Goal: Task Accomplishment & Management: Use online tool/utility

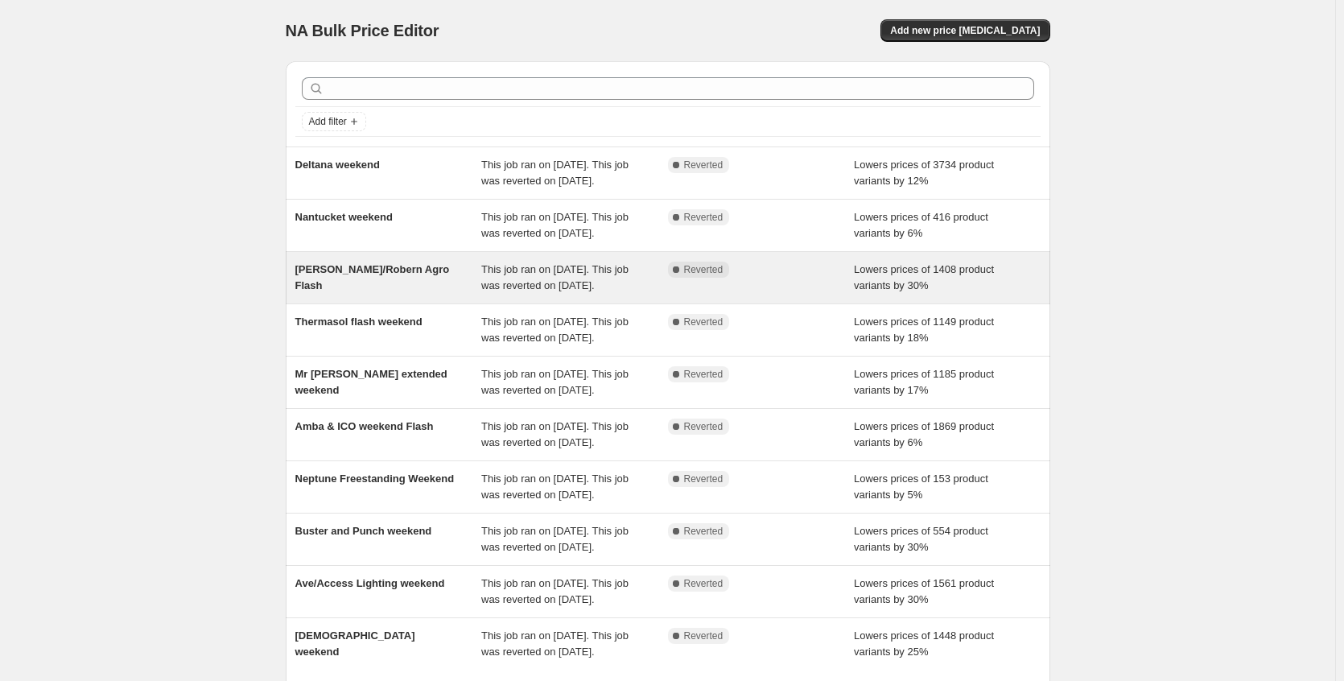
click at [369, 294] on div "[PERSON_NAME]/Robern Agro Flash" at bounding box center [388, 278] width 187 height 32
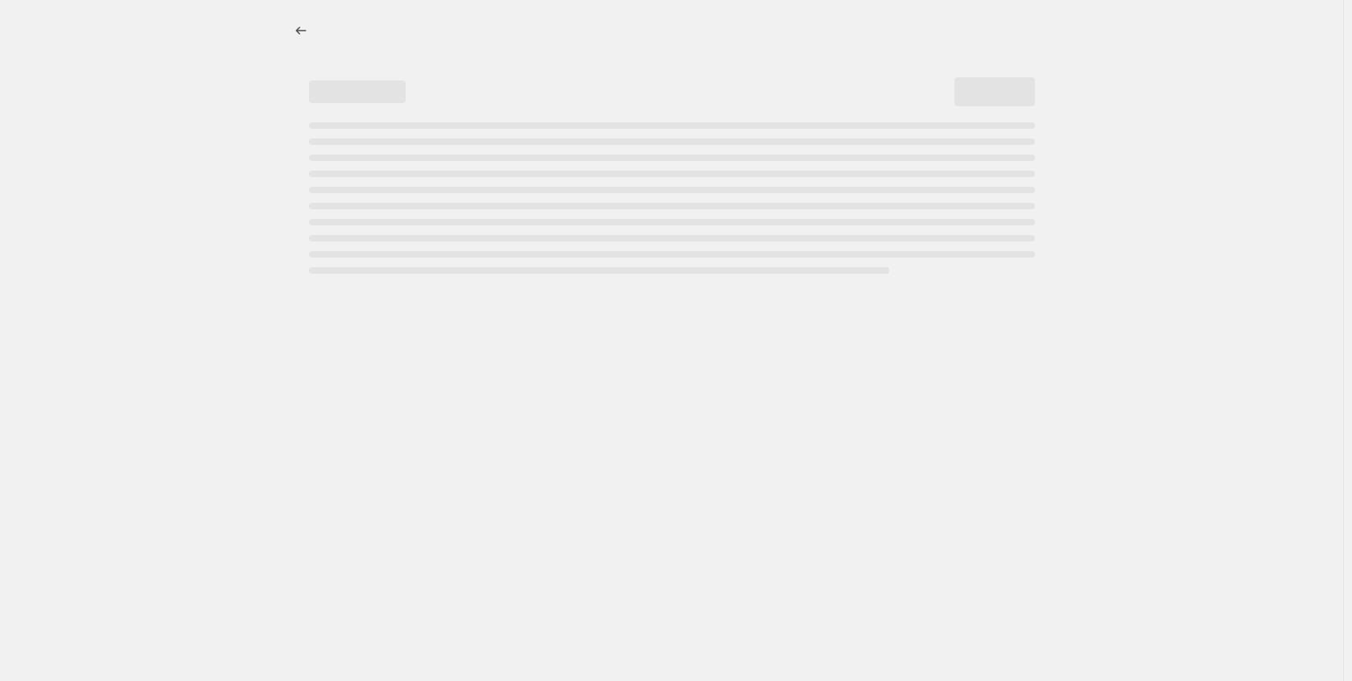
select select "percentage"
select select "no_change"
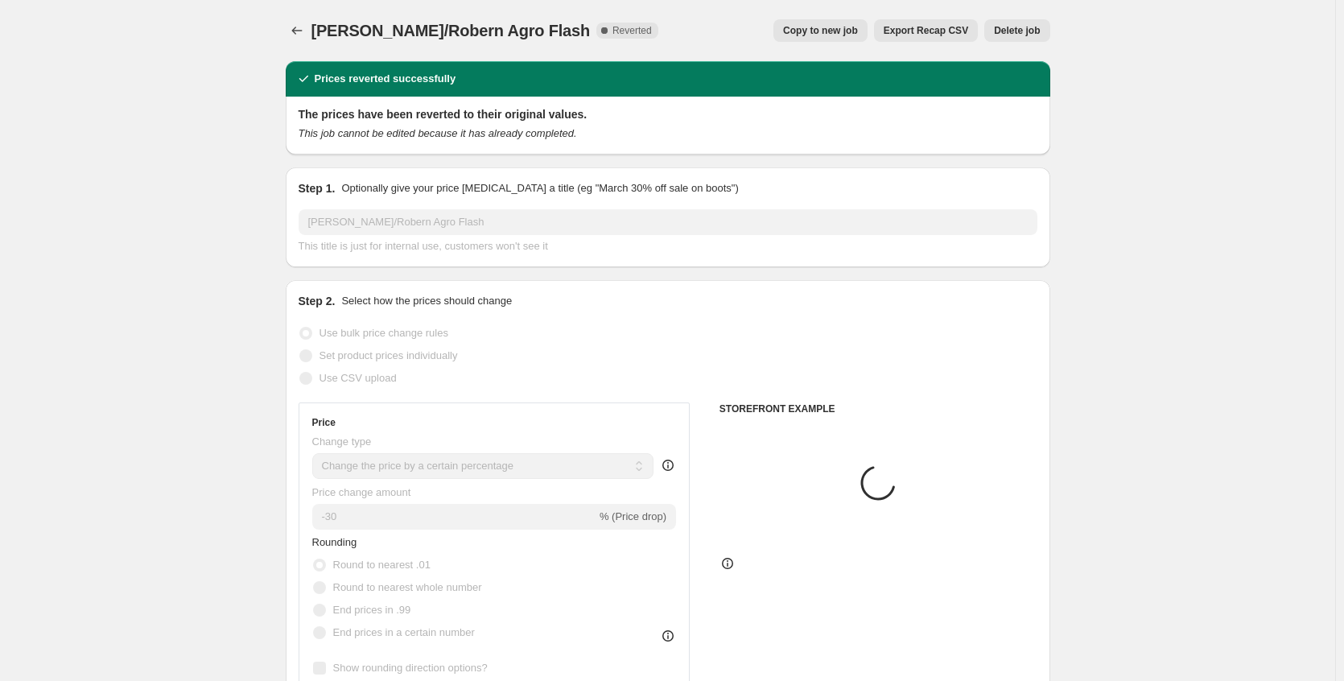
select select "collection"
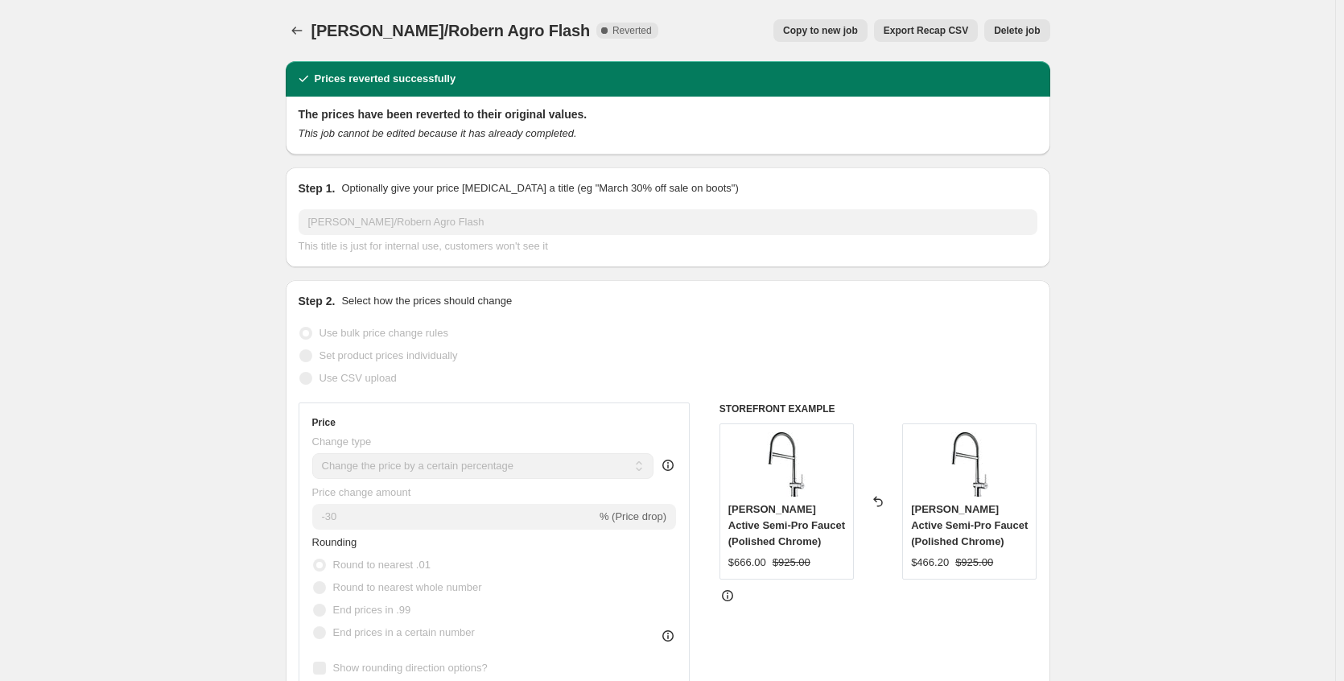
click at [822, 31] on span "Copy to new job" at bounding box center [820, 30] width 75 height 13
select select "percentage"
select select "no_change"
select select "collection"
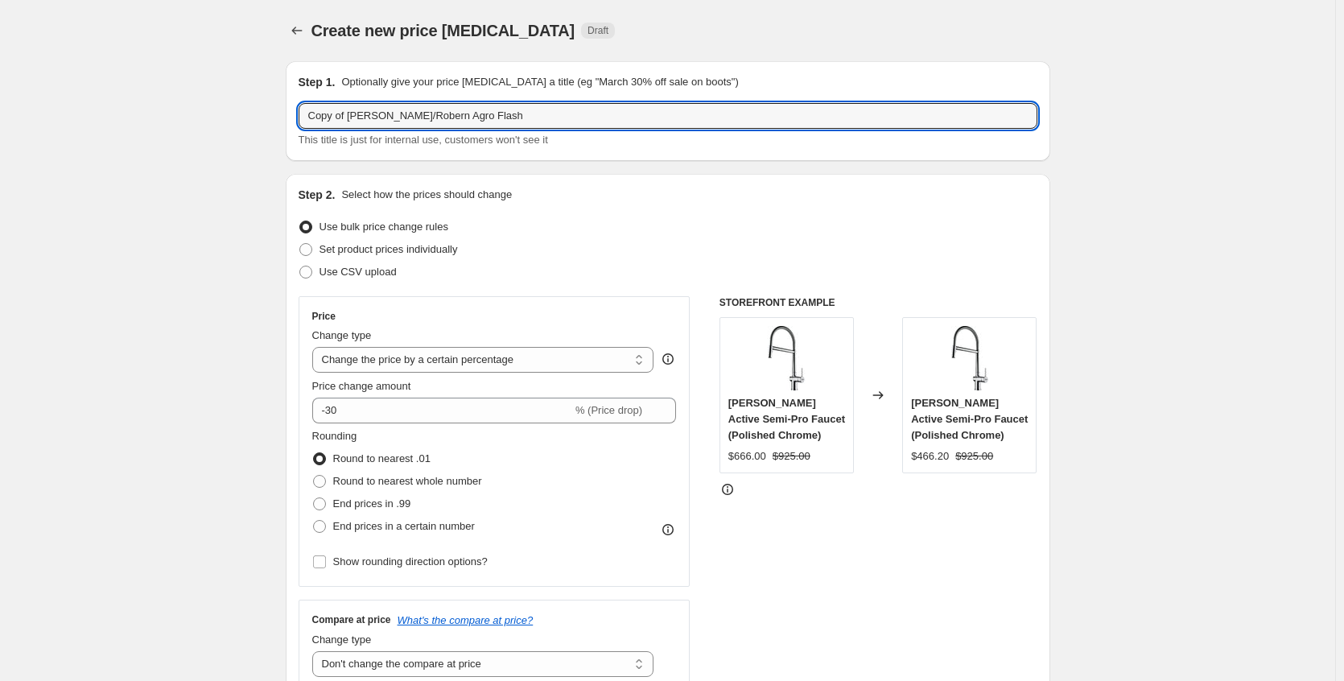
drag, startPoint x: 353, startPoint y: 110, endPoint x: 219, endPoint y: 123, distance: 134.2
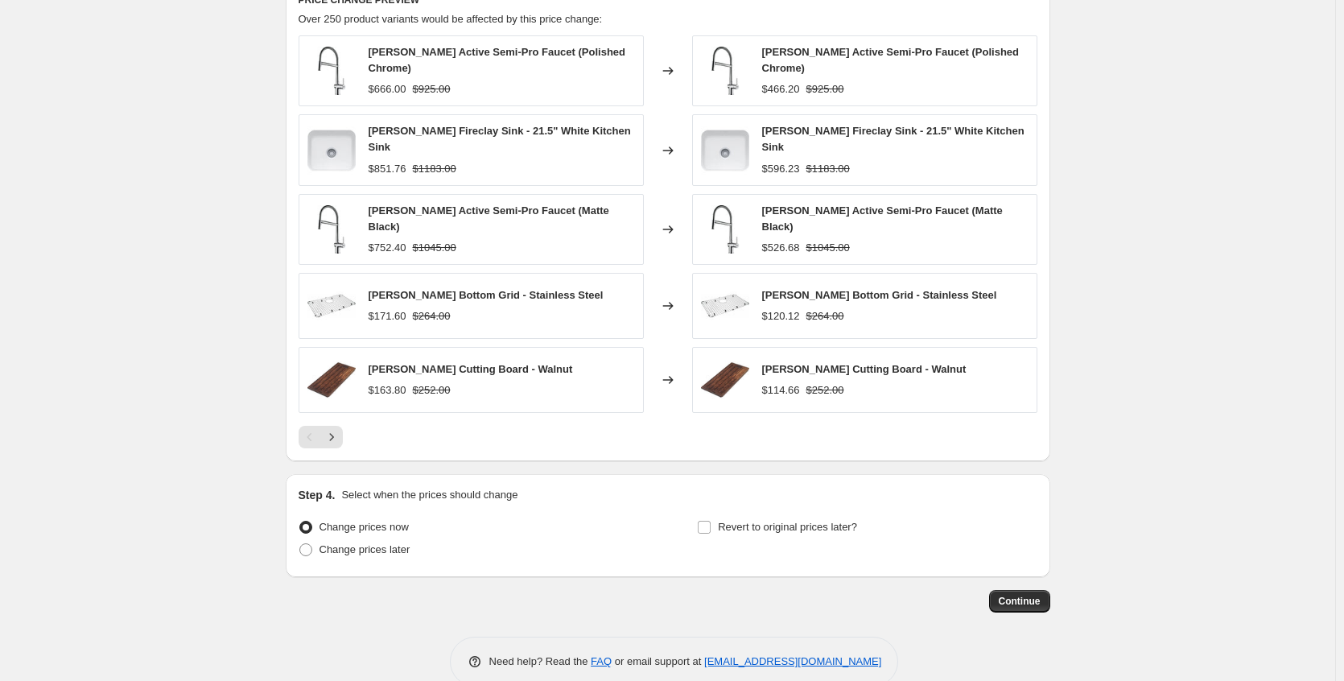
scroll to position [1239, 0]
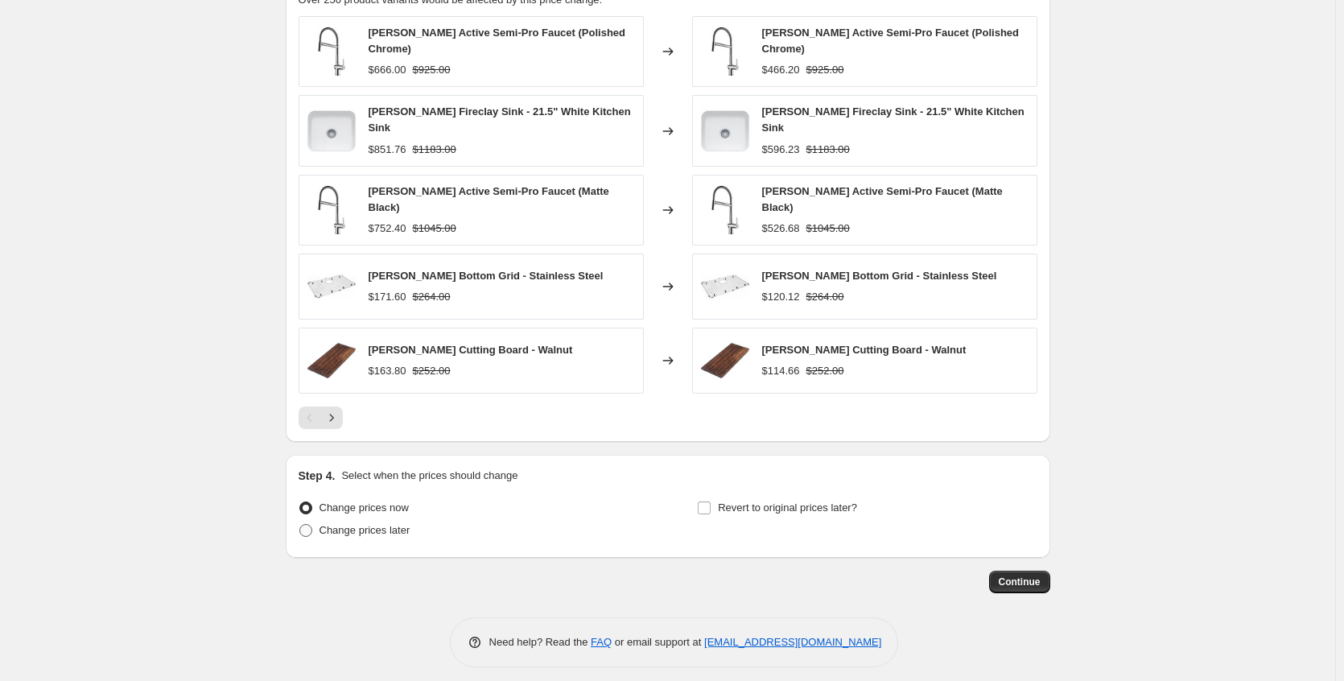
type input "[PERSON_NAME]/Robern Agro Flash"
click at [409, 524] on span "Change prices later" at bounding box center [365, 530] width 91 height 12
click at [300, 524] on input "Change prices later" at bounding box center [299, 524] width 1 height 1
radio input "true"
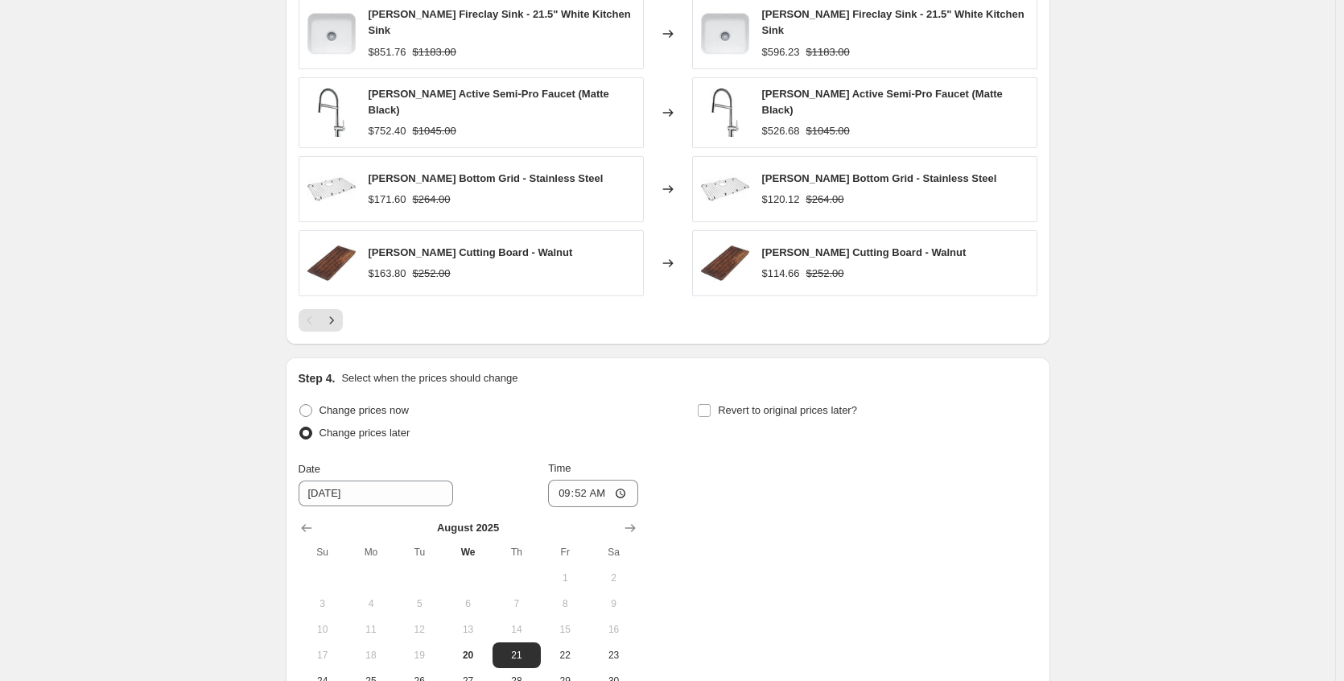
scroll to position [1540, 0]
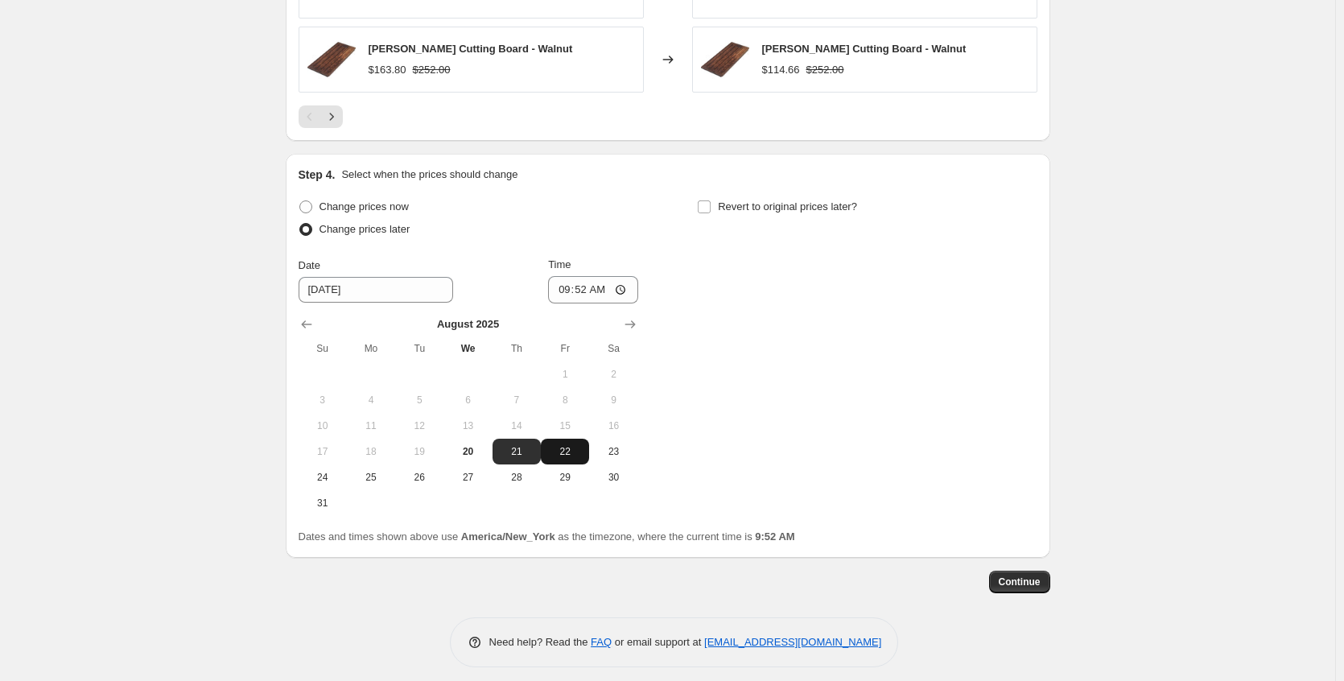
click at [574, 445] on span "22" at bounding box center [564, 451] width 35 height 13
type input "[DATE]"
click at [627, 279] on input "09:52" at bounding box center [593, 289] width 90 height 27
type input "21:52"
click at [760, 340] on div "Change prices now Change prices later Date [DATE] Time 21:52 [DATE] Su Mo Tu We…" at bounding box center [668, 356] width 739 height 320
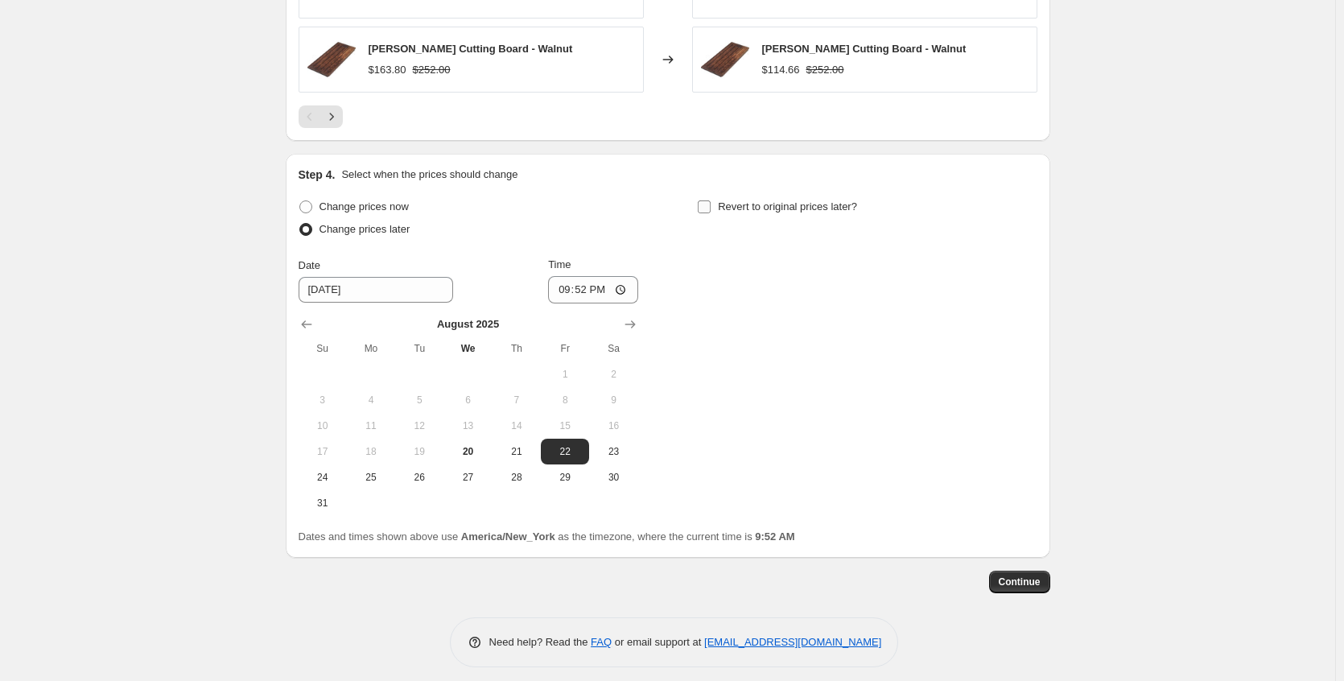
click at [711, 200] on input "Revert to original prices later?" at bounding box center [704, 206] width 13 height 13
checkbox input "true"
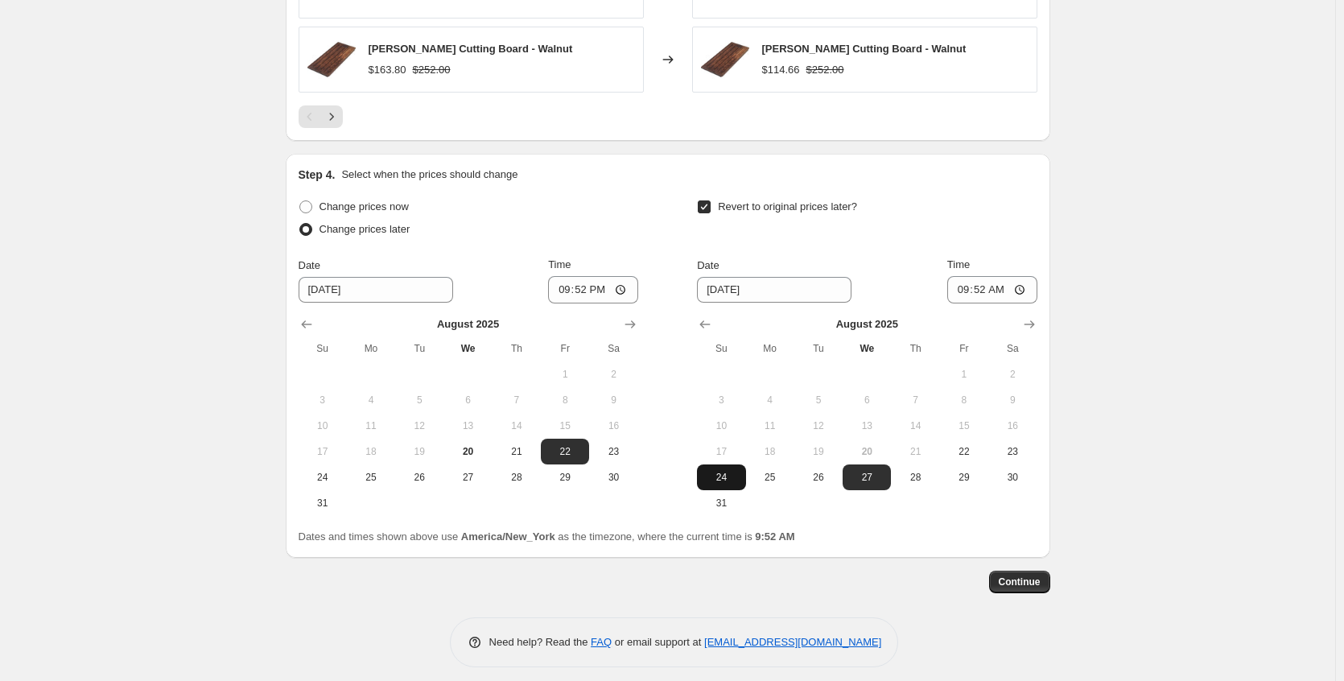
click at [727, 475] on button "24" at bounding box center [721, 477] width 48 height 26
type input "[DATE]"
click at [1024, 281] on input "09:52" at bounding box center [992, 289] width 90 height 27
type input "21:52"
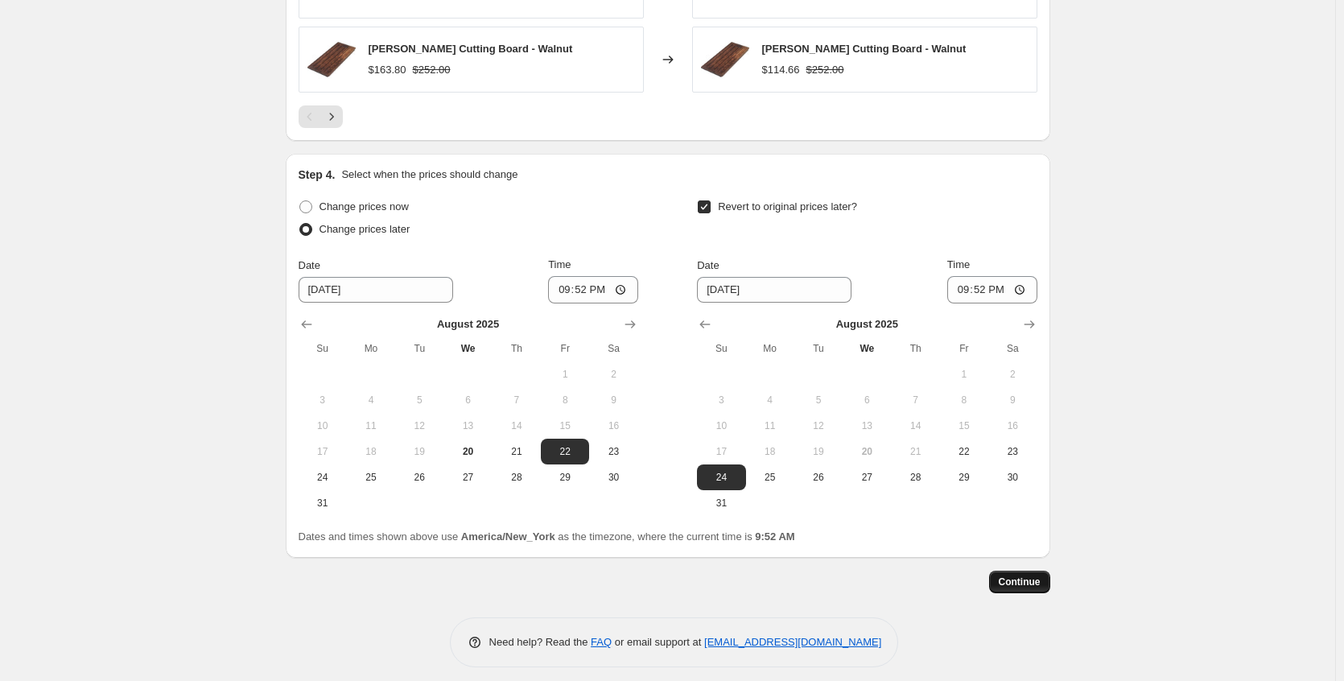
click at [1032, 575] on span "Continue" at bounding box center [1020, 581] width 42 height 13
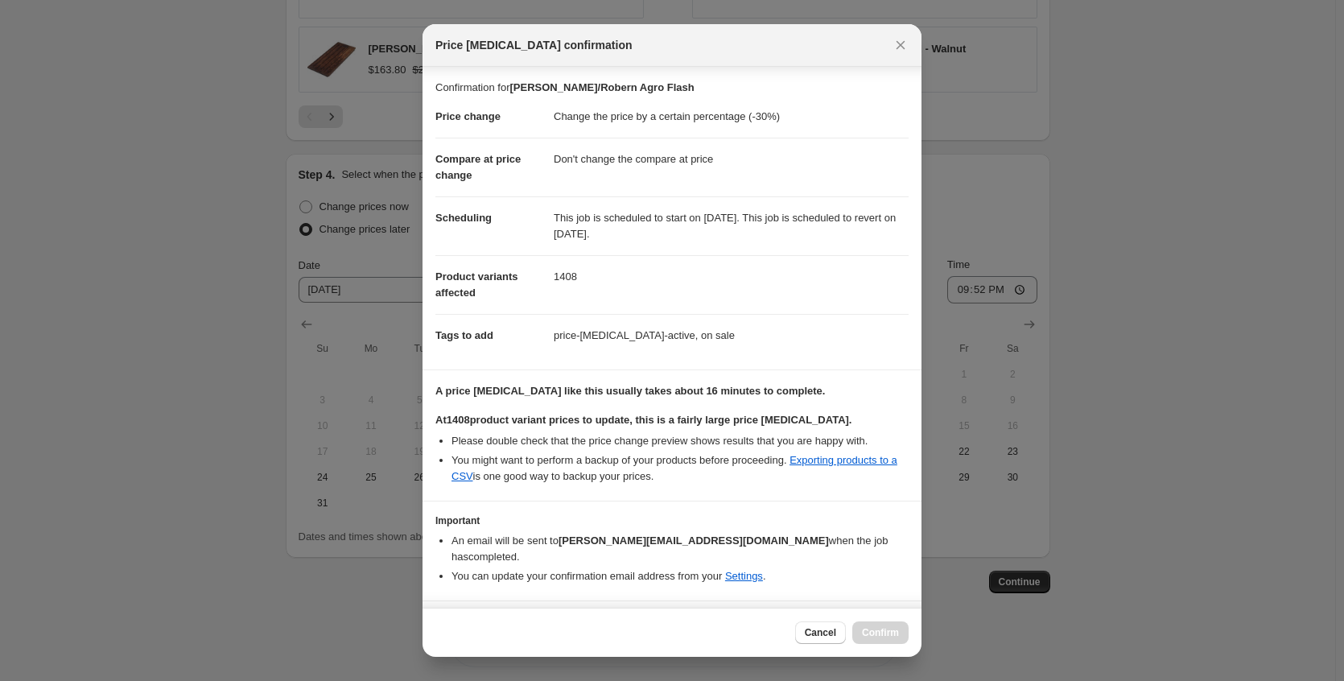
scroll to position [42, 0]
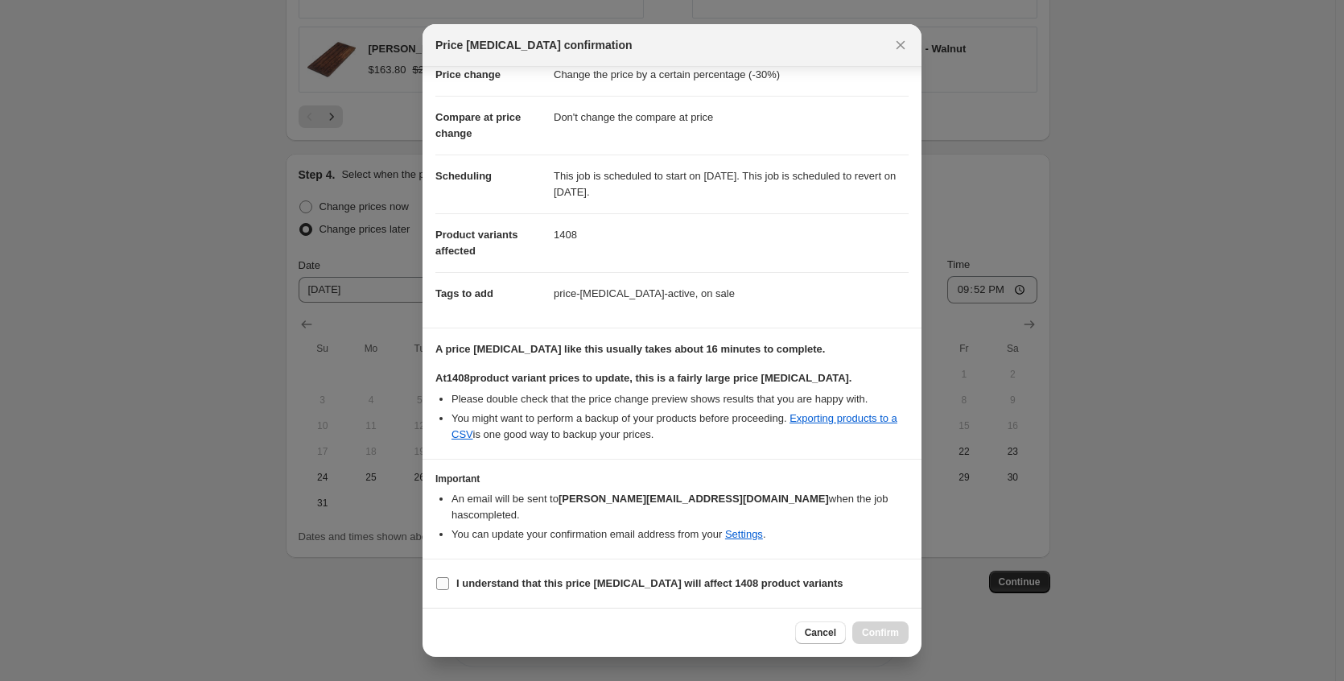
click at [592, 588] on b "I understand that this price [MEDICAL_DATA] will affect 1408 product variants" at bounding box center [649, 583] width 387 height 12
click at [449, 588] on input "I understand that this price [MEDICAL_DATA] will affect 1408 product variants" at bounding box center [442, 583] width 13 height 13
checkbox input "true"
click at [885, 633] on span "Confirm" at bounding box center [880, 632] width 37 height 13
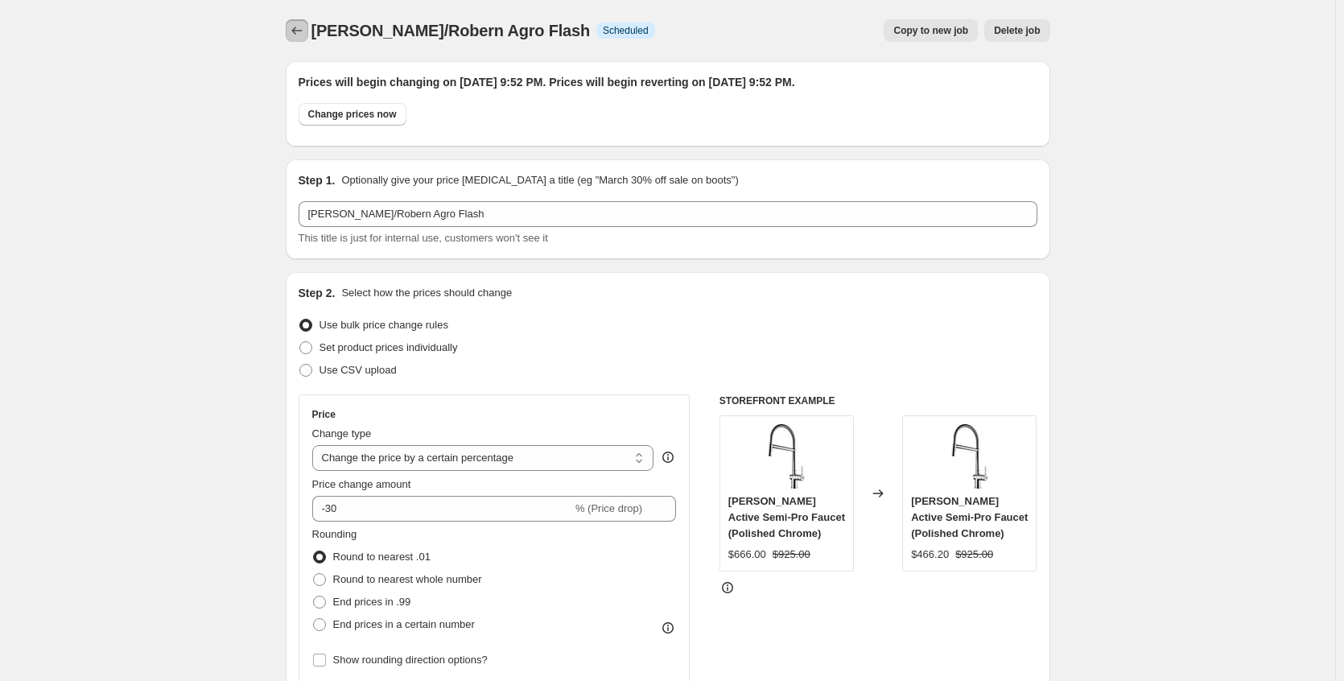
click at [308, 28] on button "Price change jobs" at bounding box center [297, 30] width 23 height 23
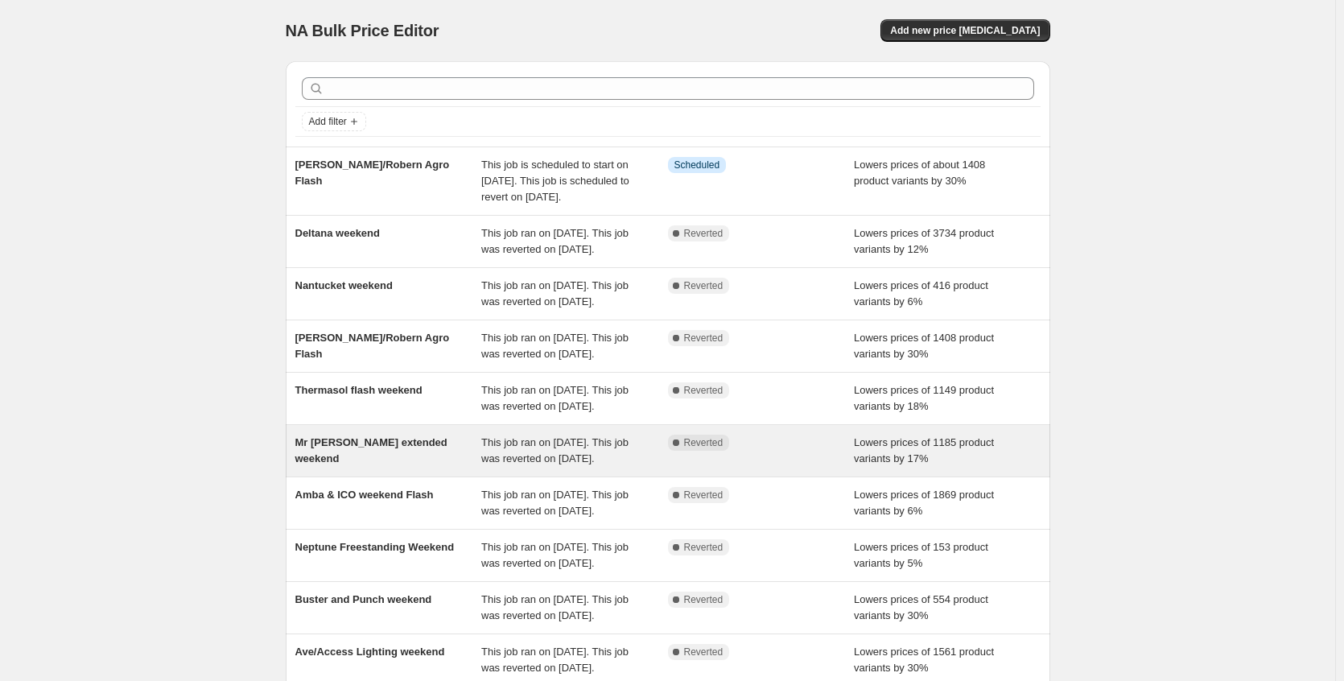
click at [447, 467] on div "Mr [PERSON_NAME] extended weekend" at bounding box center [388, 451] width 187 height 32
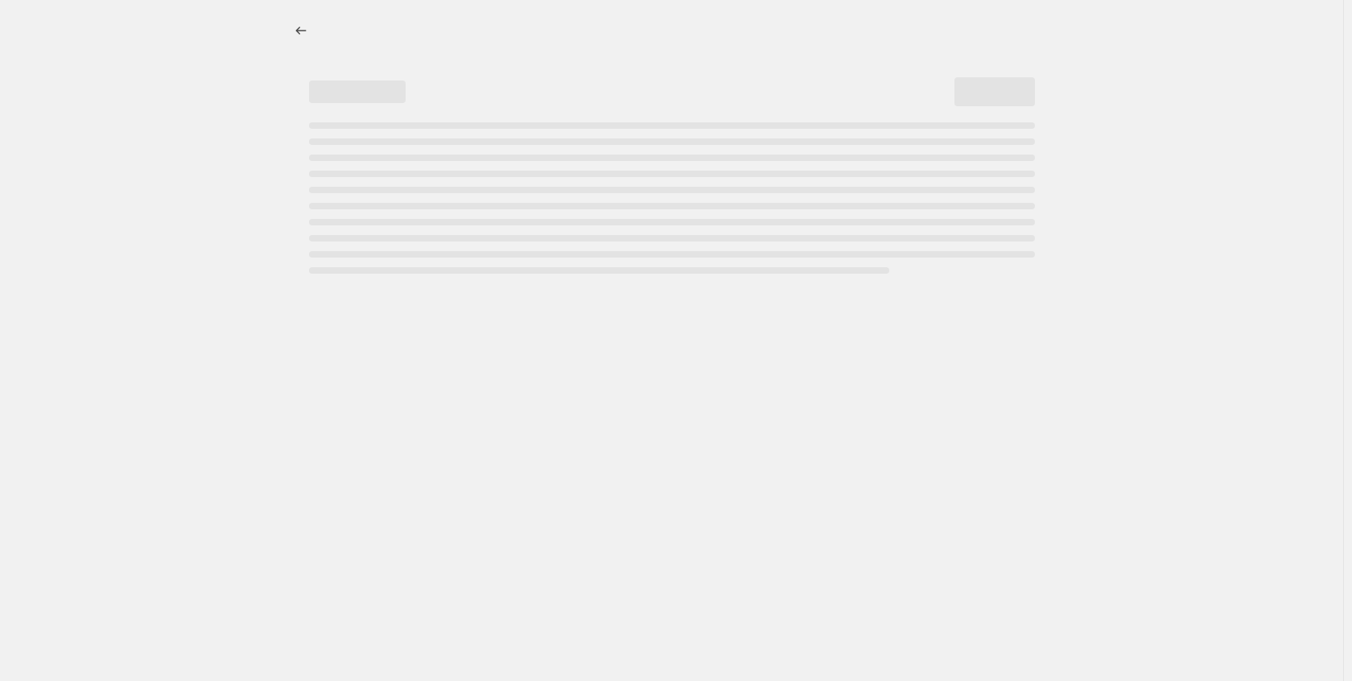
select select "percentage"
select select "no_change"
select select "vendor"
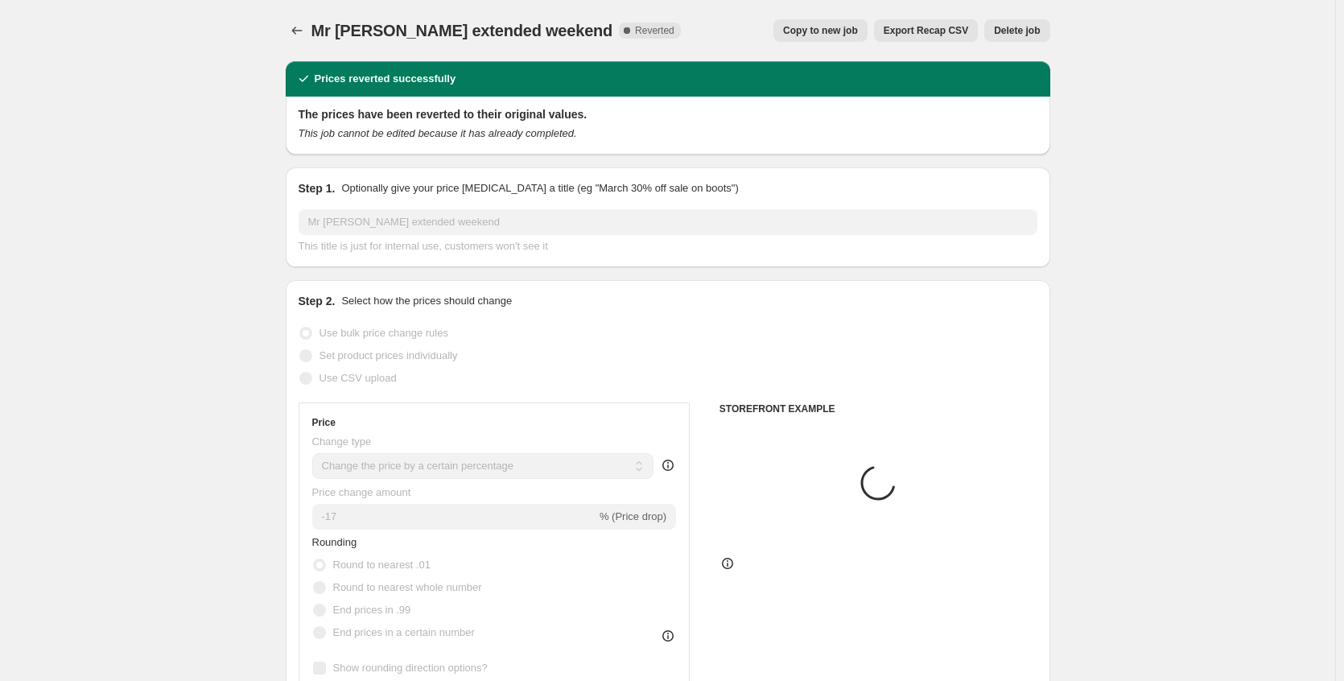
click at [805, 32] on span "Copy to new job" at bounding box center [820, 30] width 75 height 13
select select "percentage"
select select "no_change"
select select "vendor"
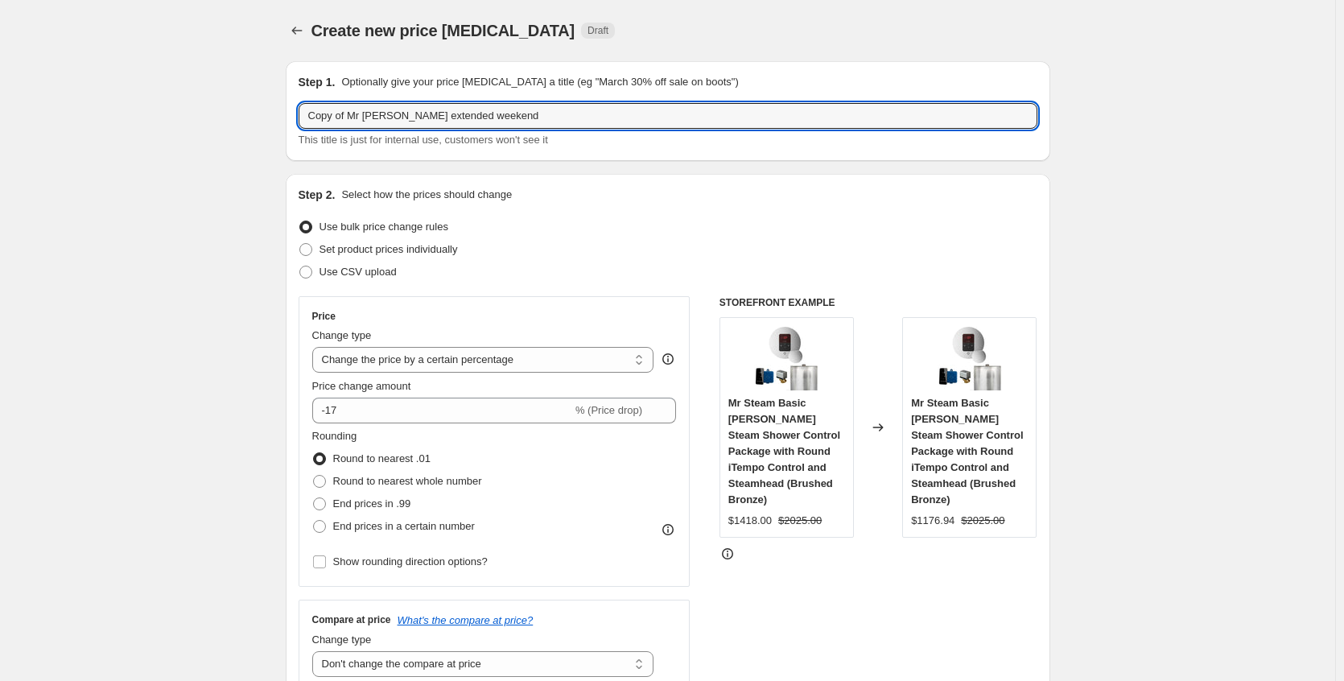
drag, startPoint x: 356, startPoint y: 118, endPoint x: 271, endPoint y: 126, distance: 85.0
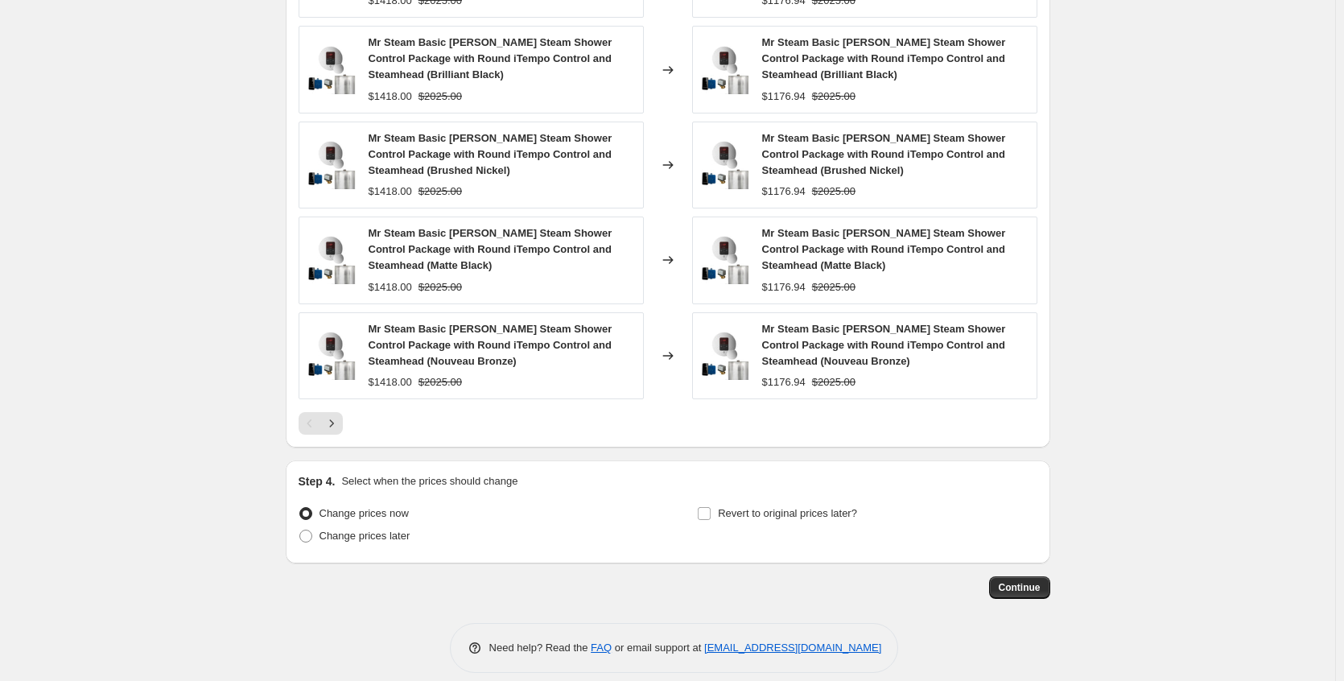
scroll to position [1215, 0]
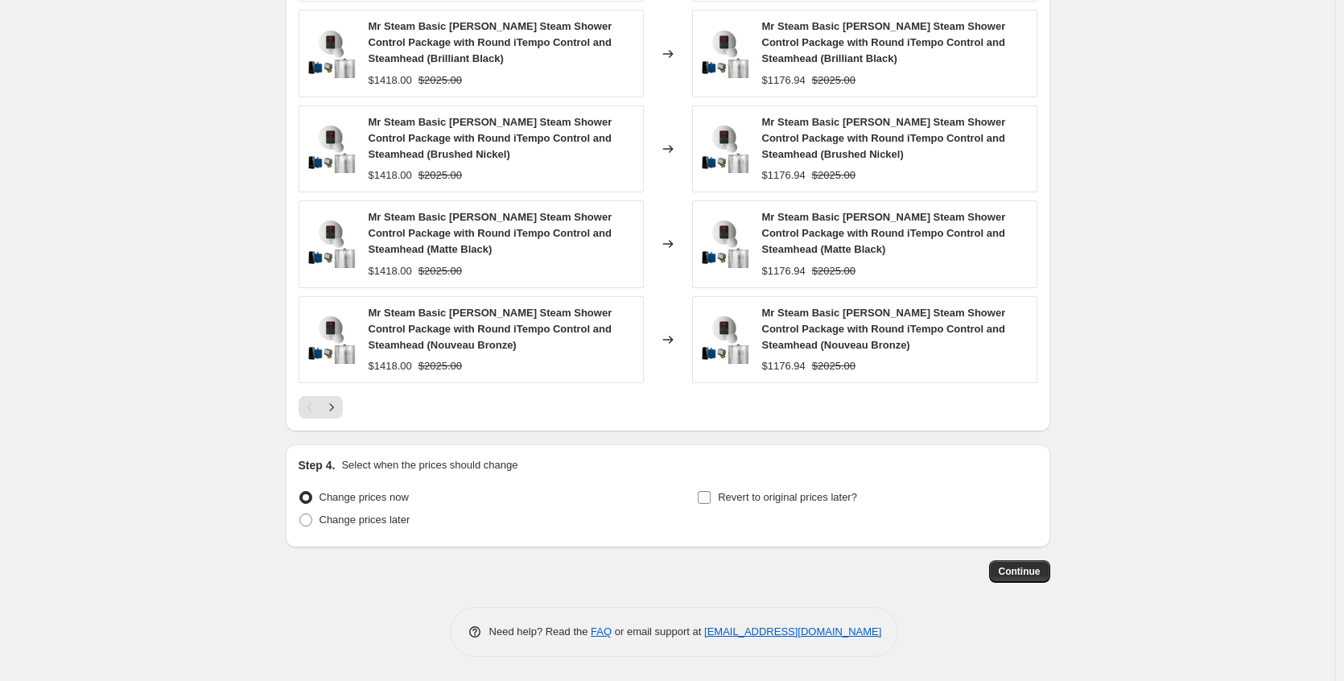
type input "Mr [PERSON_NAME] extended weekend"
click at [738, 501] on span "Revert to original prices later?" at bounding box center [787, 497] width 139 height 12
click at [711, 501] on input "Revert to original prices later?" at bounding box center [704, 497] width 13 height 13
checkbox input "true"
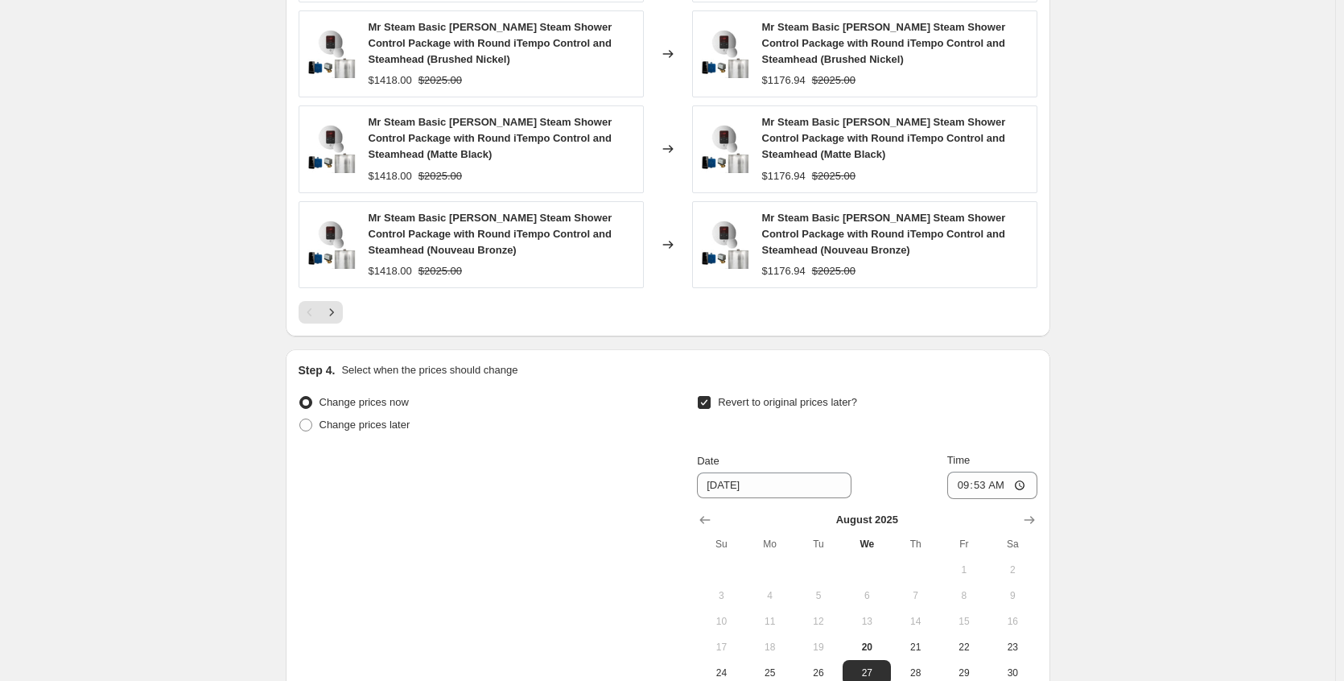
scroll to position [1516, 0]
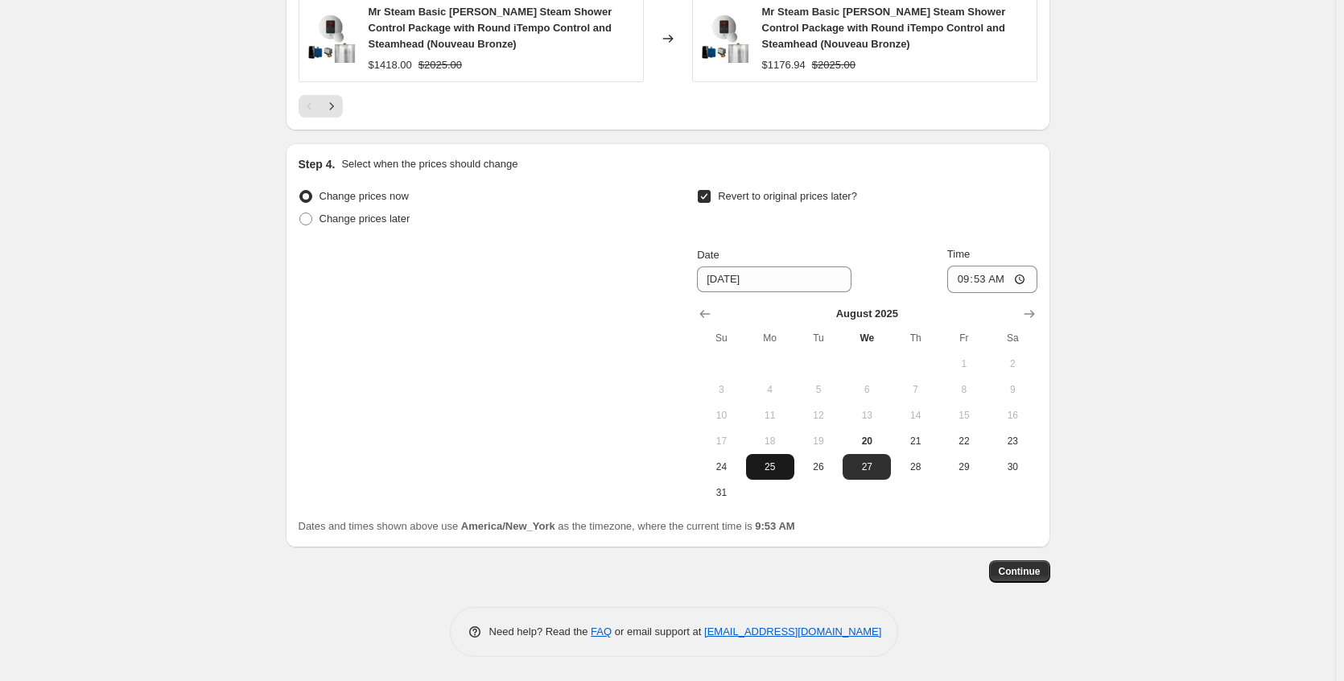
click at [788, 475] on button "25" at bounding box center [770, 467] width 48 height 26
type input "[DATE]"
click at [1023, 282] on input "09:53" at bounding box center [992, 279] width 90 height 27
type input "02:58"
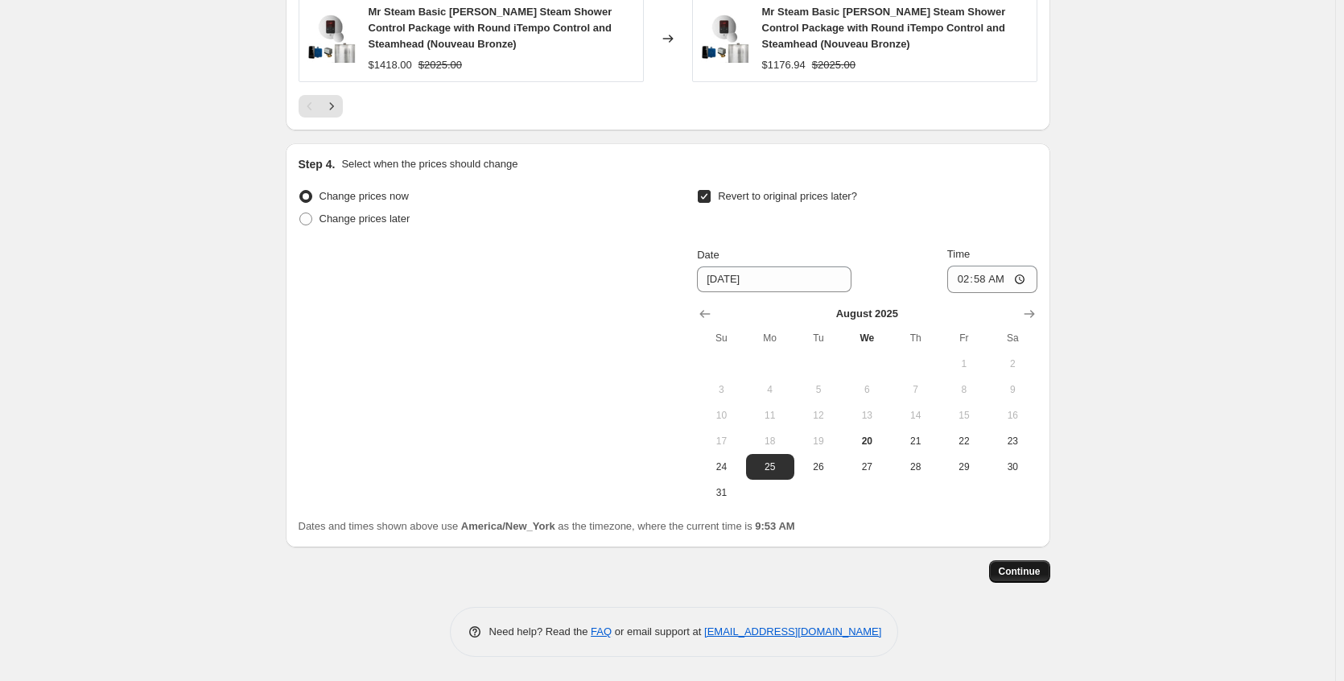
click at [1022, 566] on span "Continue" at bounding box center [1020, 571] width 42 height 13
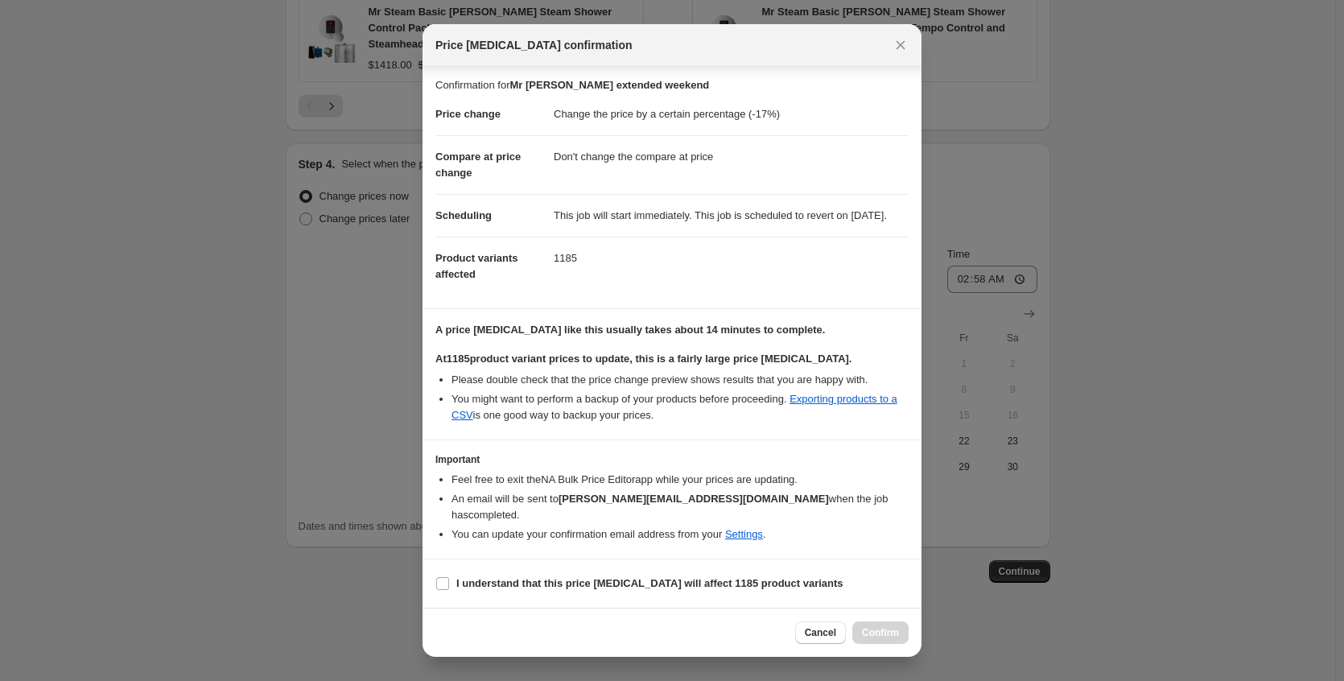
scroll to position [19, 0]
click at [629, 583] on b "I understand that this price [MEDICAL_DATA] will affect 1185 product variants" at bounding box center [649, 583] width 387 height 12
click at [449, 583] on input "I understand that this price [MEDICAL_DATA] will affect 1185 product variants" at bounding box center [442, 583] width 13 height 13
checkbox input "true"
click at [897, 634] on span "Confirm" at bounding box center [880, 632] width 37 height 13
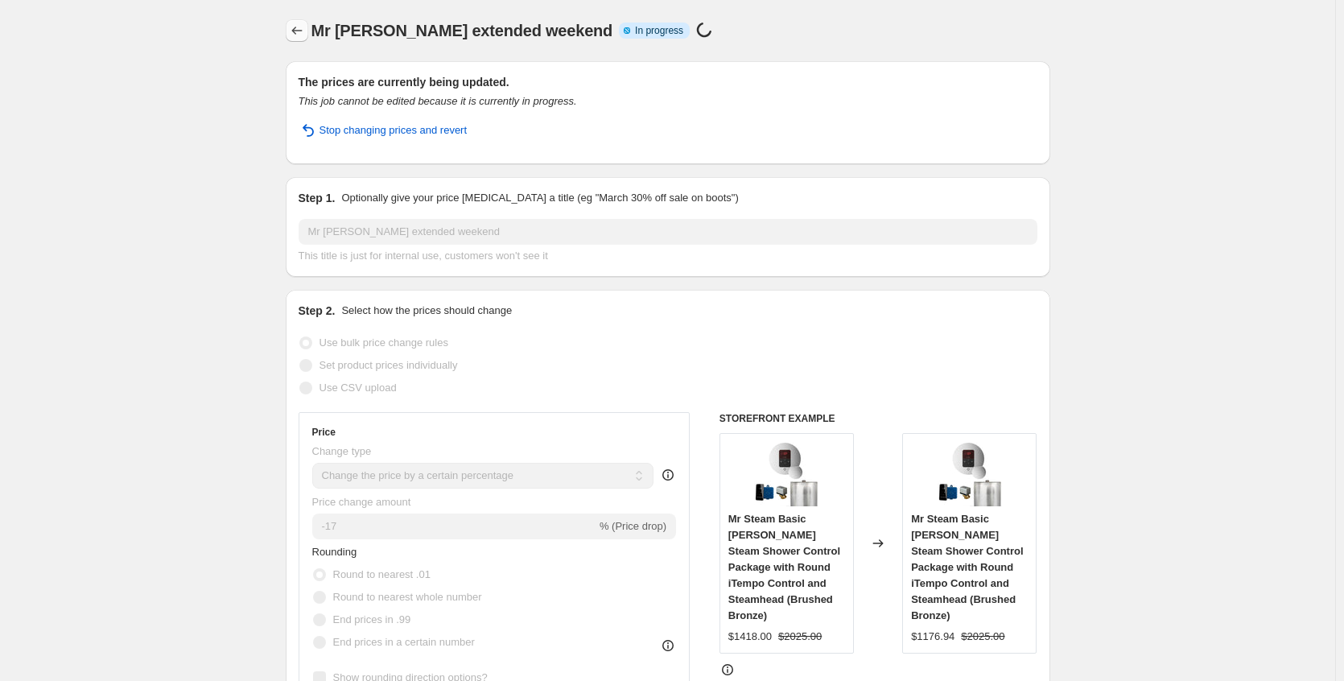
click at [297, 33] on icon "Price change jobs" at bounding box center [297, 31] width 16 height 16
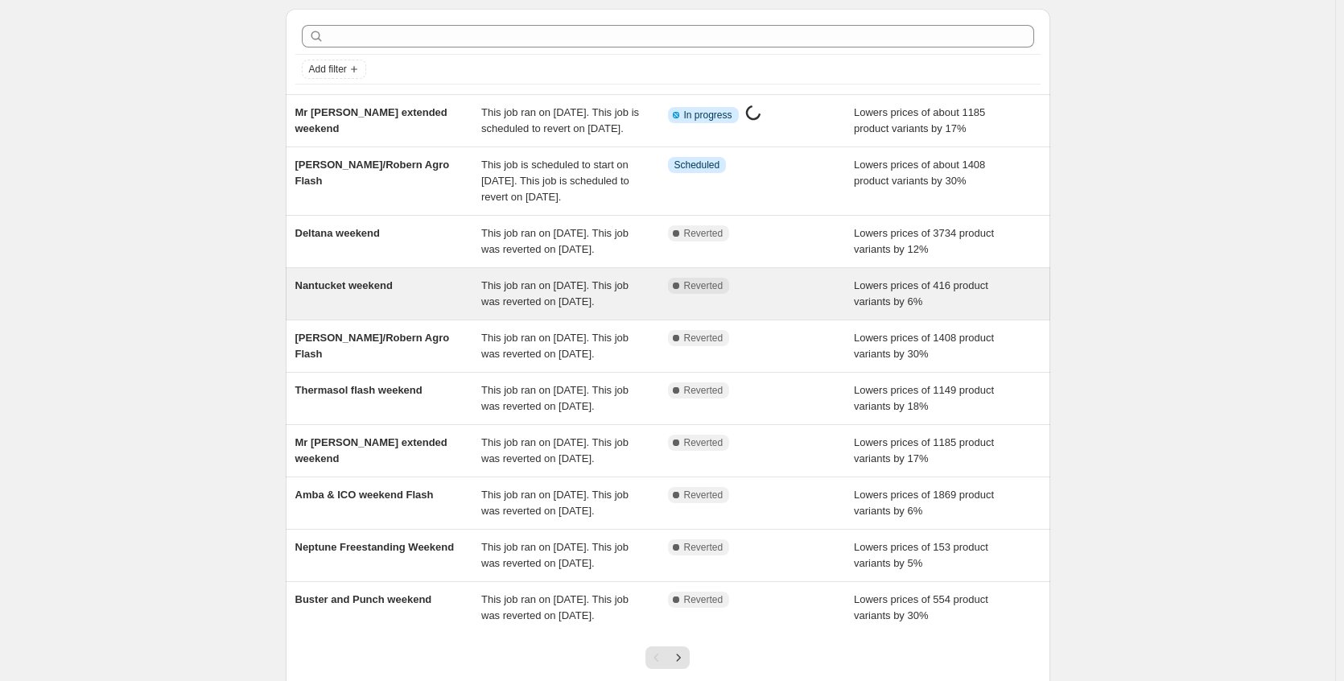
scroll to position [80, 0]
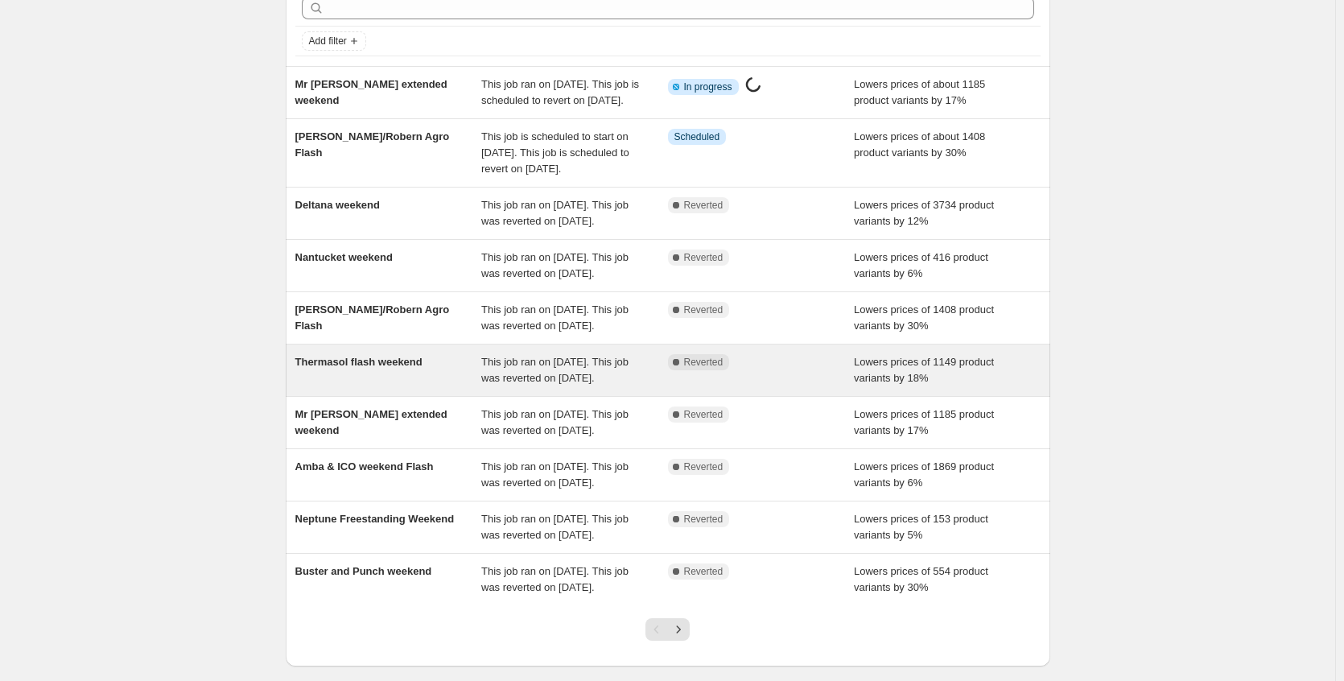
click at [418, 386] on div "Thermasol flash weekend" at bounding box center [388, 370] width 187 height 32
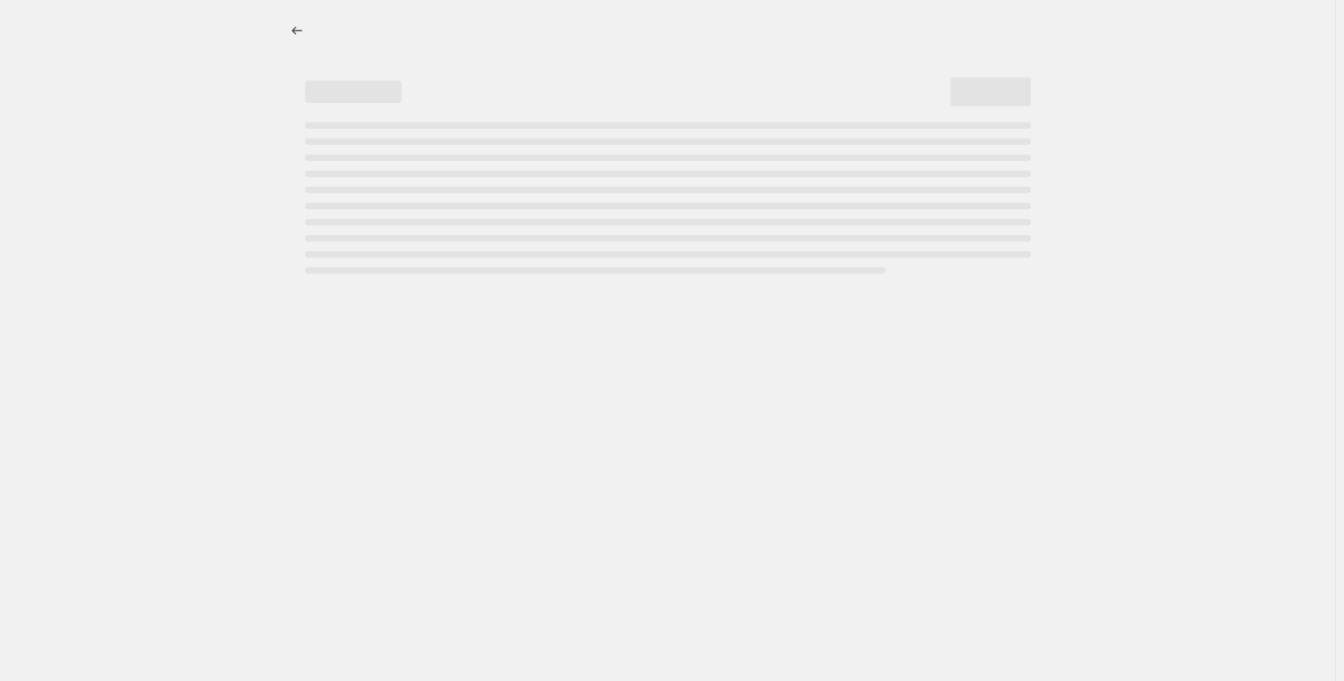
select select "percentage"
select select "no_change"
select select "collection"
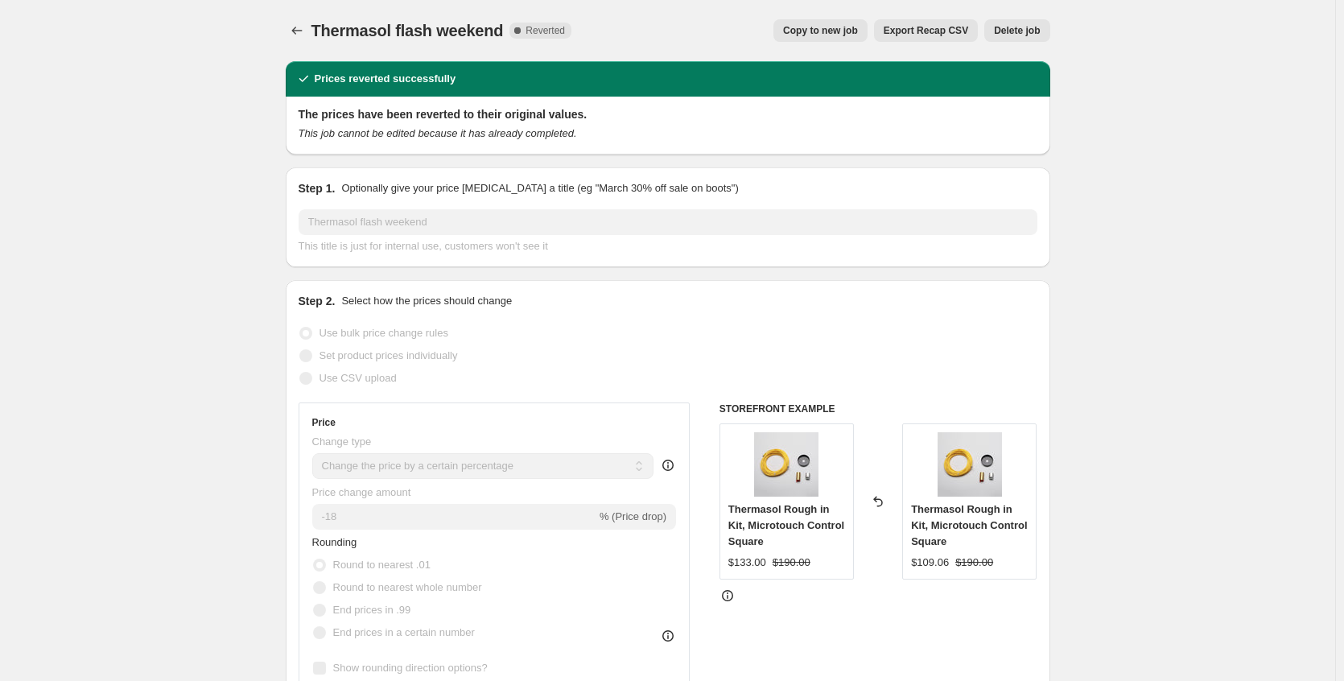
click at [847, 33] on span "Copy to new job" at bounding box center [820, 30] width 75 height 13
select select "percentage"
select select "no_change"
select select "collection"
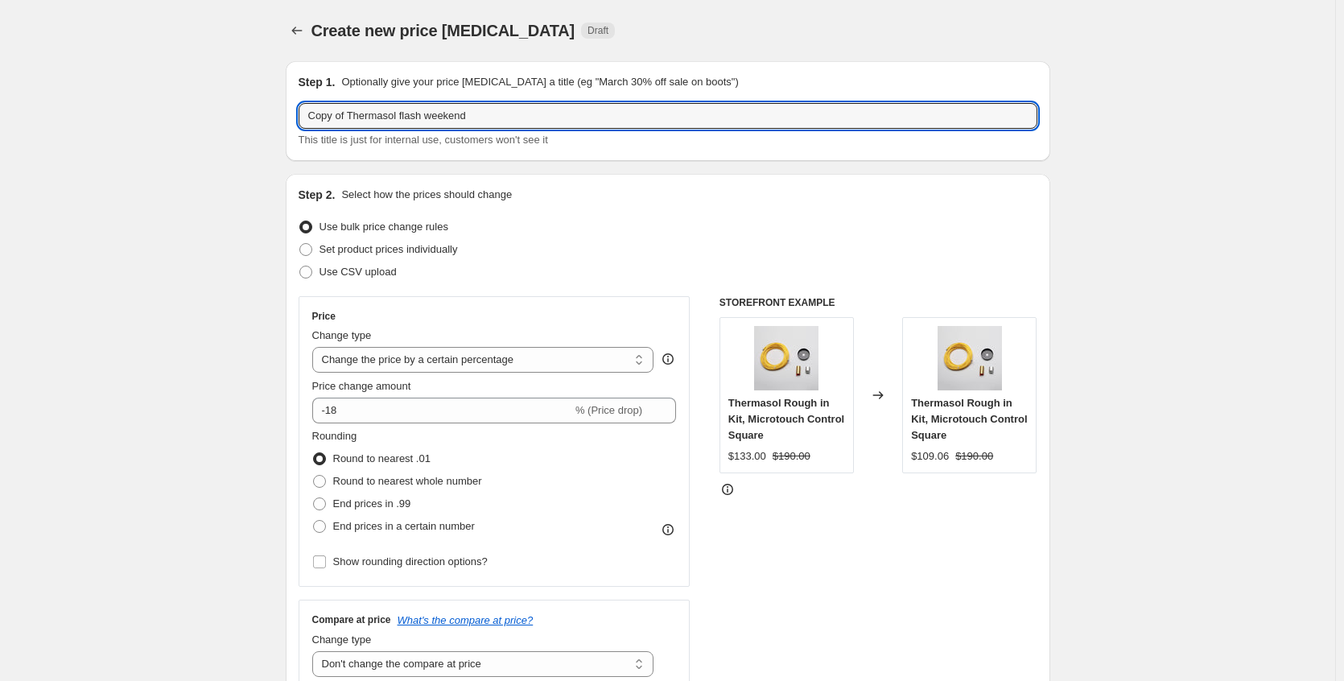
drag, startPoint x: 356, startPoint y: 112, endPoint x: 217, endPoint y: 117, distance: 139.3
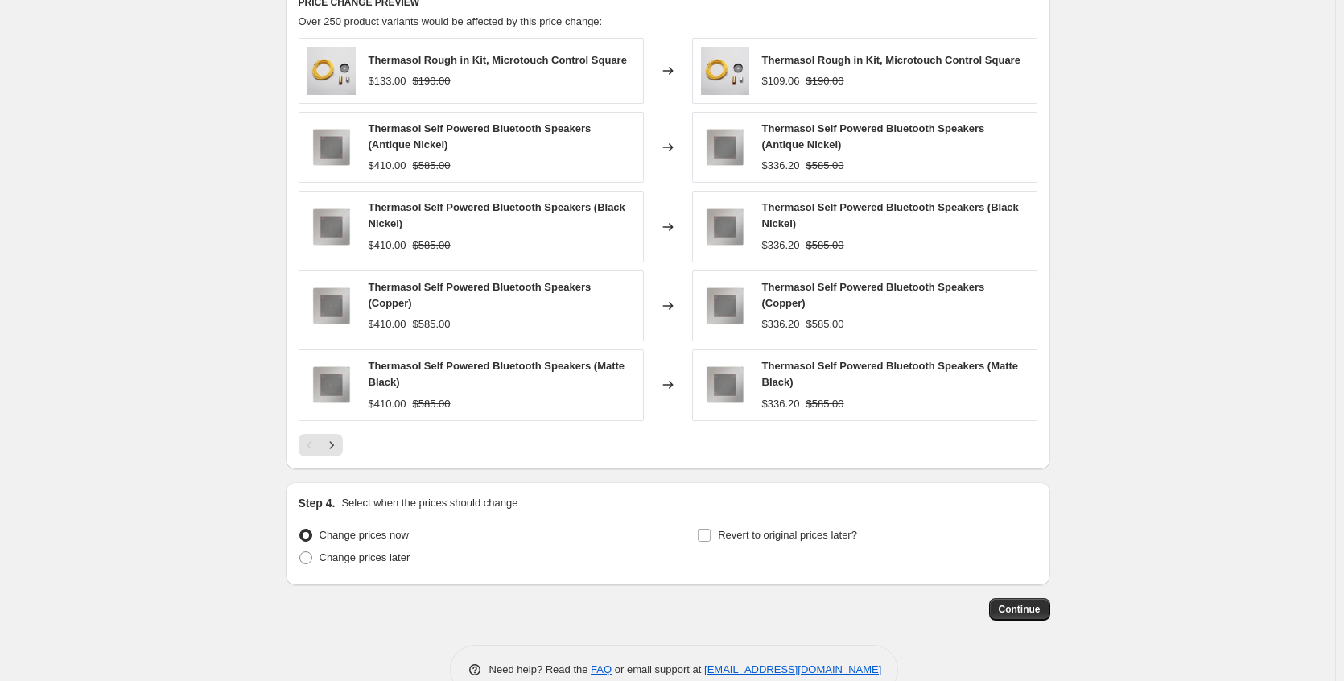
scroll to position [1130, 0]
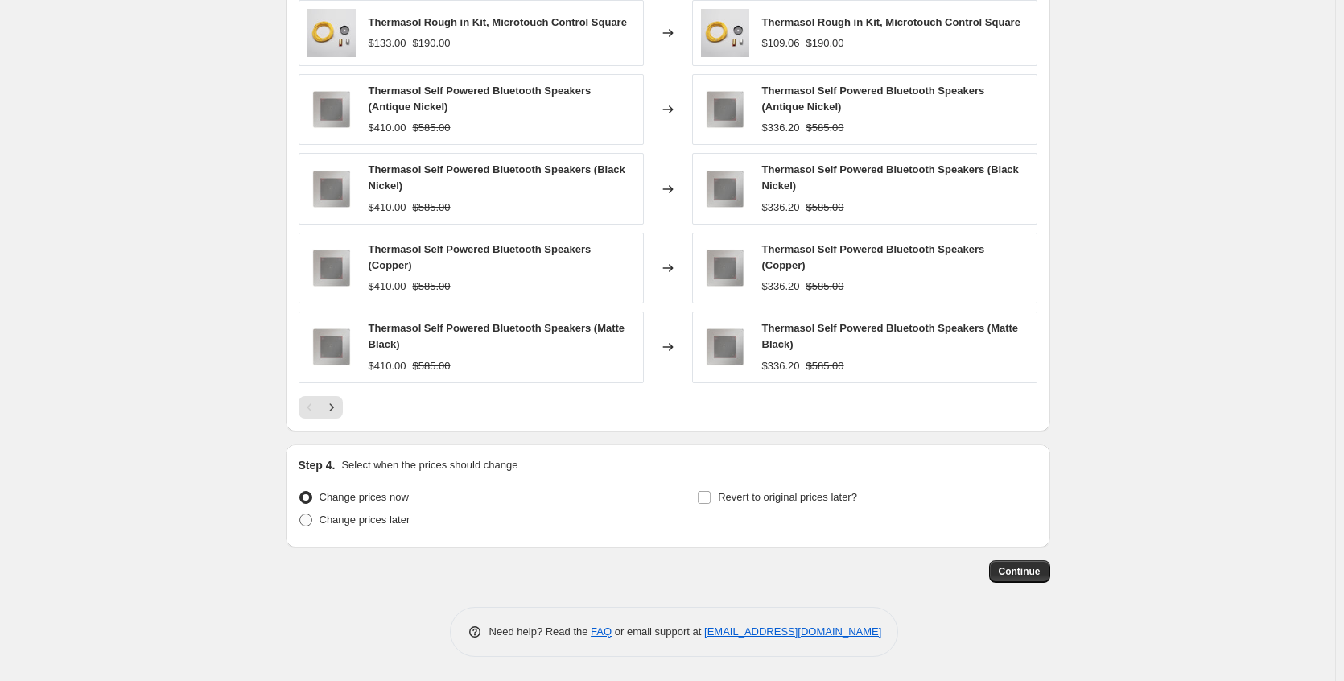
type input "Thermasol flash weekend"
click at [355, 513] on span "Change prices later" at bounding box center [365, 519] width 91 height 12
click at [300, 513] on input "Change prices later" at bounding box center [299, 513] width 1 height 1
radio input "true"
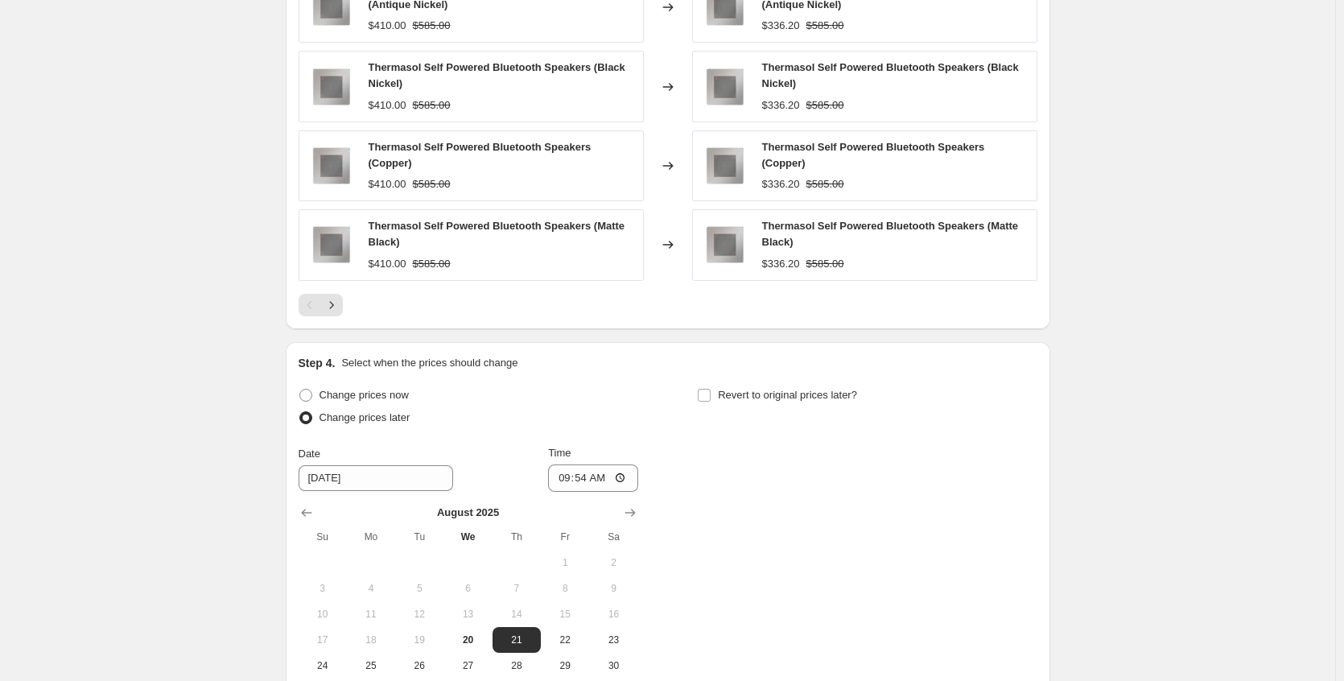
scroll to position [1431, 0]
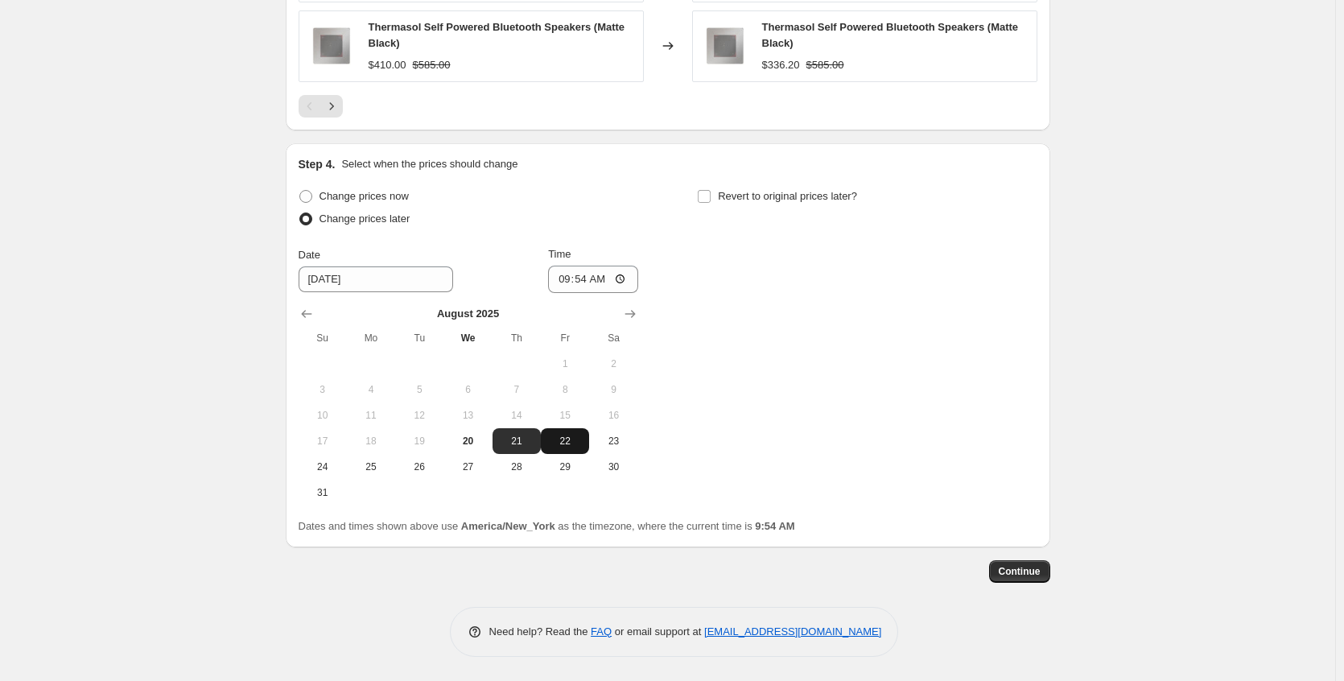
click at [559, 438] on span "22" at bounding box center [564, 441] width 35 height 13
type input "[DATE]"
click at [626, 279] on input "09:54" at bounding box center [593, 279] width 90 height 27
type input "21:54"
click at [735, 320] on div "Change prices now Change prices later Date [DATE] Time 21:54 [DATE] Su Mo Tu We…" at bounding box center [668, 345] width 739 height 320
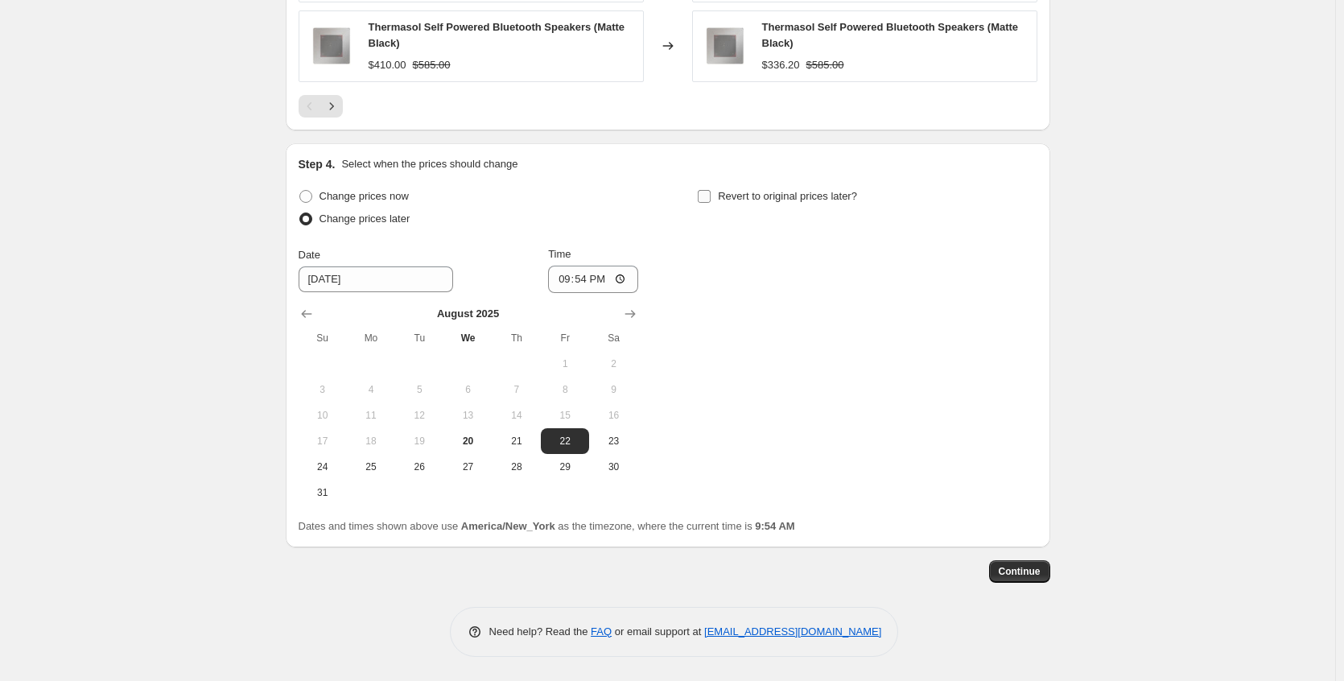
click at [711, 200] on input "Revert to original prices later?" at bounding box center [704, 196] width 13 height 13
checkbox input "true"
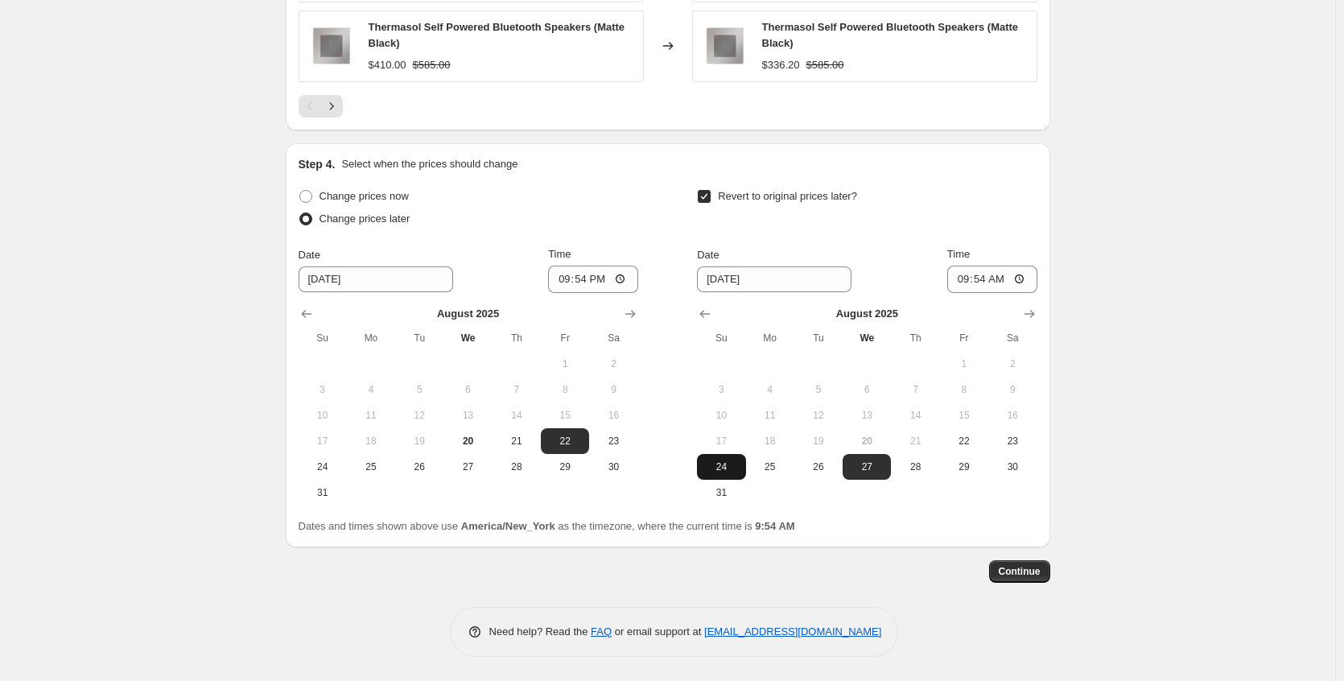
click at [725, 468] on span "24" at bounding box center [720, 466] width 35 height 13
type input "[DATE]"
click at [1026, 282] on input "09:54" at bounding box center [992, 279] width 90 height 27
type input "21:54"
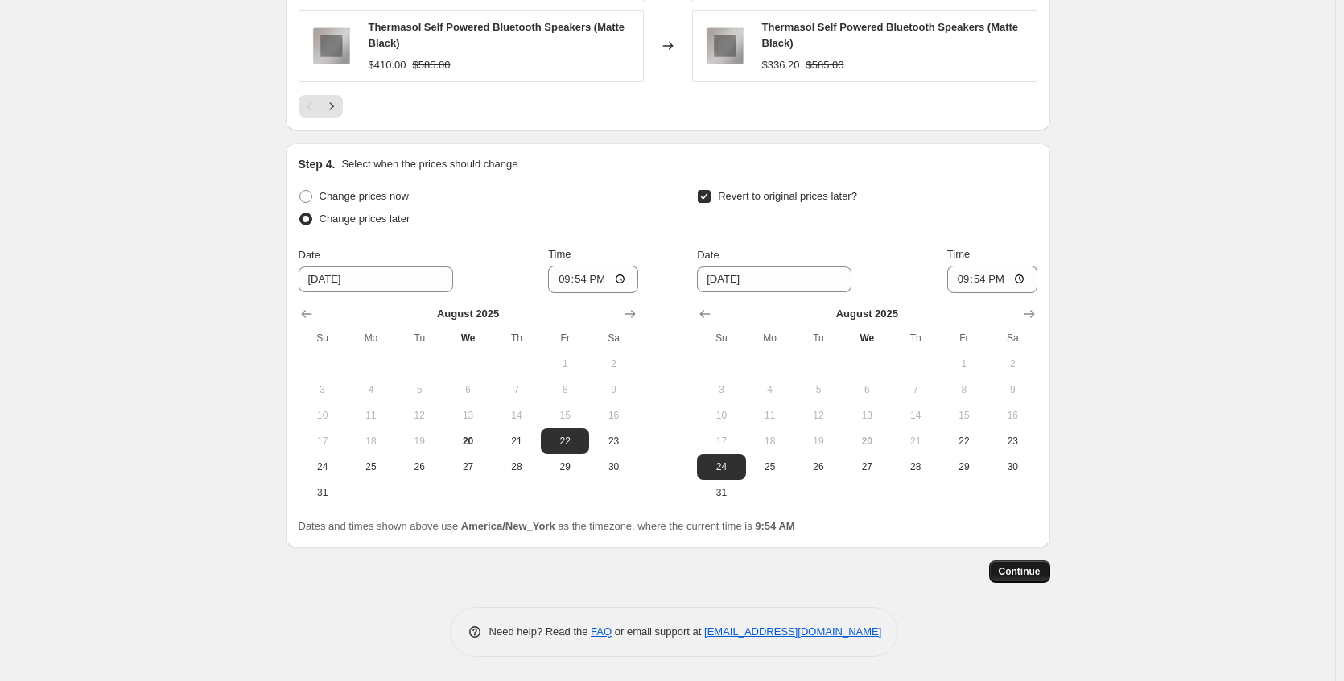
click at [1041, 574] on span "Continue" at bounding box center [1020, 571] width 42 height 13
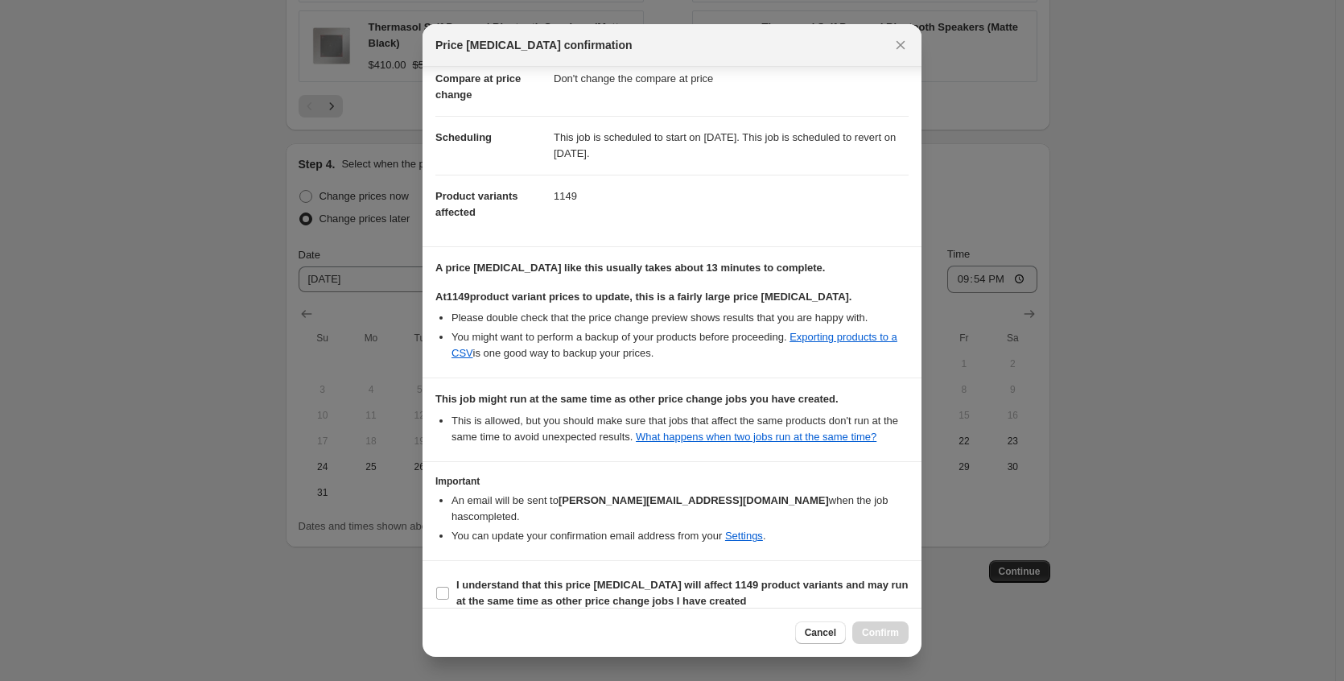
scroll to position [114, 0]
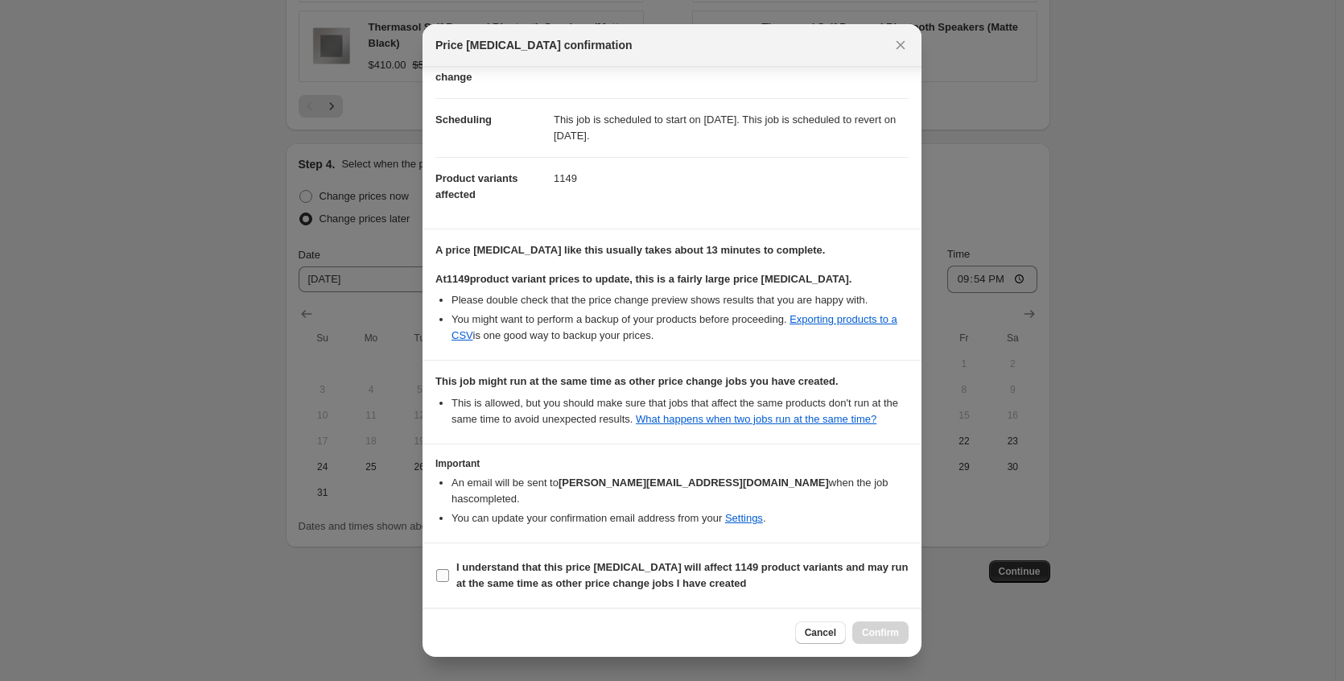
click at [623, 573] on b "I understand that this price [MEDICAL_DATA] will affect 1149 product variants a…" at bounding box center [682, 575] width 452 height 28
click at [449, 573] on input "I understand that this price [MEDICAL_DATA] will affect 1149 product variants a…" at bounding box center [442, 575] width 13 height 13
checkbox input "true"
click at [880, 633] on span "Confirm" at bounding box center [880, 632] width 37 height 13
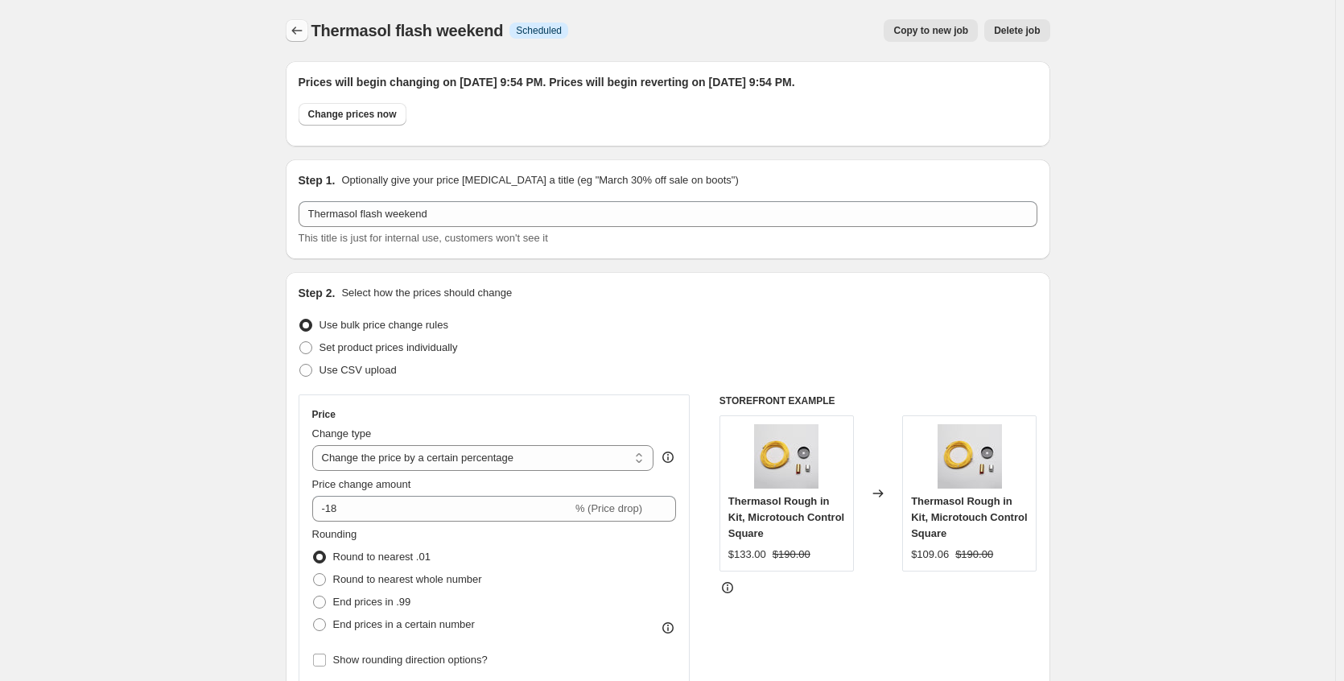
click at [308, 31] on button "Price change jobs" at bounding box center [297, 30] width 23 height 23
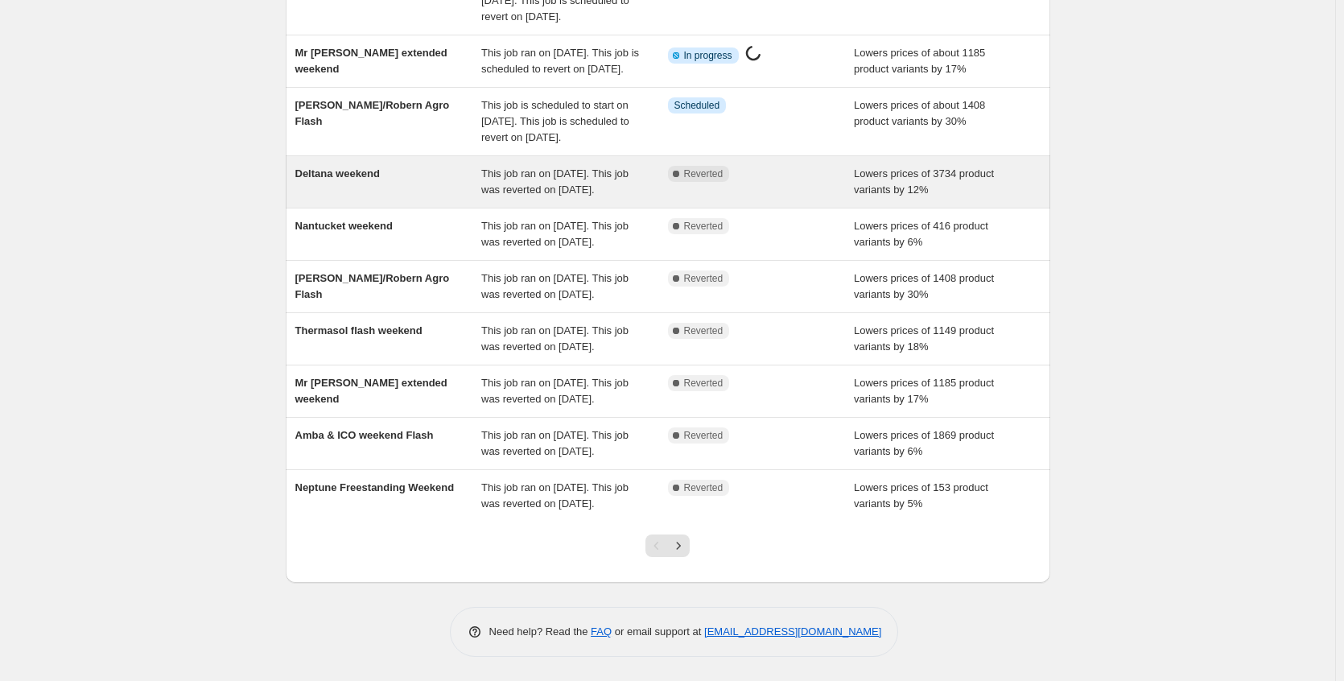
scroll to position [322, 0]
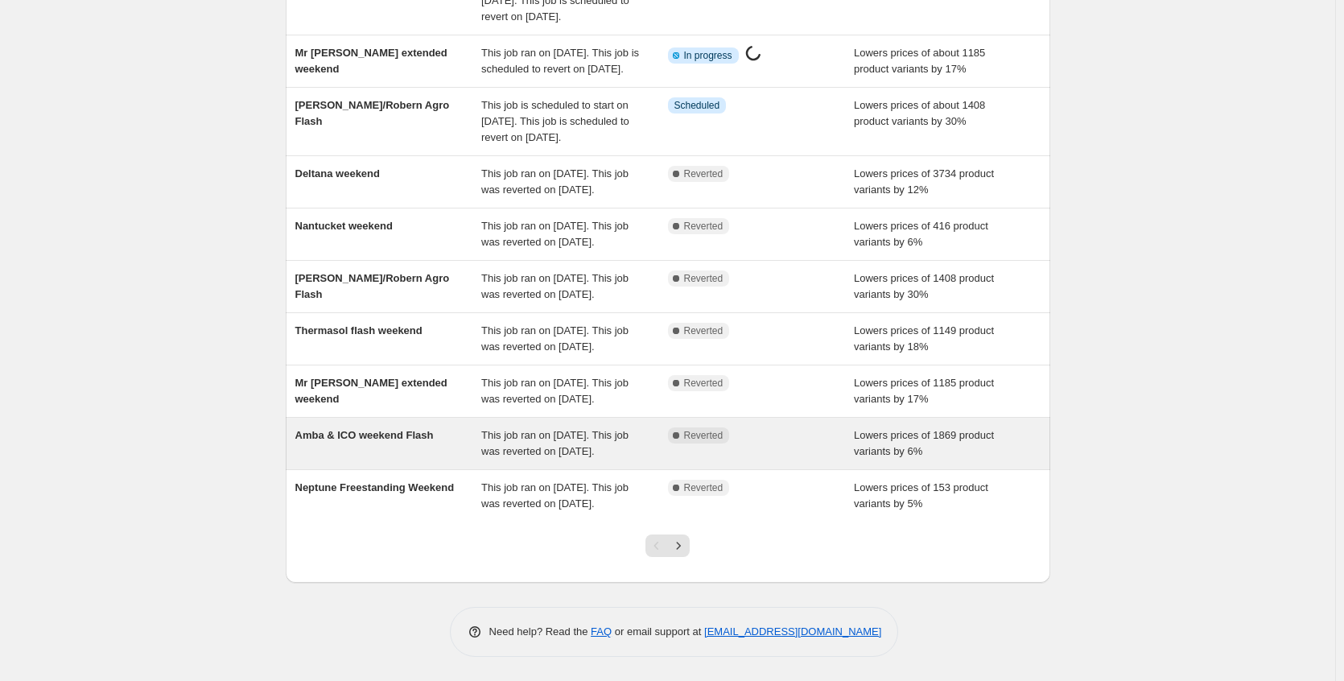
click at [381, 449] on div "Amba & ICO weekend Flash" at bounding box center [388, 443] width 187 height 32
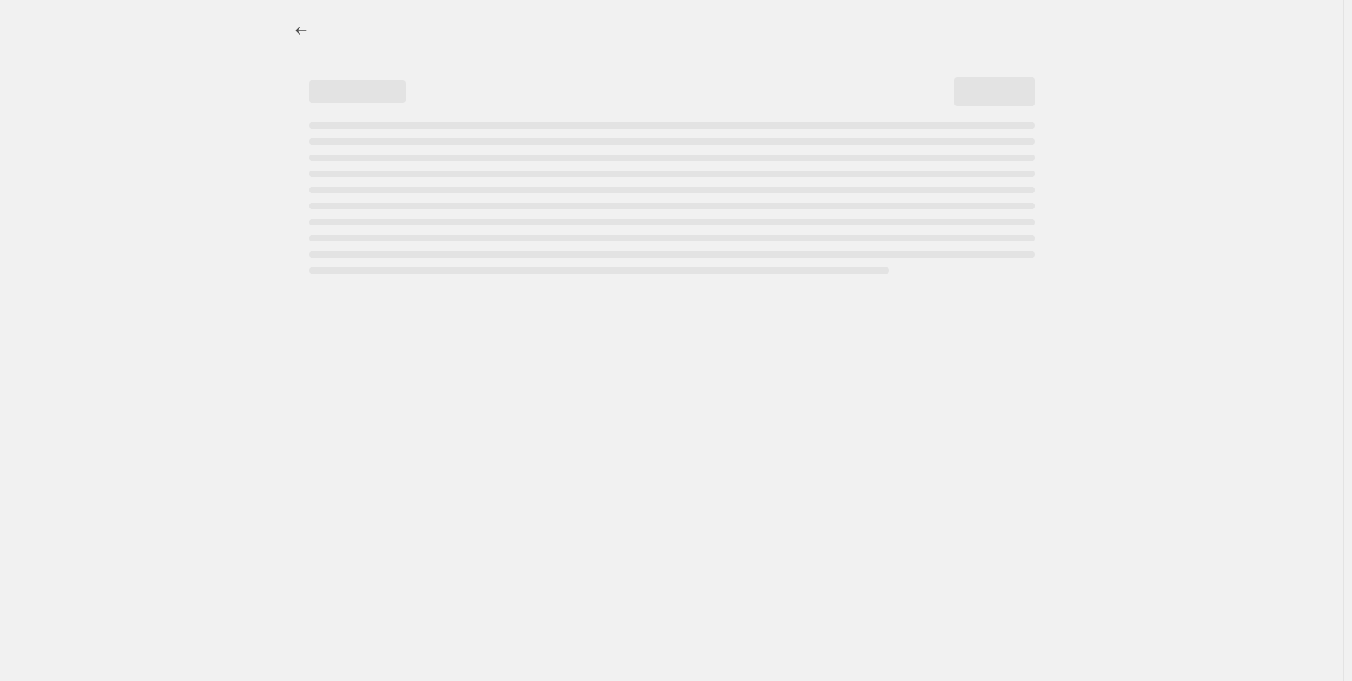
select select "percentage"
select select "no_change"
select select "collection"
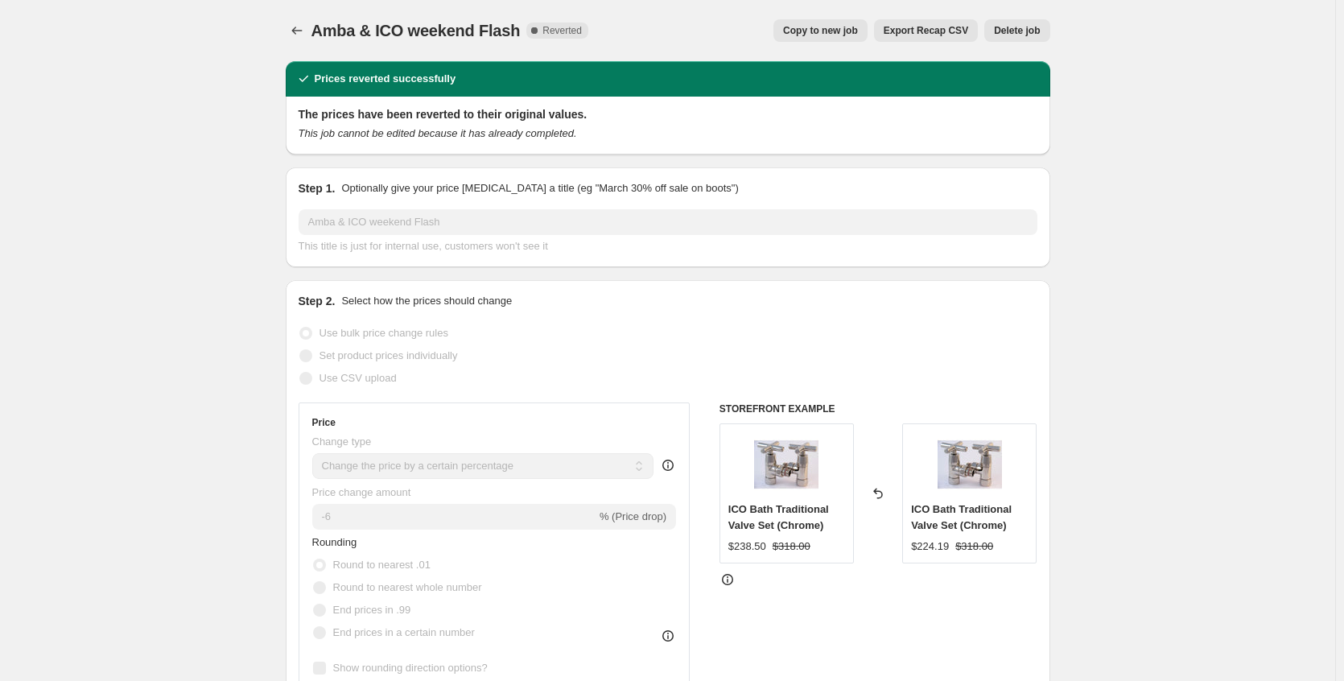
click at [821, 31] on span "Copy to new job" at bounding box center [820, 30] width 75 height 13
select select "percentage"
select select "no_change"
select select "collection"
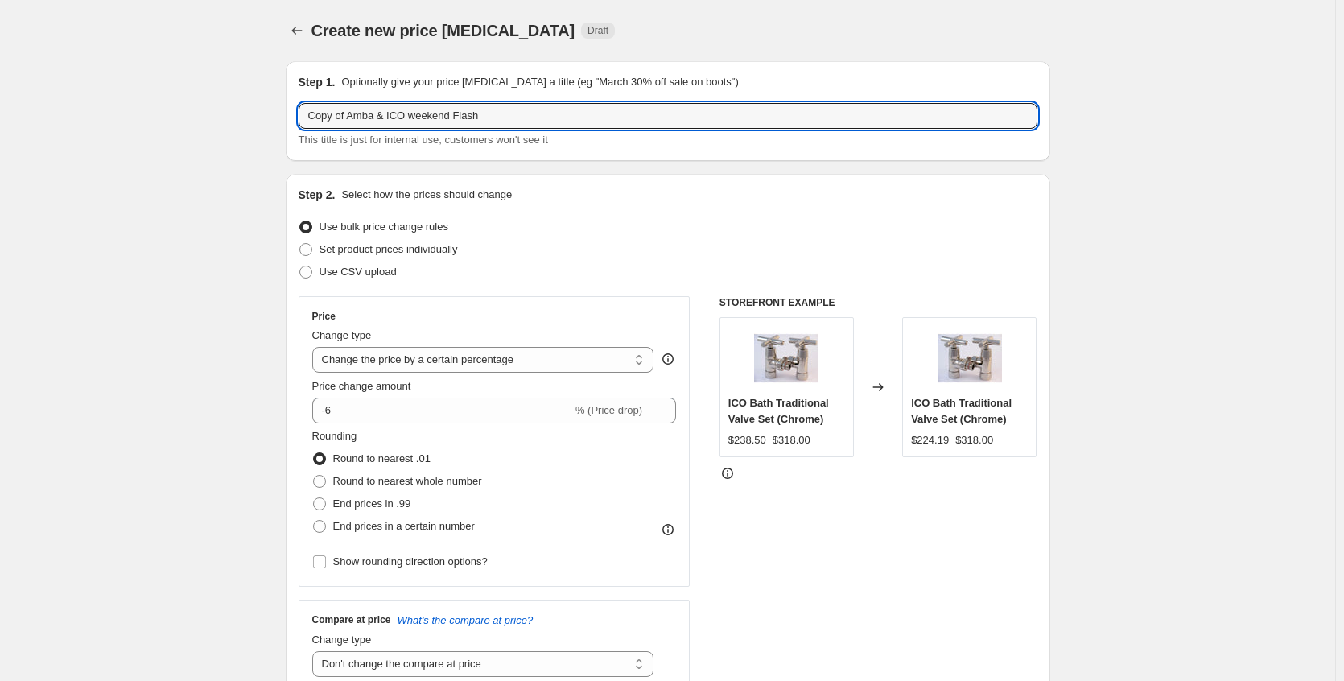
drag, startPoint x: 357, startPoint y: 117, endPoint x: 210, endPoint y: 130, distance: 147.1
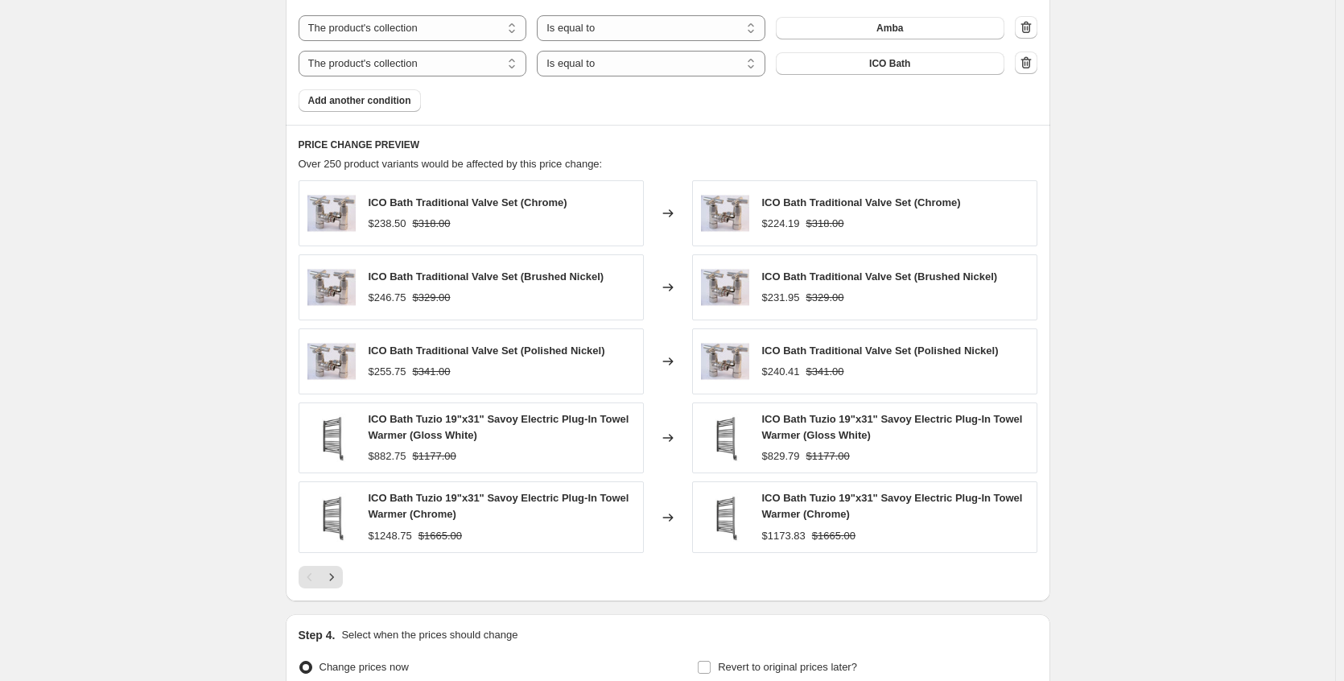
scroll to position [1245, 0]
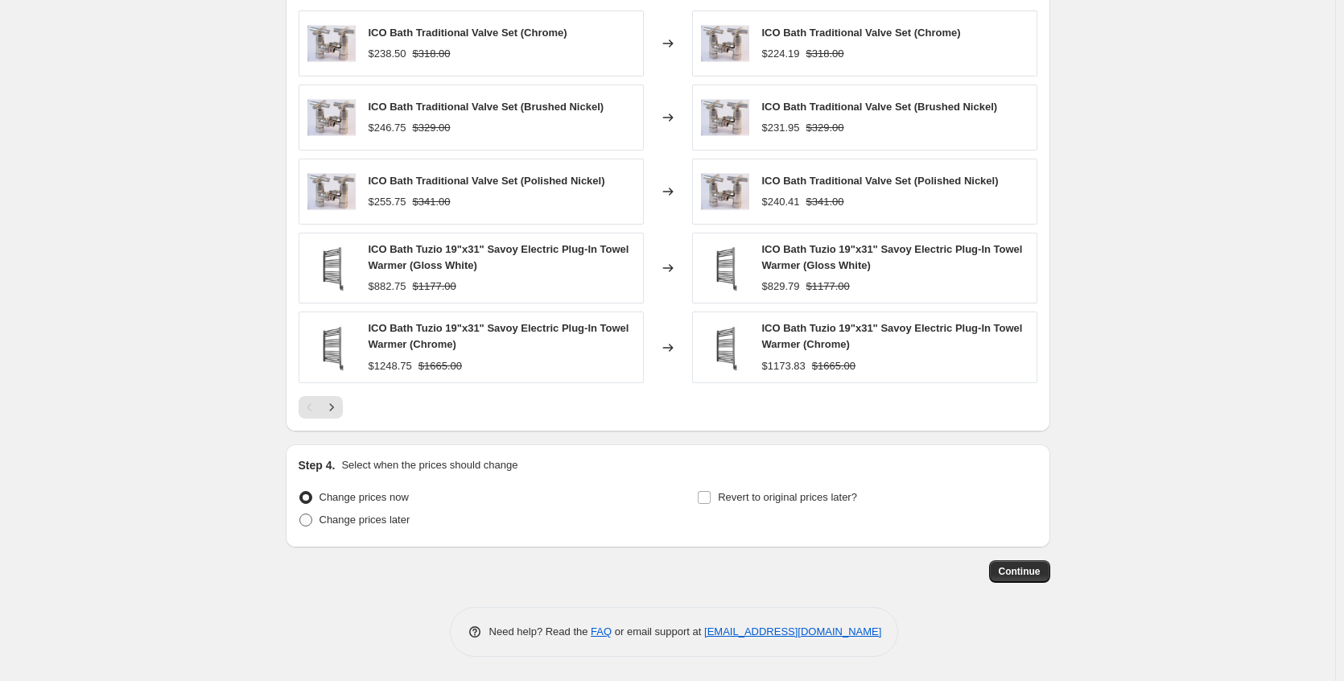
type input "Amba & ICO weekend Flash"
click at [392, 522] on span "Change prices later" at bounding box center [365, 519] width 91 height 12
click at [300, 514] on input "Change prices later" at bounding box center [299, 513] width 1 height 1
radio input "true"
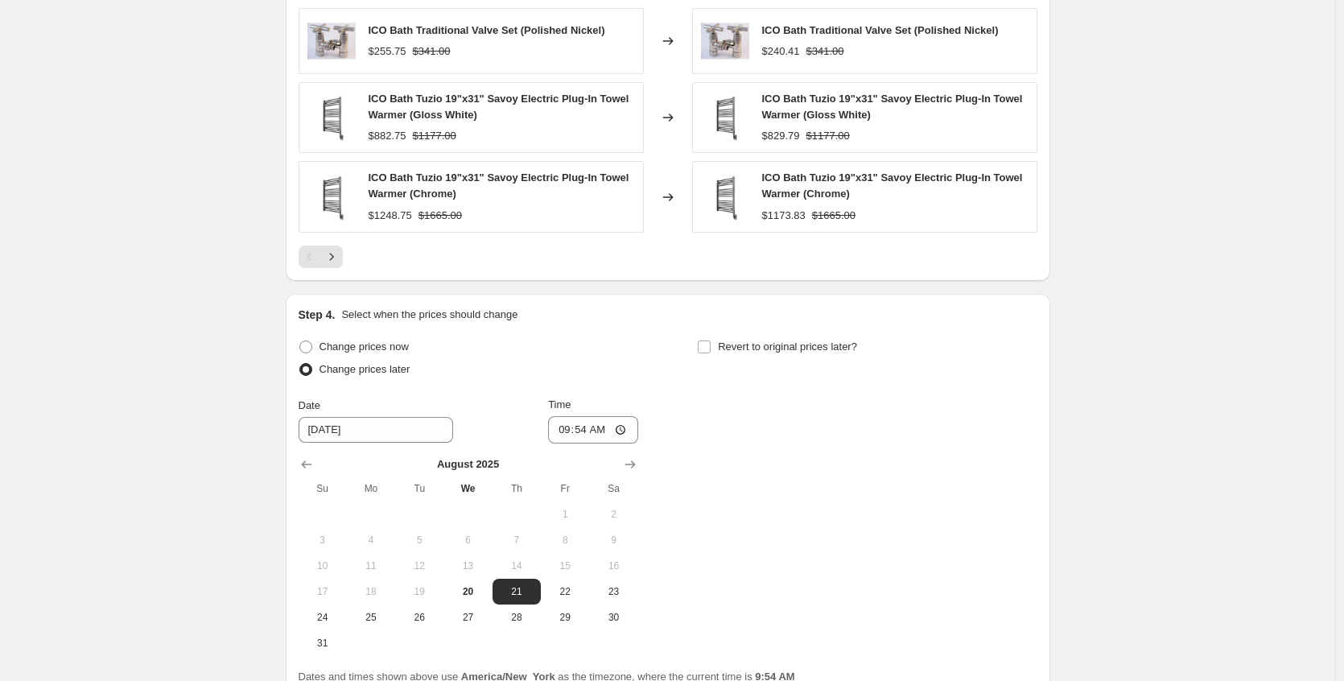
scroll to position [1546, 0]
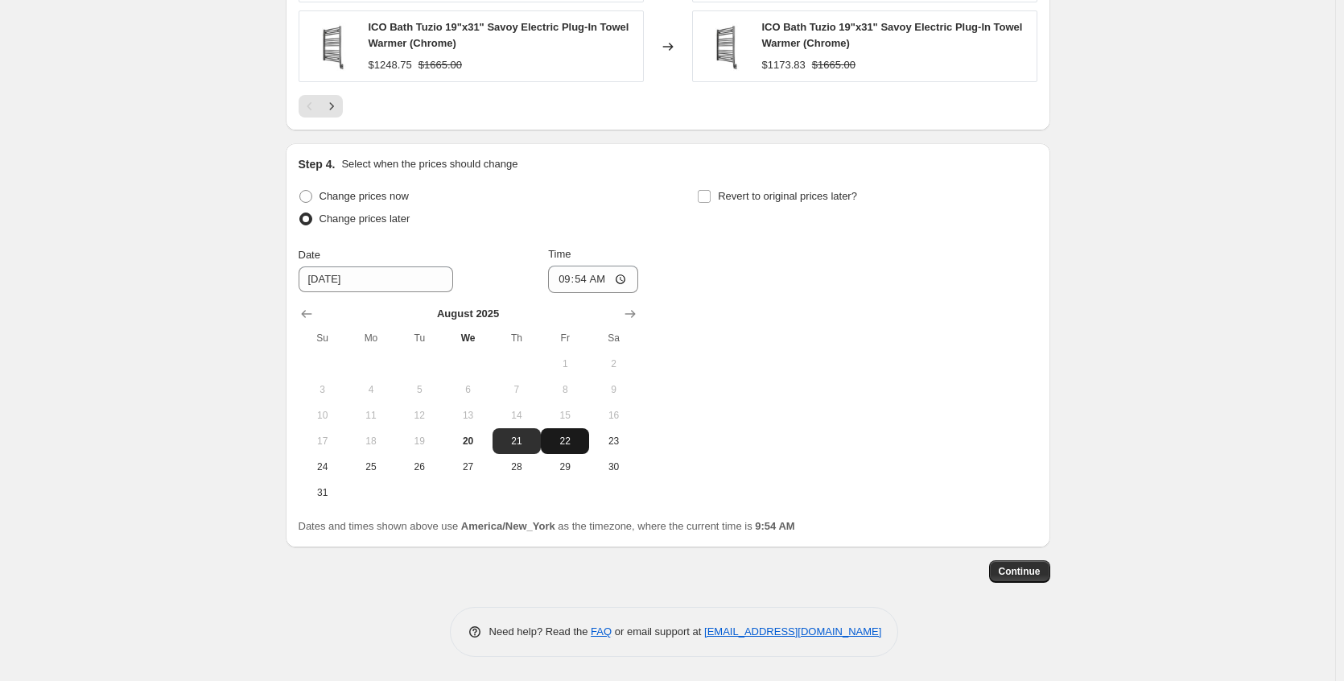
click at [573, 448] on button "22" at bounding box center [565, 441] width 48 height 26
type input "[DATE]"
click at [626, 274] on input "09:54" at bounding box center [593, 279] width 90 height 27
type input "21:54"
click at [711, 204] on label "Revert to original prices later?" at bounding box center [777, 196] width 160 height 23
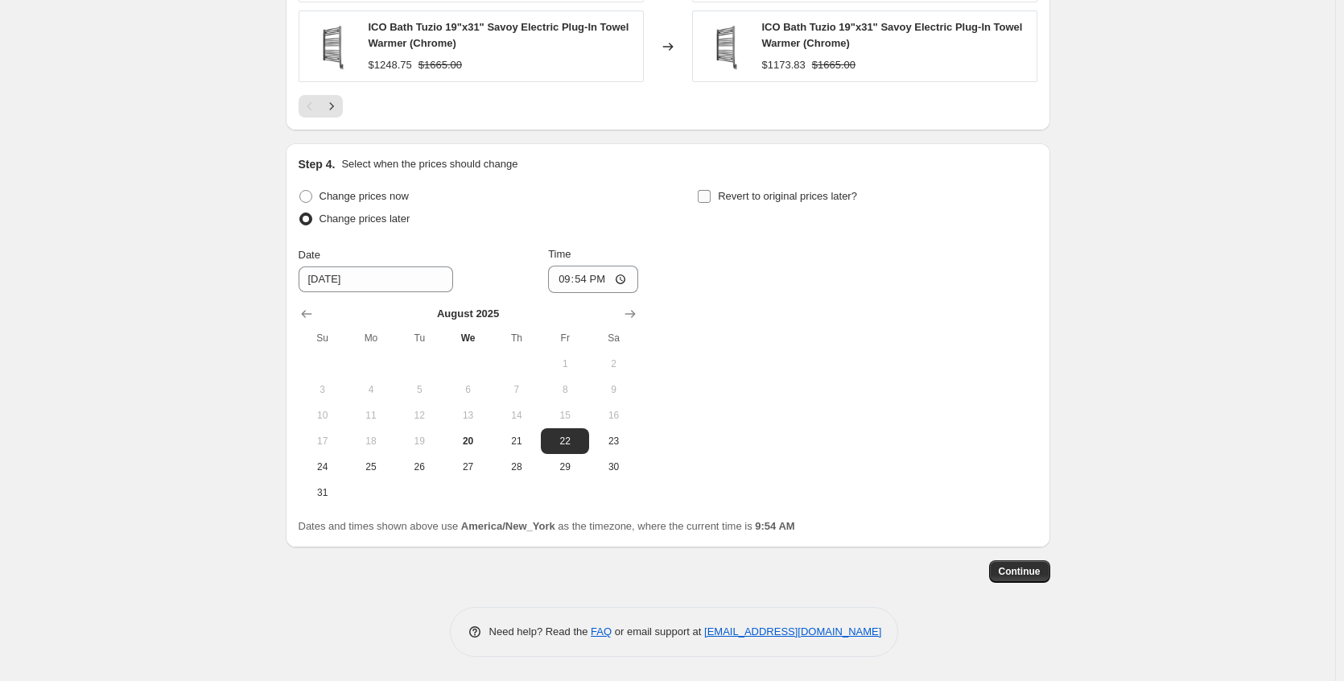
click at [711, 203] on input "Revert to original prices later?" at bounding box center [704, 196] width 13 height 13
checkbox input "true"
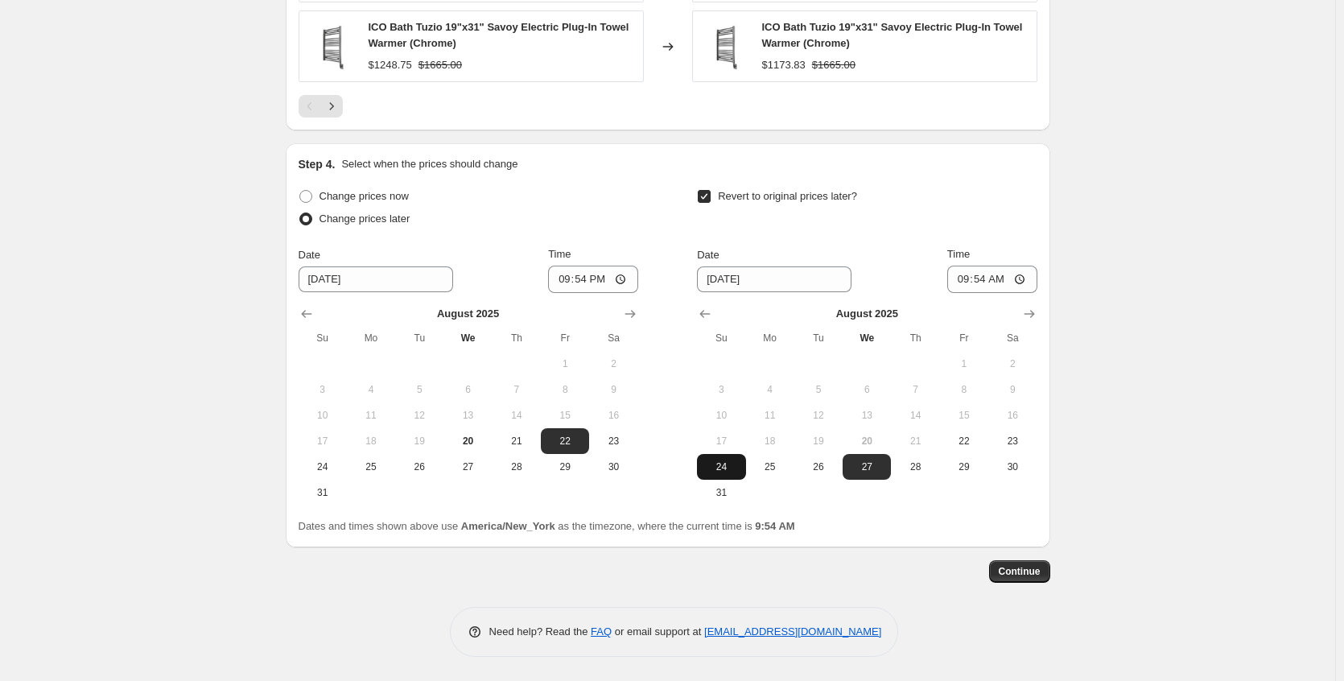
click at [724, 468] on span "24" at bounding box center [720, 466] width 35 height 13
type input "[DATE]"
click at [1022, 279] on input "09:54" at bounding box center [992, 279] width 90 height 27
type input "21:54"
drag, startPoint x: 1154, startPoint y: 456, endPoint x: 1140, endPoint y: 468, distance: 18.9
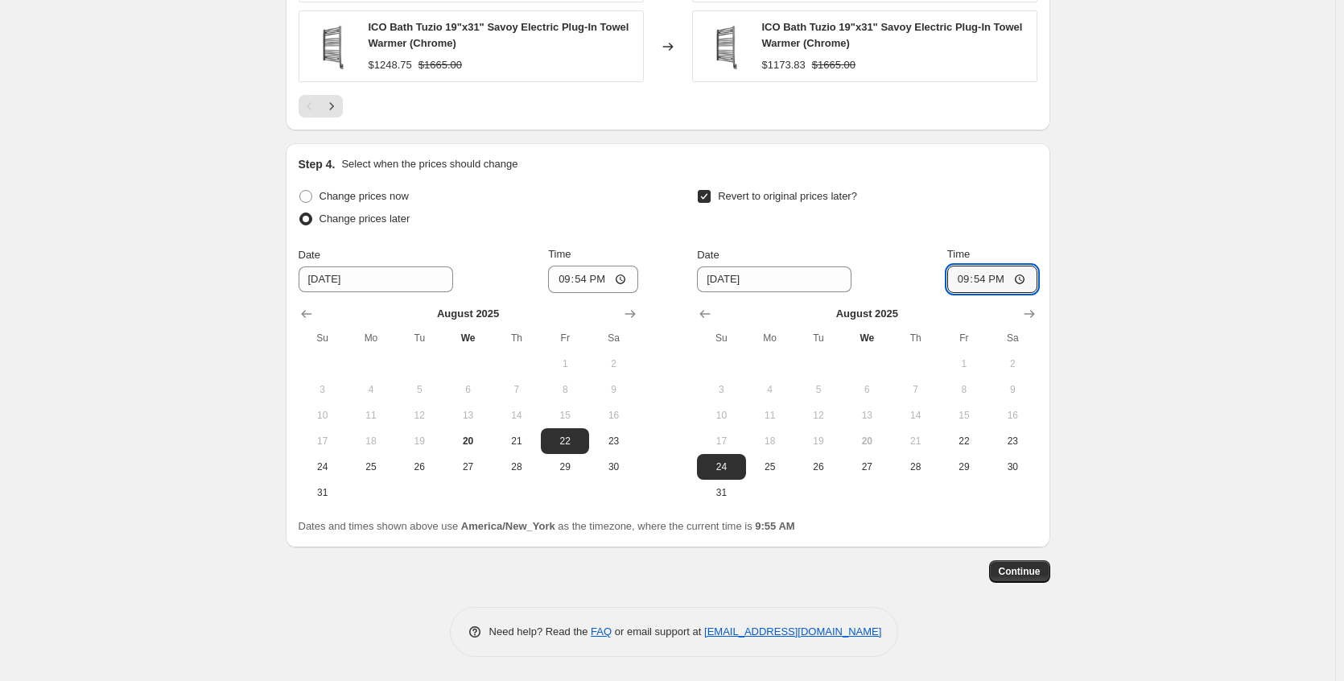
click at [1021, 567] on span "Continue" at bounding box center [1020, 571] width 42 height 13
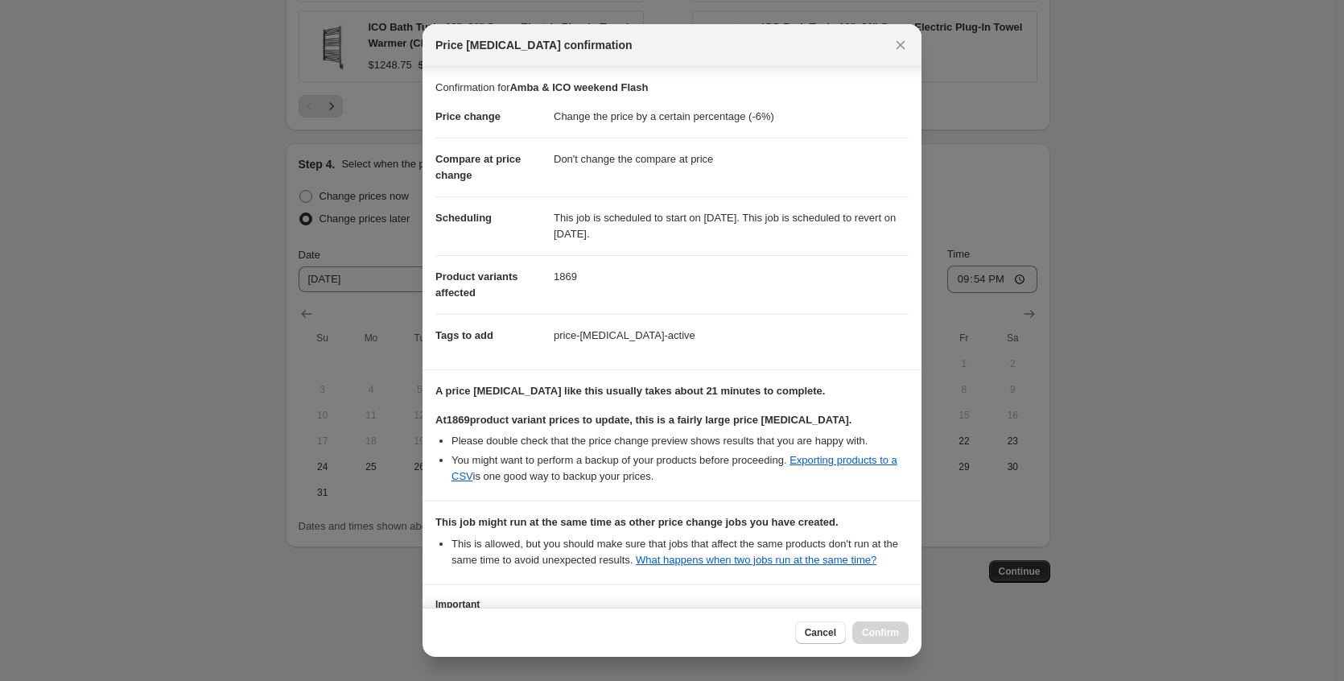
scroll to position [157, 0]
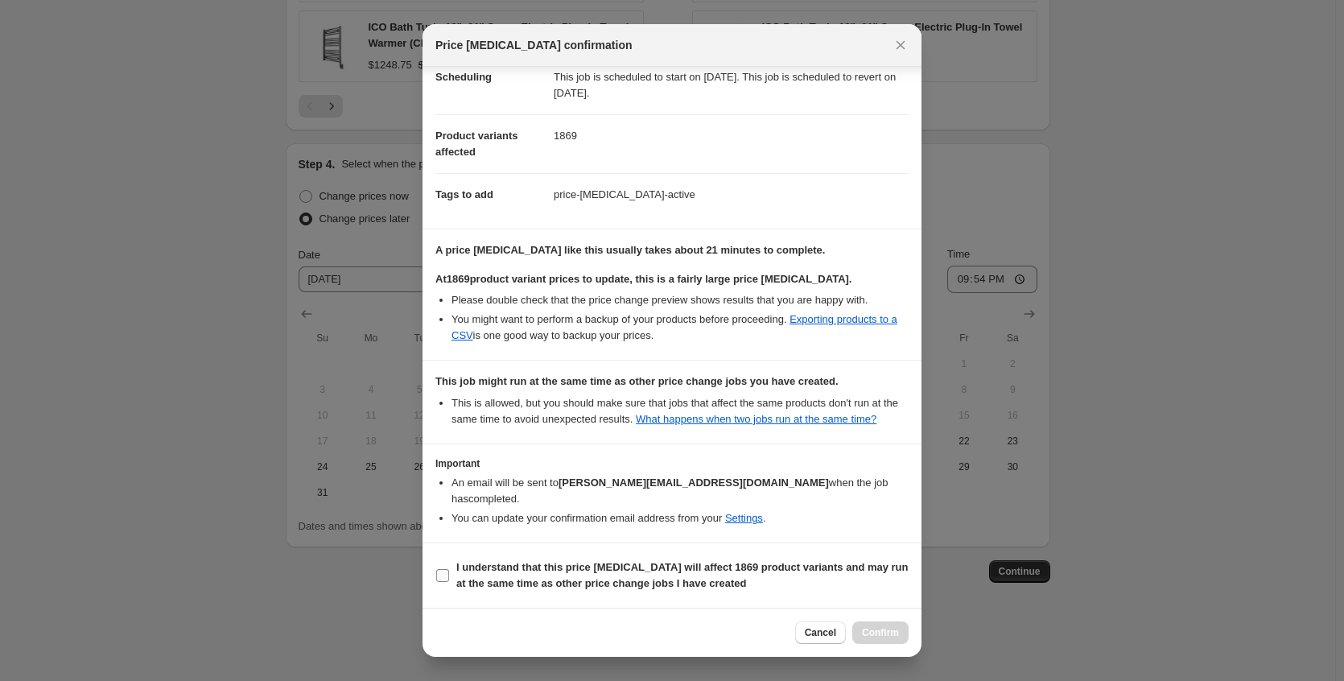
click at [581, 576] on span "I understand that this price [MEDICAL_DATA] will affect 1869 product variants a…" at bounding box center [682, 575] width 452 height 32
click at [449, 576] on input "I understand that this price [MEDICAL_DATA] will affect 1869 product variants a…" at bounding box center [442, 575] width 13 height 13
checkbox input "true"
click at [868, 632] on span "Confirm" at bounding box center [880, 632] width 37 height 13
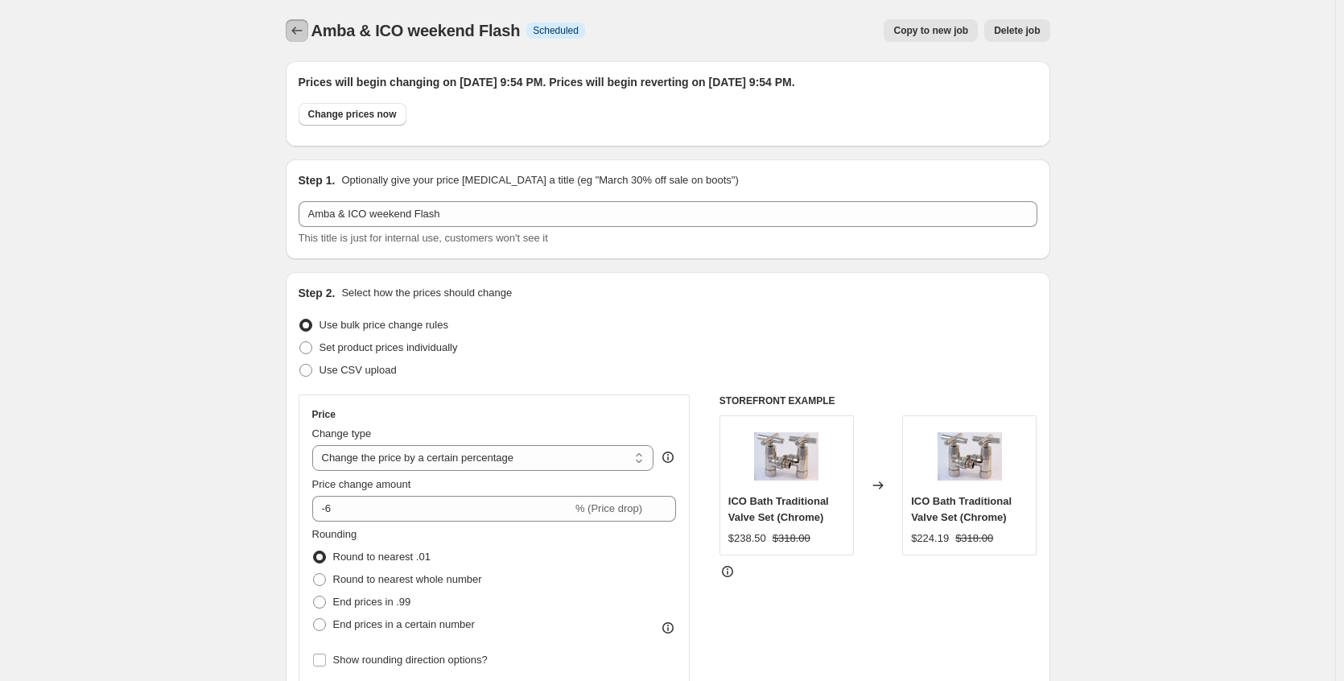
click at [297, 35] on icon "Price change jobs" at bounding box center [297, 31] width 16 height 16
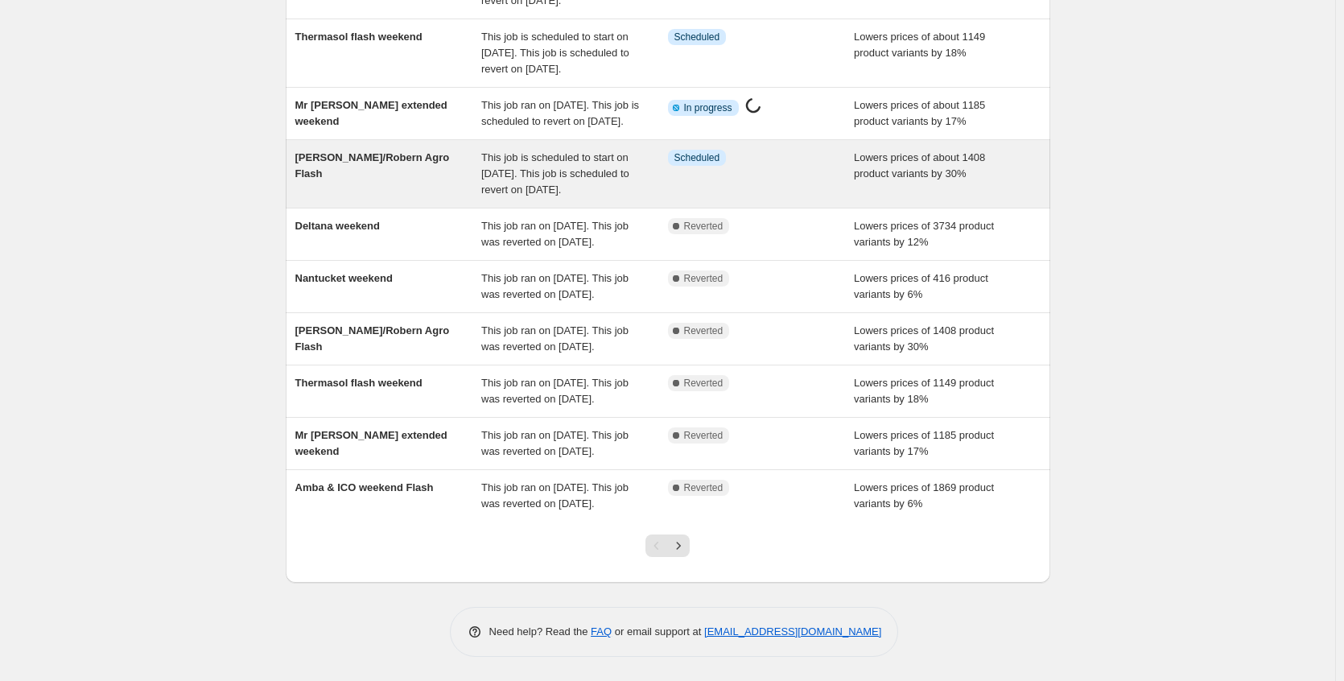
scroll to position [357, 0]
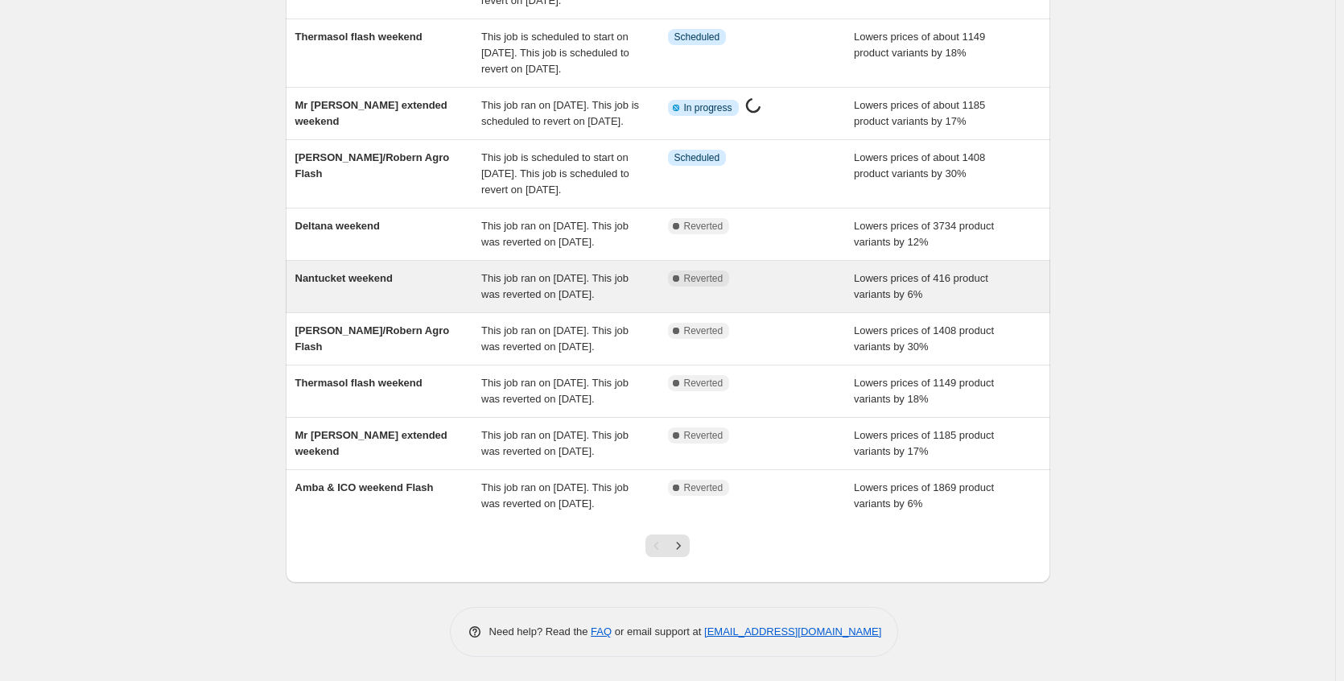
click at [388, 270] on div "Nantucket weekend" at bounding box center [388, 286] width 187 height 32
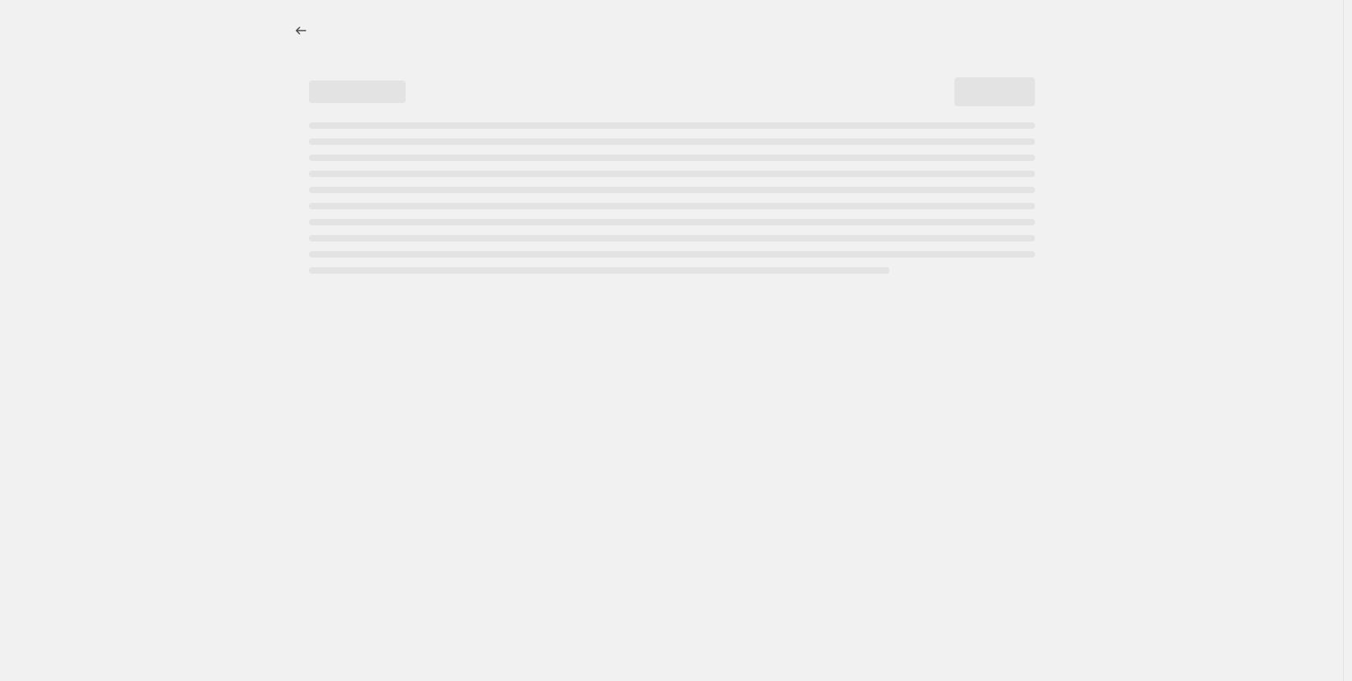
select select "percentage"
select select "no_change"
select select "collection"
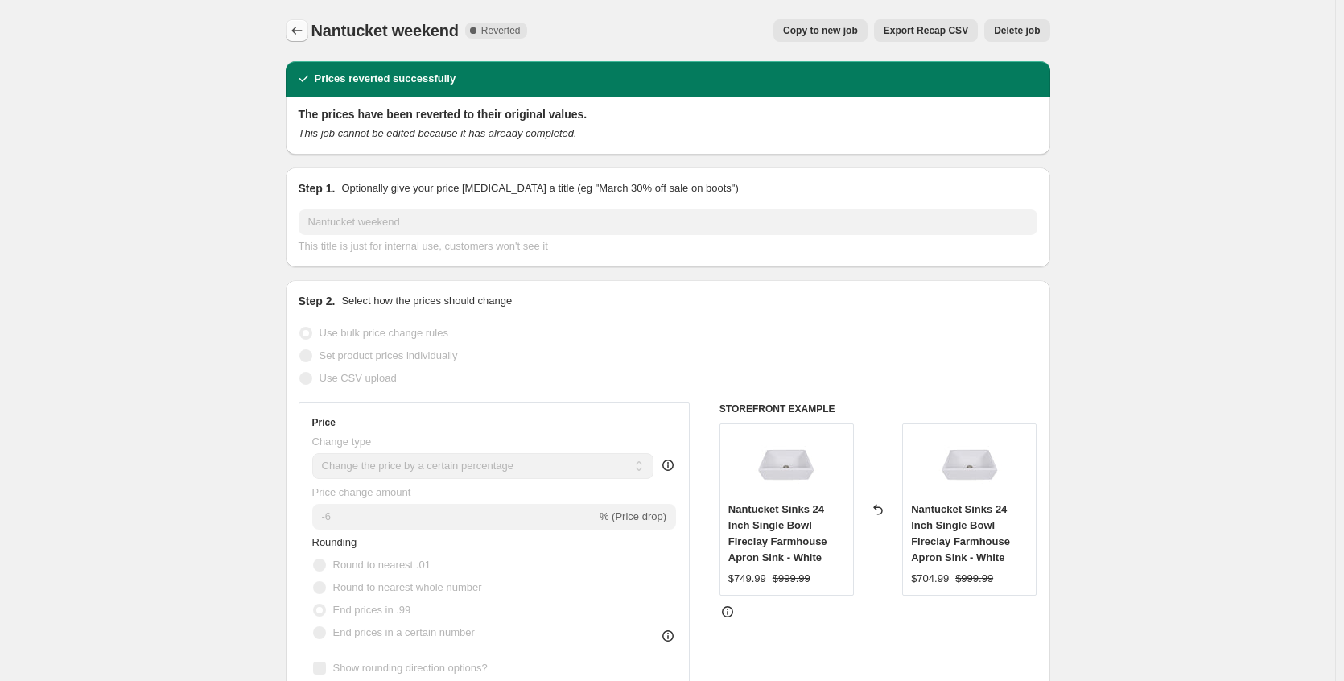
click at [296, 36] on icon "Price change jobs" at bounding box center [297, 31] width 16 height 16
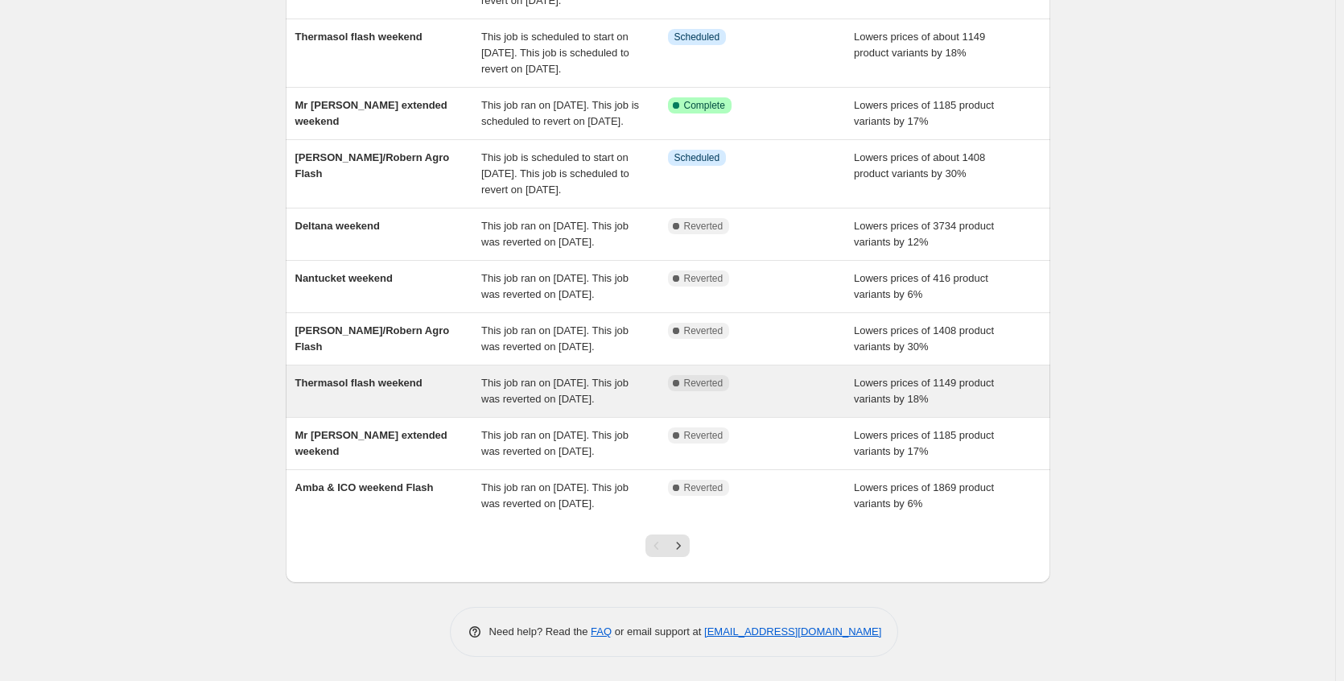
scroll to position [322, 0]
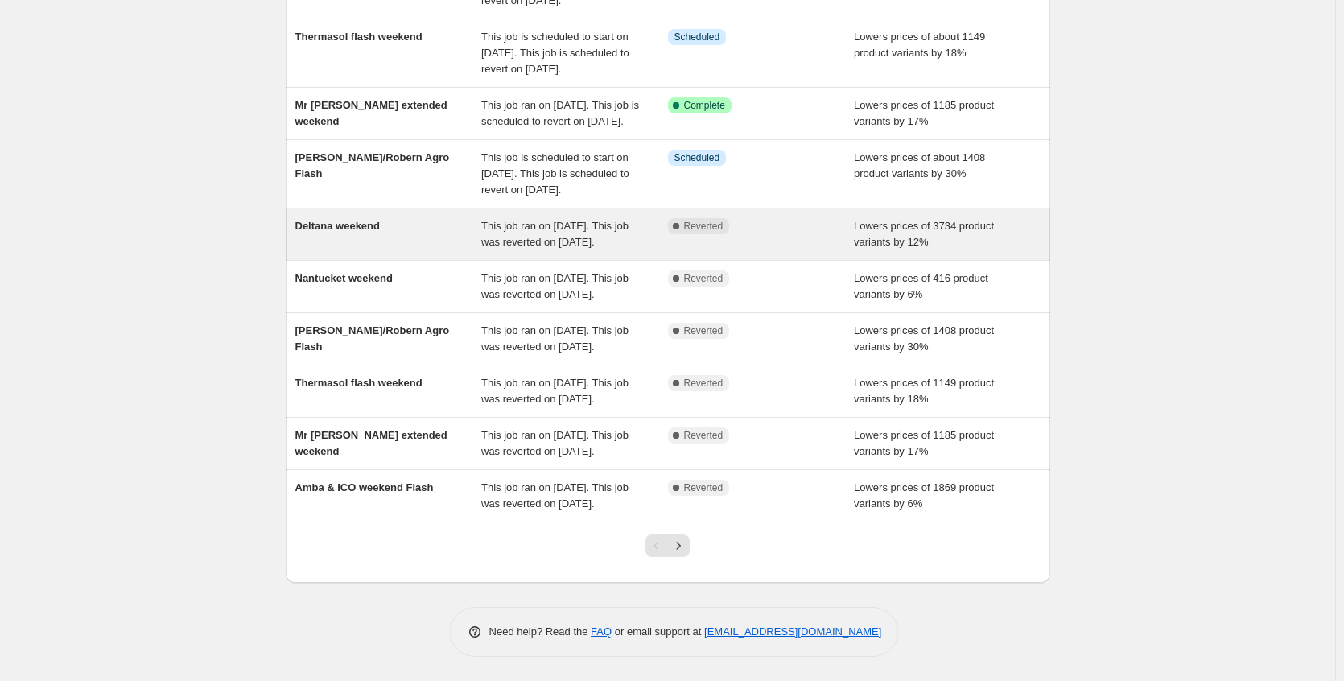
click at [407, 218] on div "Deltana weekend" at bounding box center [388, 234] width 187 height 32
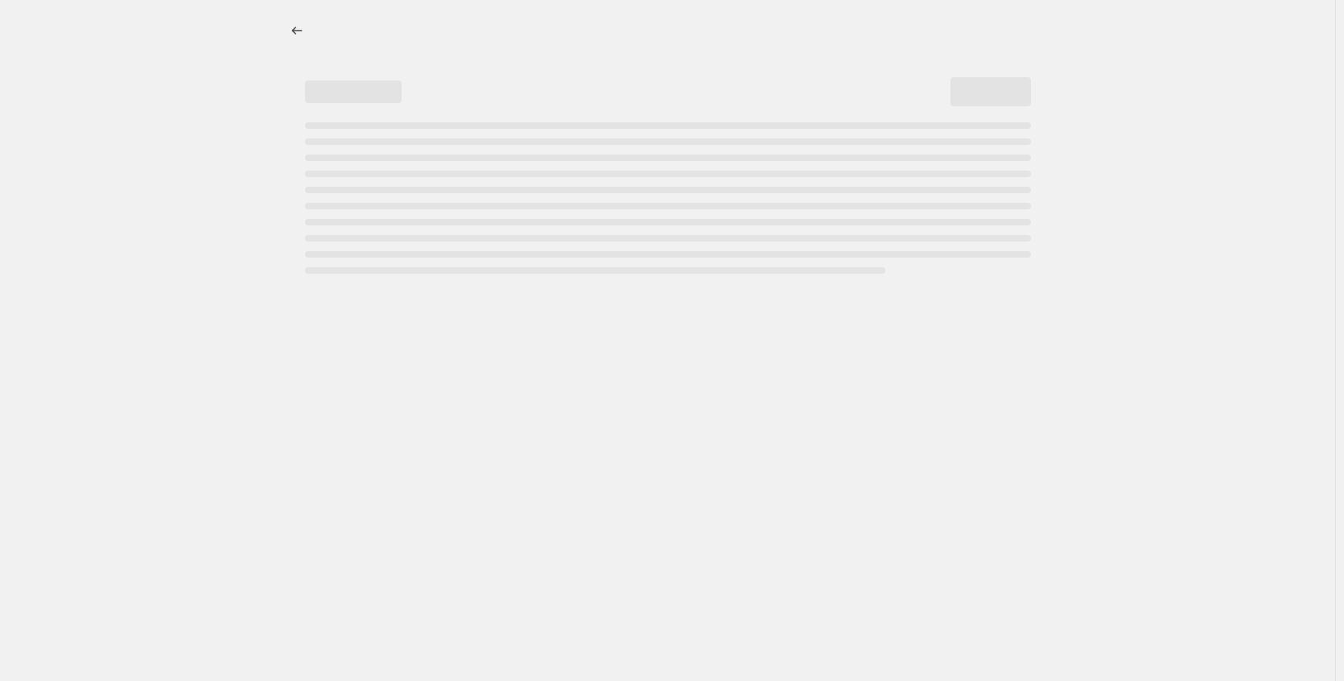
select select "percentage"
select select "no_change"
select select "collection"
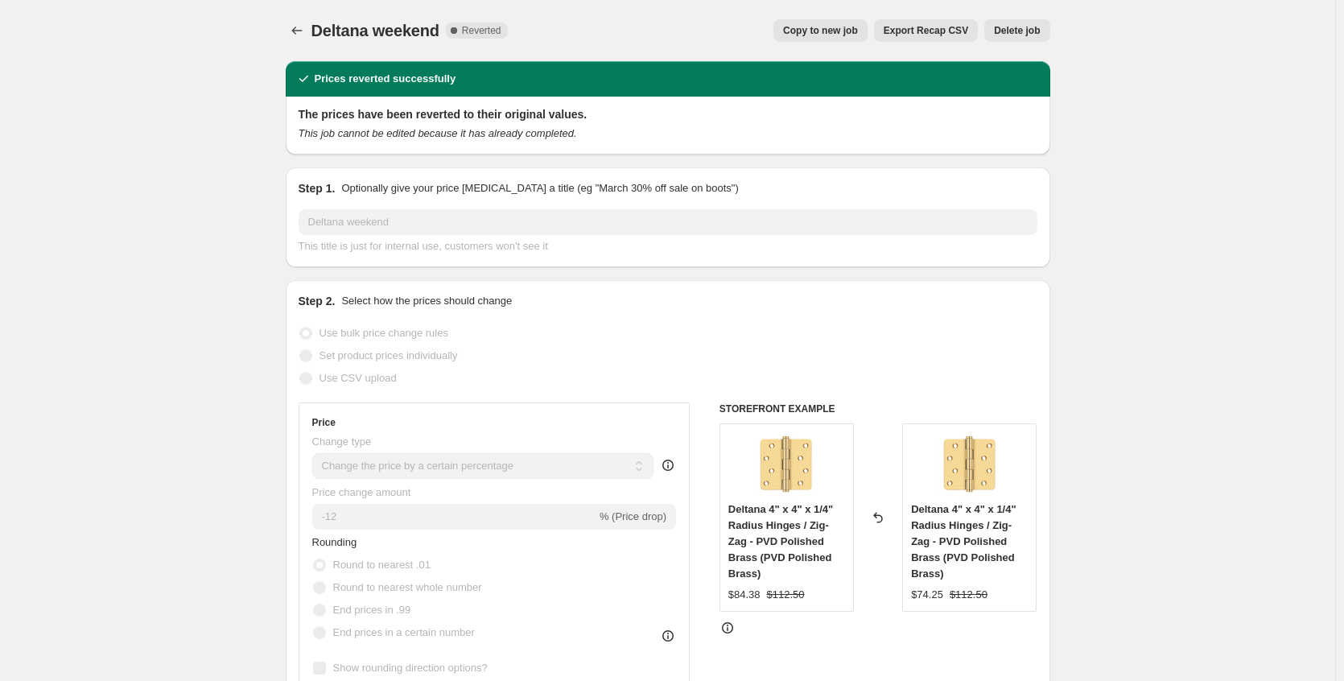
click at [834, 30] on span "Copy to new job" at bounding box center [820, 30] width 75 height 13
select select "percentage"
select select "no_change"
select select "collection"
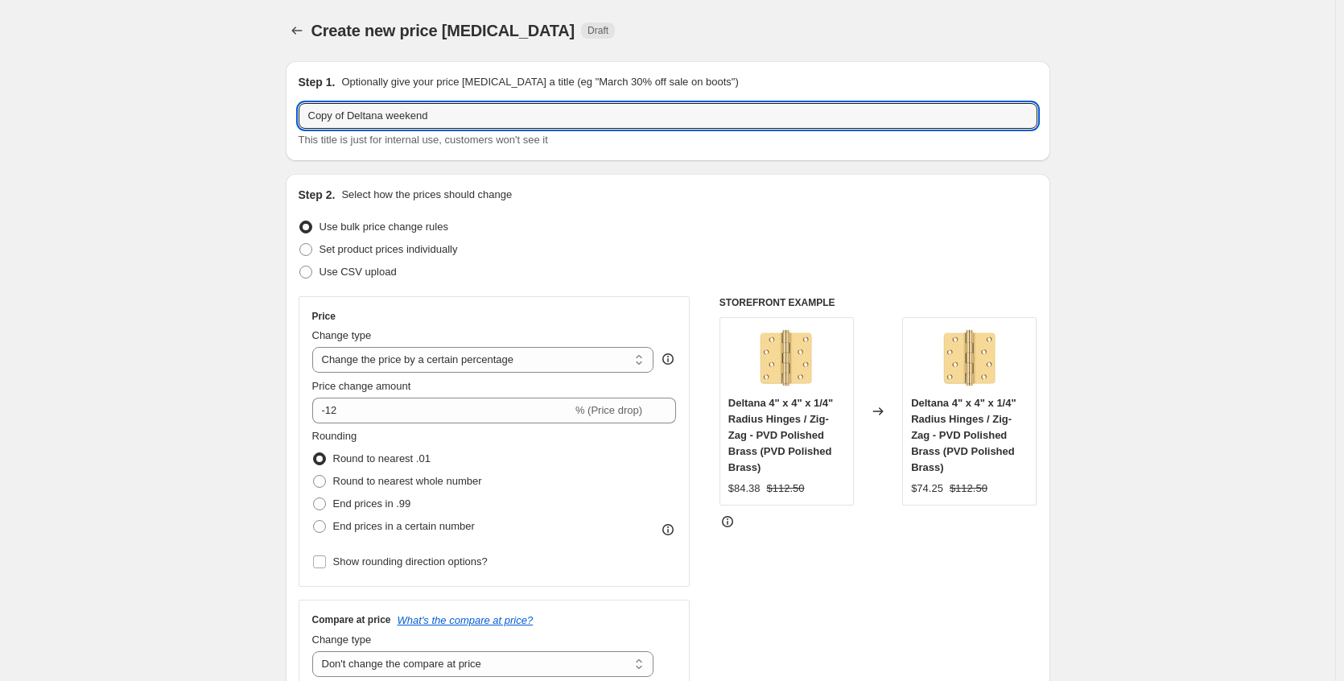
drag, startPoint x: 353, startPoint y: 114, endPoint x: 217, endPoint y: 115, distance: 136.8
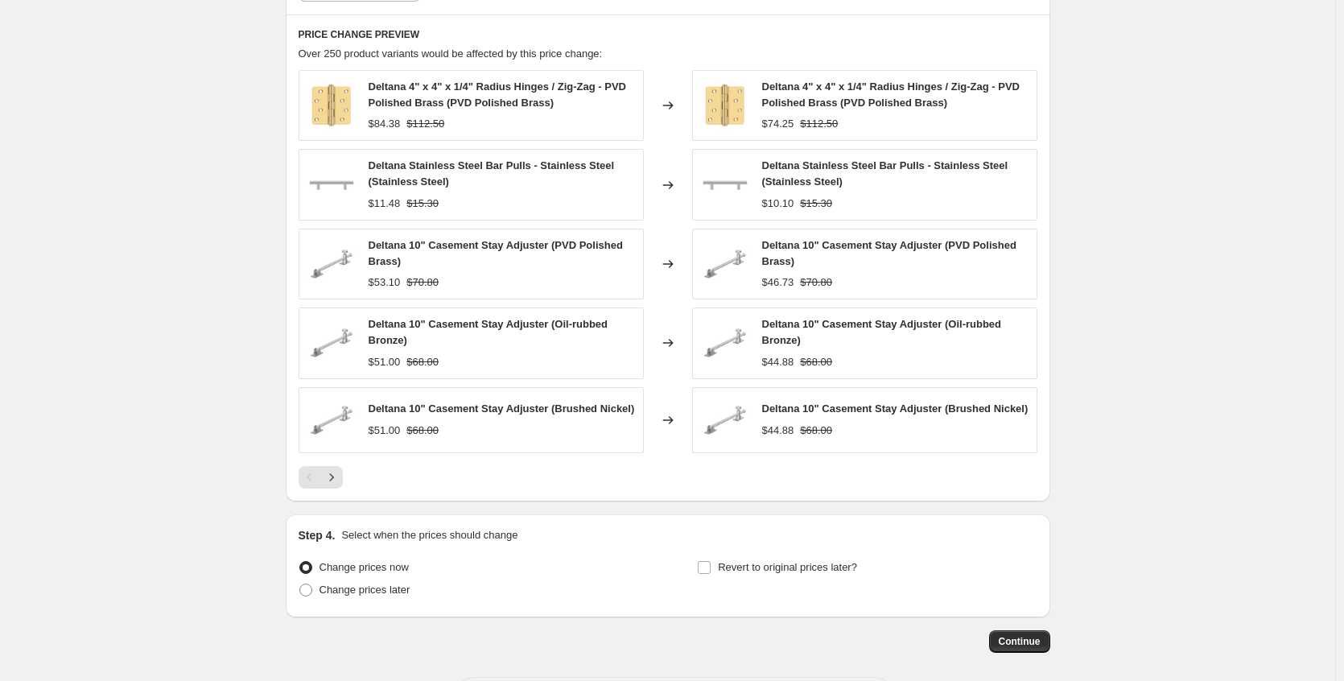
scroll to position [1135, 0]
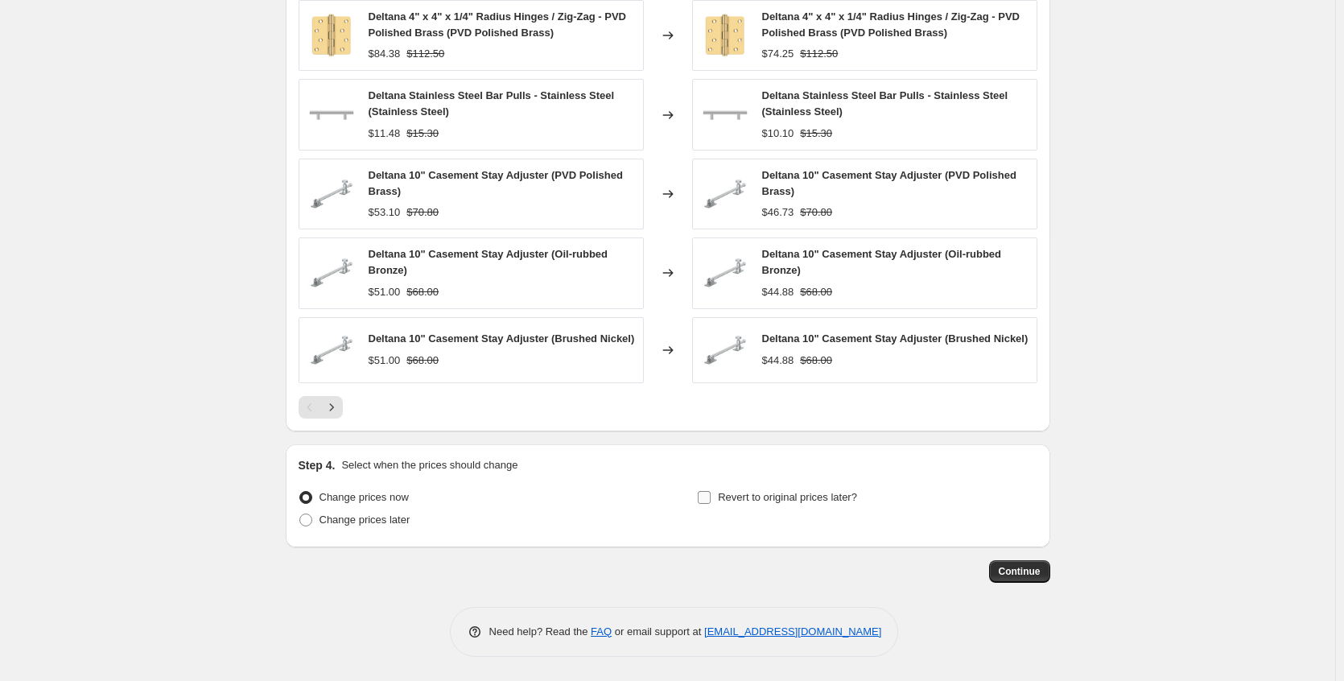
type input "Deltana weekend"
click at [800, 498] on span "Revert to original prices later?" at bounding box center [787, 497] width 139 height 12
click at [711, 498] on input "Revert to original prices later?" at bounding box center [704, 497] width 13 height 13
checkbox input "true"
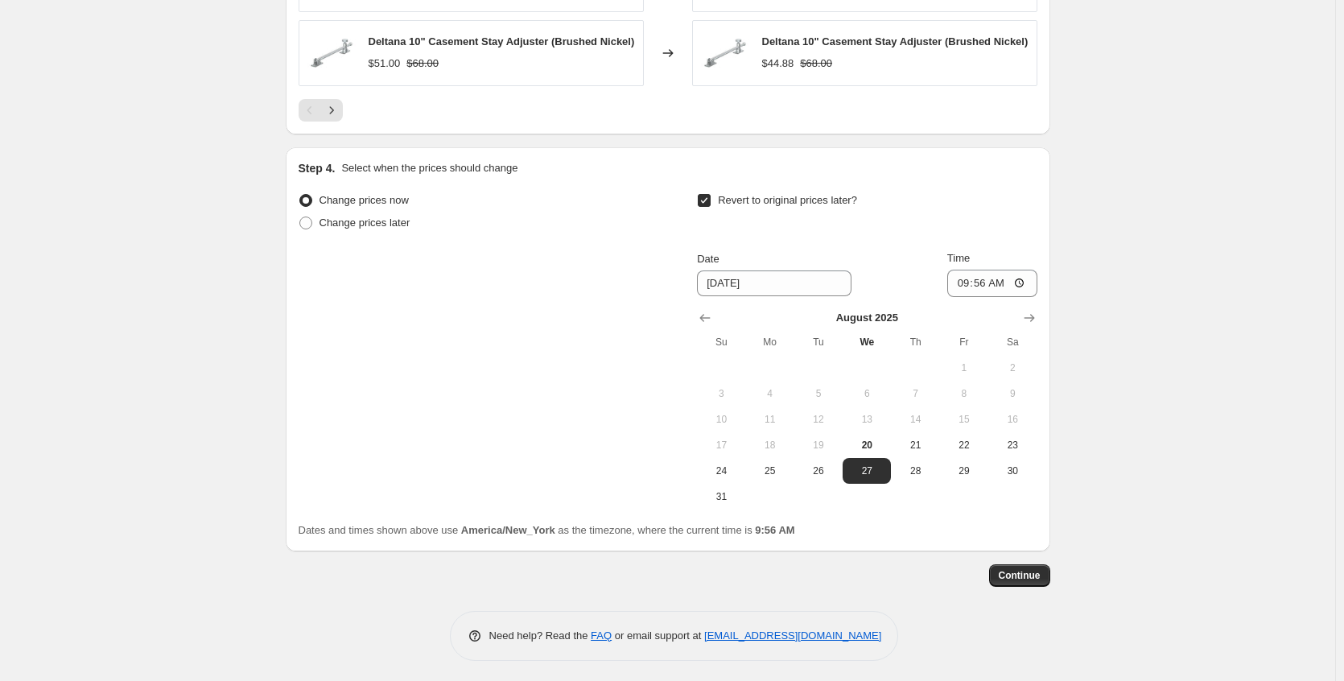
scroll to position [1436, 0]
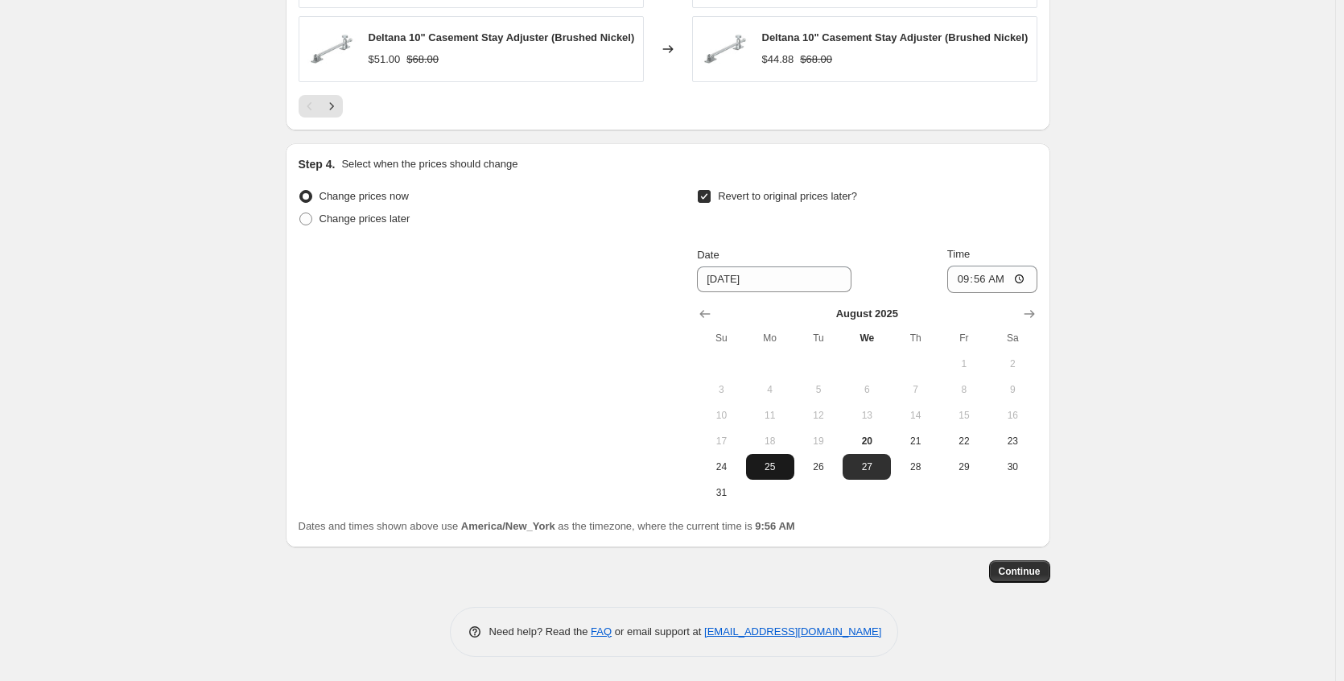
click at [763, 466] on span "25" at bounding box center [770, 466] width 35 height 13
type input "[DATE]"
click at [1023, 278] on input "09:56" at bounding box center [992, 279] width 90 height 27
type input "07:00"
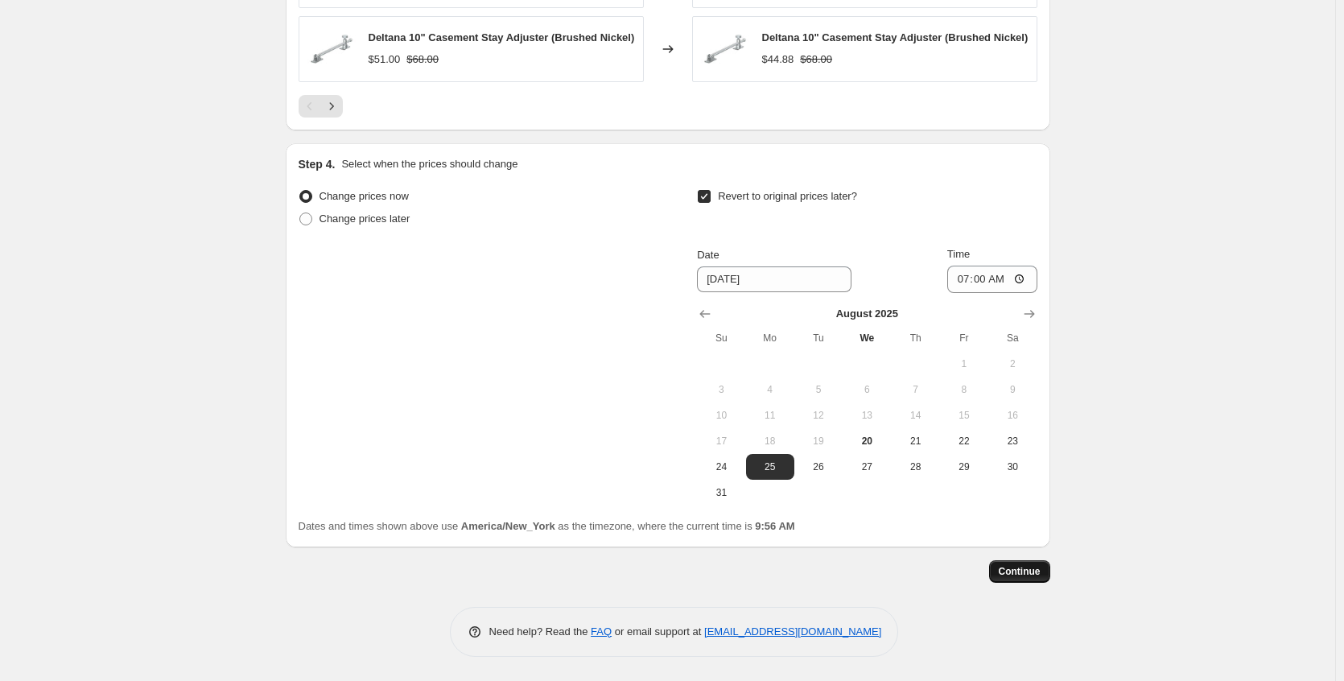
click at [1030, 572] on span "Continue" at bounding box center [1020, 571] width 42 height 13
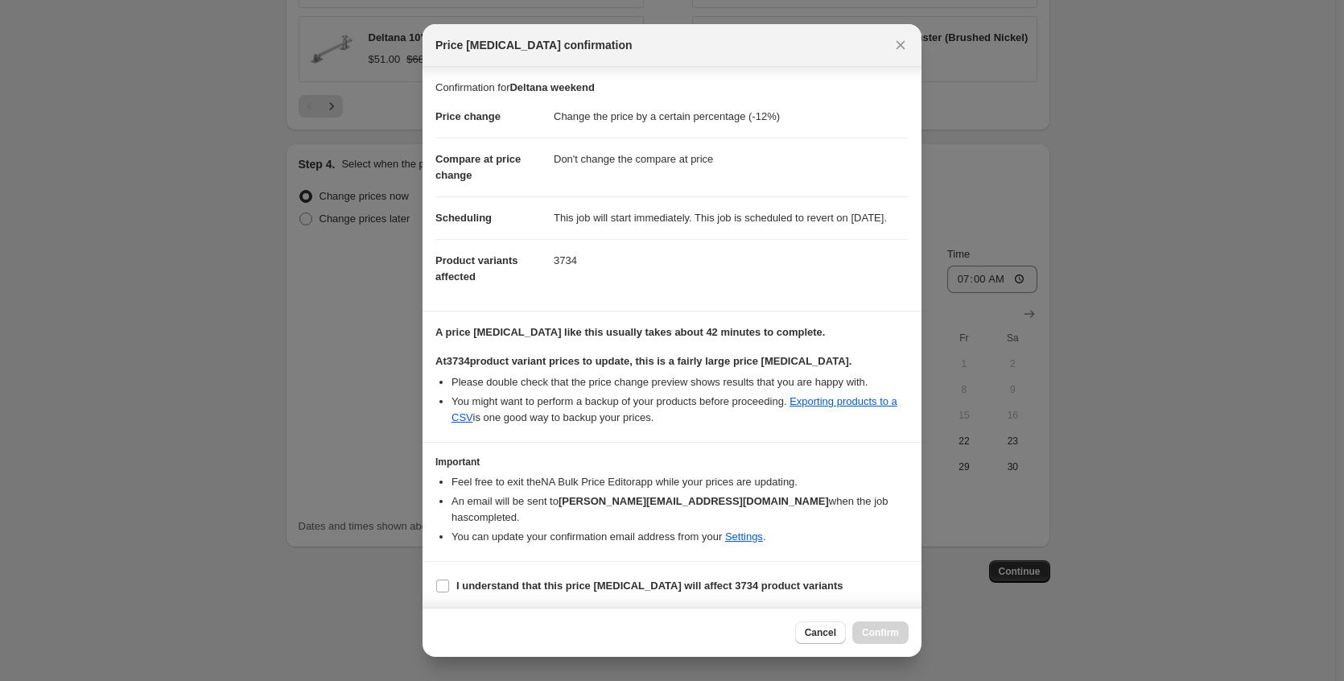
scroll to position [19, 0]
click at [613, 573] on label "I understand that this price [MEDICAL_DATA] will affect 3734 product variants" at bounding box center [639, 583] width 408 height 23
click at [449, 577] on input "I understand that this price [MEDICAL_DATA] will affect 3734 product variants" at bounding box center [442, 583] width 13 height 13
checkbox input "true"
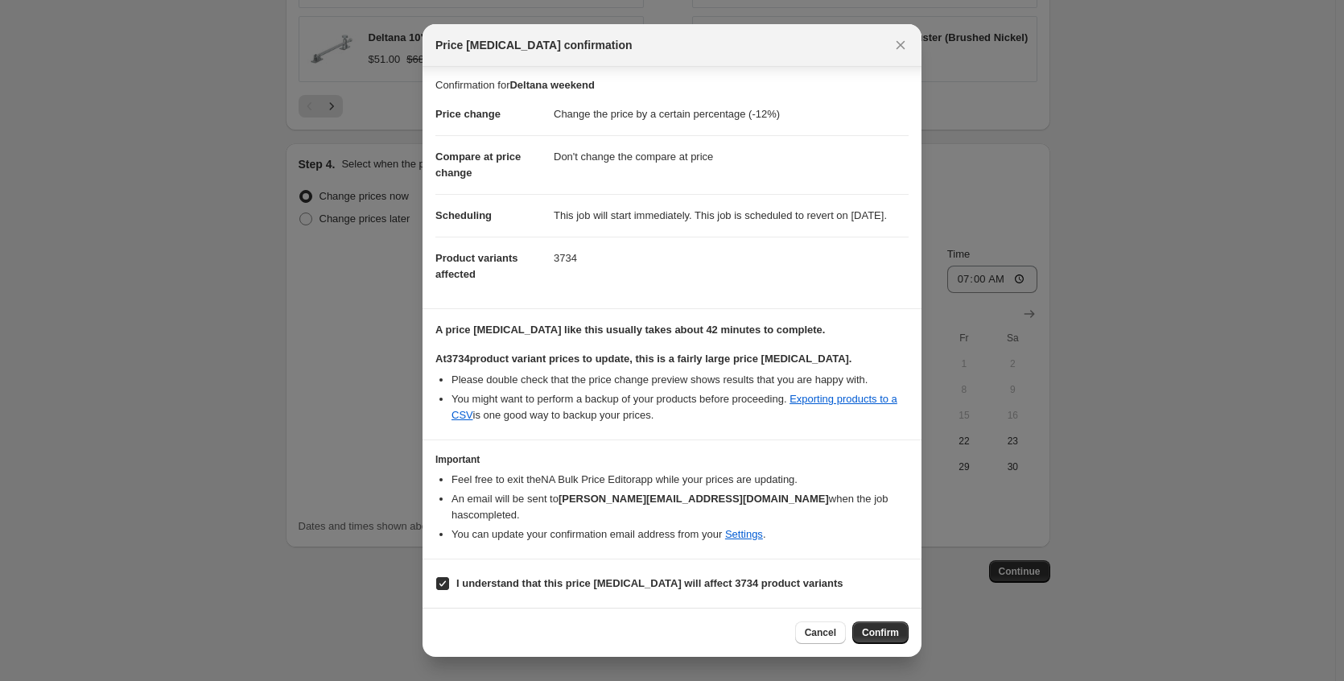
click at [872, 632] on span "Confirm" at bounding box center [880, 632] width 37 height 13
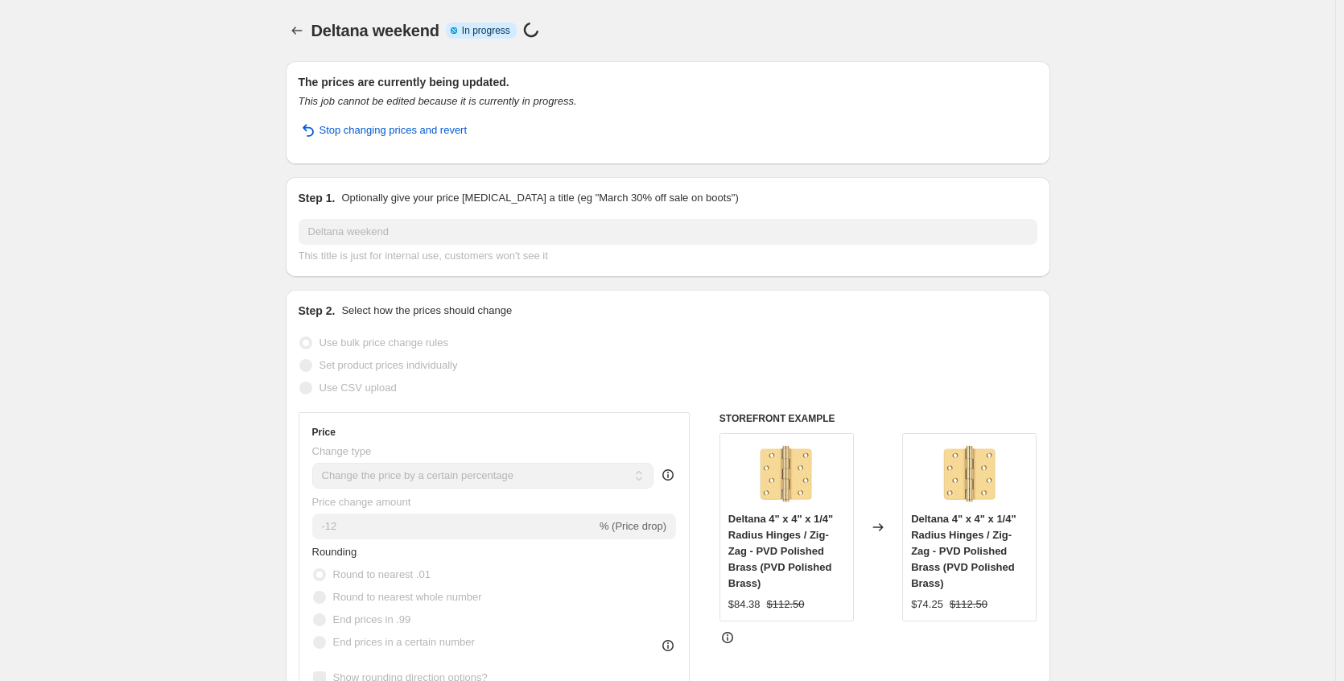
click at [307, 43] on div "Deltana weekend. This page is ready Deltana weekend Info Partially complete In …" at bounding box center [668, 30] width 765 height 61
click at [303, 35] on icon "Price change jobs" at bounding box center [297, 31] width 16 height 16
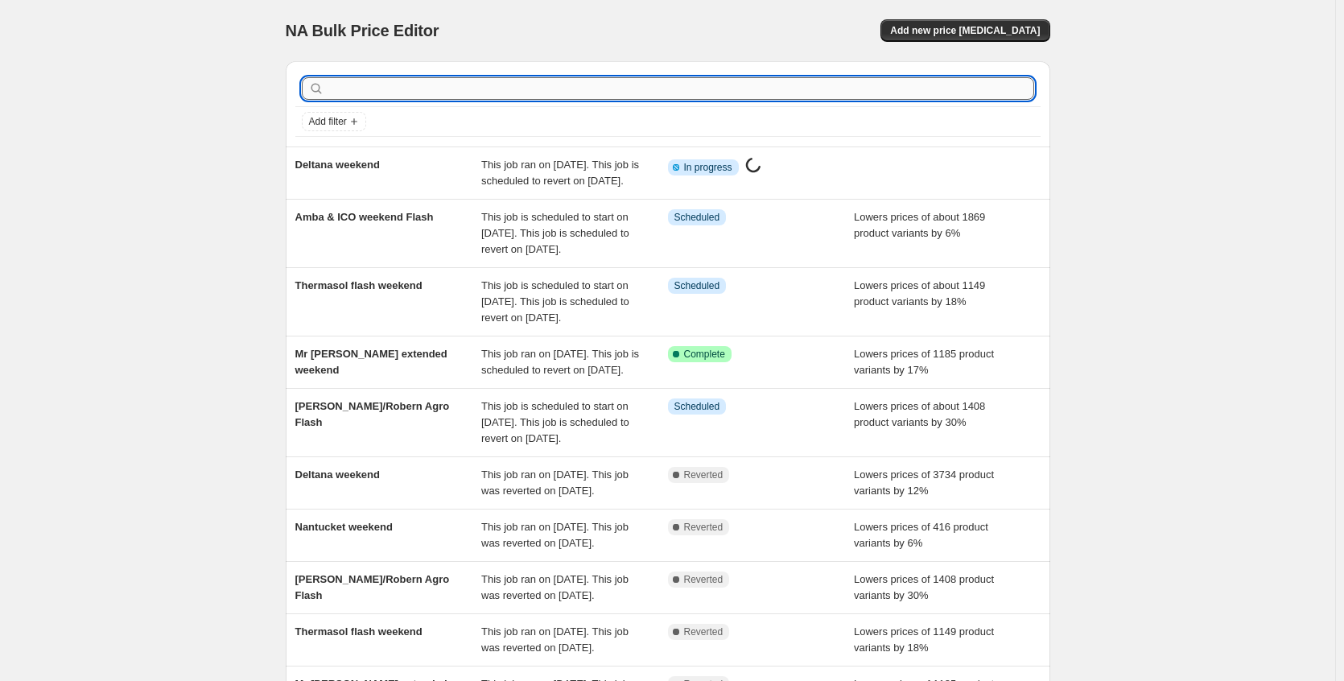
click at [443, 89] on input "text" at bounding box center [681, 88] width 707 height 23
type input "[PERSON_NAME]"
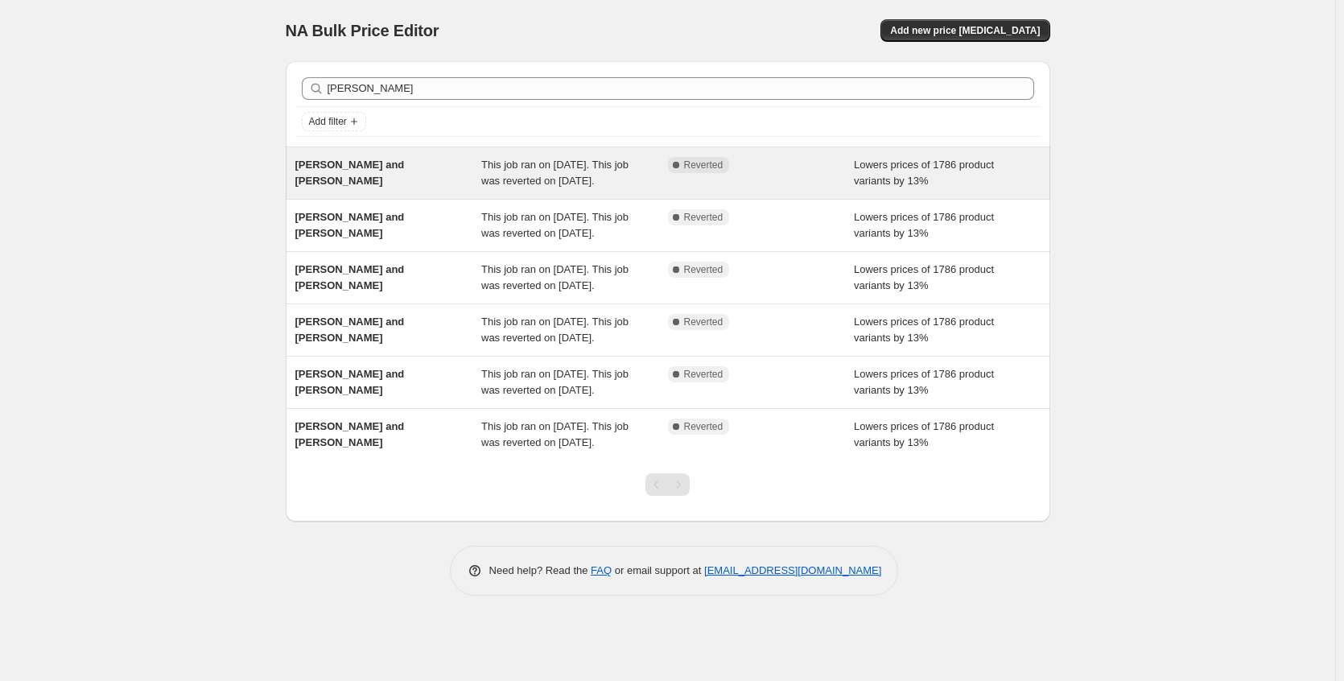
click at [423, 175] on div "[PERSON_NAME] and [PERSON_NAME]" at bounding box center [388, 173] width 187 height 32
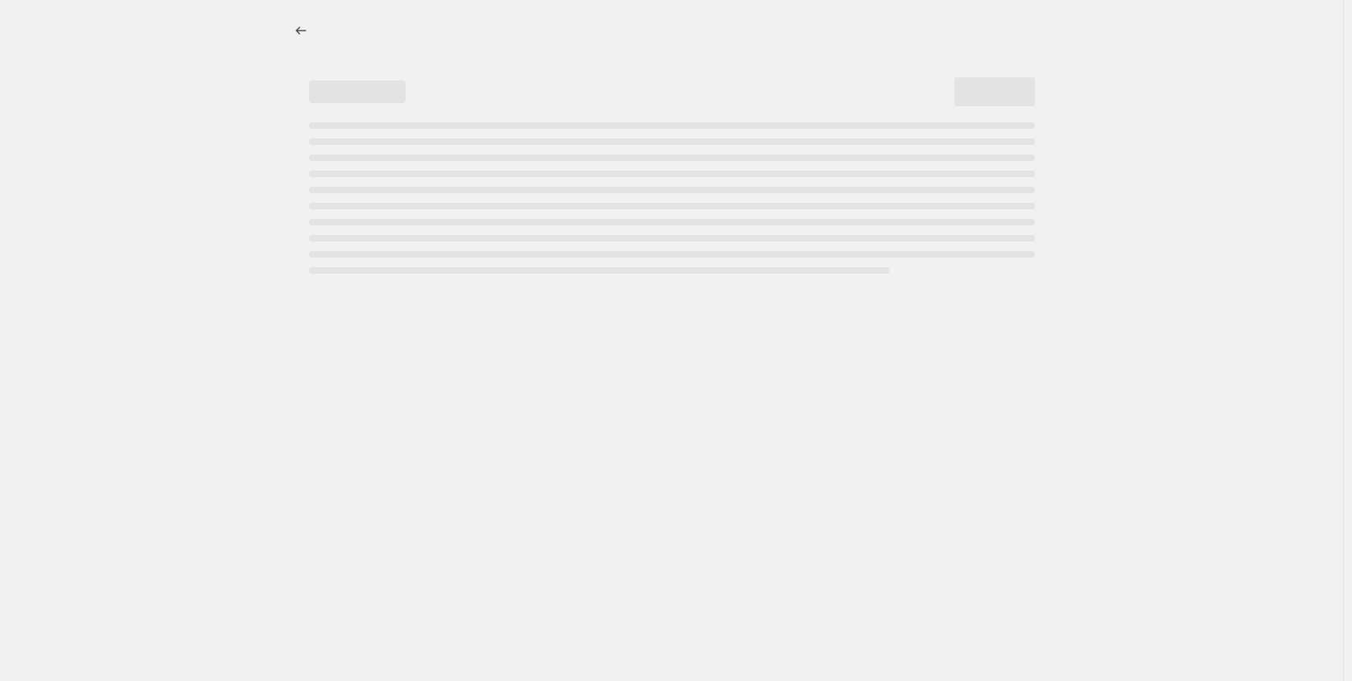
select select "percentage"
select select "no_change"
select select "collection"
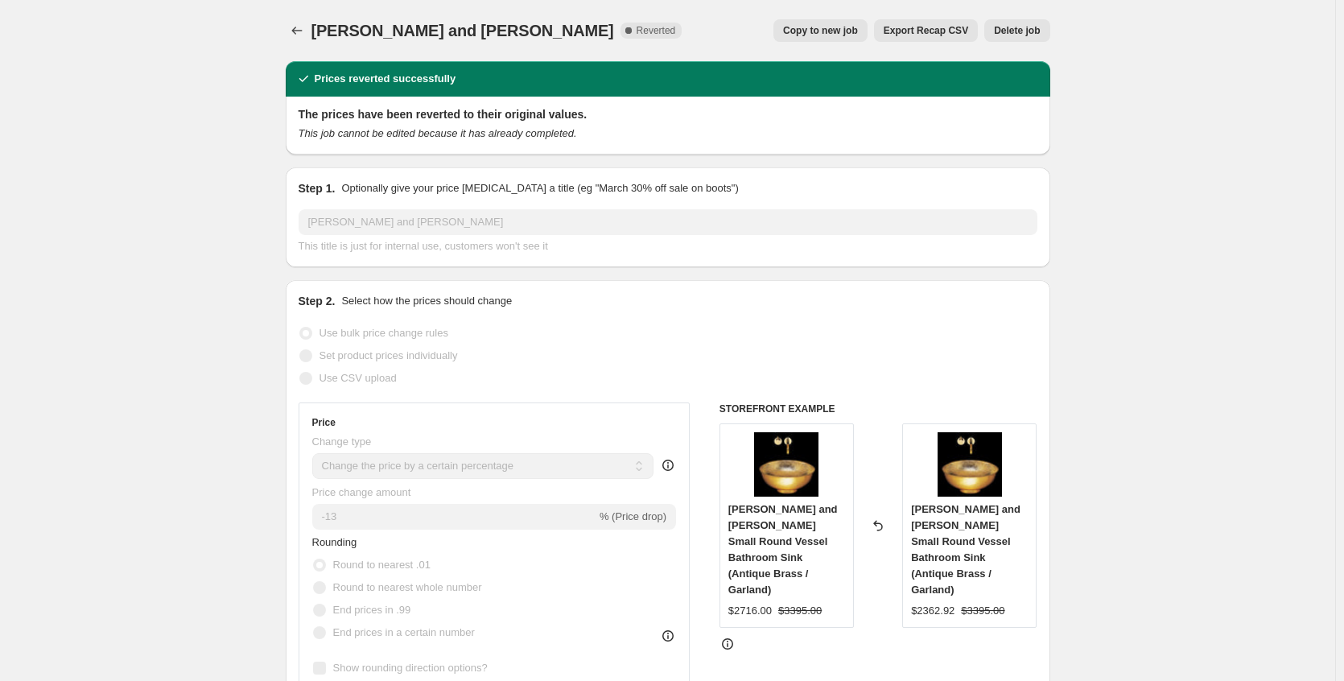
click at [832, 22] on button "Copy to new job" at bounding box center [820, 30] width 94 height 23
select select "percentage"
select select "no_change"
select select "collection"
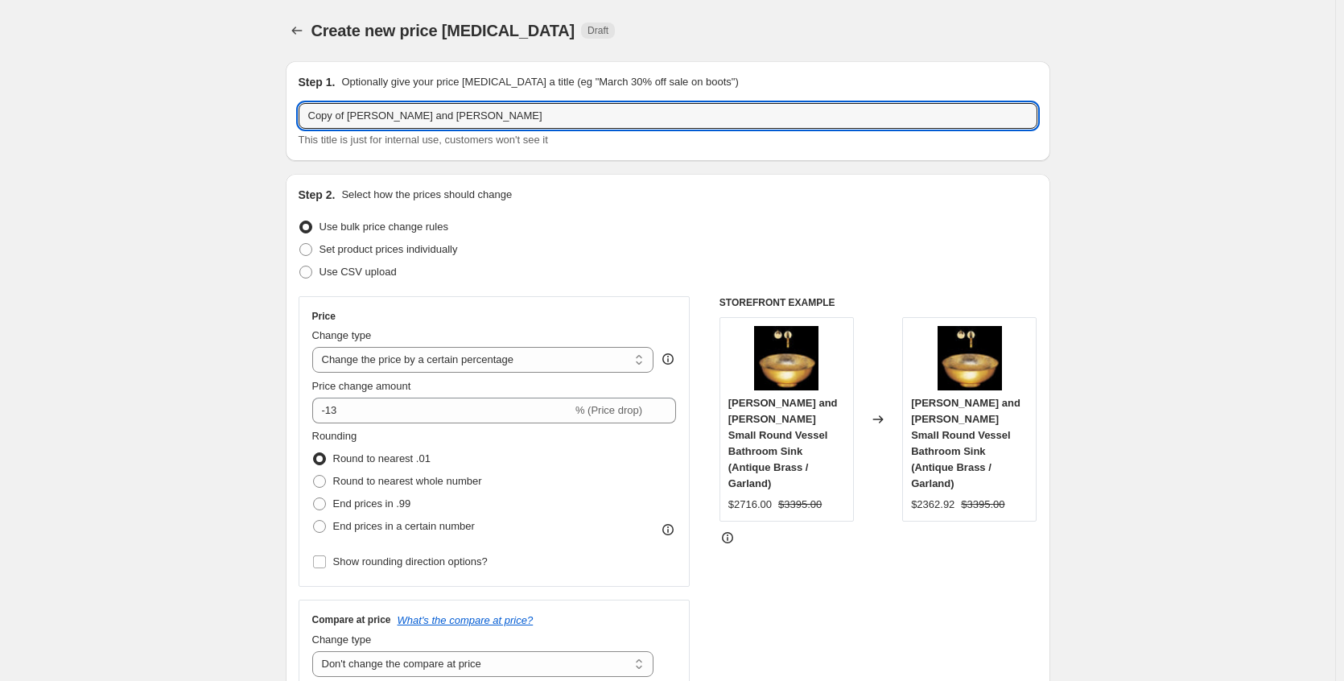
drag, startPoint x: 353, startPoint y: 114, endPoint x: 220, endPoint y: 109, distance: 133.7
type input "[PERSON_NAME] and [PERSON_NAME]"
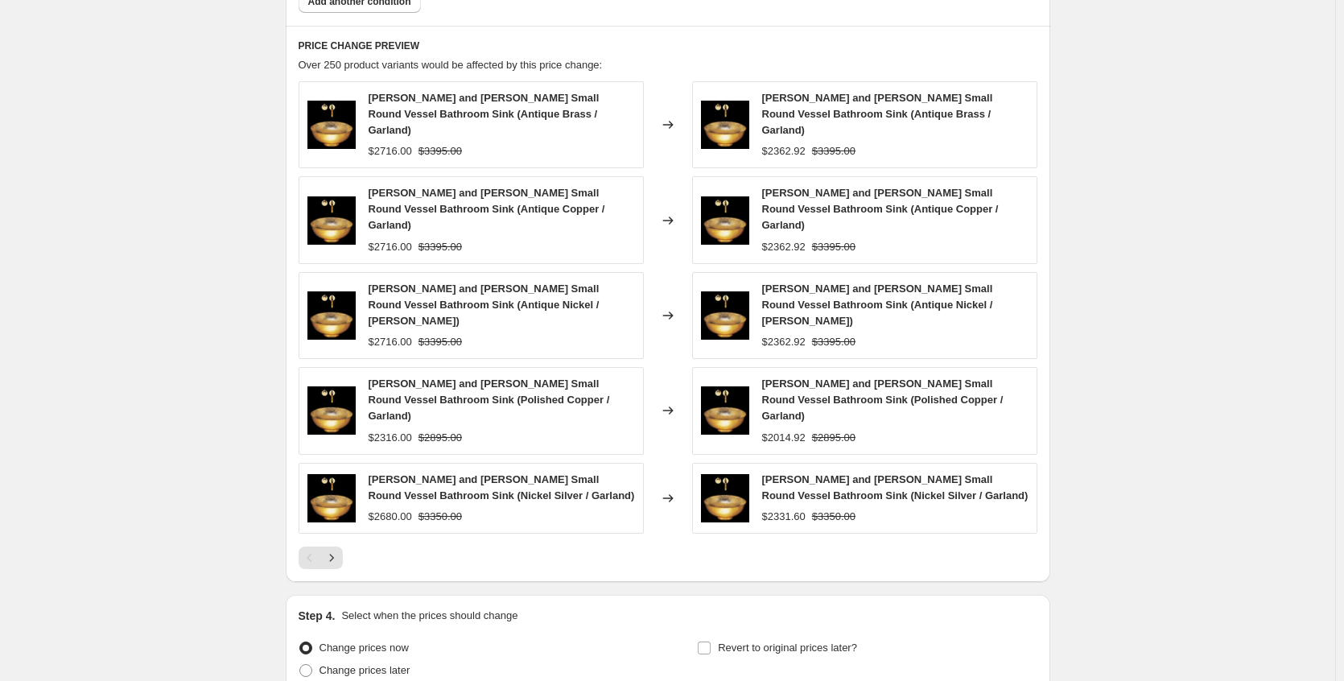
scroll to position [1135, 0]
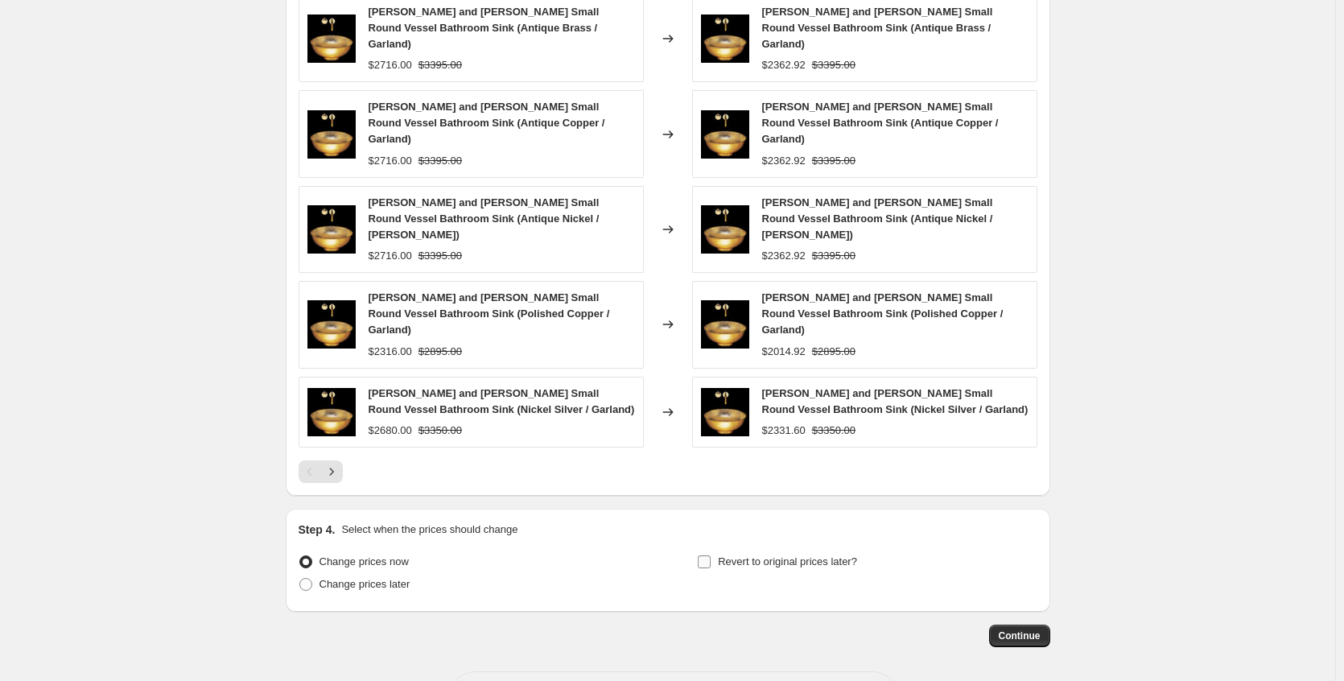
click at [740, 555] on span "Revert to original prices later?" at bounding box center [787, 561] width 139 height 12
click at [711, 555] on input "Revert to original prices later?" at bounding box center [704, 561] width 13 height 13
checkbox input "true"
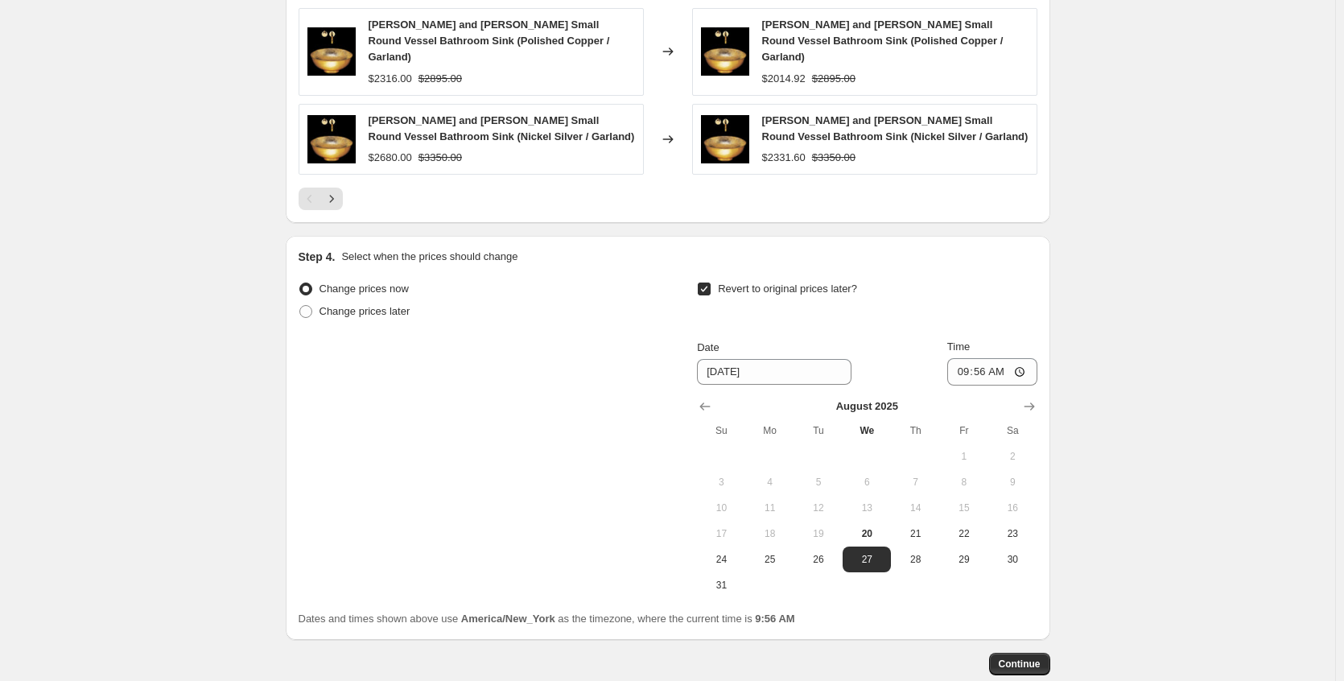
scroll to position [1436, 0]
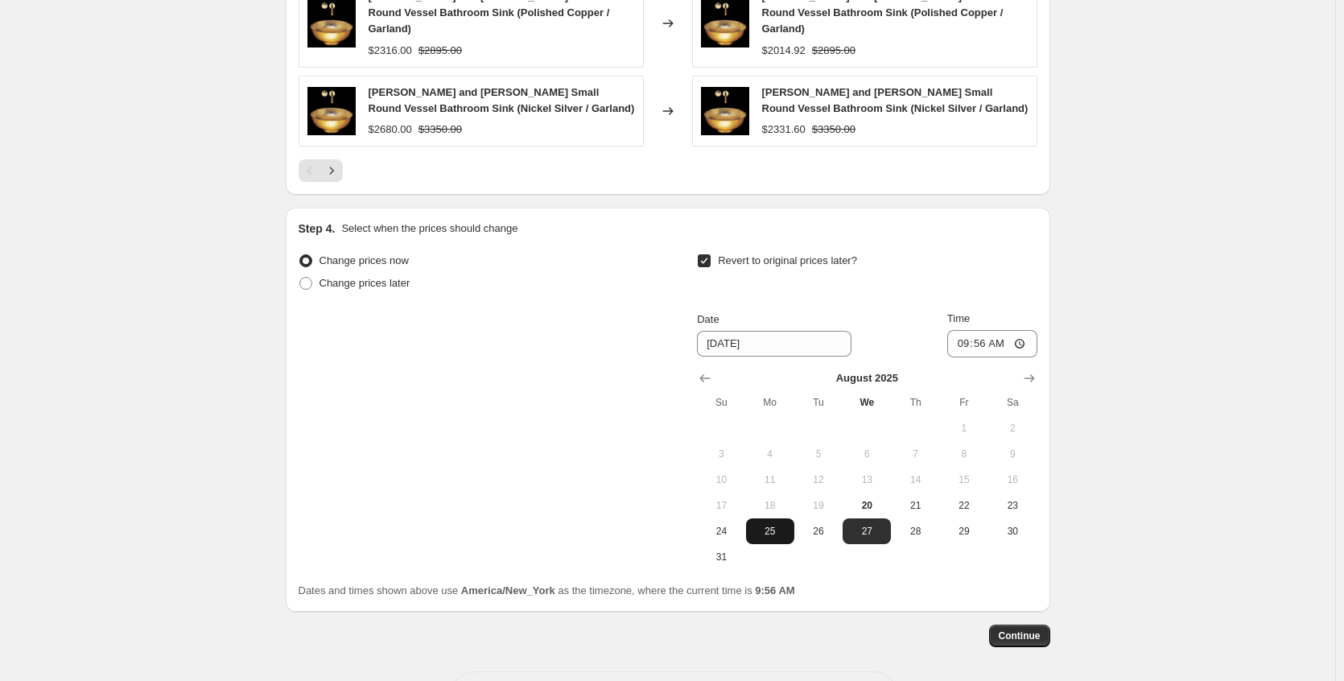
click at [769, 518] on button "25" at bounding box center [770, 531] width 48 height 26
type input "[DATE]"
click at [1020, 629] on span "Continue" at bounding box center [1020, 635] width 42 height 13
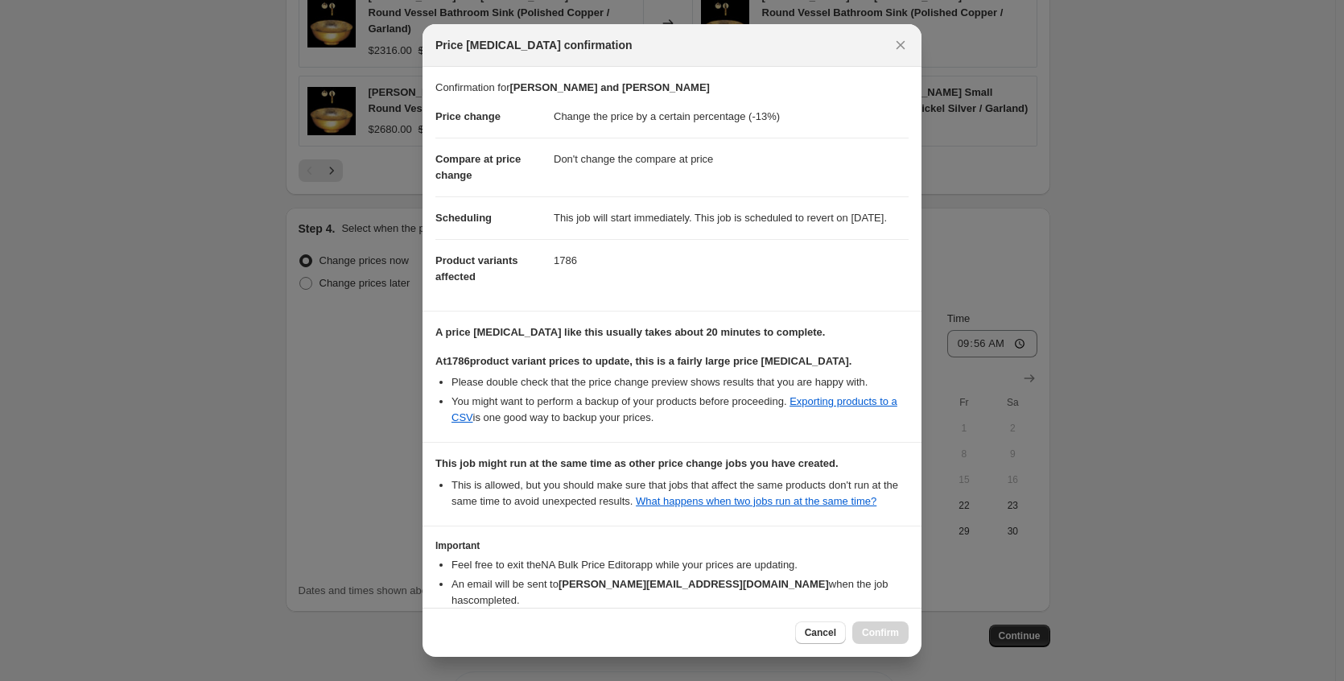
scroll to position [134, 0]
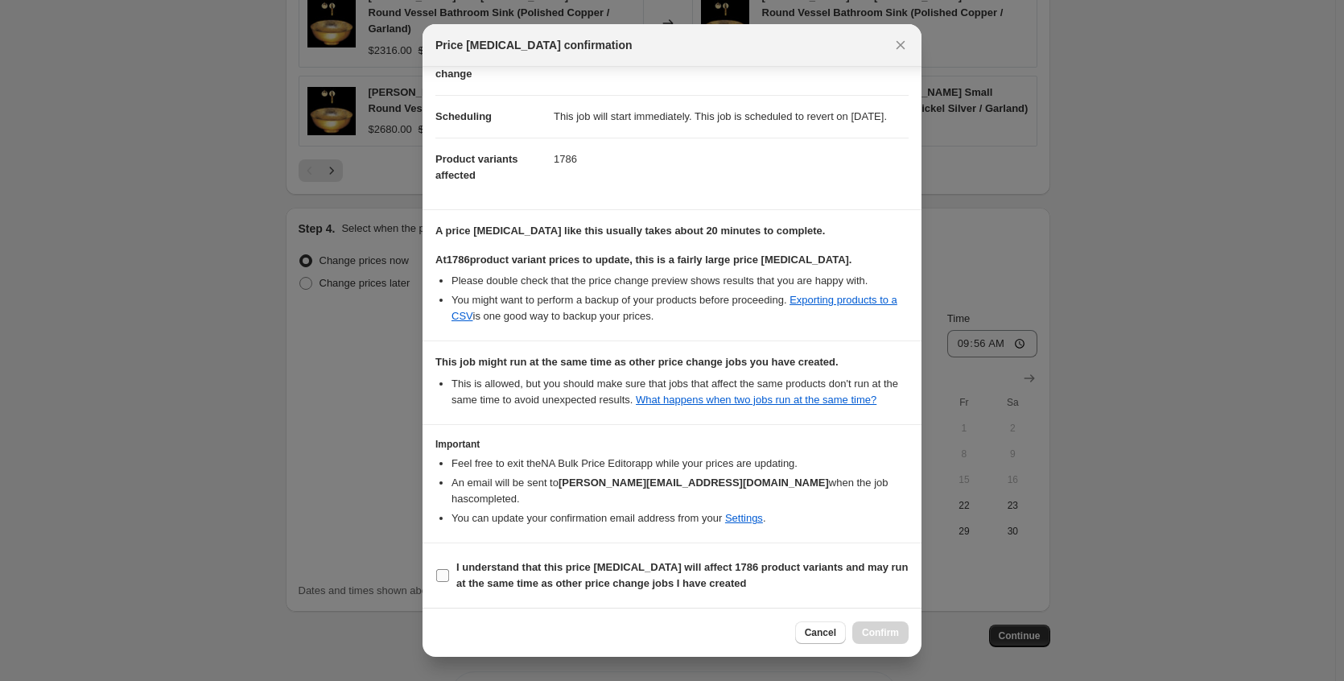
drag, startPoint x: 687, startPoint y: 580, endPoint x: 808, endPoint y: 611, distance: 124.5
click at [688, 580] on b "I understand that this price [MEDICAL_DATA] will affect 1786 product variants a…" at bounding box center [682, 575] width 452 height 28
click at [449, 580] on input "I understand that this price [MEDICAL_DATA] will affect 1786 product variants a…" at bounding box center [442, 575] width 13 height 13
checkbox input "true"
click at [884, 630] on span "Confirm" at bounding box center [880, 632] width 37 height 13
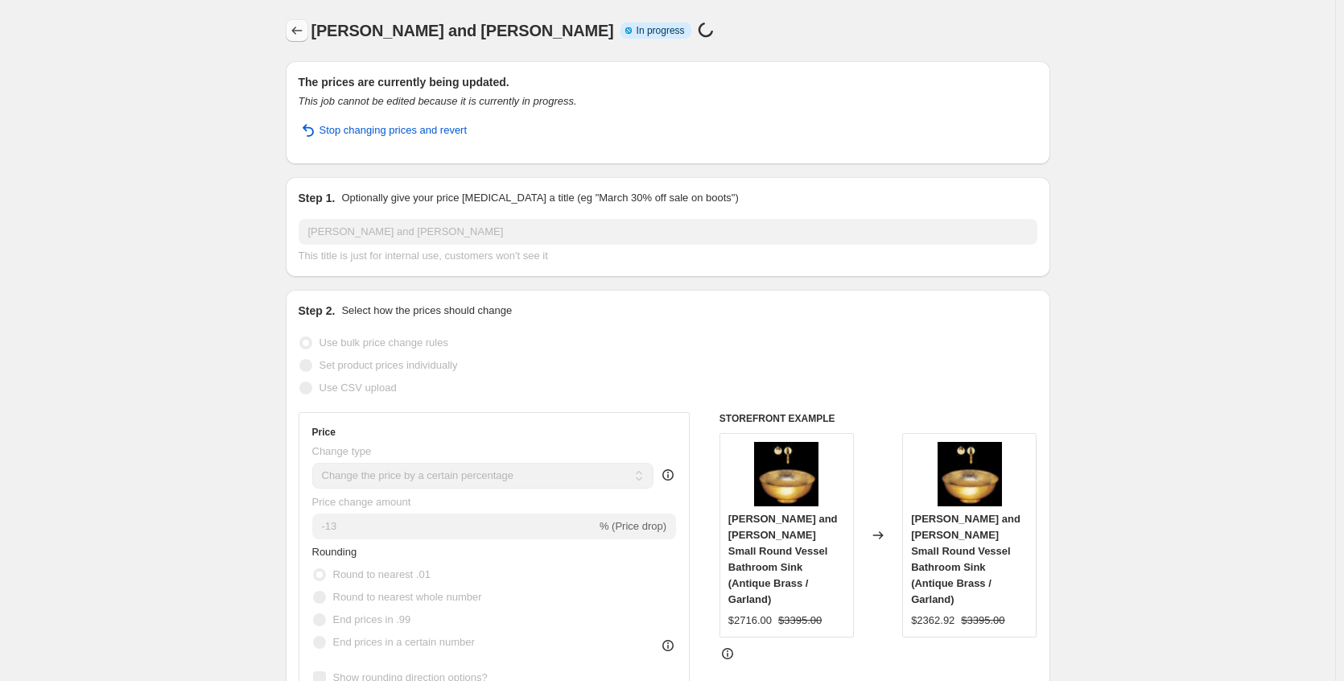
click at [300, 36] on icon "Price change jobs" at bounding box center [297, 31] width 16 height 16
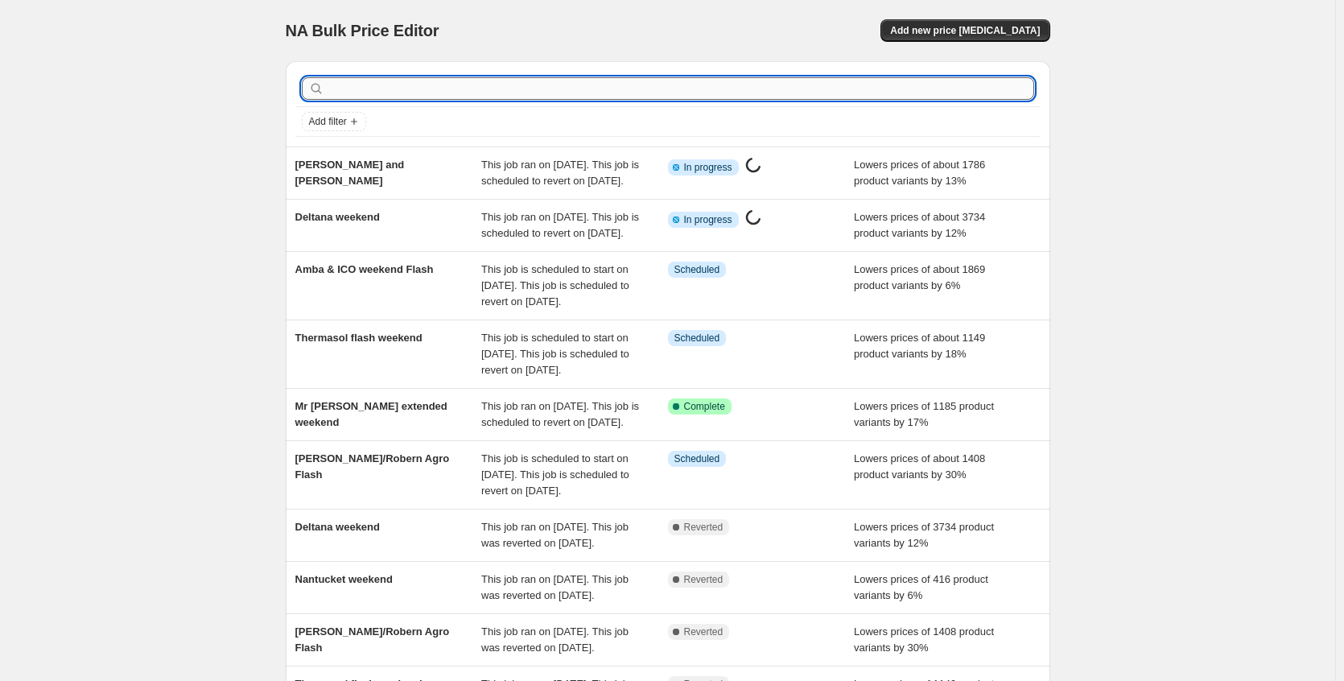
click at [619, 93] on input "text" at bounding box center [681, 88] width 707 height 23
type input "aptatio"
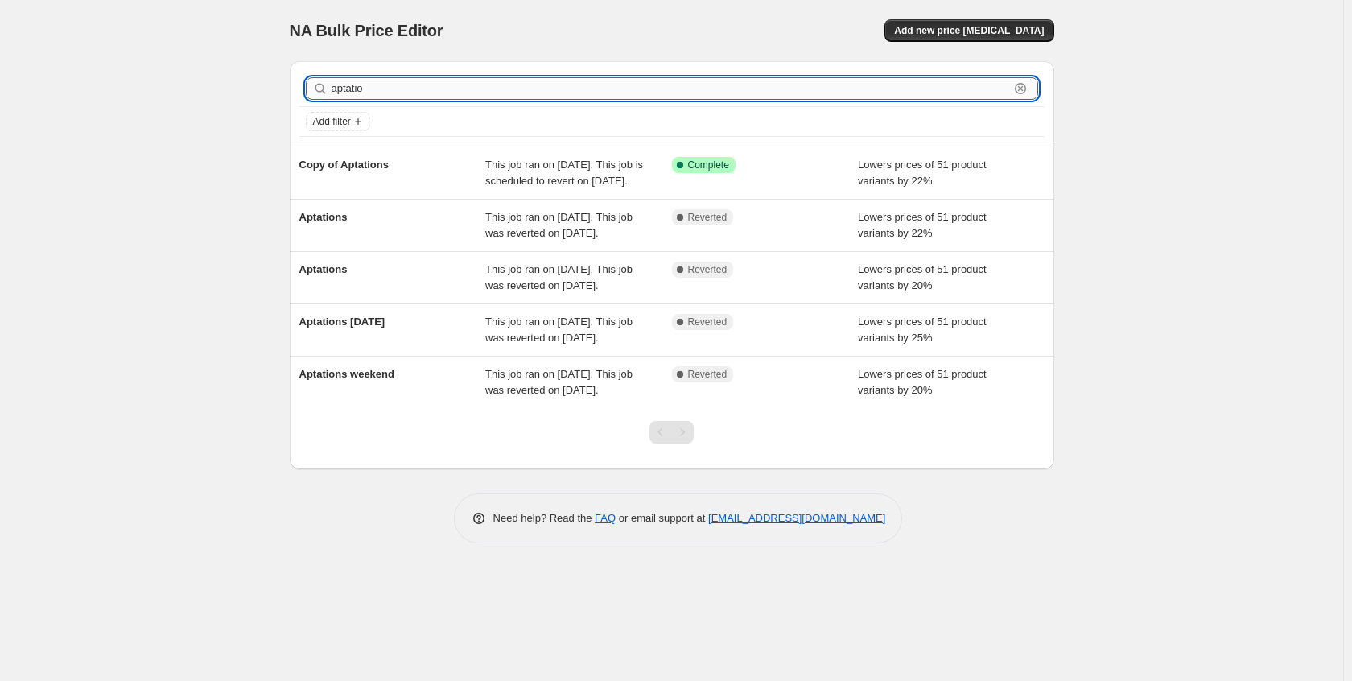
click at [405, 85] on input "aptatio" at bounding box center [671, 88] width 678 height 23
drag, startPoint x: 387, startPoint y: 93, endPoint x: 254, endPoint y: 76, distance: 134.7
click at [254, 76] on div "NA Bulk Price Editor. This page is ready NA Bulk Price Editor Add new price [ME…" at bounding box center [671, 340] width 1343 height 681
type input "amerec"
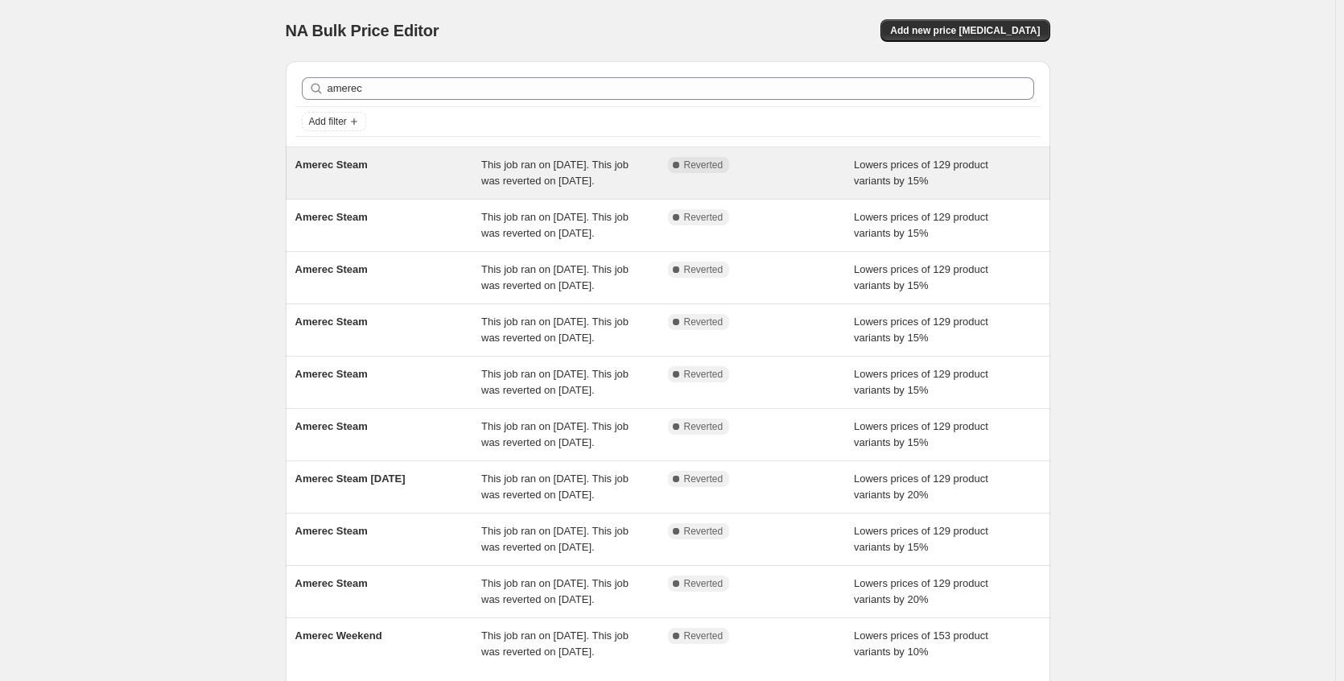
click at [409, 172] on div "Amerec Steam" at bounding box center [388, 173] width 187 height 32
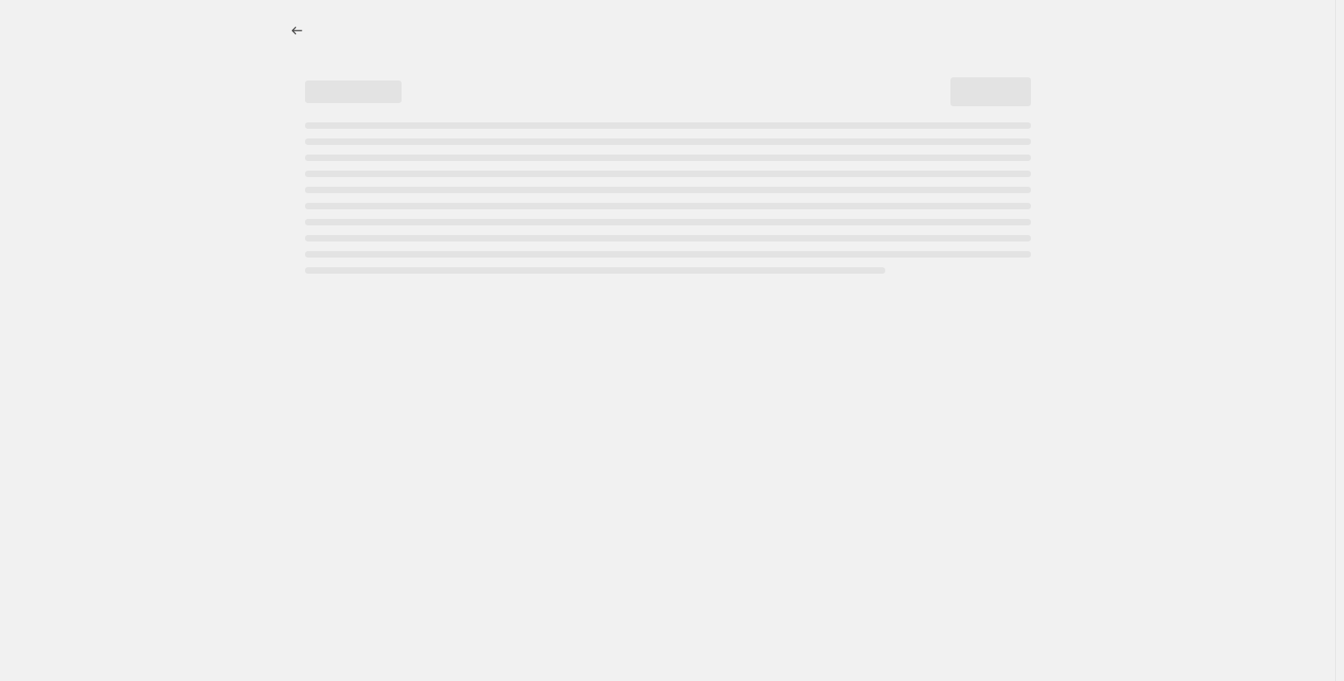
select select "percentage"
select select "no_change"
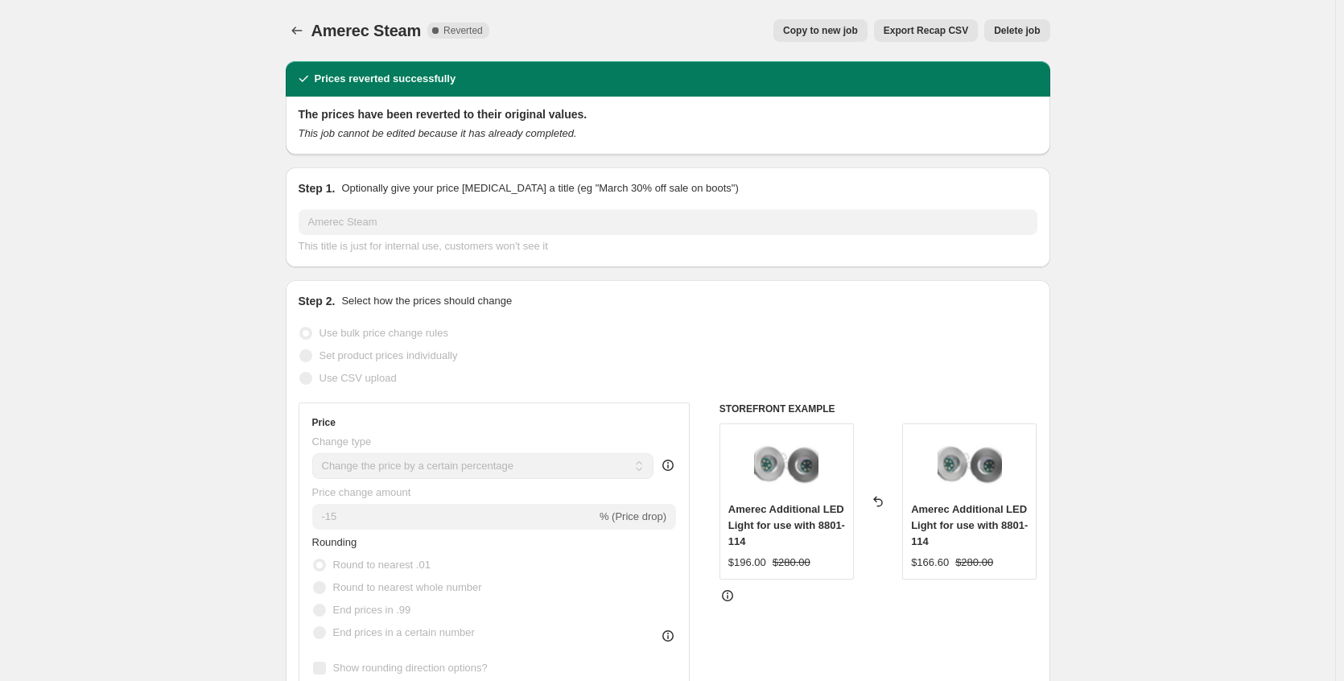
click at [806, 28] on span "Copy to new job" at bounding box center [820, 30] width 75 height 13
select select "percentage"
select select "no_change"
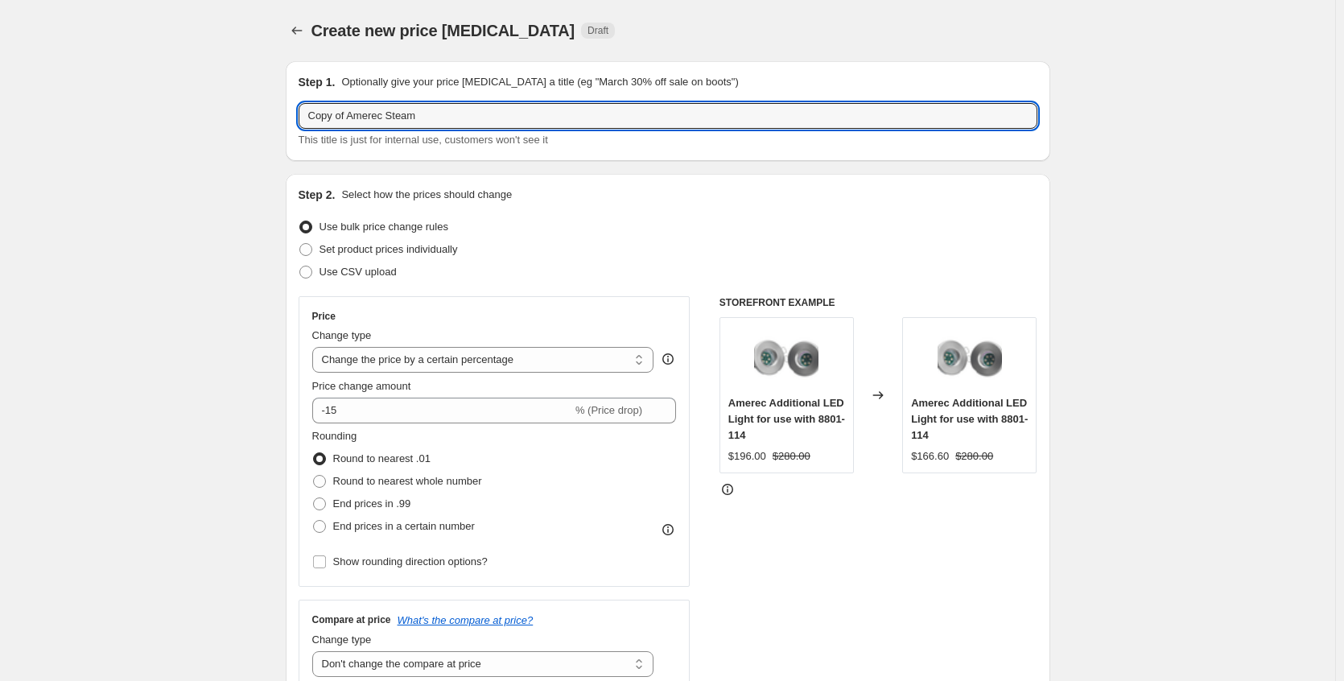
drag, startPoint x: 355, startPoint y: 113, endPoint x: 250, endPoint y: 119, distance: 105.6
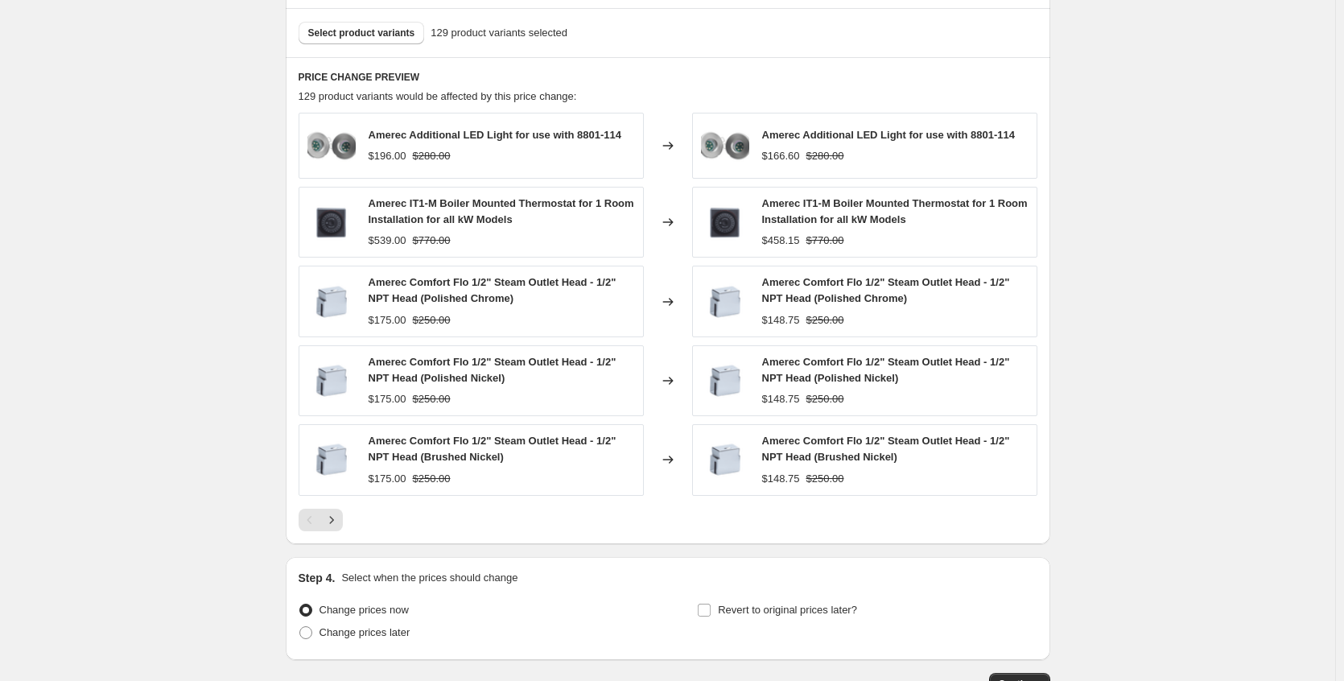
scroll to position [998, 0]
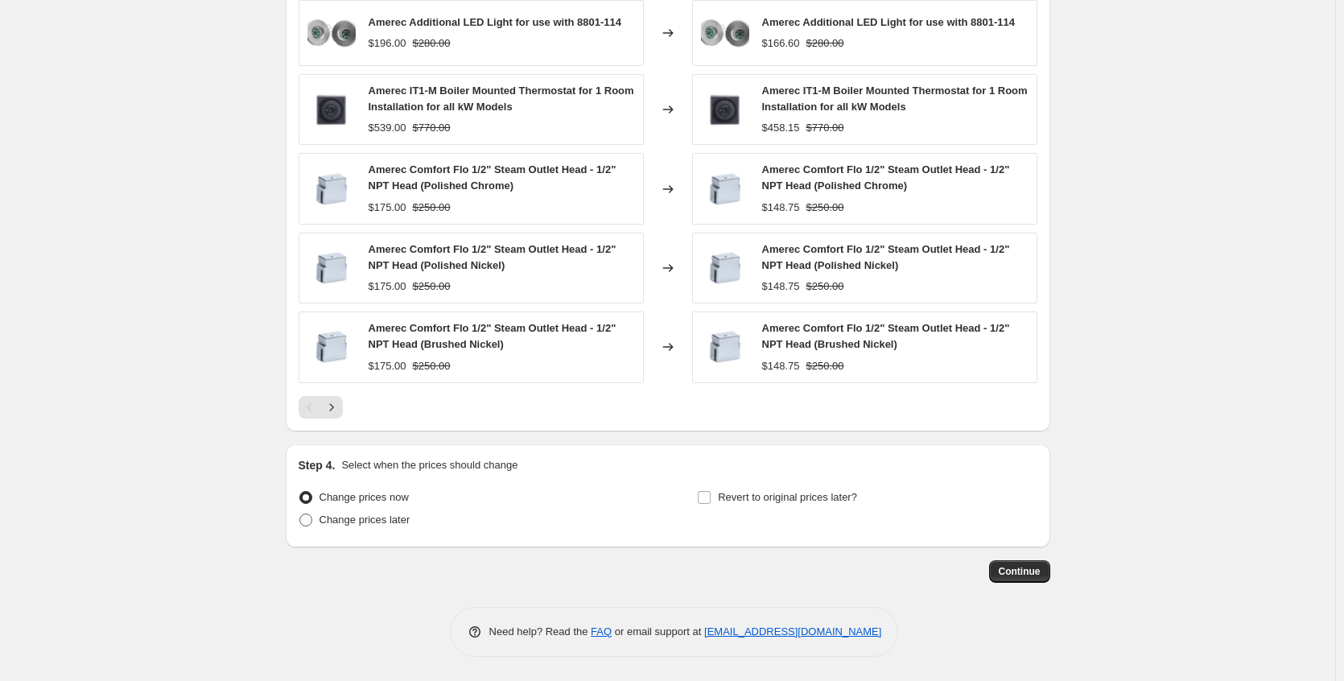
type input "Amerec Steam"
click at [404, 526] on span "Change prices later" at bounding box center [365, 520] width 91 height 16
click at [300, 514] on input "Change prices later" at bounding box center [299, 513] width 1 height 1
radio input "true"
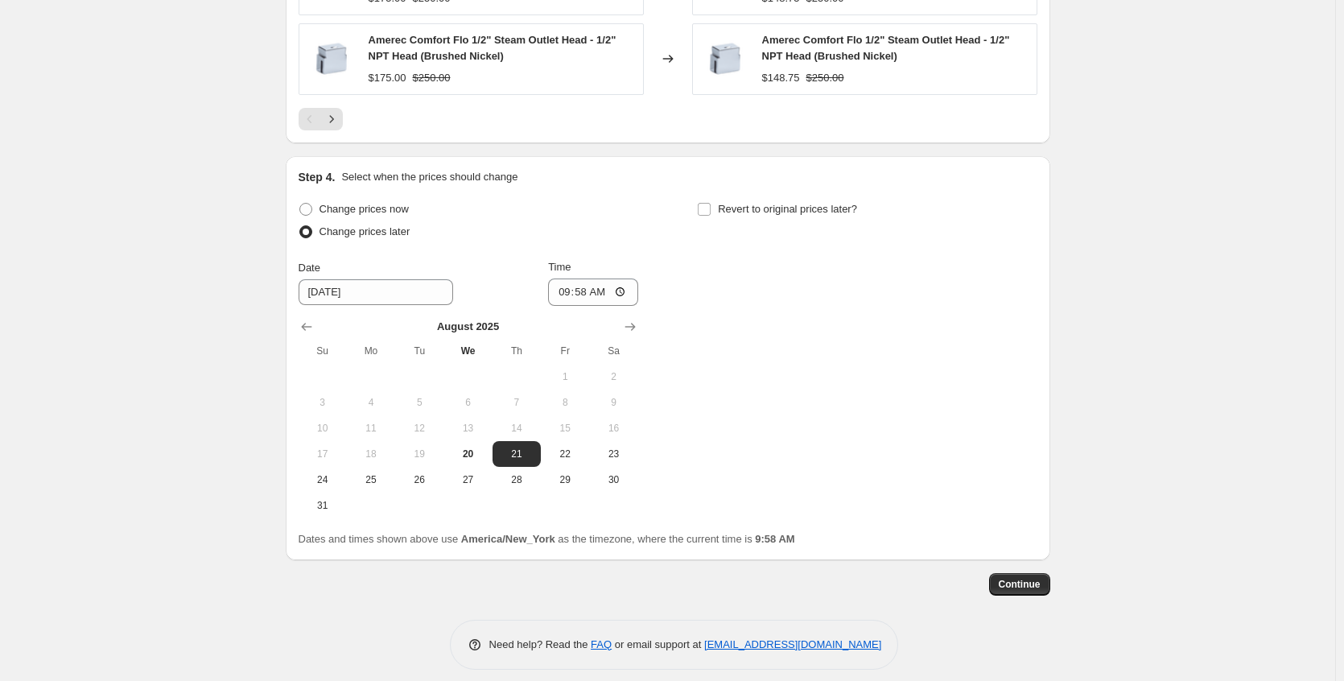
scroll to position [1299, 0]
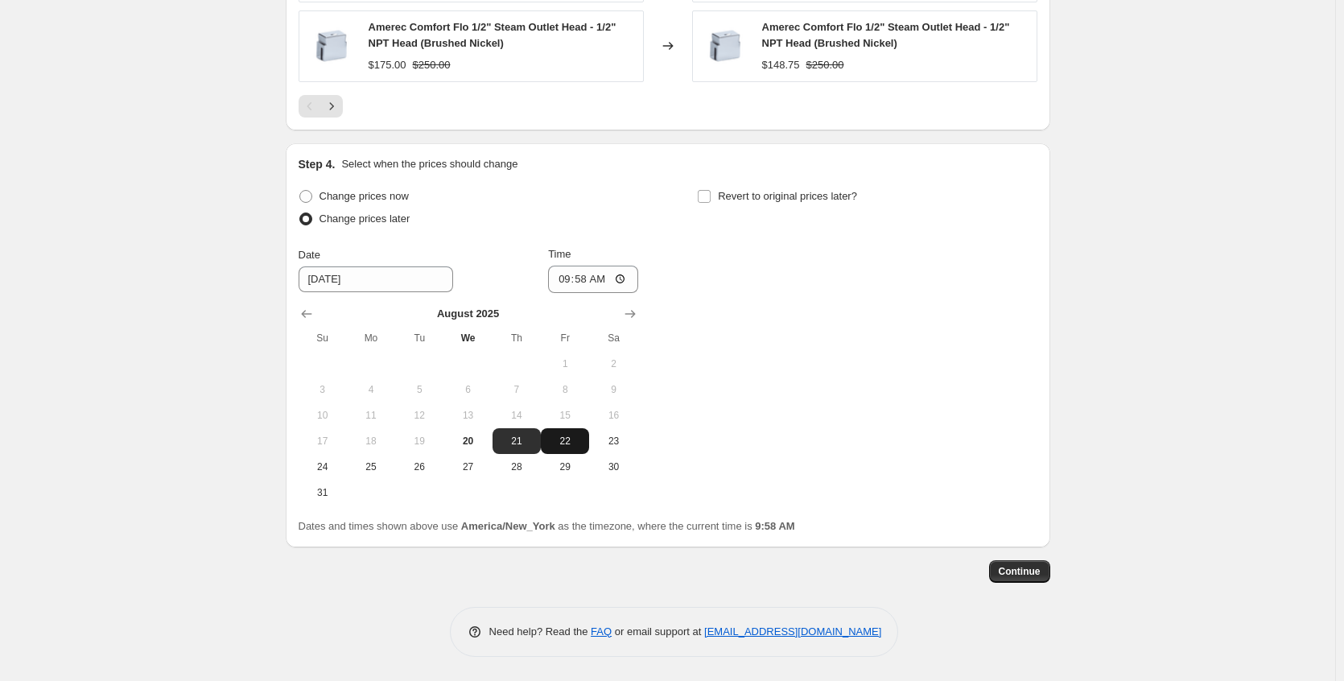
click at [570, 438] on span "22" at bounding box center [564, 441] width 35 height 13
type input "[DATE]"
click at [627, 278] on input "09:58" at bounding box center [593, 279] width 90 height 27
type input "15:00"
click at [742, 328] on div "Change prices now Change prices later Date [DATE] Time 15:00 [DATE] Su Mo Tu We…" at bounding box center [668, 345] width 739 height 320
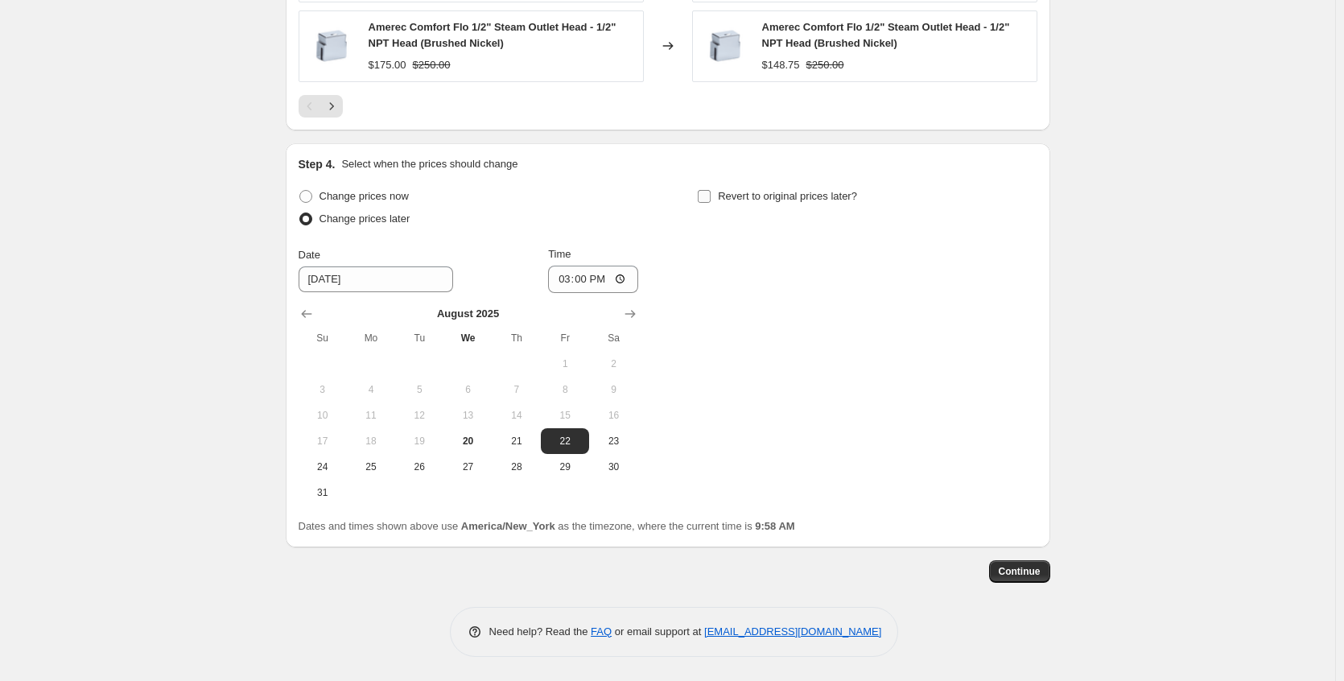
click at [710, 197] on input "Revert to original prices later?" at bounding box center [704, 196] width 13 height 13
checkbox input "true"
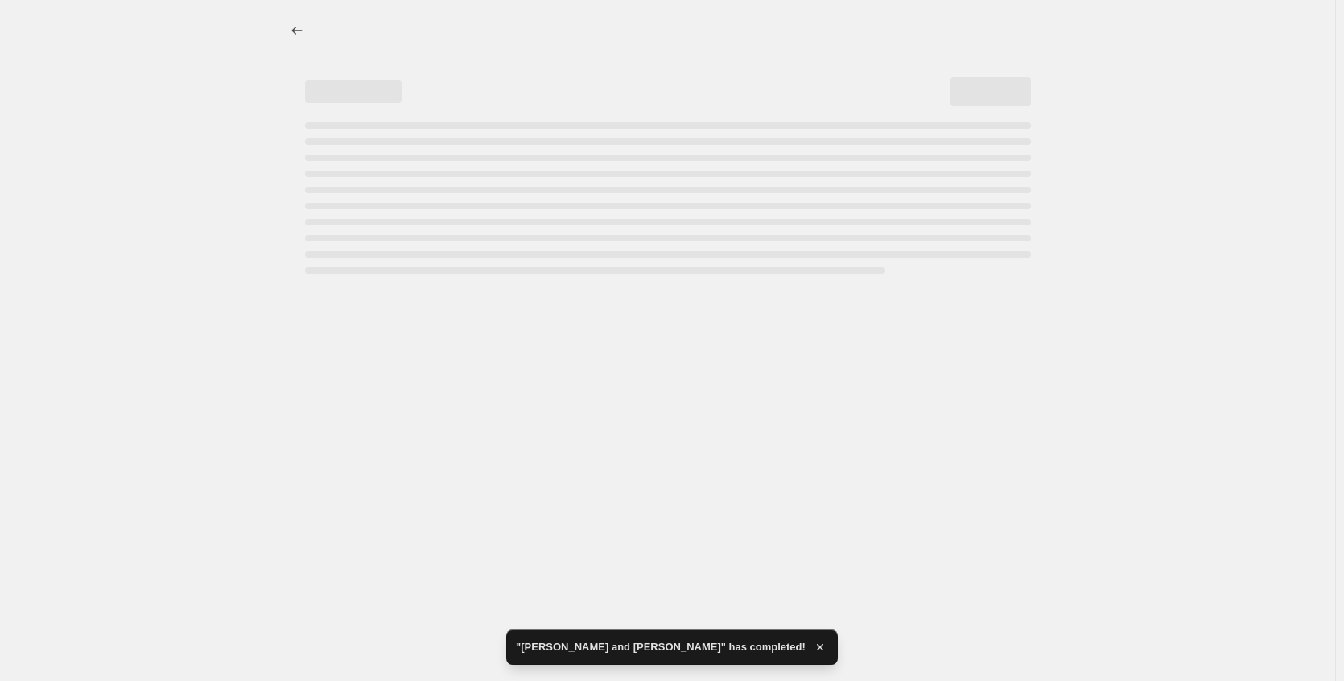
scroll to position [0, 0]
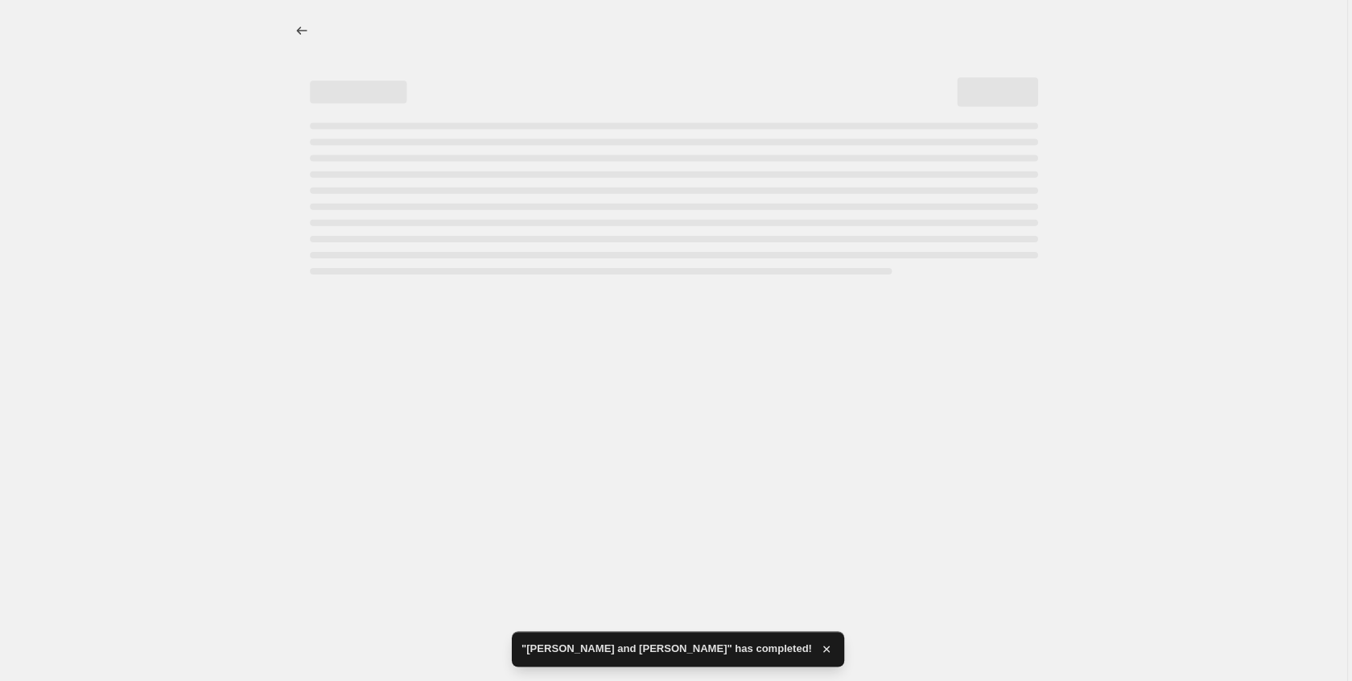
click at [769, 476] on div at bounding box center [671, 340] width 1343 height 681
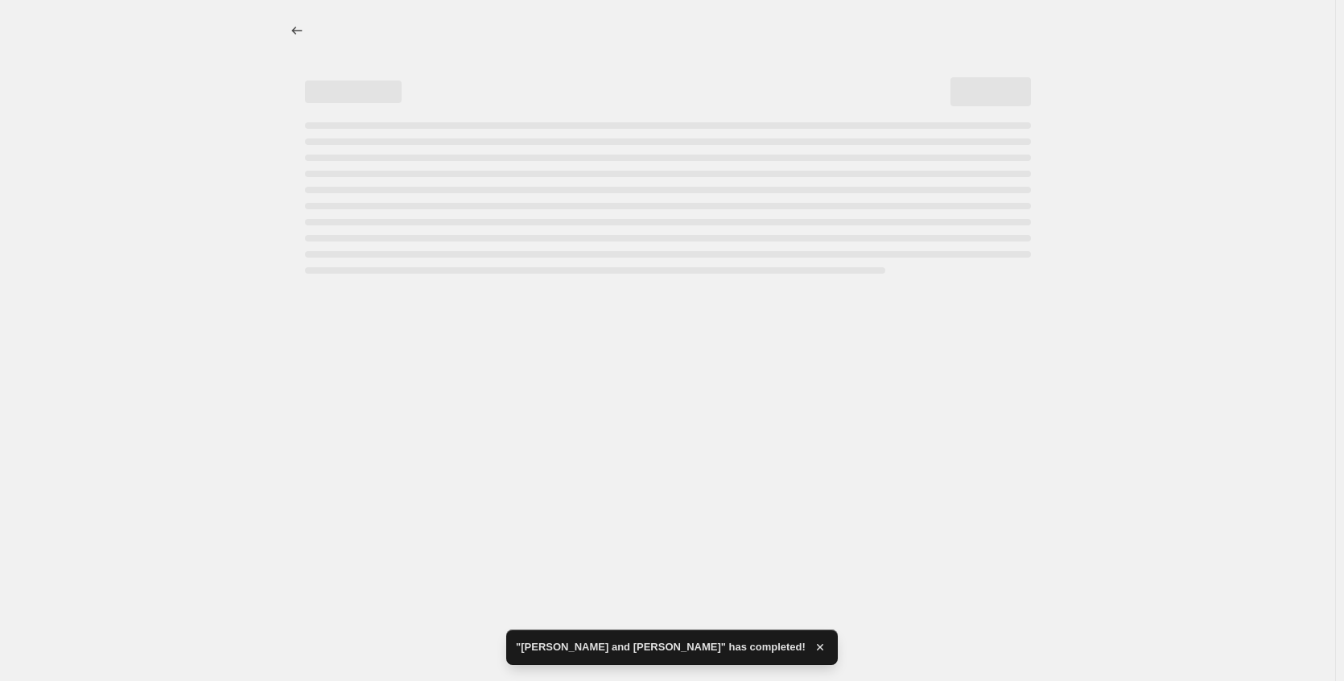
select select "percentage"
select select "no_change"
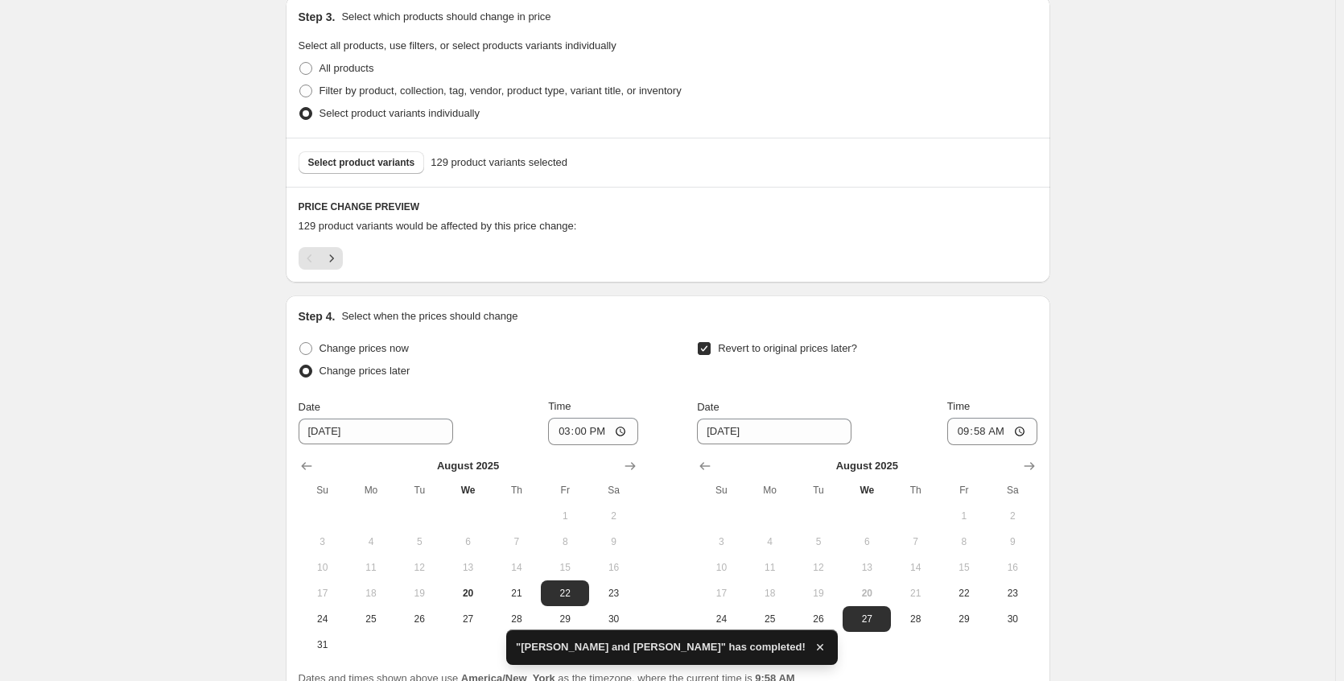
scroll to position [908, 0]
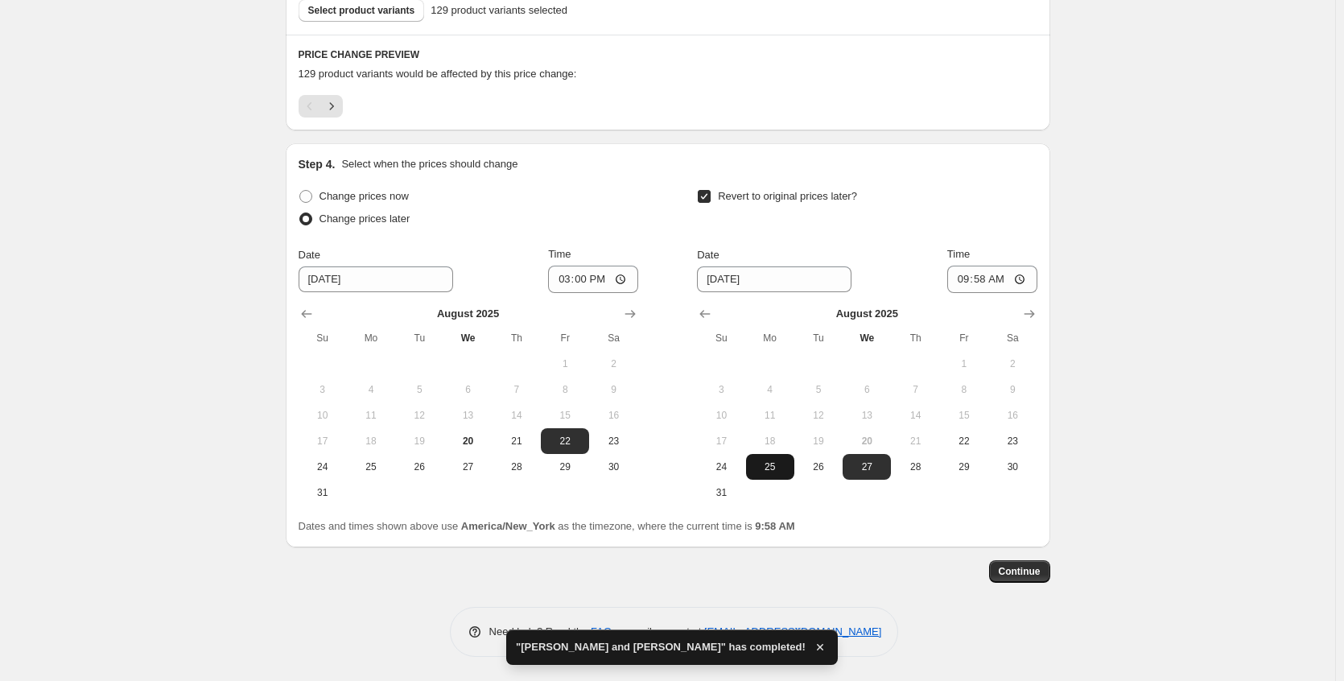
click at [753, 475] on button "25" at bounding box center [770, 467] width 48 height 26
type input "[DATE]"
click at [1021, 278] on input "09:58" at bounding box center [992, 279] width 90 height 27
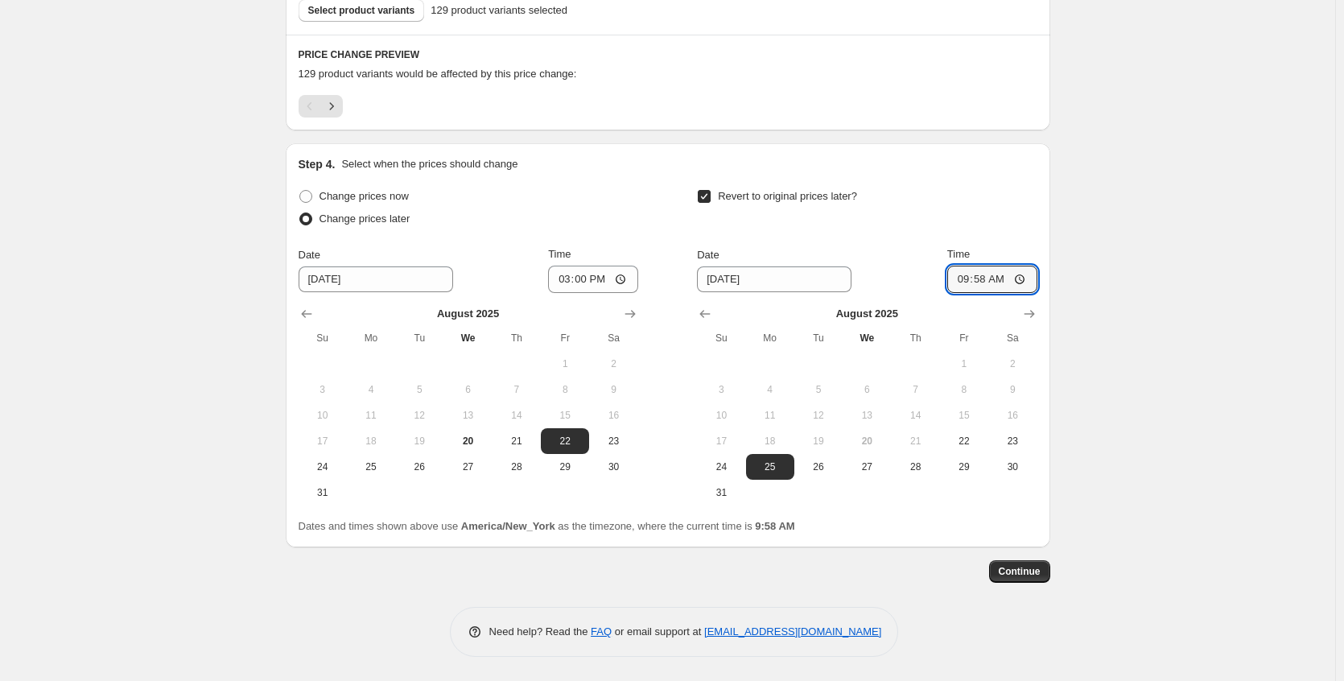
click at [1029, 573] on span "Continue" at bounding box center [1020, 571] width 42 height 13
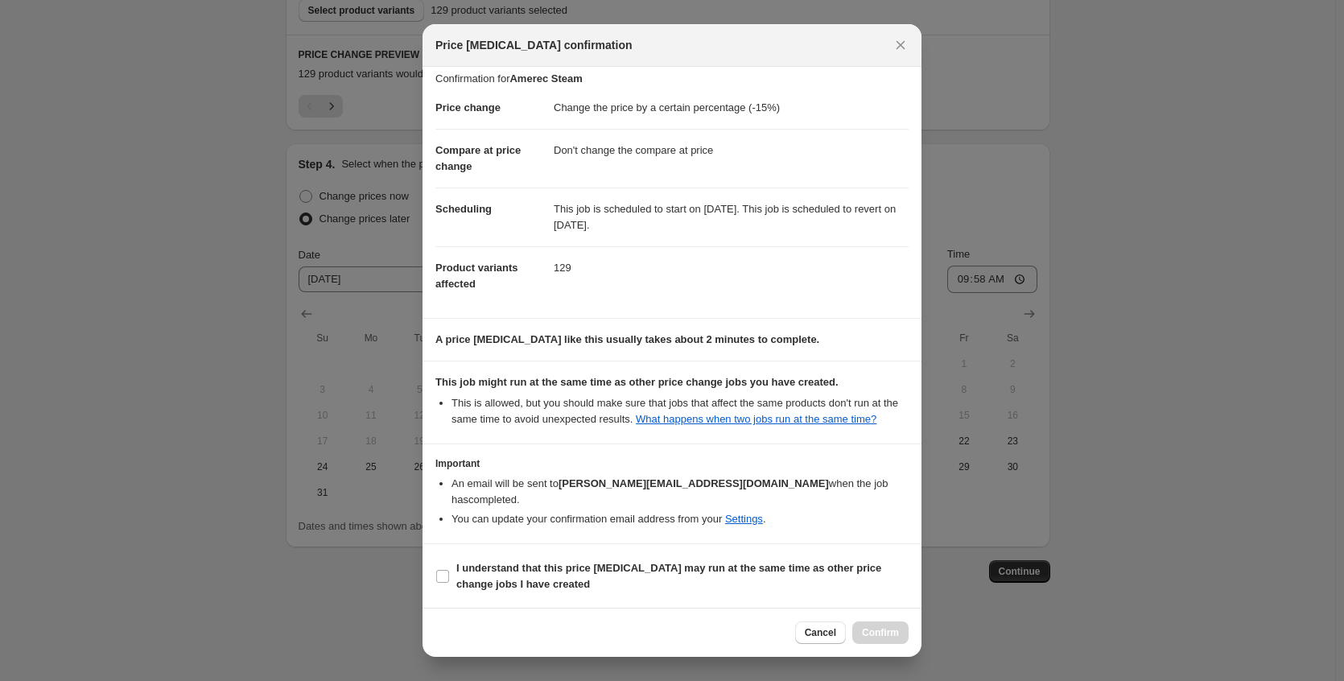
scroll to position [10, 0]
click at [619, 567] on b "I understand that this price [MEDICAL_DATA] may run at the same time as other p…" at bounding box center [668, 575] width 425 height 28
click at [449, 569] on input "I understand that this price [MEDICAL_DATA] may run at the same time as other p…" at bounding box center [442, 575] width 13 height 13
checkbox input "true"
click at [879, 635] on span "Confirm" at bounding box center [880, 632] width 37 height 13
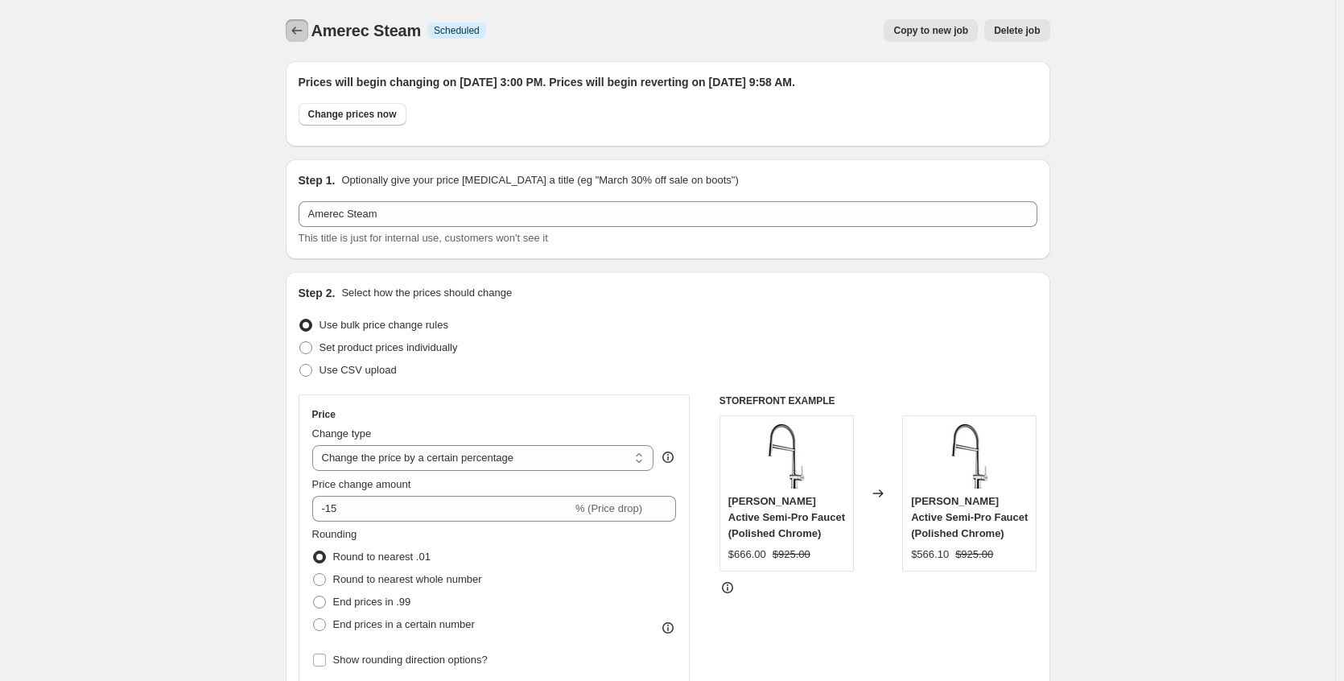
click at [297, 36] on icon "Price change jobs" at bounding box center [297, 31] width 16 height 16
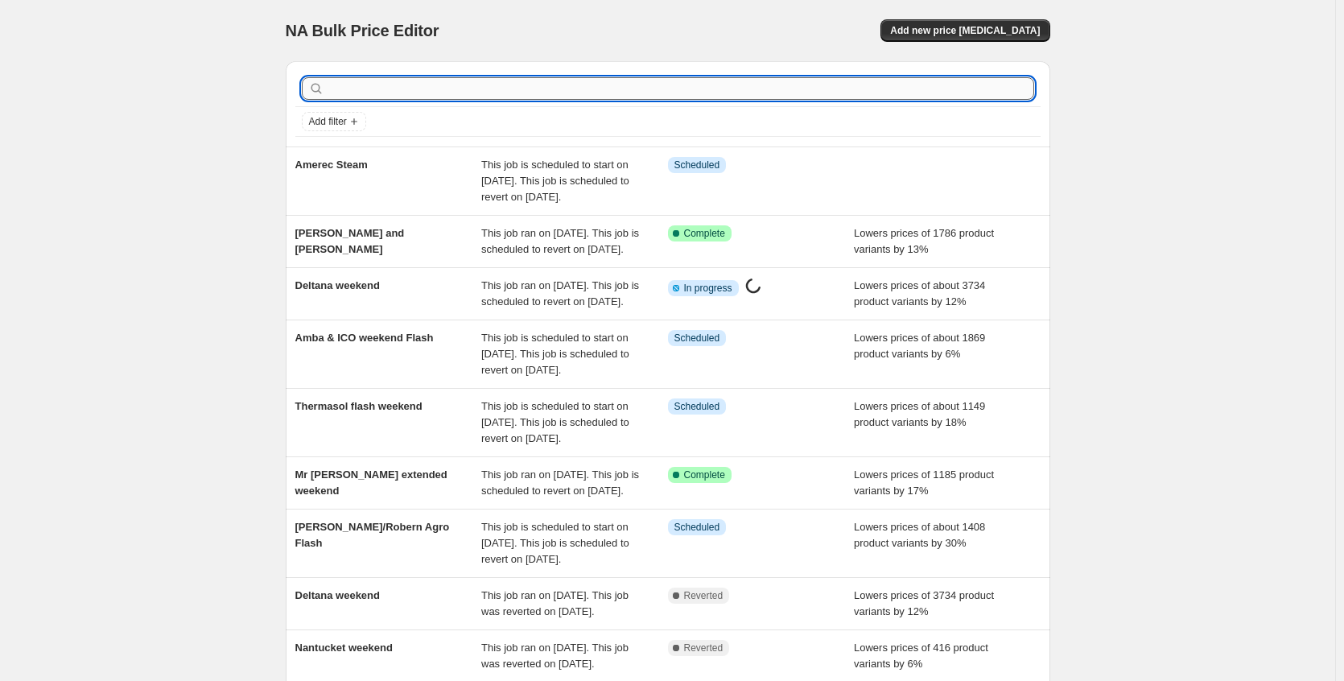
click at [394, 80] on input "text" at bounding box center [681, 88] width 707 height 23
type input "belwith"
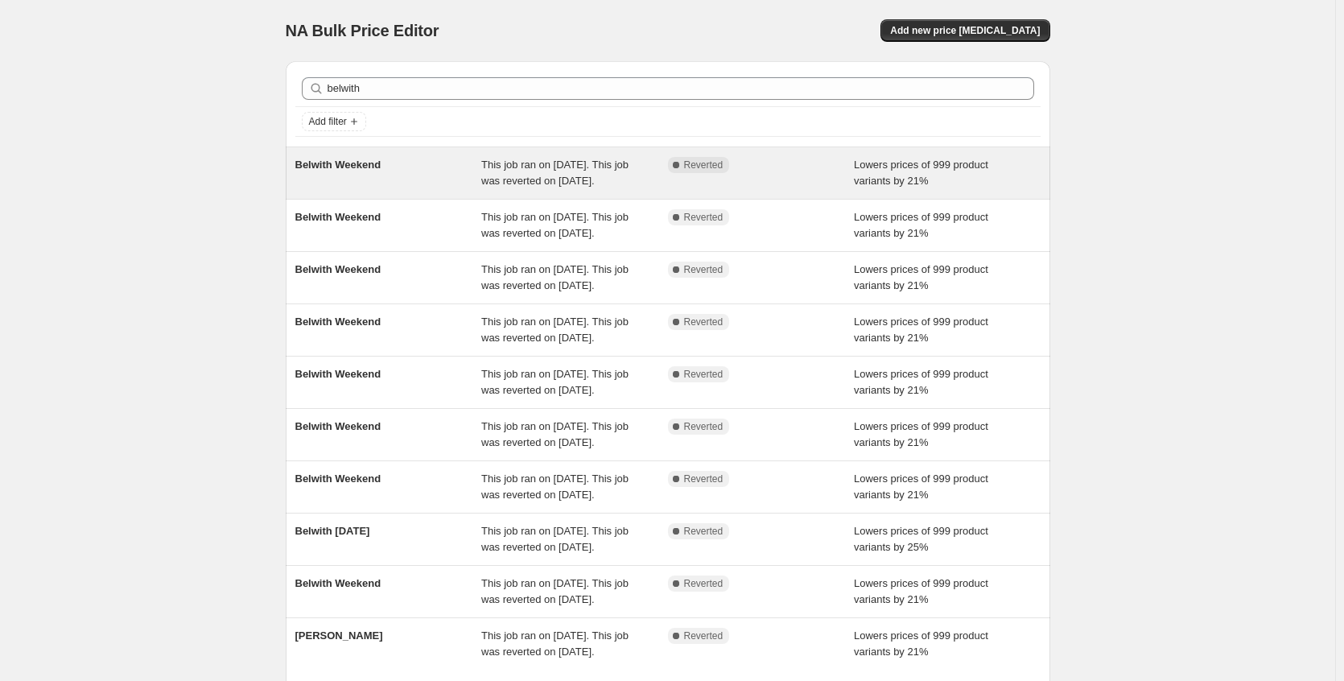
click at [446, 171] on div "Belwith Weekend" at bounding box center [388, 173] width 187 height 32
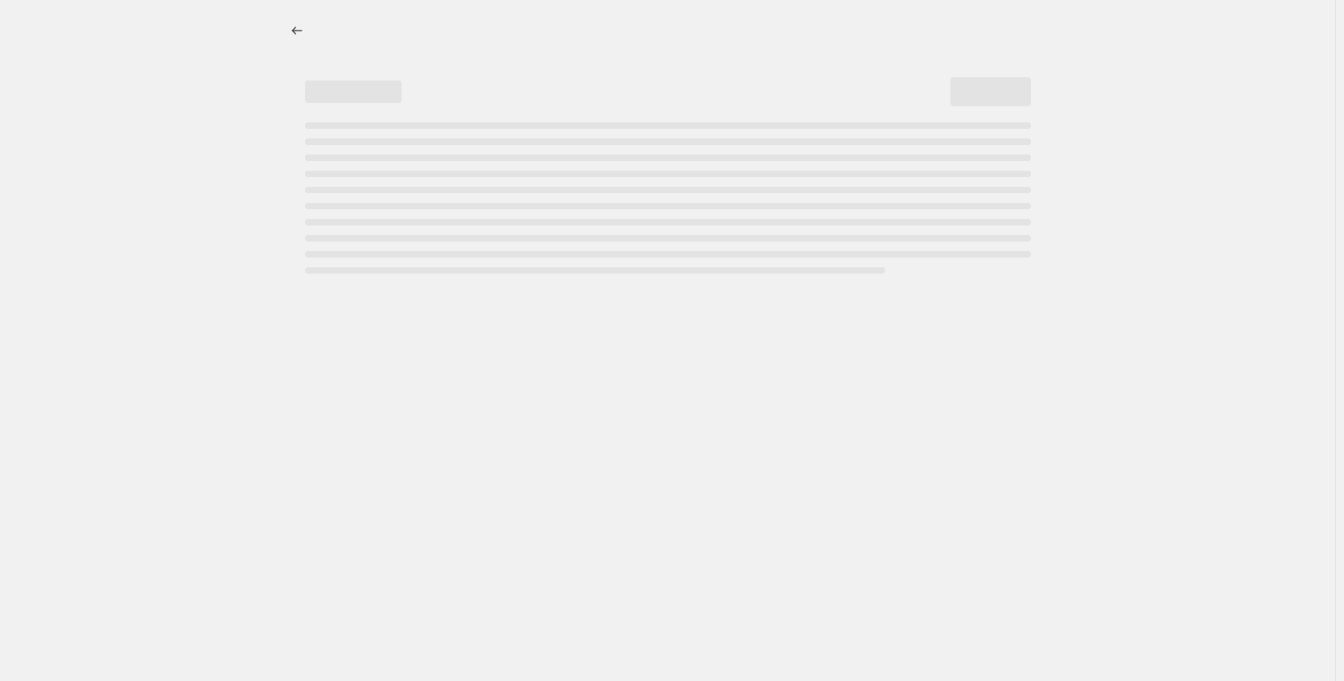
select select "percentage"
select select "no_change"
select select "collection"
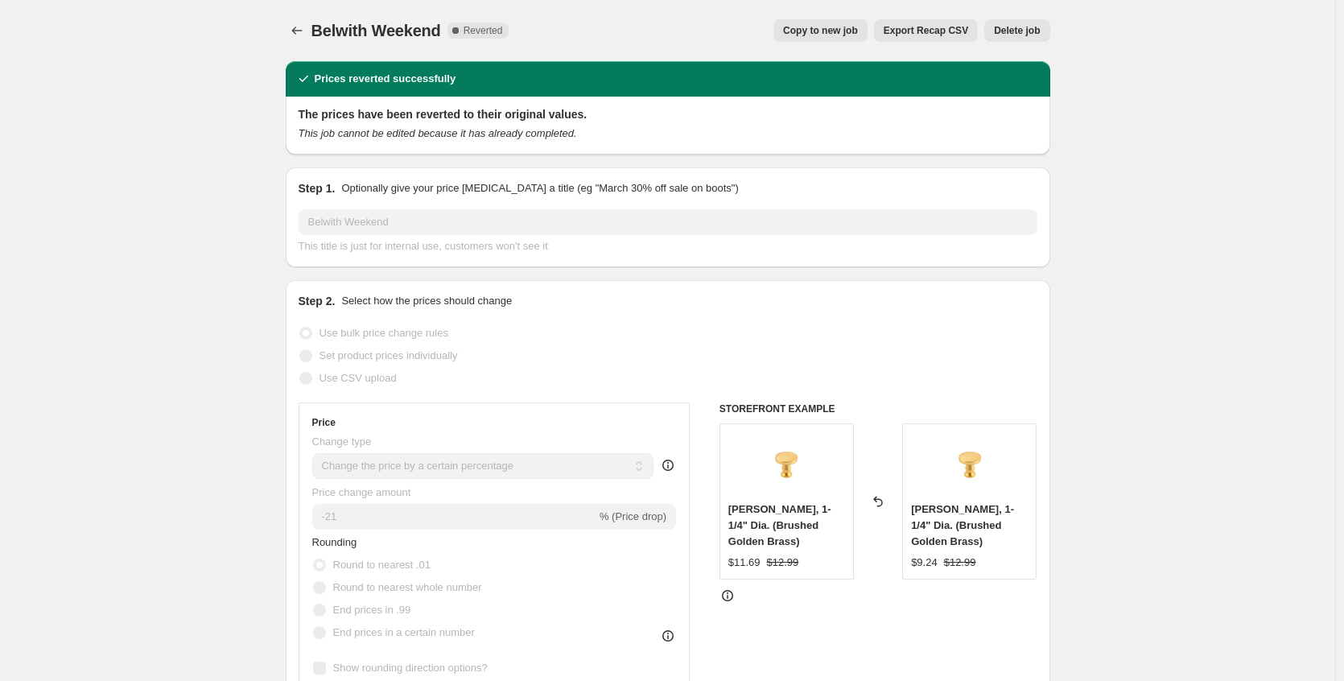
click at [832, 32] on span "Copy to new job" at bounding box center [820, 30] width 75 height 13
select select "percentage"
select select "no_change"
select select "collection"
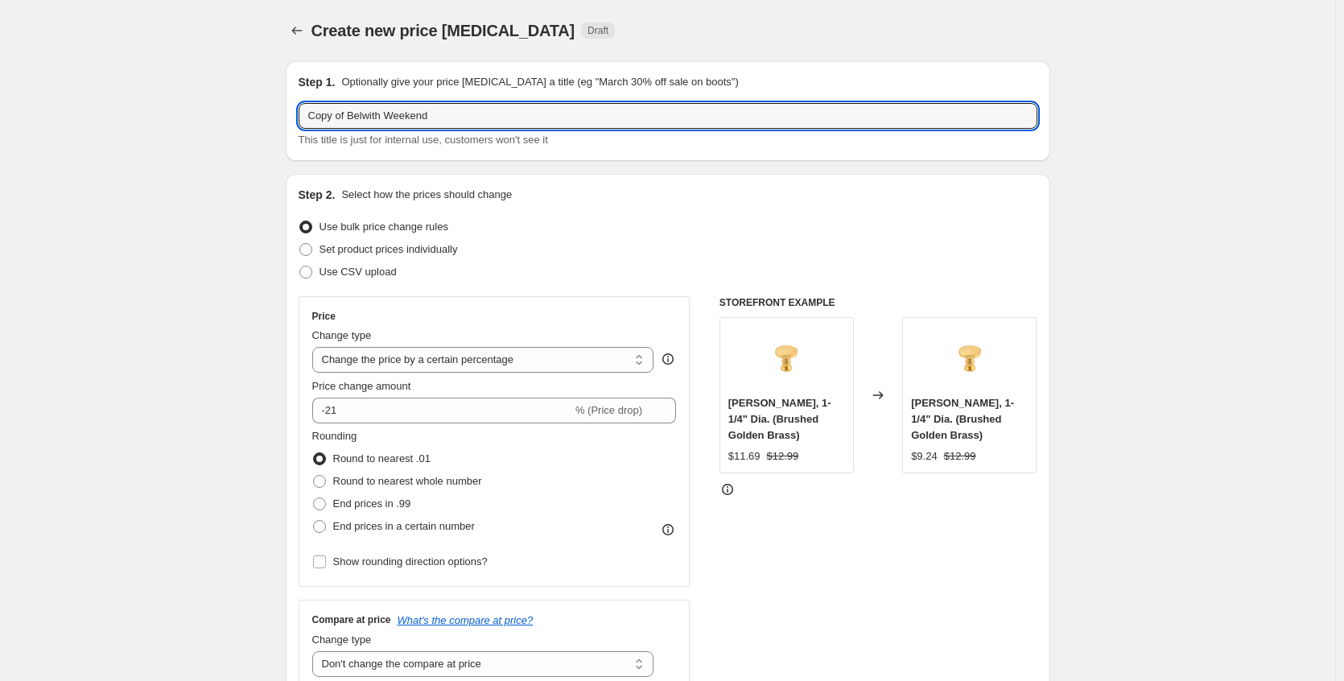
drag, startPoint x: 355, startPoint y: 117, endPoint x: 244, endPoint y: 118, distance: 111.1
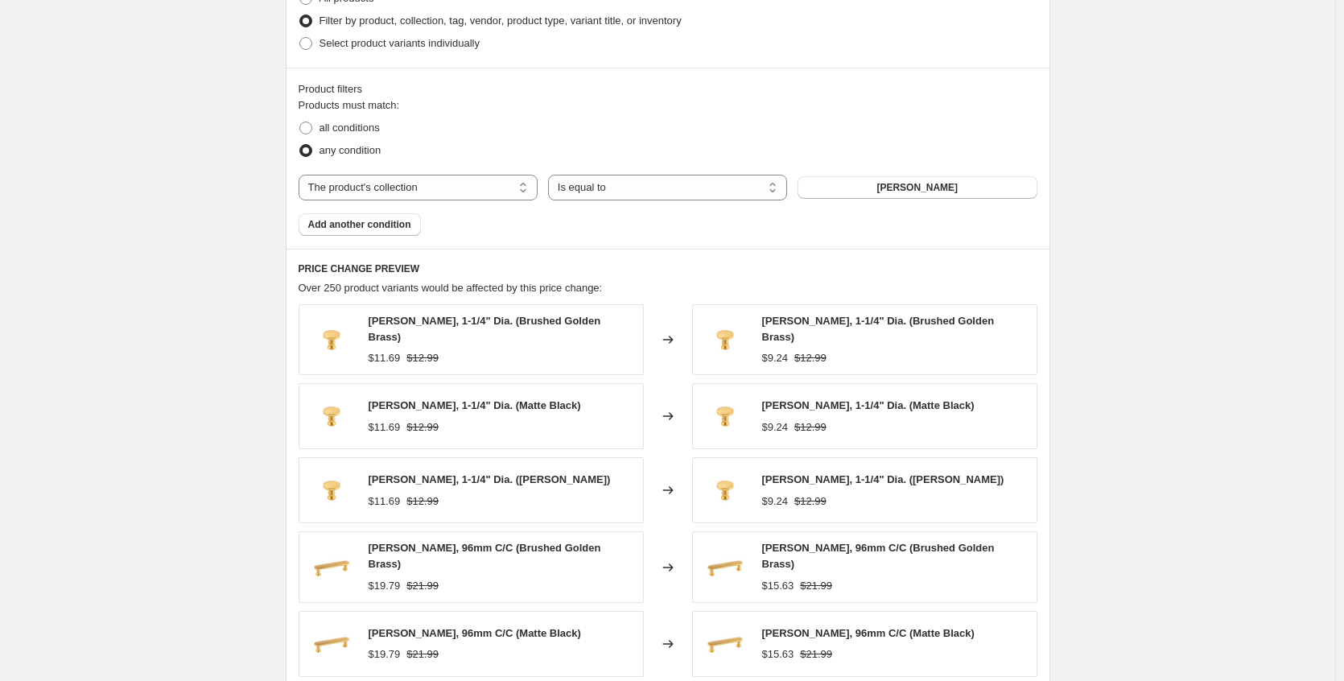
scroll to position [1135, 0]
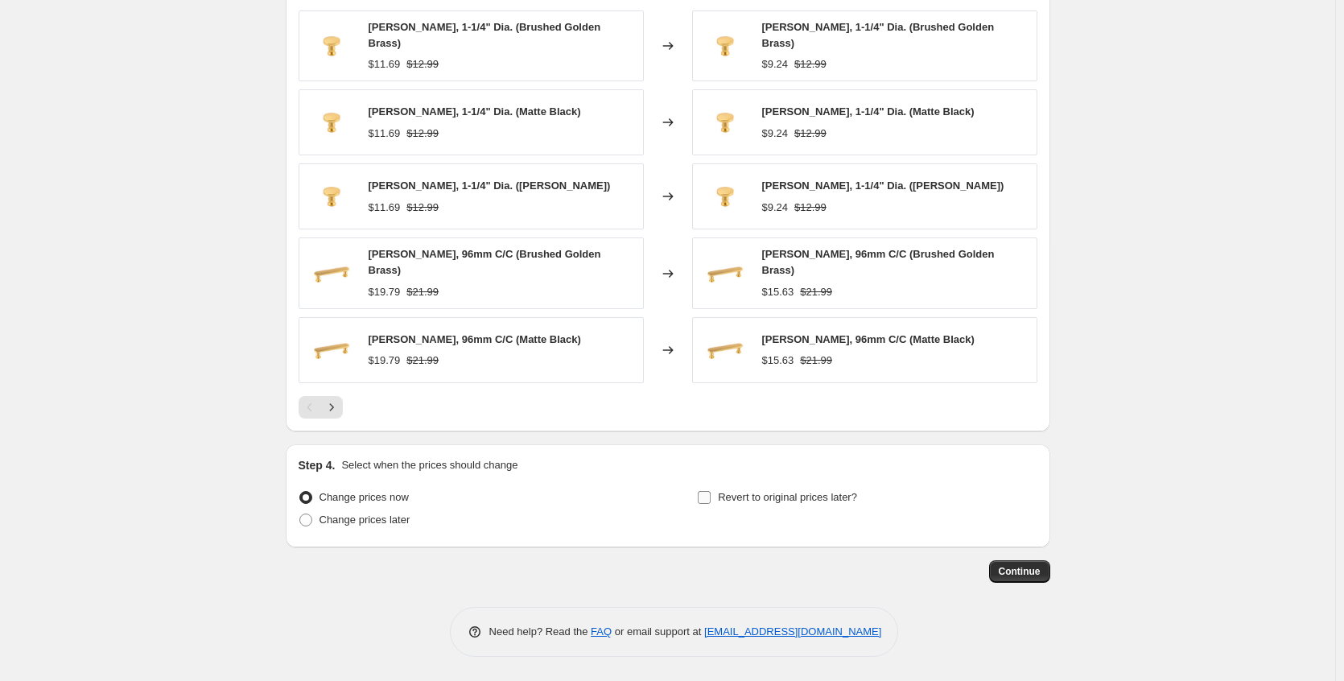
type input "Belwith Weekend"
click at [728, 503] on span "Revert to original prices later?" at bounding box center [787, 497] width 139 height 12
click at [711, 503] on input "Revert to original prices later?" at bounding box center [704, 497] width 13 height 13
checkbox input "true"
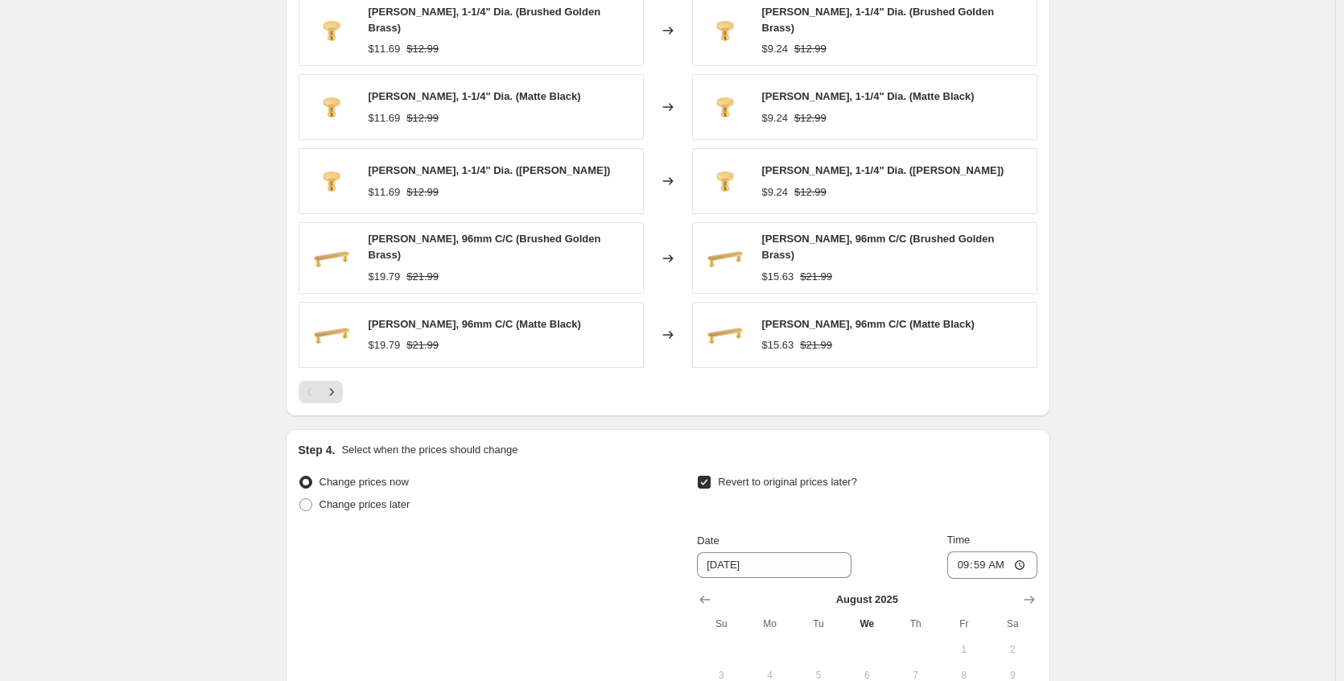
scroll to position [1436, 0]
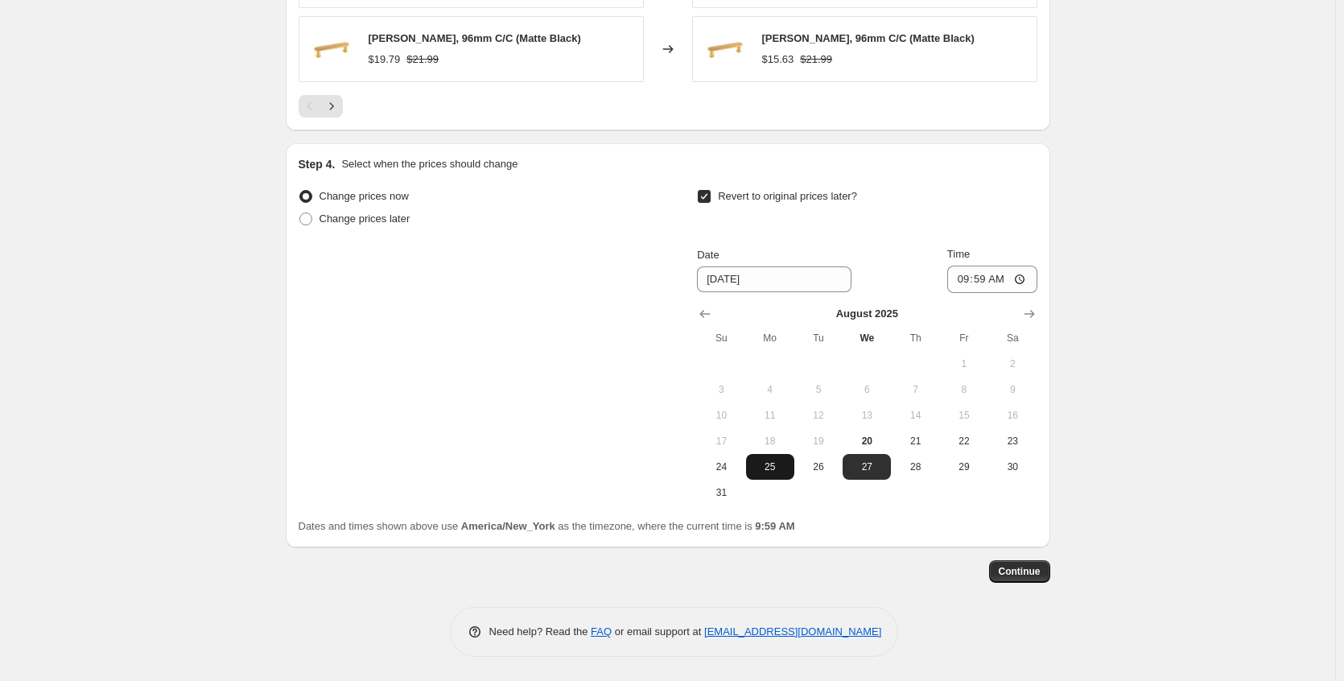
click at [781, 465] on span "25" at bounding box center [770, 466] width 35 height 13
type input "[DATE]"
click at [1022, 571] on span "Continue" at bounding box center [1020, 571] width 42 height 13
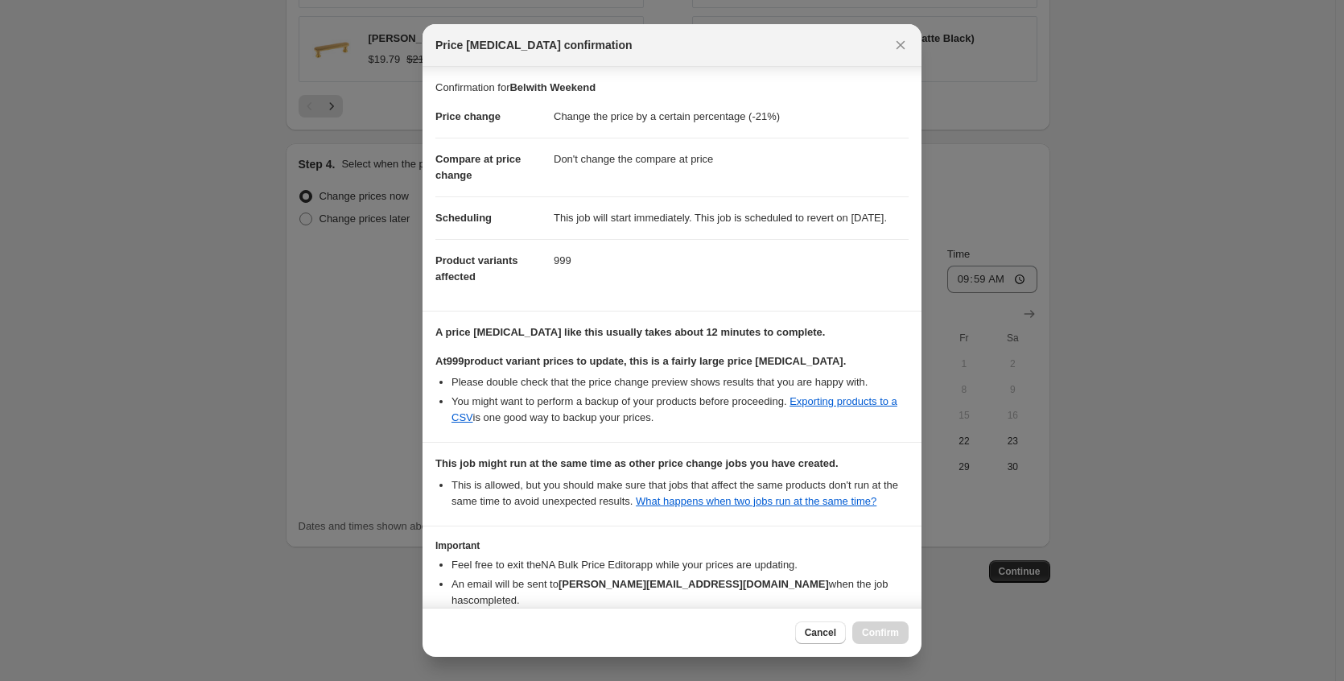
scroll to position [134, 0]
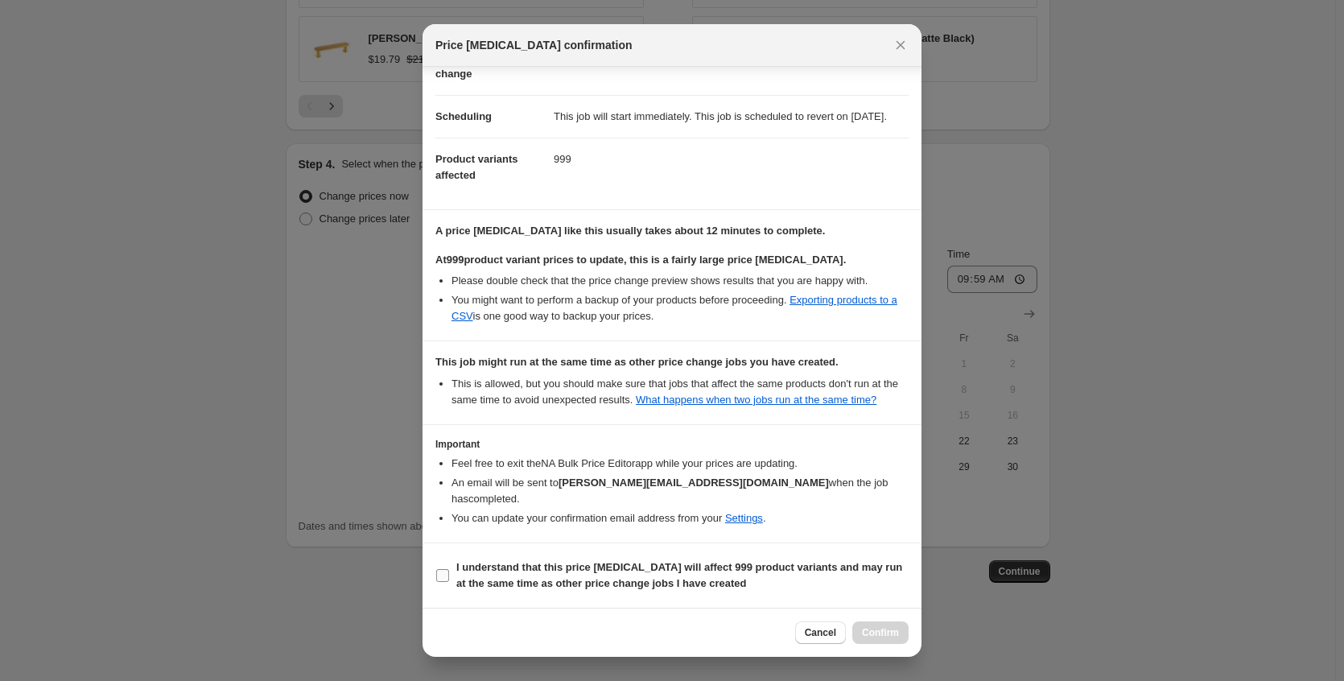
click at [648, 571] on b "I understand that this price [MEDICAL_DATA] will affect 999 product variants an…" at bounding box center [679, 575] width 446 height 28
click at [449, 571] on input "I understand that this price [MEDICAL_DATA] will affect 999 product variants an…" at bounding box center [442, 575] width 13 height 13
checkbox input "true"
click at [894, 637] on span "Confirm" at bounding box center [880, 632] width 37 height 13
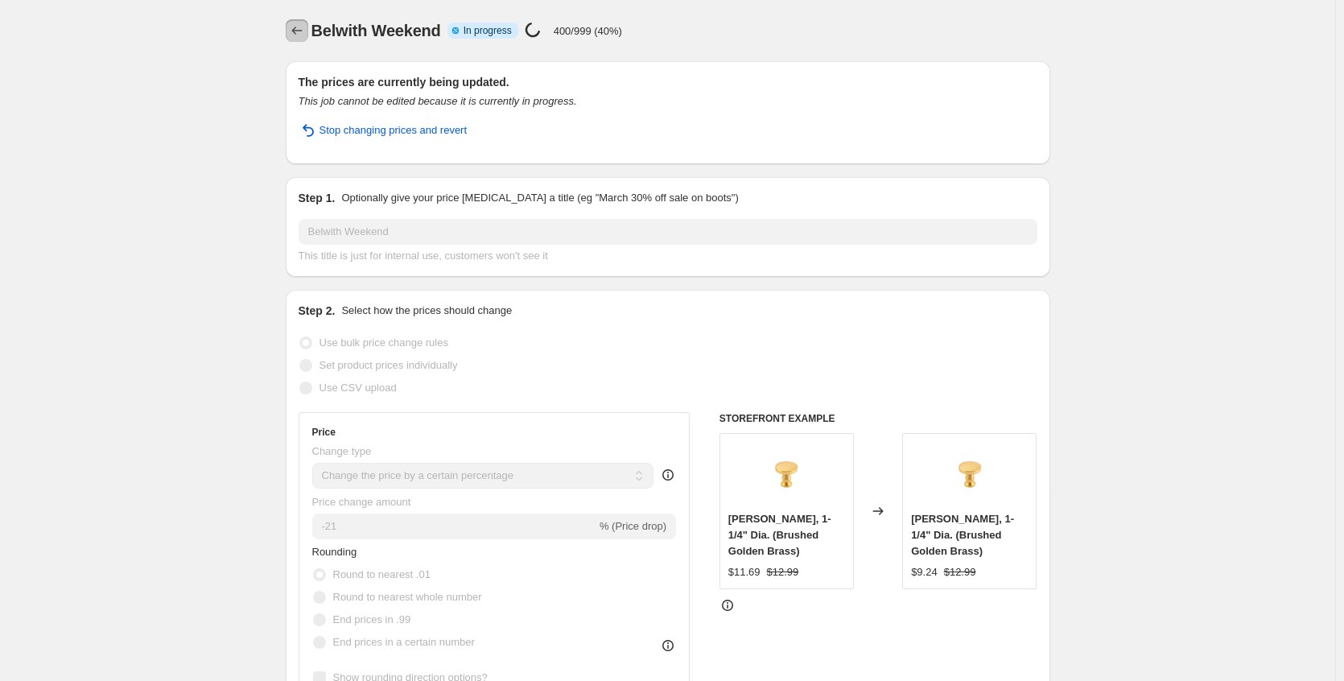
click at [297, 35] on icon "Price change jobs" at bounding box center [297, 31] width 16 height 16
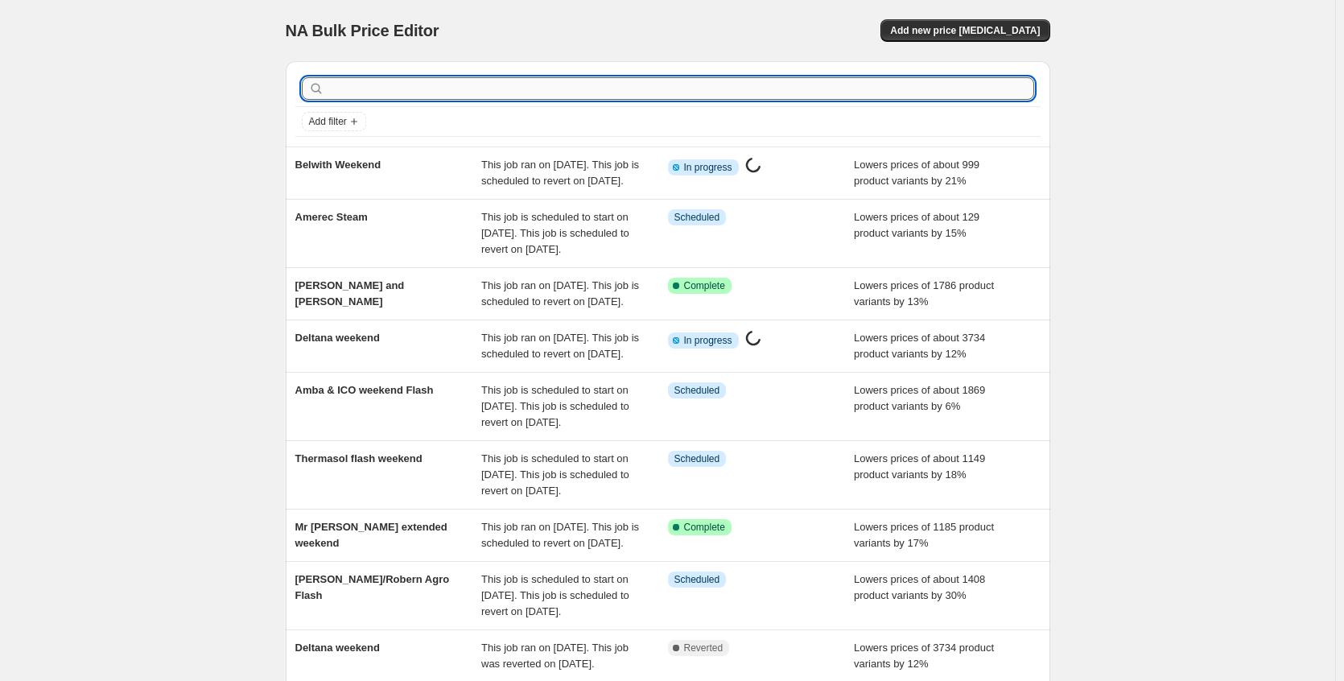
click at [363, 98] on input "text" at bounding box center [681, 88] width 707 height 23
type input "axent"
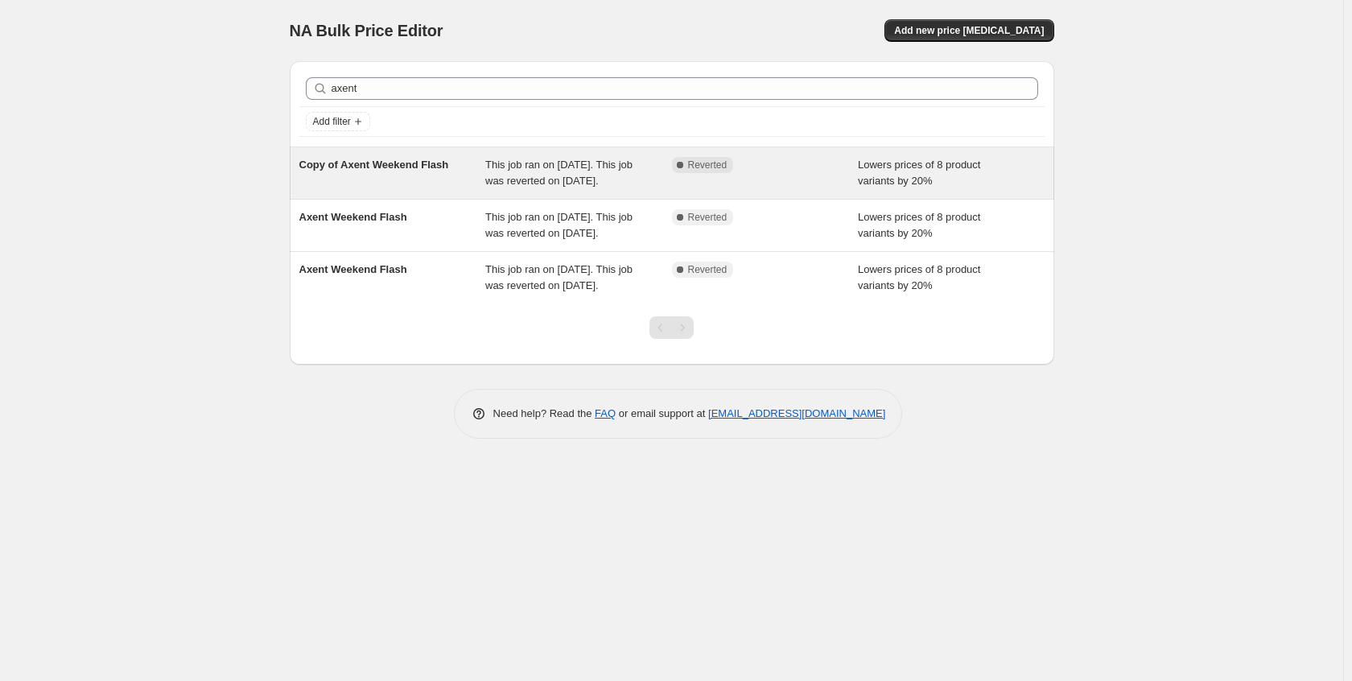
click at [394, 180] on div "Copy of Axent Weekend Flash" at bounding box center [392, 173] width 187 height 32
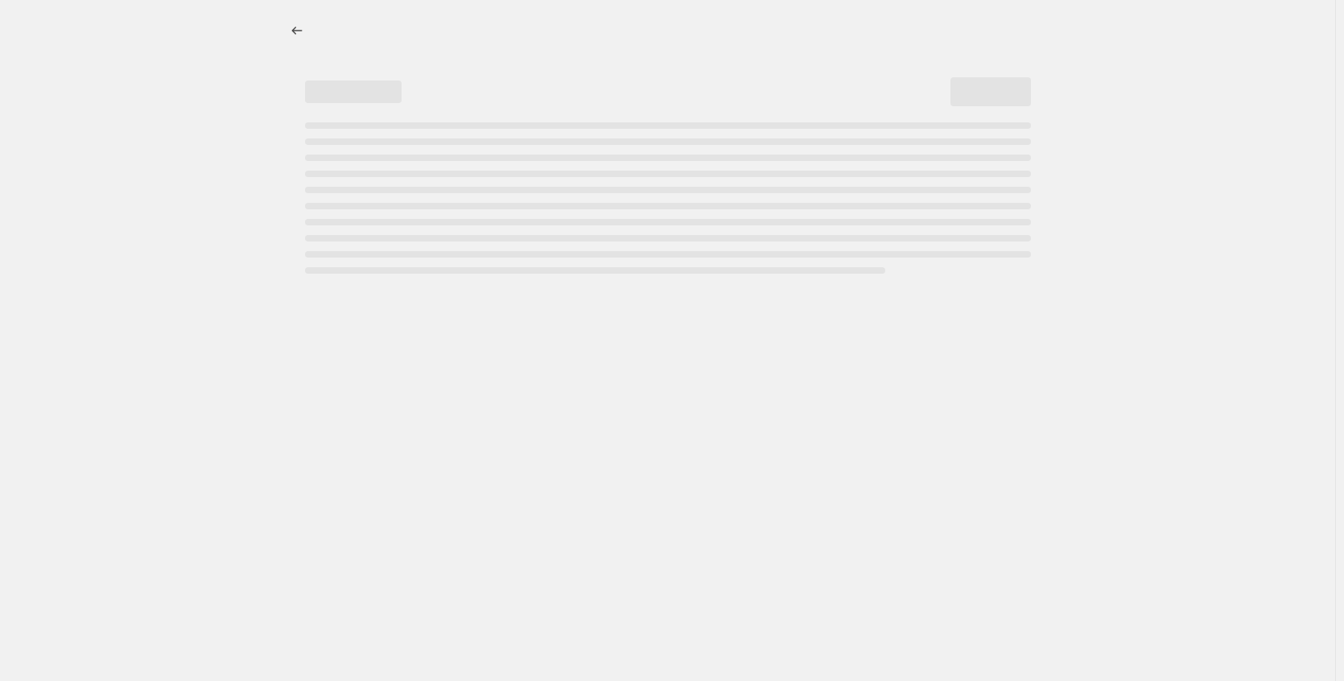
select select "percentage"
select select "no_change"
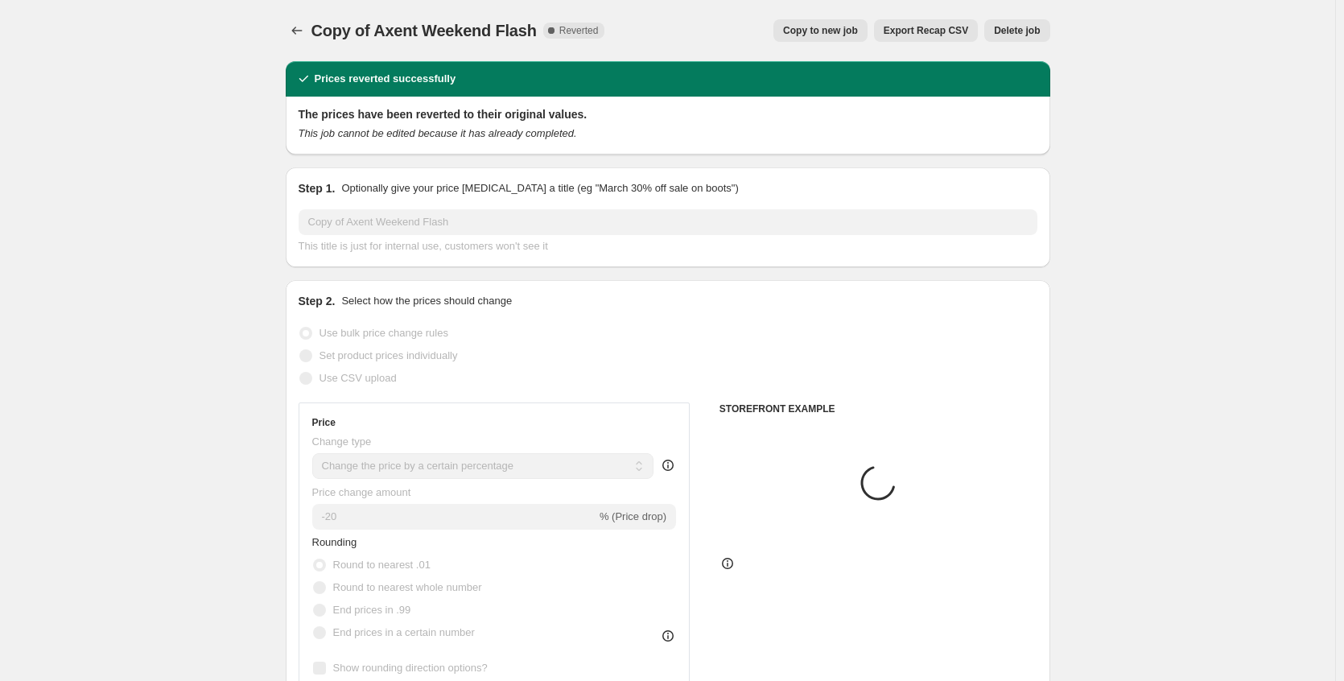
click at [835, 31] on span "Copy to new job" at bounding box center [820, 30] width 75 height 13
select select "percentage"
select select "no_change"
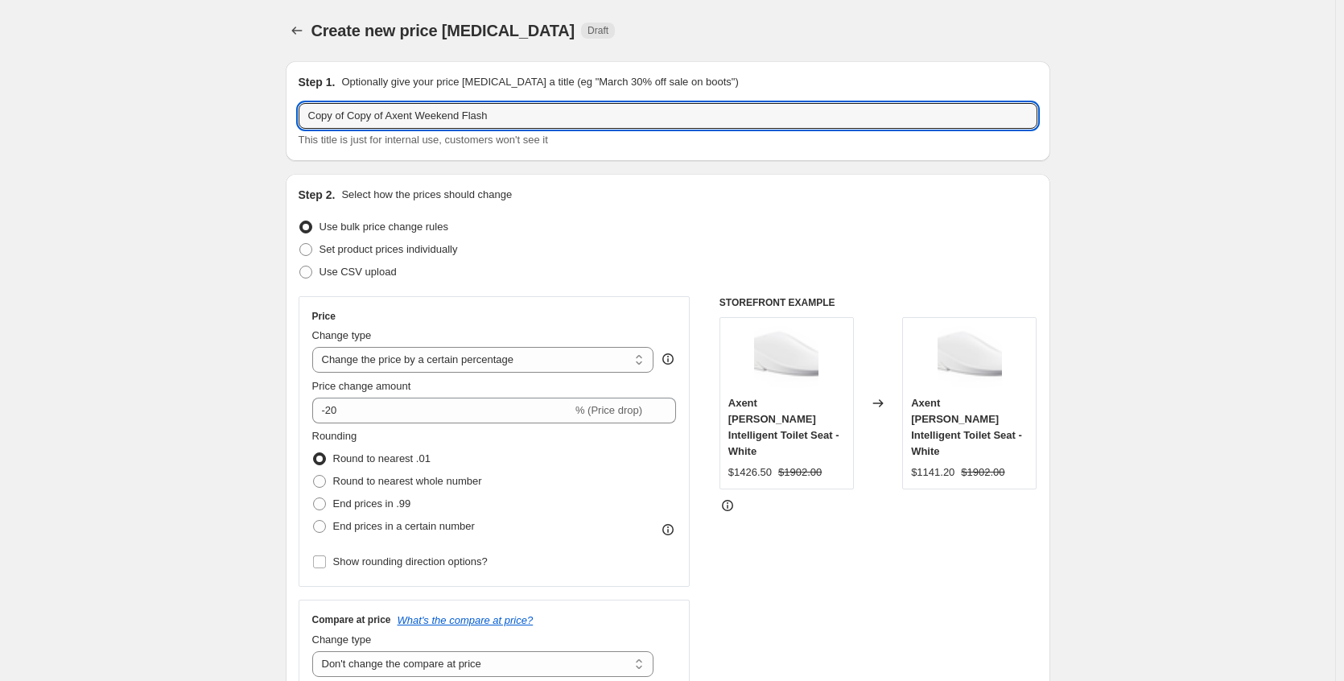
drag, startPoint x: 395, startPoint y: 116, endPoint x: 226, endPoint y: 109, distance: 169.2
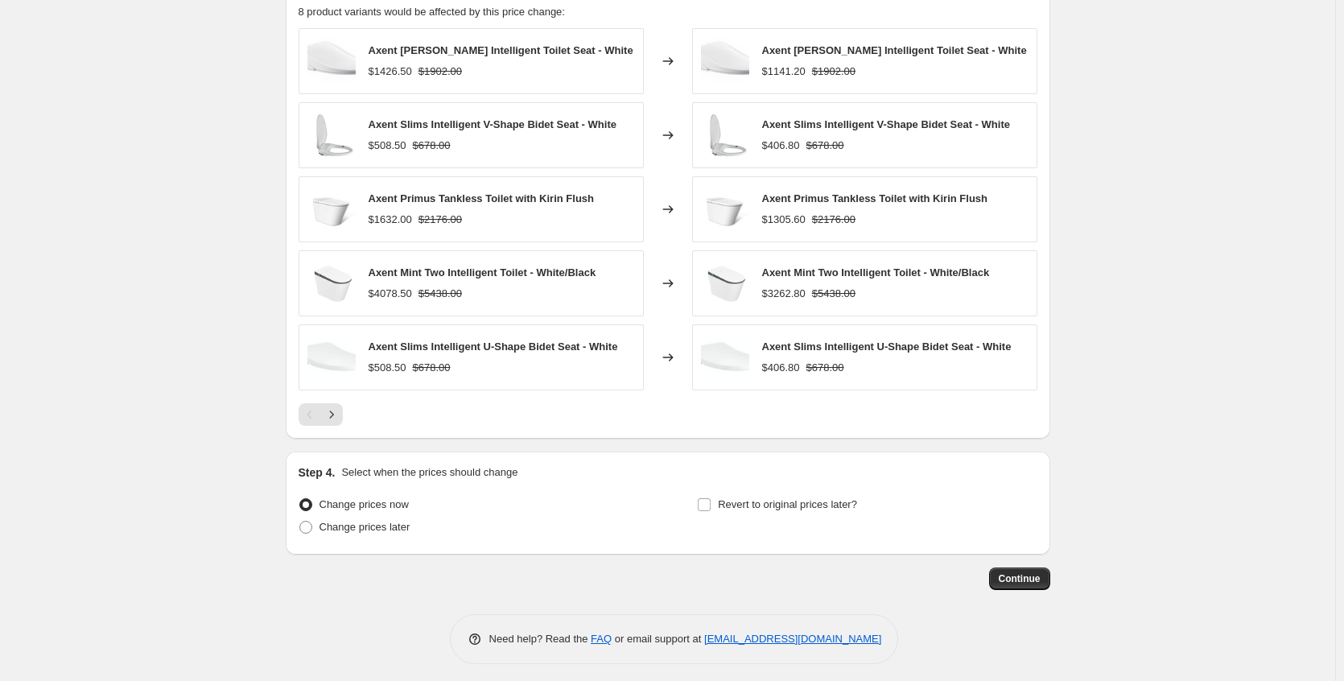
scroll to position [1067, 0]
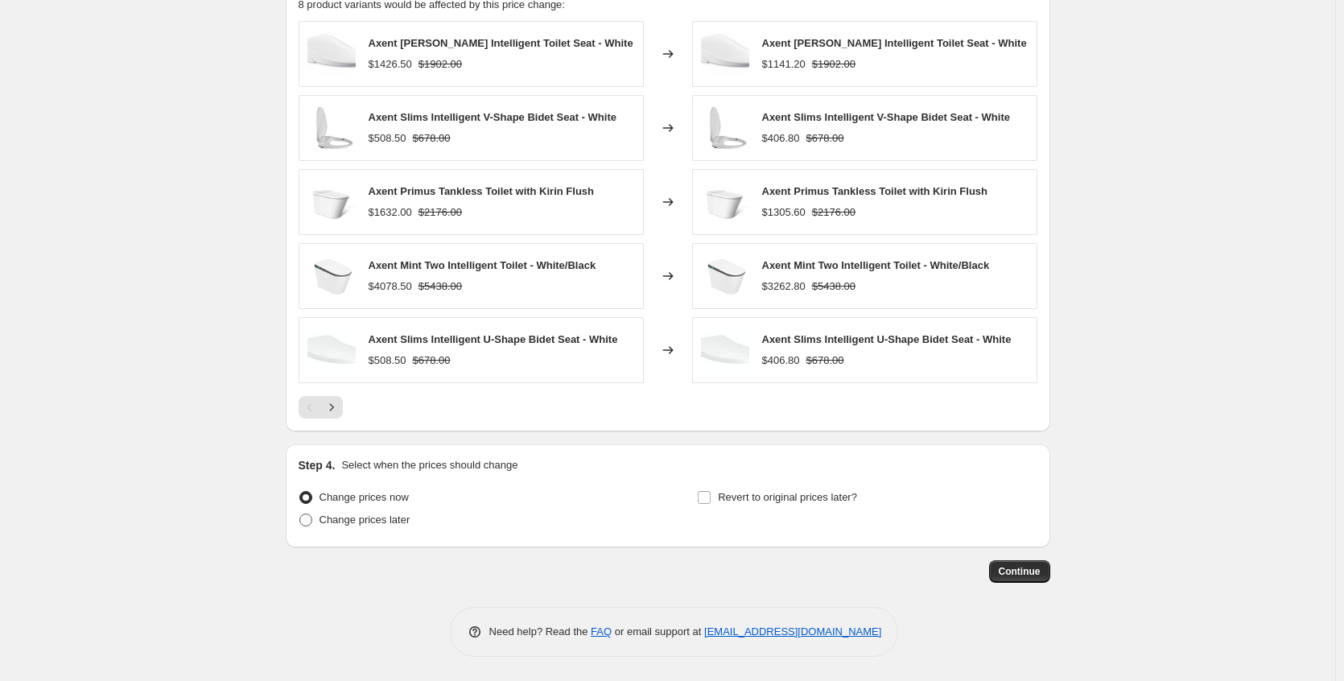
type input "Axent Weekend Flash"
click at [410, 527] on span "Change prices later" at bounding box center [365, 520] width 91 height 16
click at [300, 514] on input "Change prices later" at bounding box center [299, 513] width 1 height 1
radio input "true"
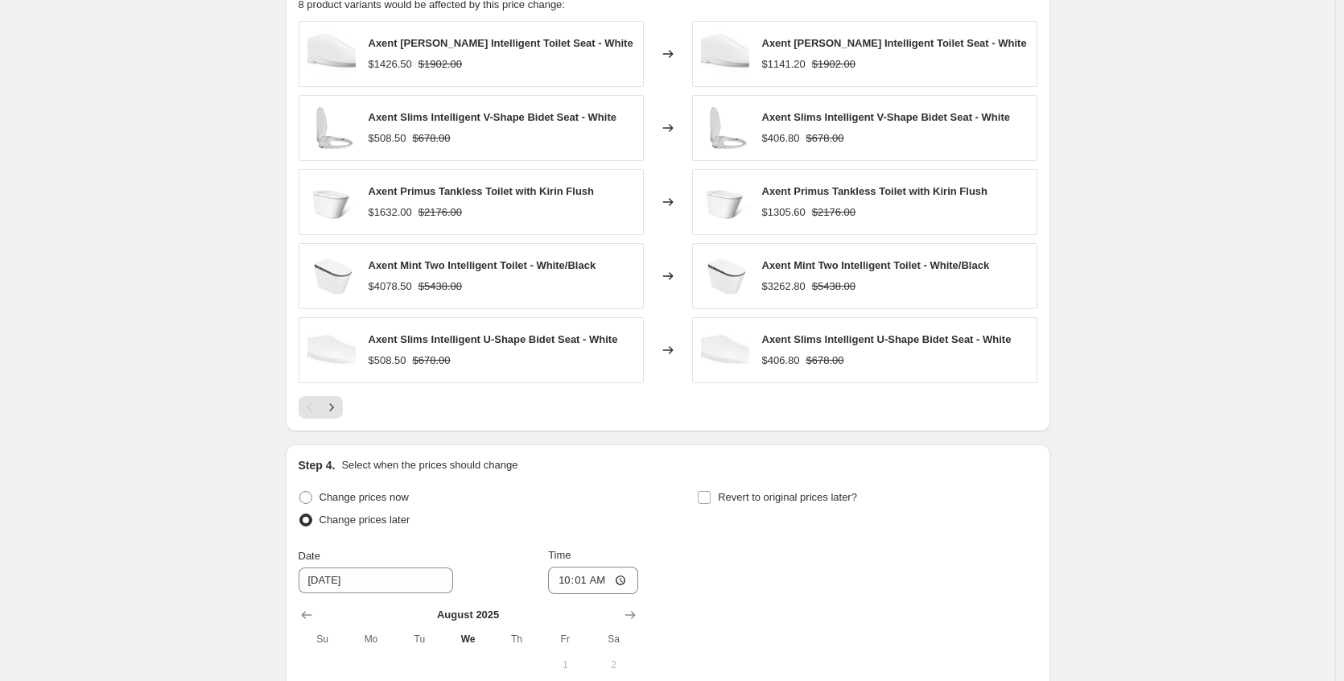
scroll to position [1368, 0]
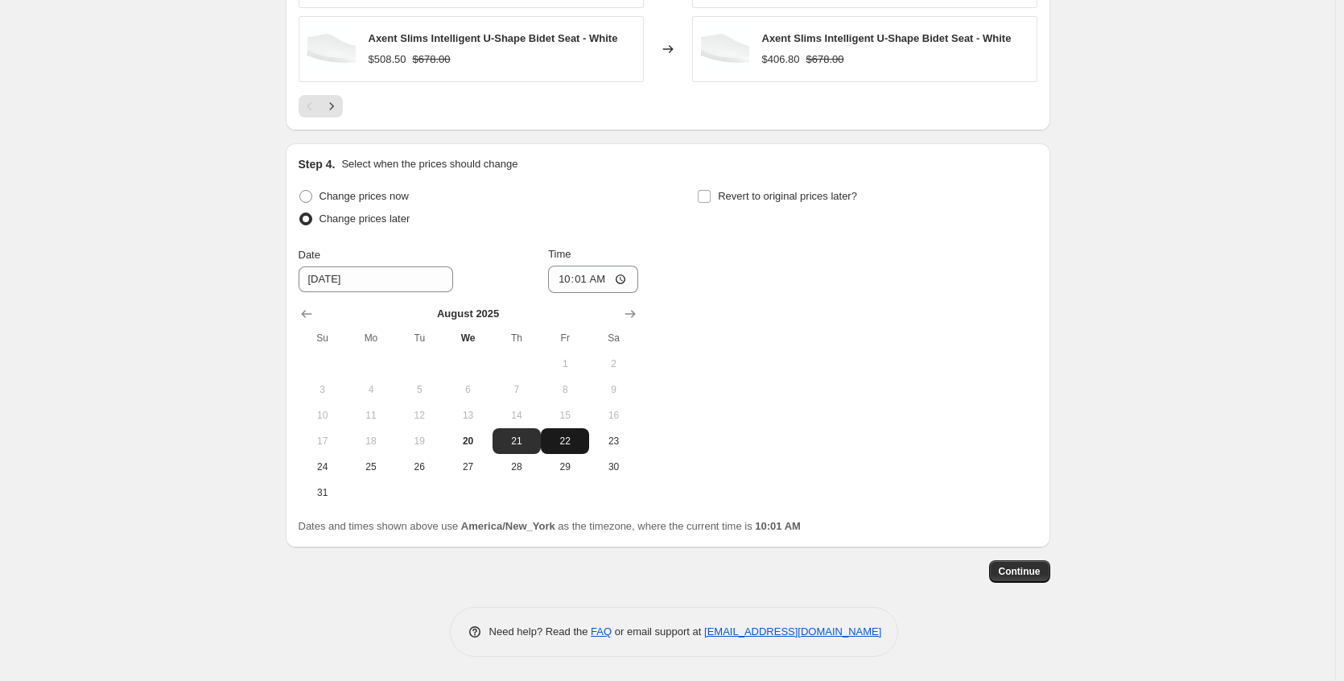
click at [575, 432] on button "22" at bounding box center [565, 441] width 48 height 26
type input "[DATE]"
click at [629, 282] on input "10:01" at bounding box center [593, 279] width 90 height 27
type input "22:01"
click at [741, 323] on div "Change prices now Change prices later Date [DATE] Time 22:[DATE] Mo Tu We Th Fr…" at bounding box center [668, 345] width 739 height 320
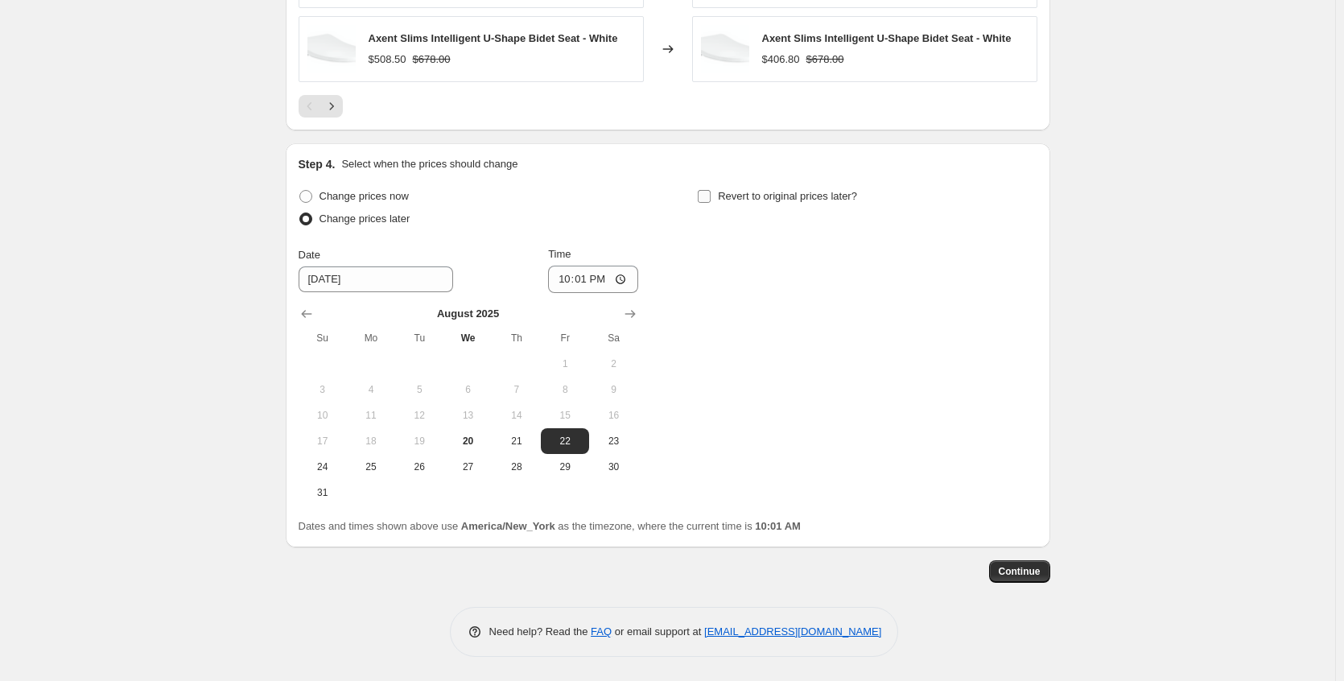
click at [744, 200] on span "Revert to original prices later?" at bounding box center [787, 196] width 139 height 12
click at [711, 200] on input "Revert to original prices later?" at bounding box center [704, 196] width 13 height 13
checkbox input "true"
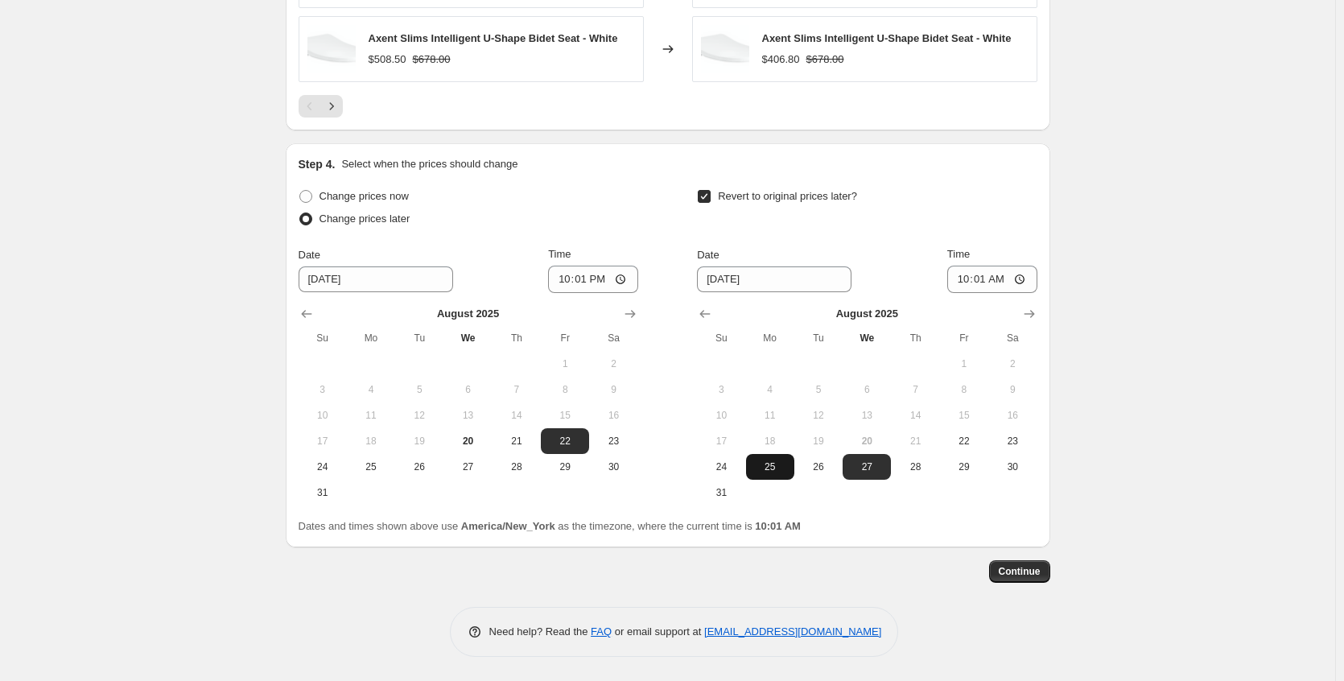
click at [771, 466] on span "25" at bounding box center [770, 466] width 35 height 13
type input "[DATE]"
click at [1029, 271] on input "10:01" at bounding box center [992, 279] width 90 height 27
type input "03:01"
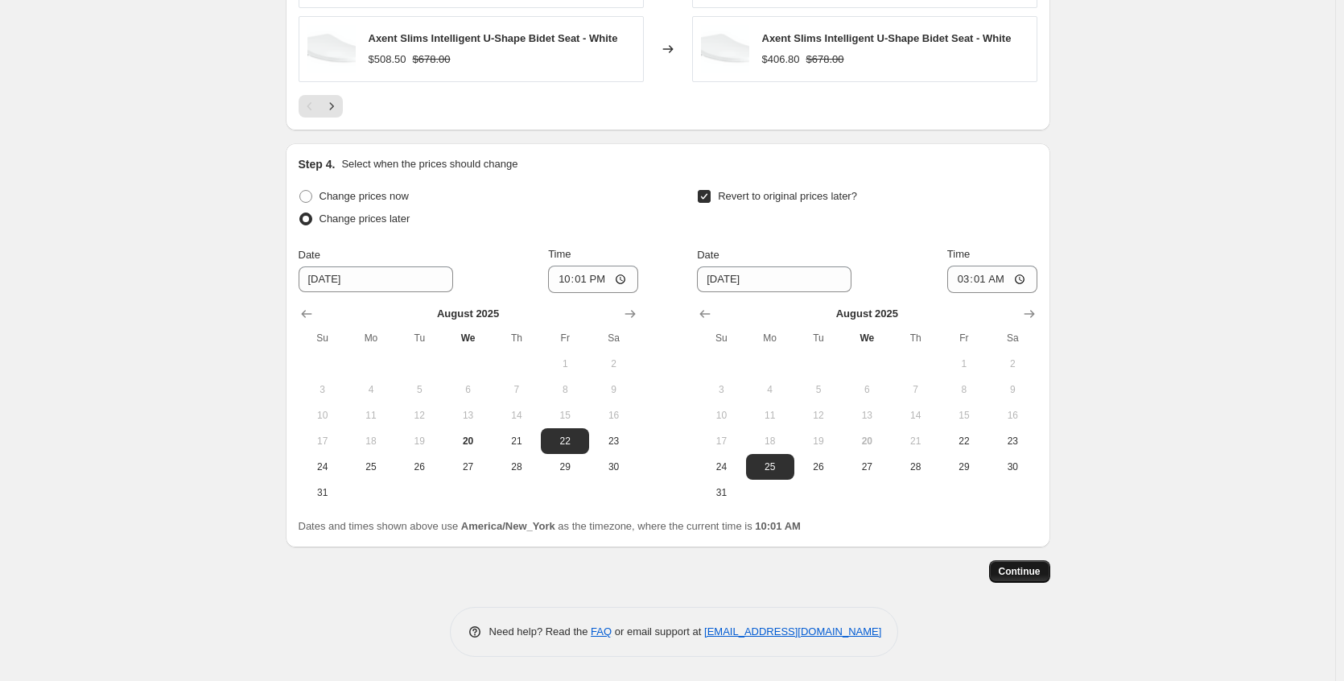
click at [1033, 569] on span "Continue" at bounding box center [1020, 571] width 42 height 13
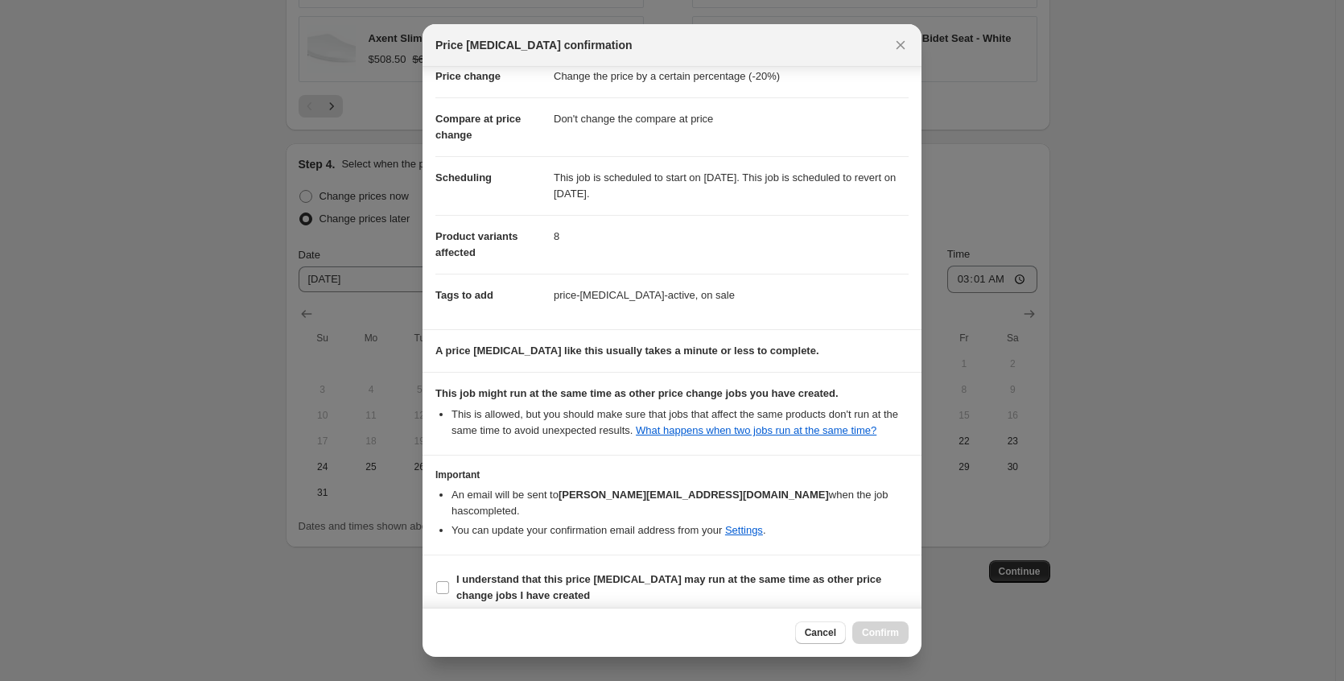
scroll to position [52, 0]
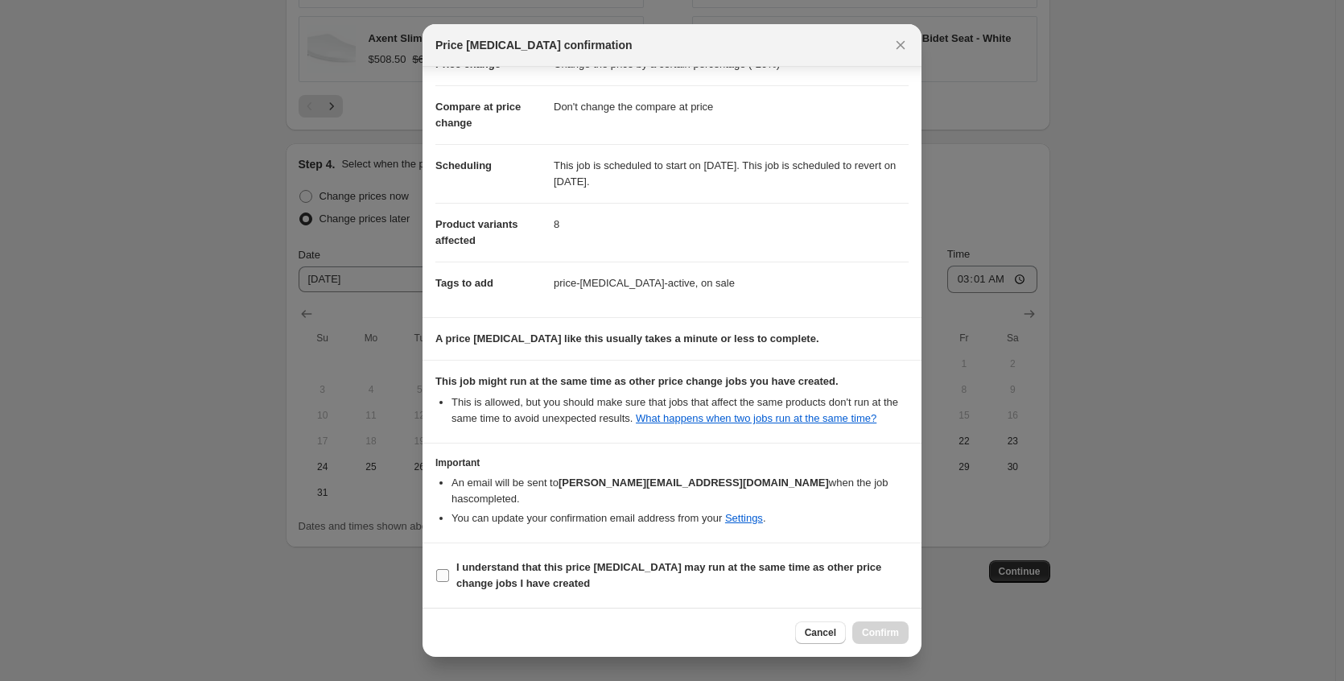
click at [646, 566] on b "I understand that this price [MEDICAL_DATA] may run at the same time as other p…" at bounding box center [668, 575] width 425 height 28
click at [449, 569] on input "I understand that this price [MEDICAL_DATA] may run at the same time as other p…" at bounding box center [442, 575] width 13 height 13
checkbox input "true"
click at [868, 629] on span "Confirm" at bounding box center [880, 632] width 37 height 13
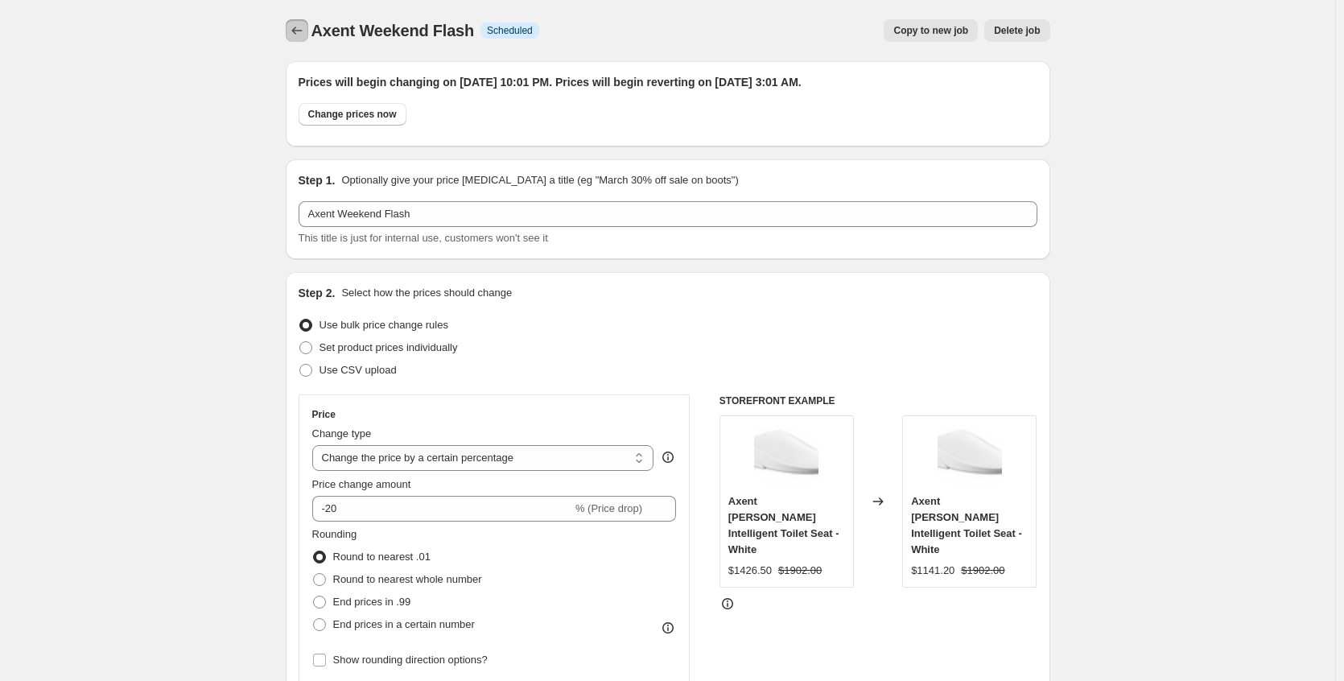
click at [308, 28] on button "Price change jobs" at bounding box center [297, 30] width 23 height 23
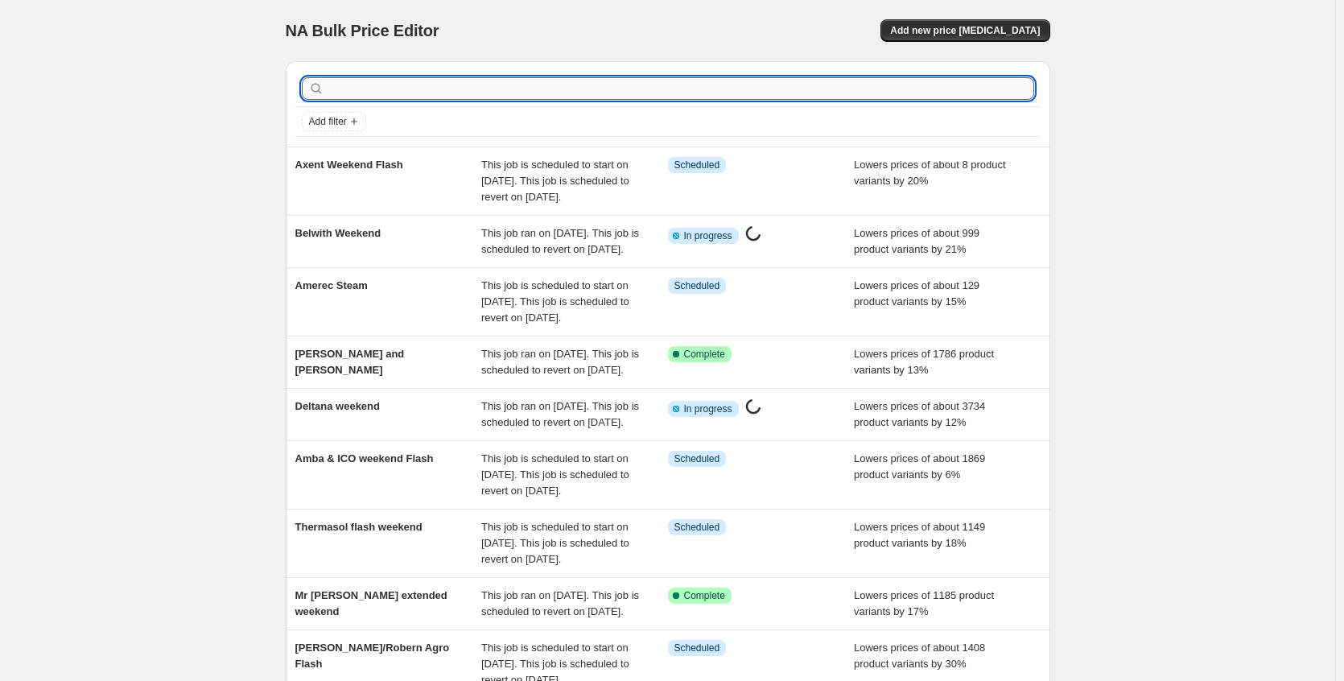
click at [378, 89] on input "text" at bounding box center [681, 88] width 707 height 23
type input "linkasink"
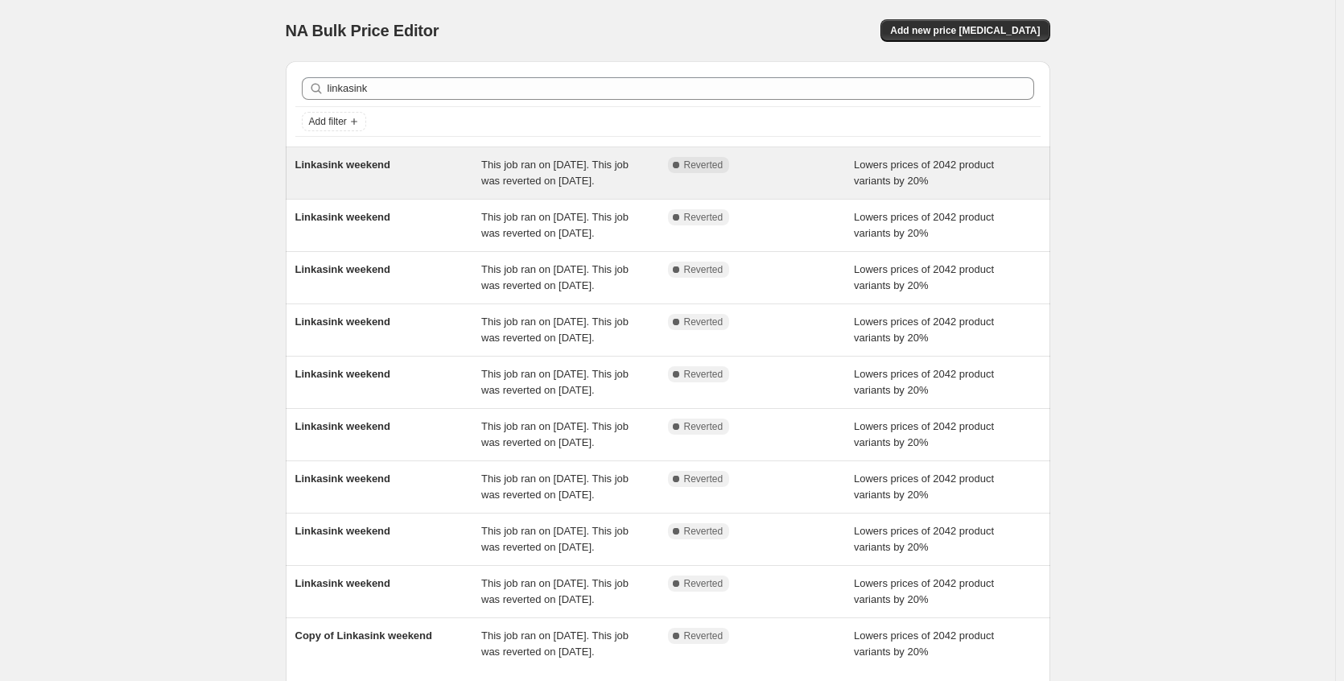
click at [404, 169] on div "Linkasink weekend" at bounding box center [388, 173] width 187 height 32
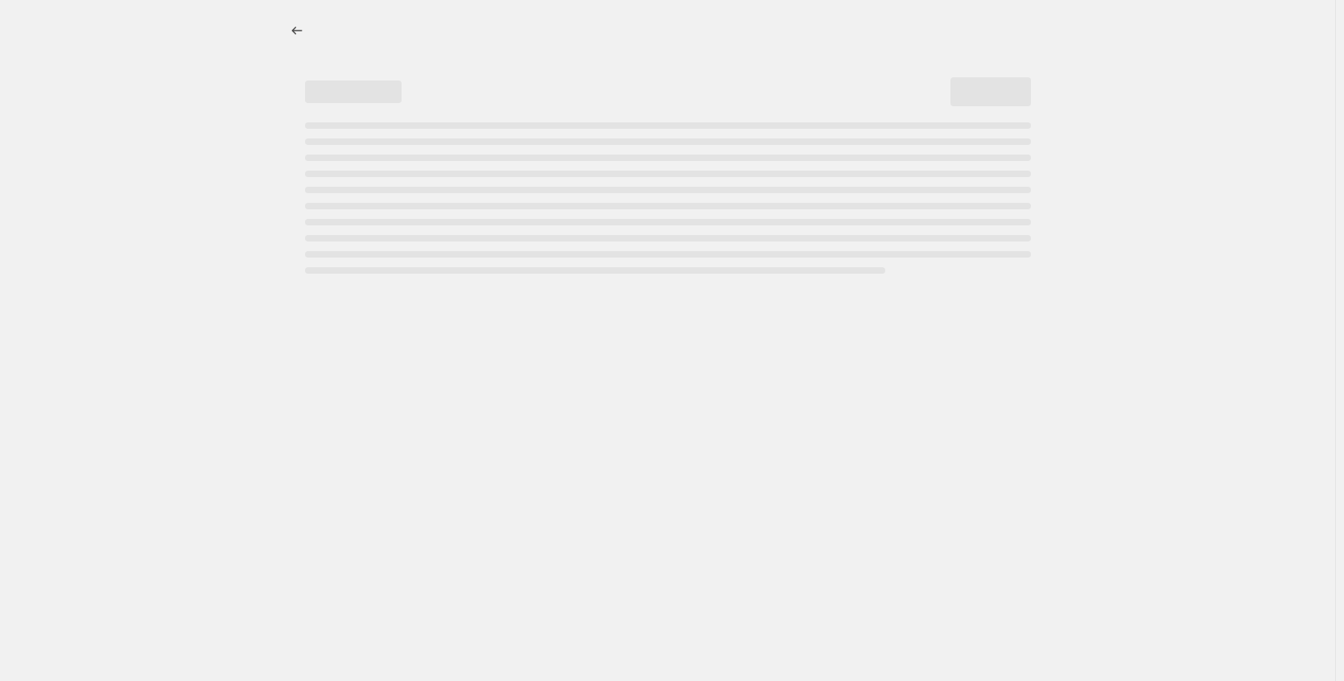
select select "percentage"
select select "no_change"
select select "collection"
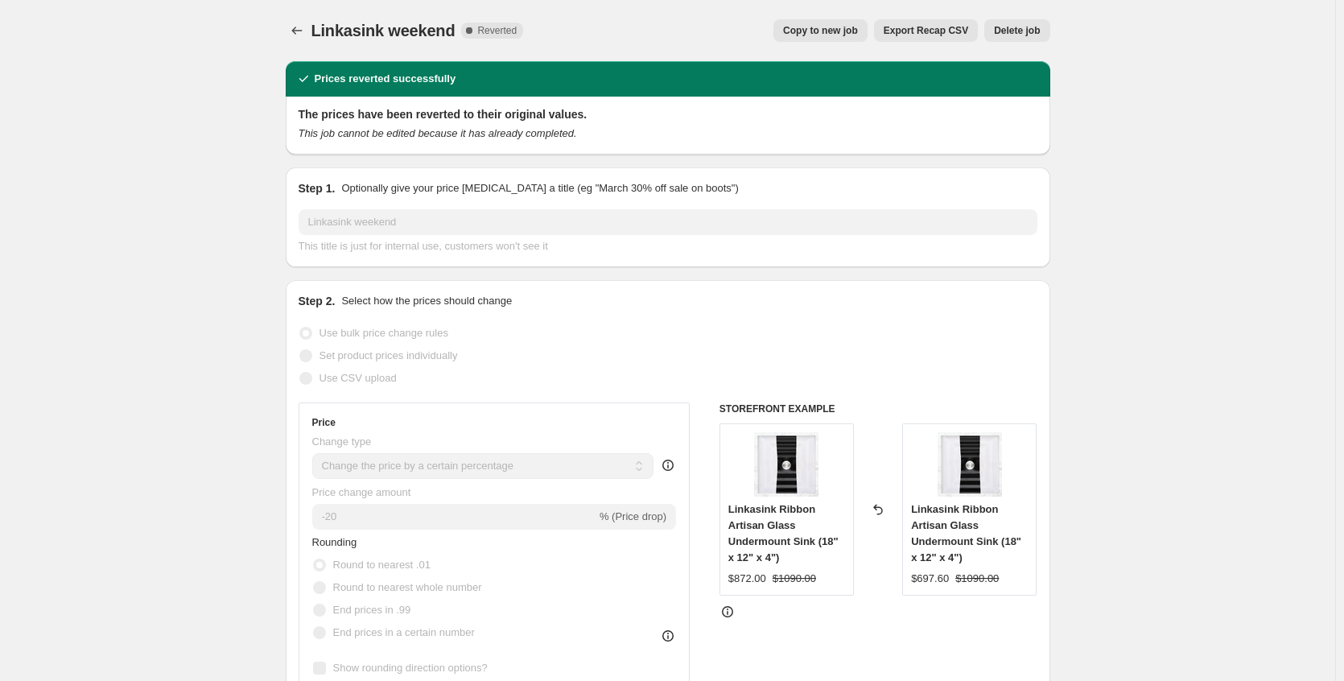
click at [804, 33] on span "Copy to new job" at bounding box center [820, 30] width 75 height 13
select select "percentage"
select select "no_change"
select select "collection"
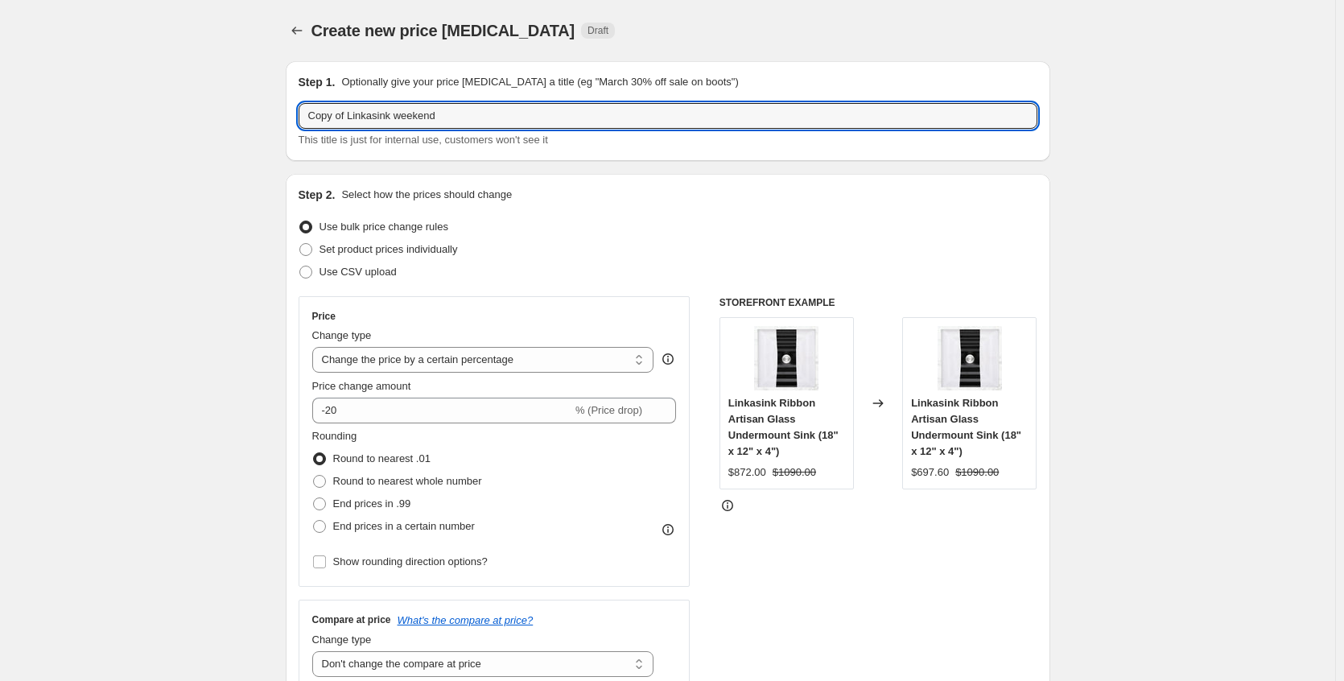
drag, startPoint x: 354, startPoint y: 115, endPoint x: 219, endPoint y: 115, distance: 135.2
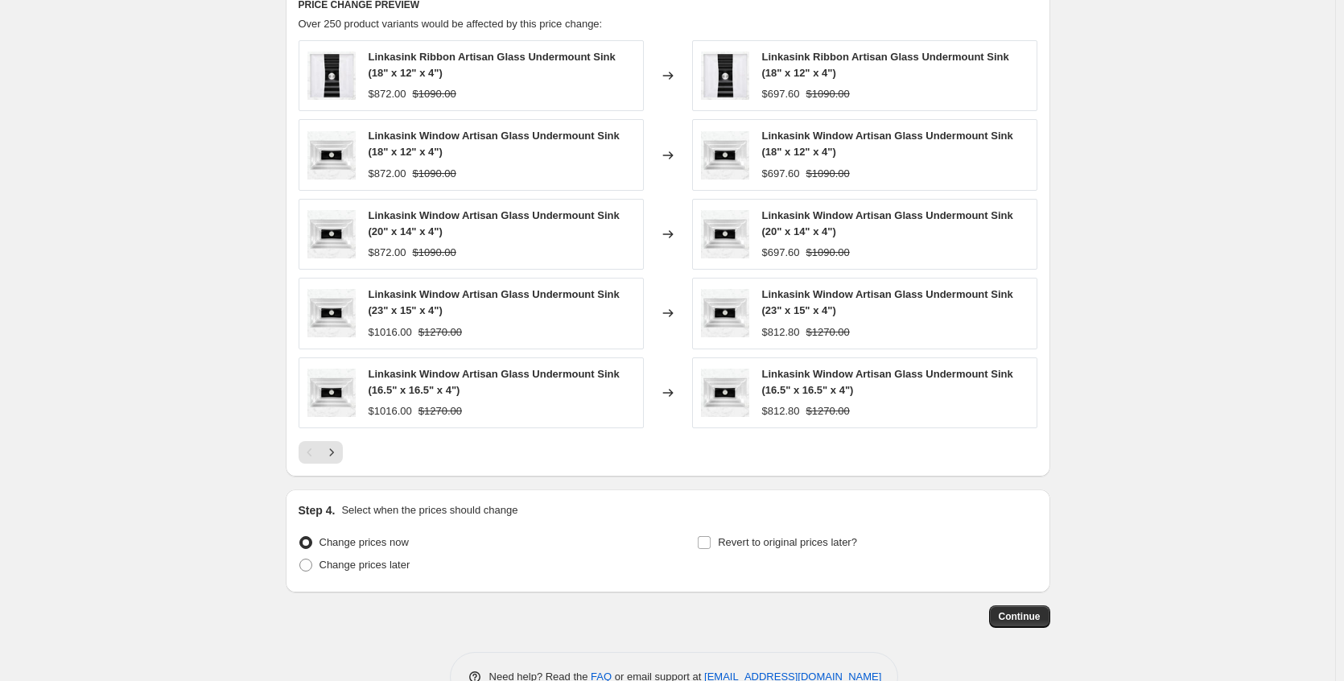
scroll to position [1135, 0]
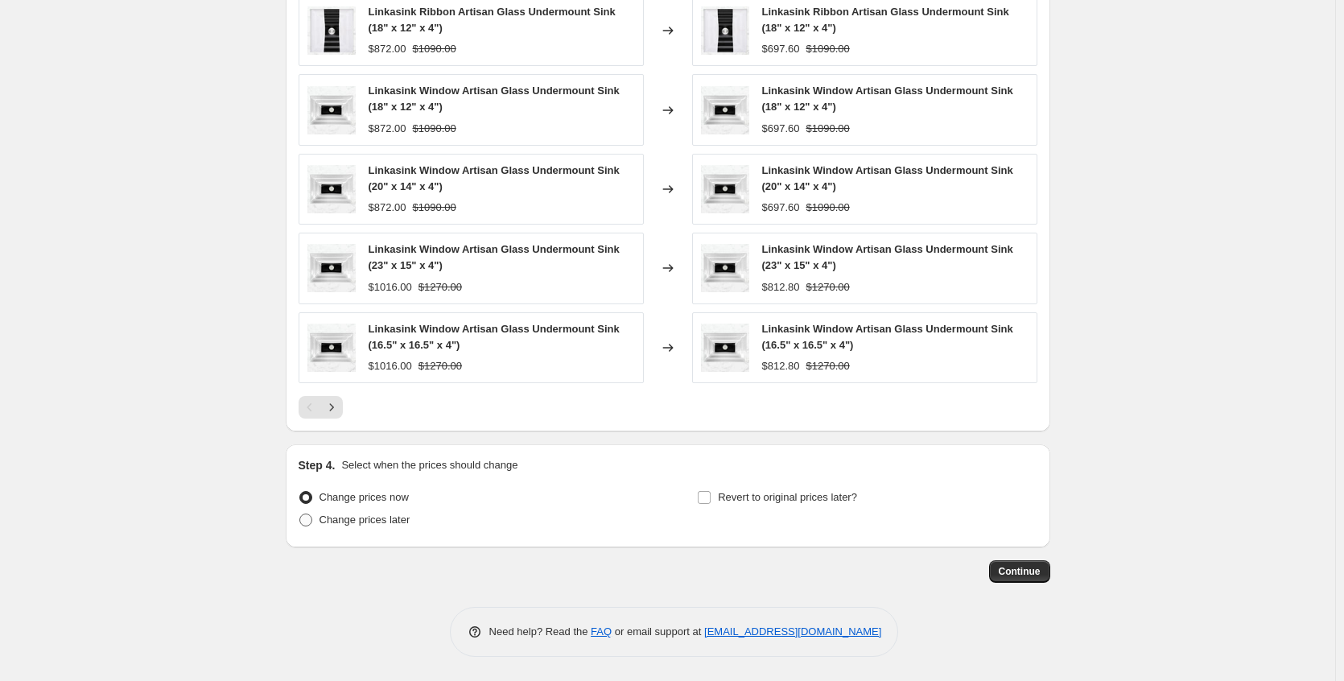
type input "Linkasink weekend"
click at [365, 518] on span "Change prices later" at bounding box center [365, 519] width 91 height 12
click at [300, 514] on input "Change prices later" at bounding box center [299, 513] width 1 height 1
radio input "true"
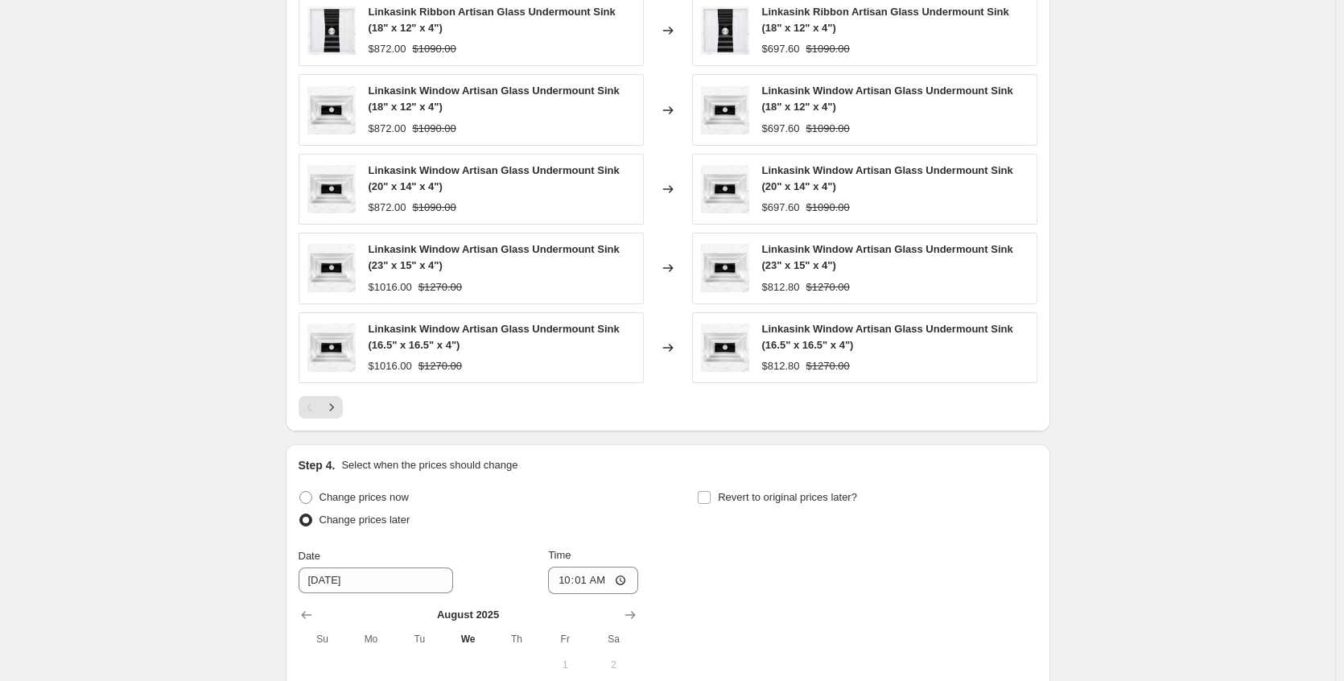
scroll to position [1436, 0]
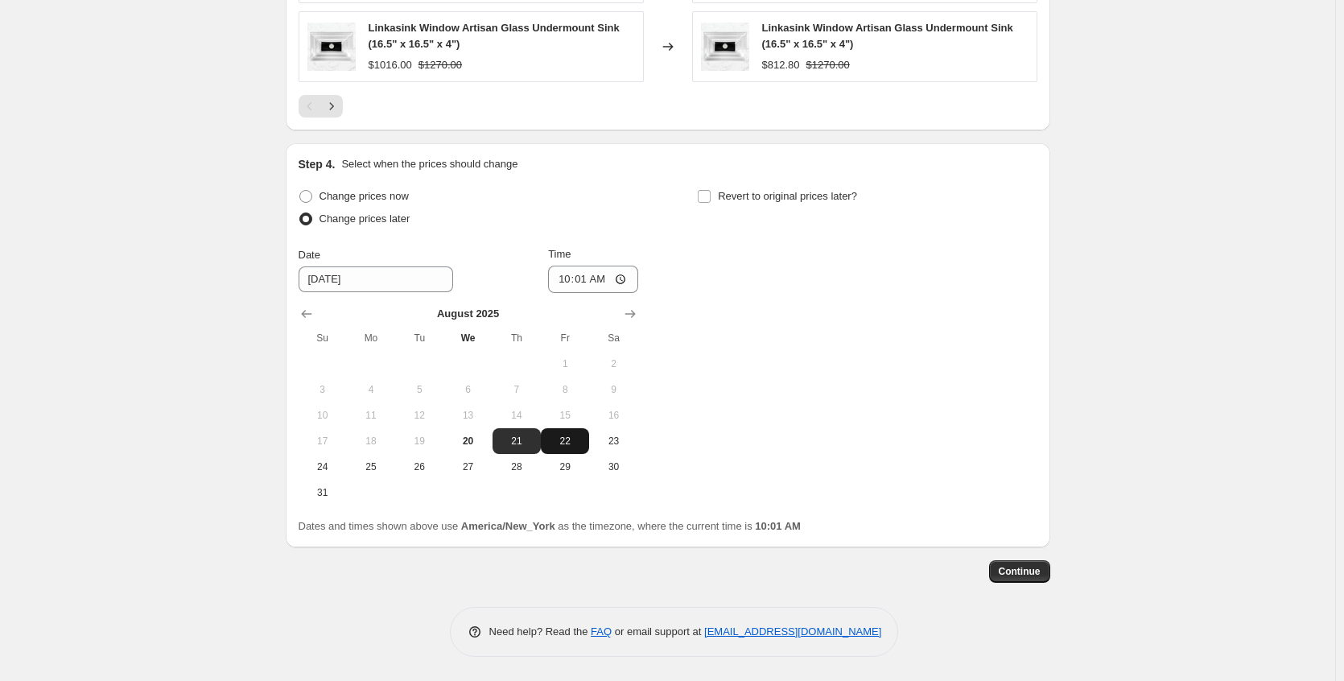
click at [571, 447] on span "22" at bounding box center [564, 441] width 35 height 13
type input "[DATE]"
click at [624, 281] on input "10:01" at bounding box center [593, 279] width 90 height 27
type input "22:01"
drag, startPoint x: 773, startPoint y: 340, endPoint x: 765, endPoint y: 278, distance: 62.4
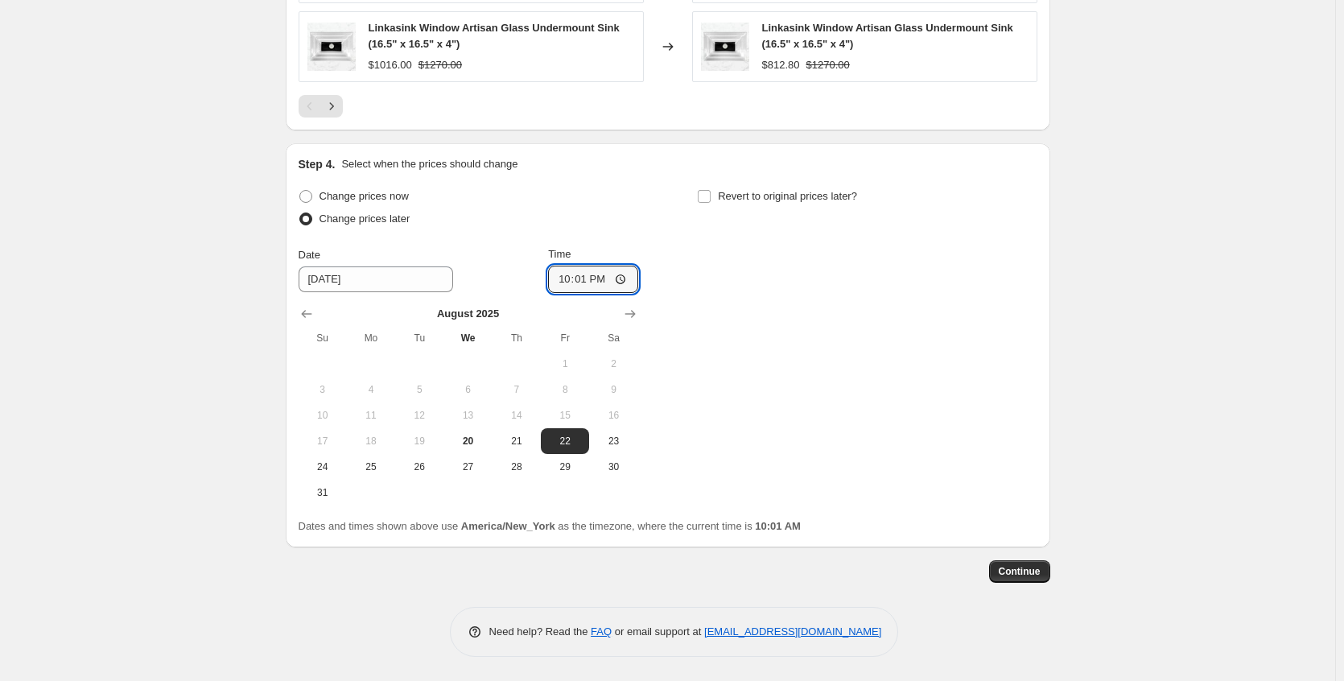
click at [773, 340] on div "Change prices now Change prices later Date [DATE] Time 22:[DATE] Mo Tu We Th Fr…" at bounding box center [668, 345] width 739 height 320
click at [758, 203] on span "Revert to original prices later?" at bounding box center [787, 196] width 139 height 16
click at [711, 203] on input "Revert to original prices later?" at bounding box center [704, 196] width 13 height 13
checkbox input "true"
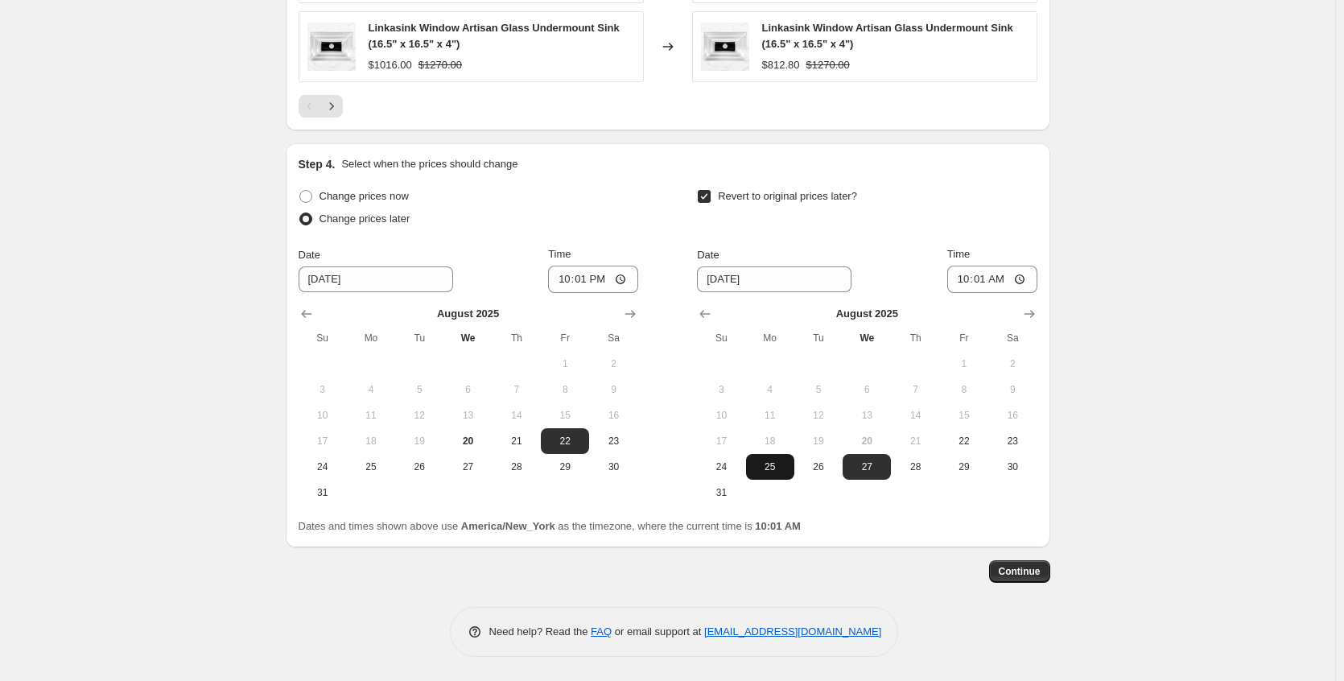
click at [771, 466] on span "25" at bounding box center [770, 466] width 35 height 13
type input "[DATE]"
click at [1025, 279] on input "10:01" at bounding box center [992, 279] width 90 height 27
type input "04:01"
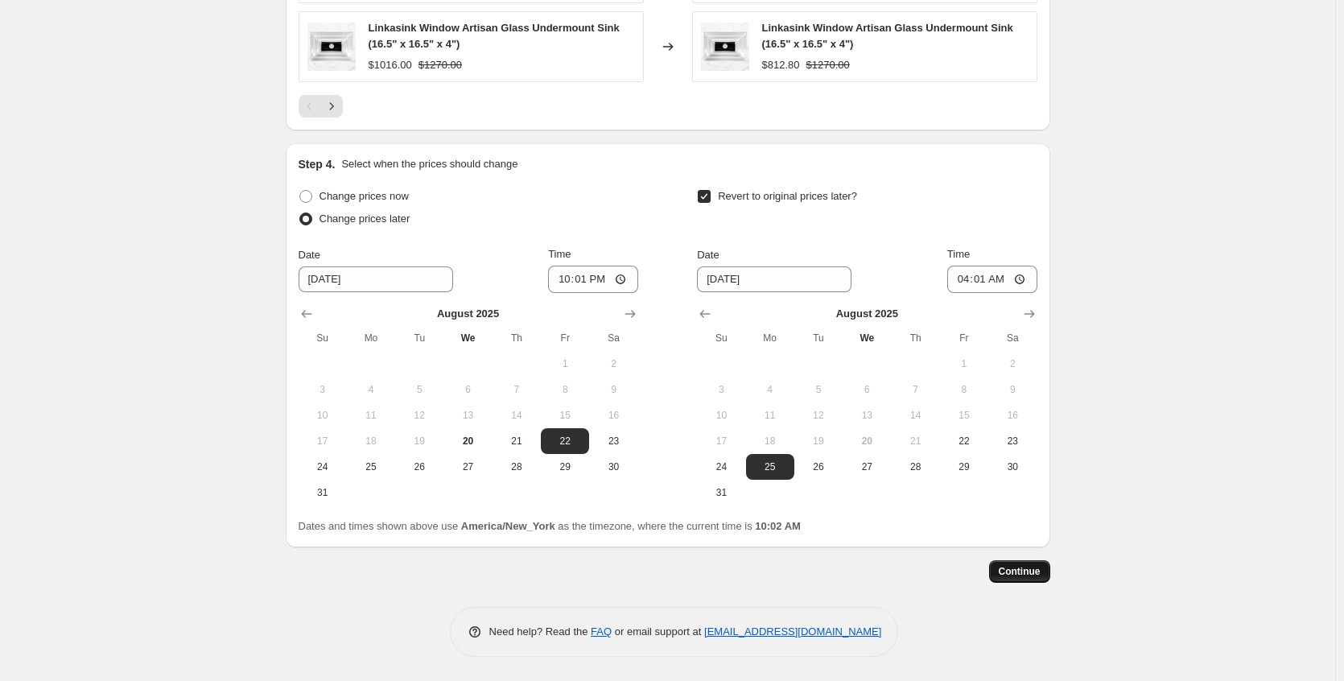
click at [1020, 571] on span "Continue" at bounding box center [1020, 571] width 42 height 13
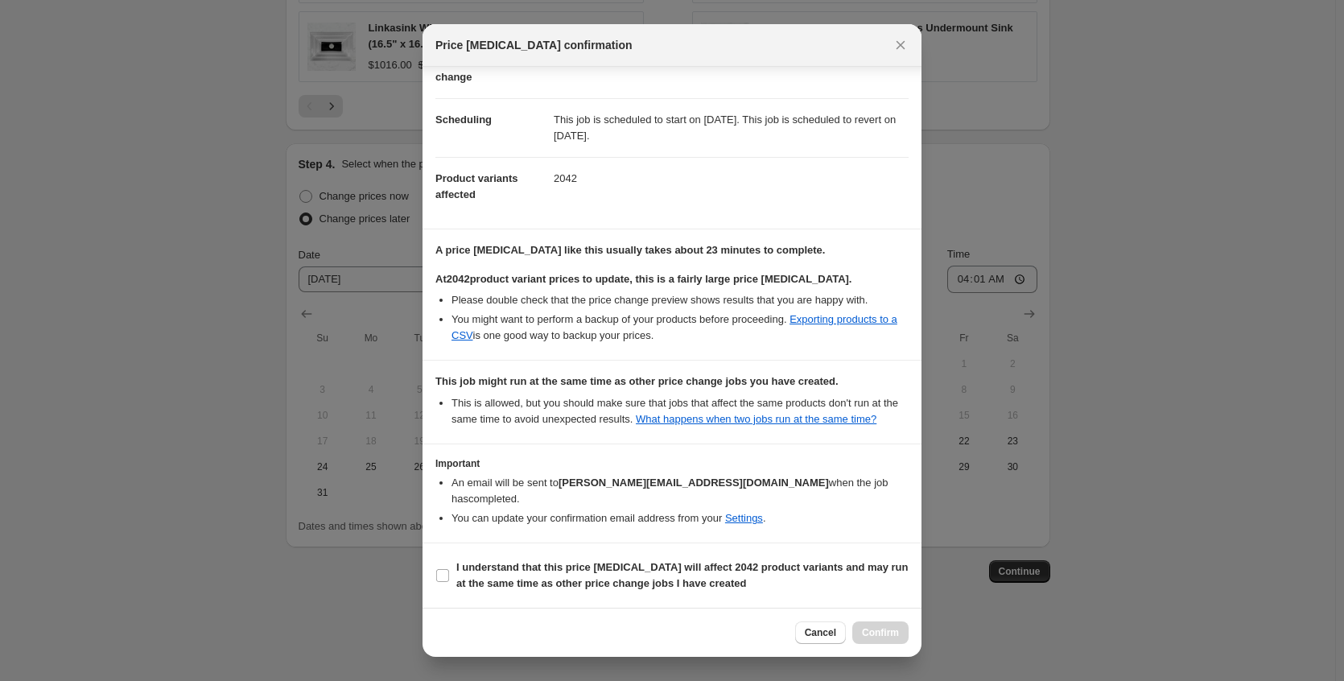
scroll to position [114, 0]
click at [670, 571] on b "I understand that this price [MEDICAL_DATA] will affect 2042 product variants a…" at bounding box center [682, 575] width 452 height 28
click at [450, 571] on label "I understand that this price [MEDICAL_DATA] will affect 2042 product variants a…" at bounding box center [671, 575] width 473 height 39
click at [449, 571] on input "I understand that this price [MEDICAL_DATA] will affect 2042 product variants a…" at bounding box center [442, 575] width 13 height 13
checkbox input "true"
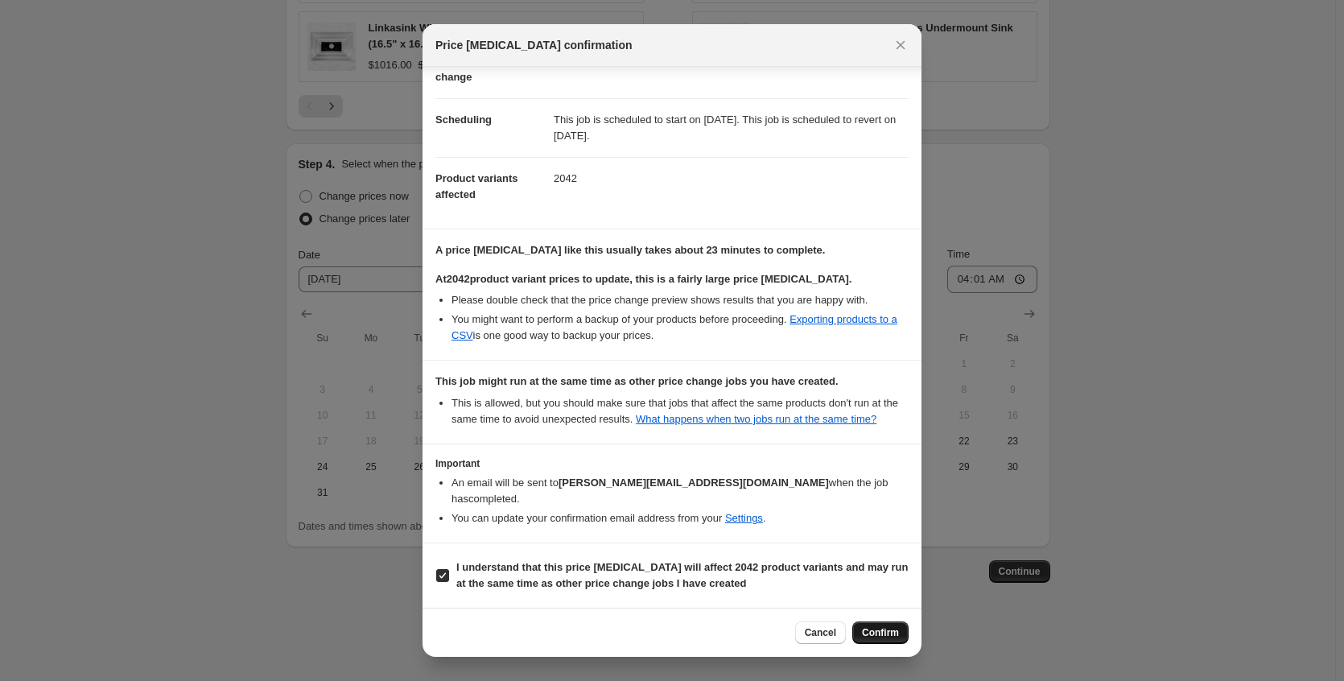
click at [857, 635] on button "Confirm" at bounding box center [880, 632] width 56 height 23
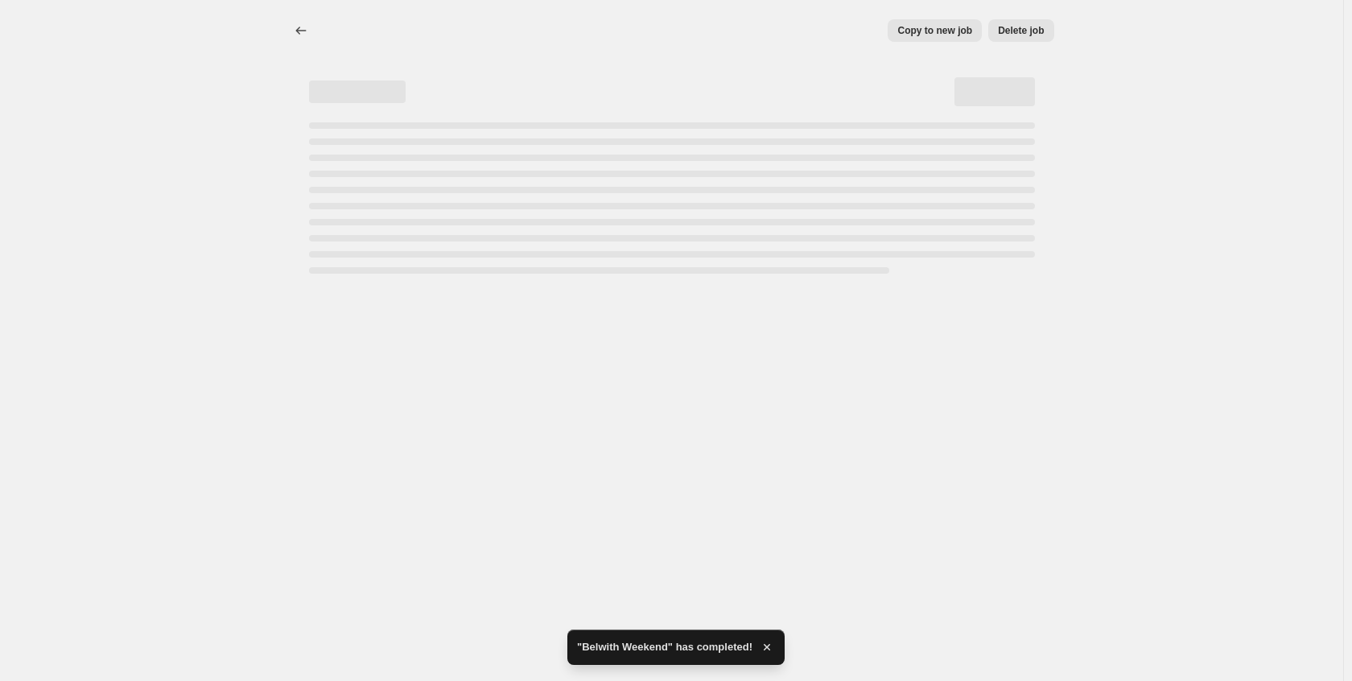
select select "percentage"
select select "no_change"
select select "collection"
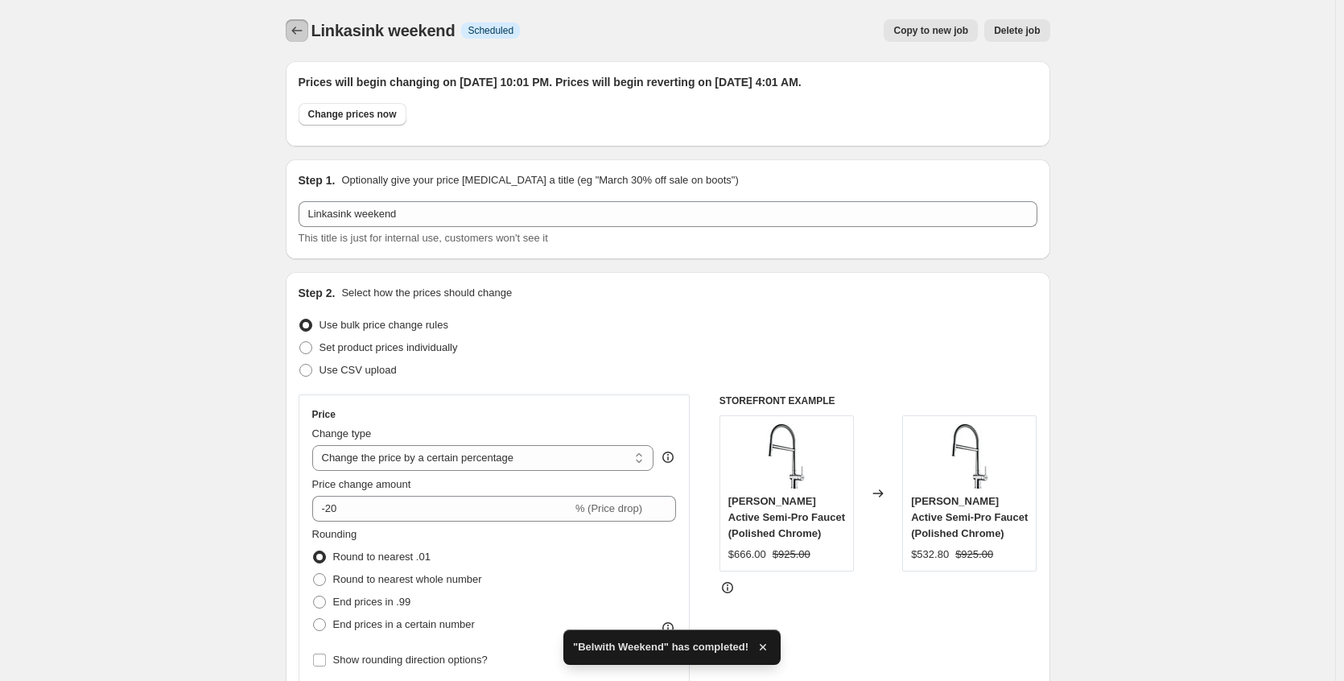
click at [304, 35] on icon "Price change jobs" at bounding box center [297, 31] width 16 height 16
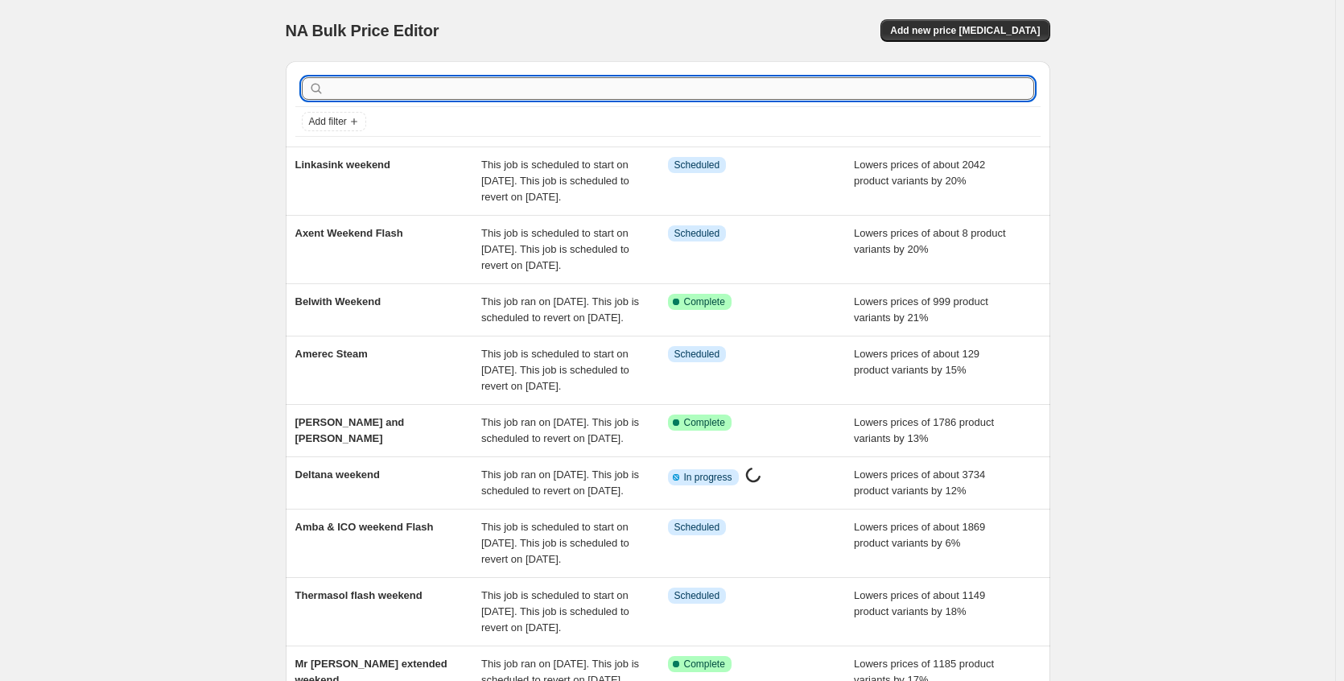
click at [359, 89] on input "text" at bounding box center [681, 88] width 707 height 23
type input "ave"
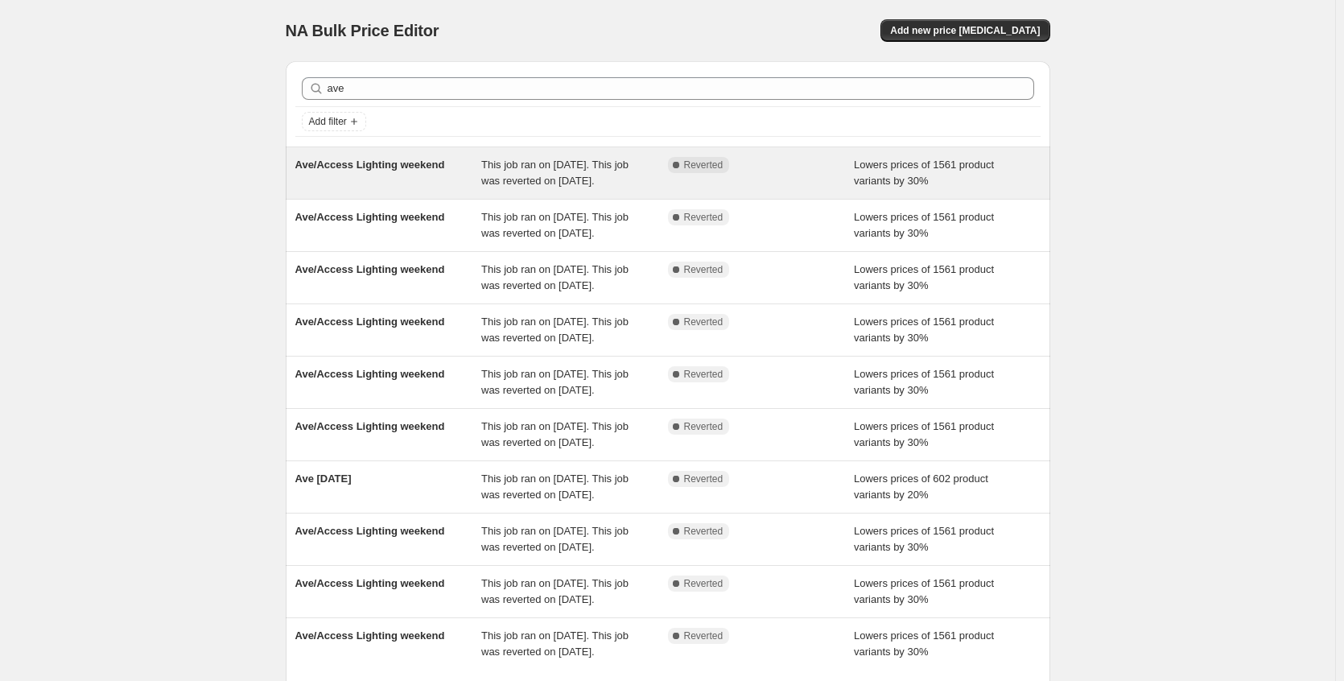
click at [415, 189] on div "Ave/Access Lighting weekend" at bounding box center [388, 173] width 187 height 32
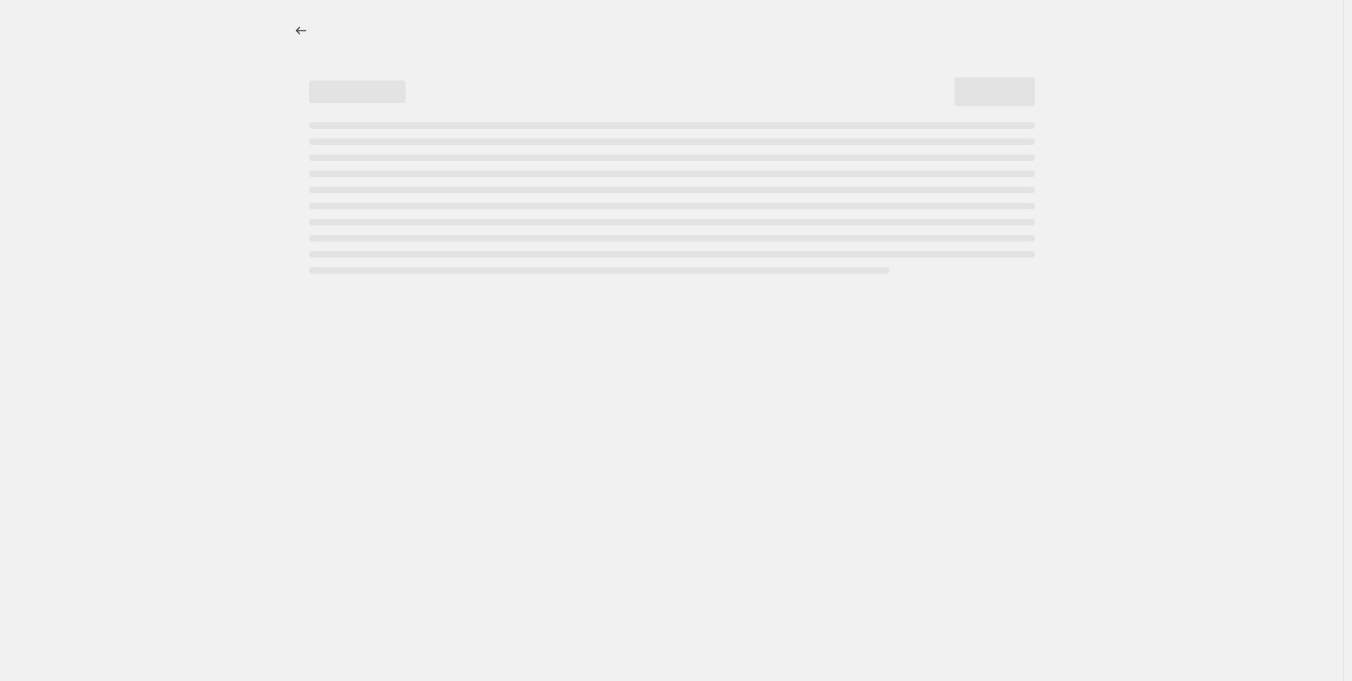
select select "percentage"
select select "no_change"
select select "collection"
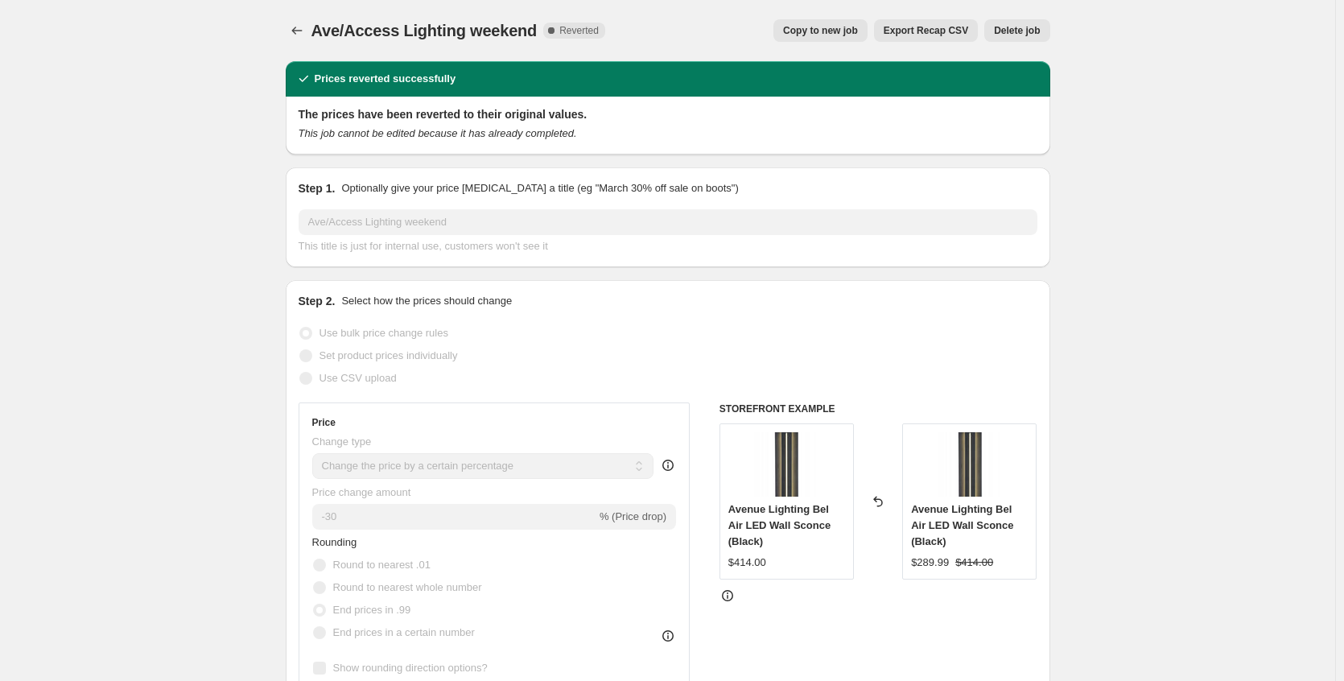
click at [822, 28] on span "Copy to new job" at bounding box center [820, 30] width 75 height 13
select select "percentage"
select select "no_change"
select select "collection"
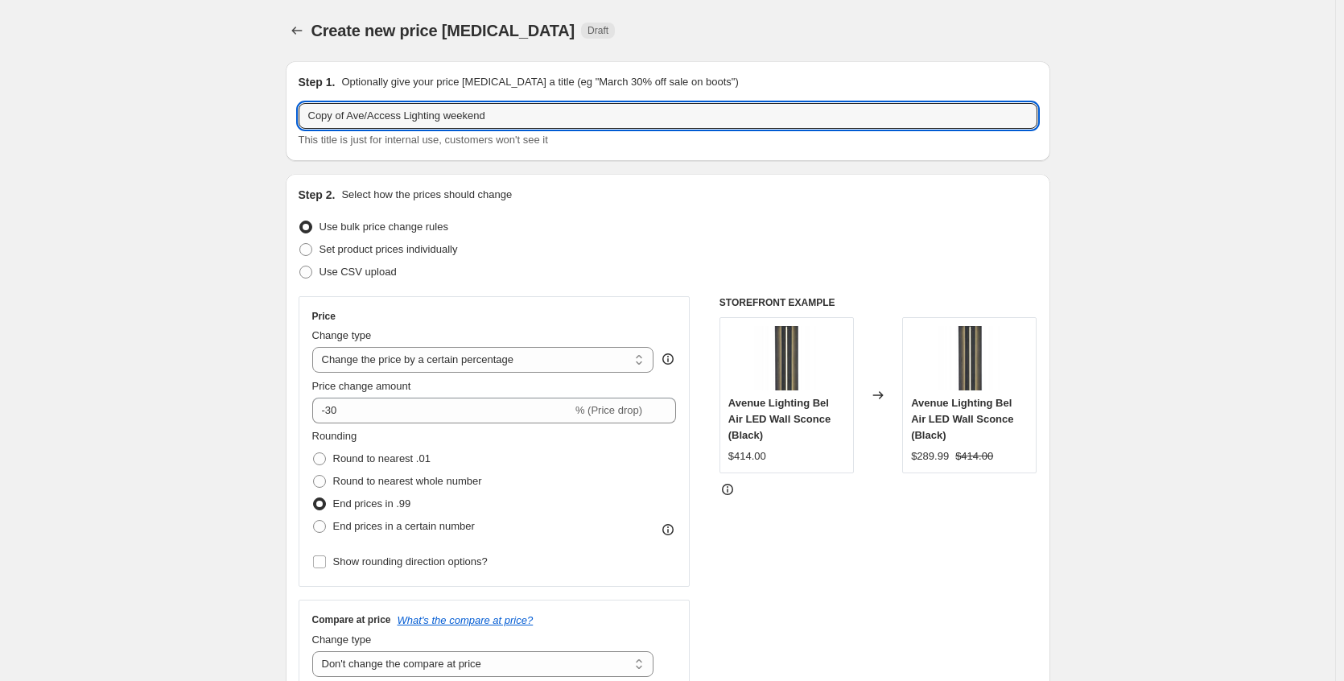
drag, startPoint x: 354, startPoint y: 117, endPoint x: 230, endPoint y: 114, distance: 124.0
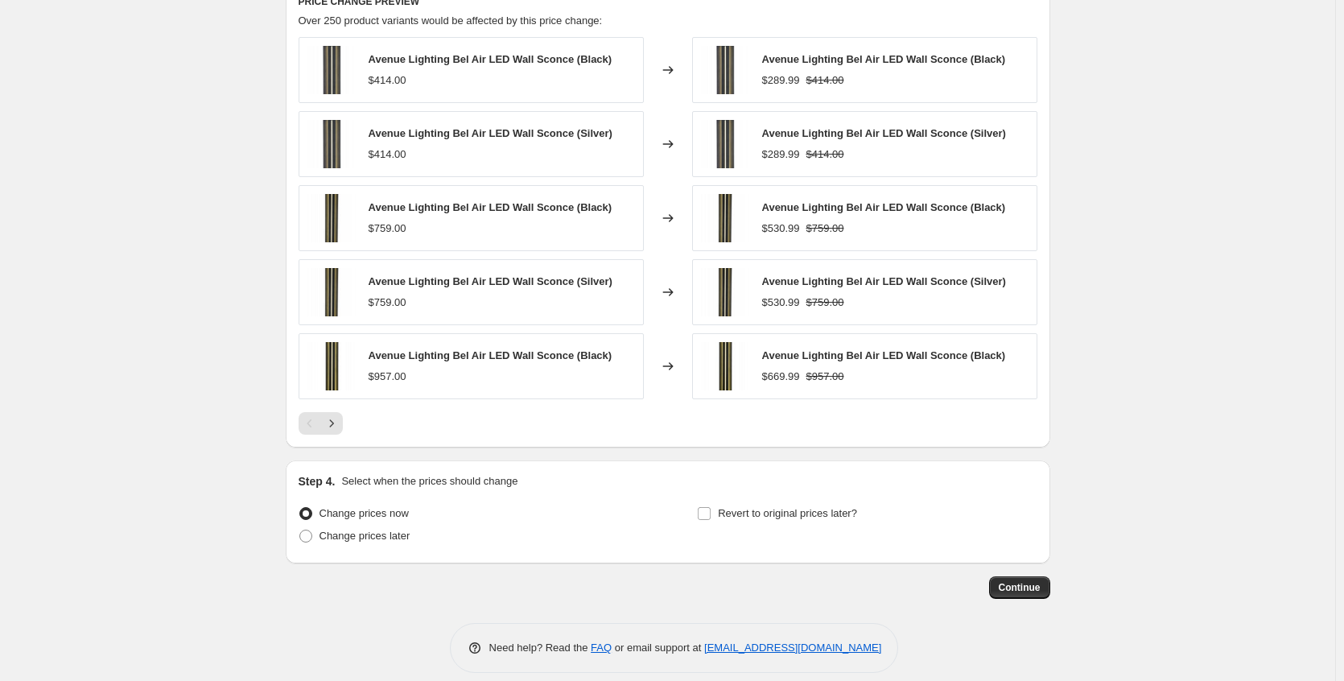
scroll to position [1144, 0]
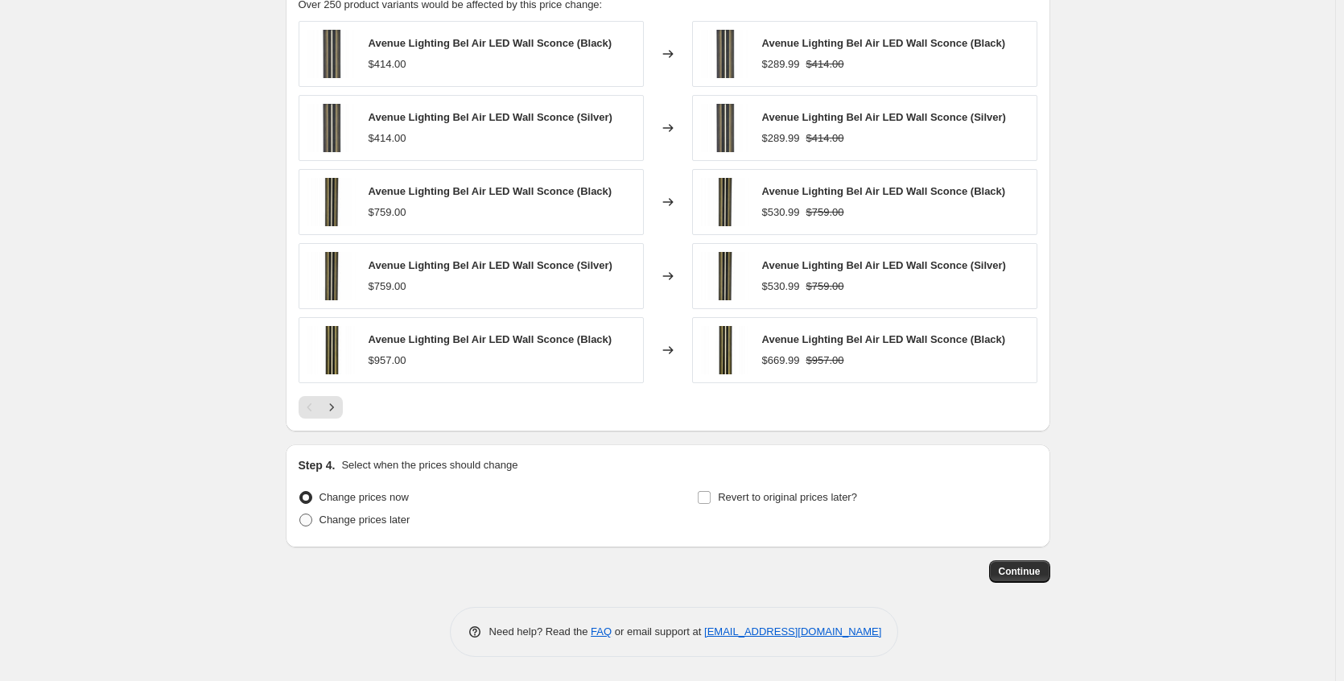
type input "Ave/Access Lighting weekend"
click at [353, 522] on span "Change prices later" at bounding box center [365, 519] width 91 height 12
click at [300, 514] on input "Change prices later" at bounding box center [299, 513] width 1 height 1
radio input "true"
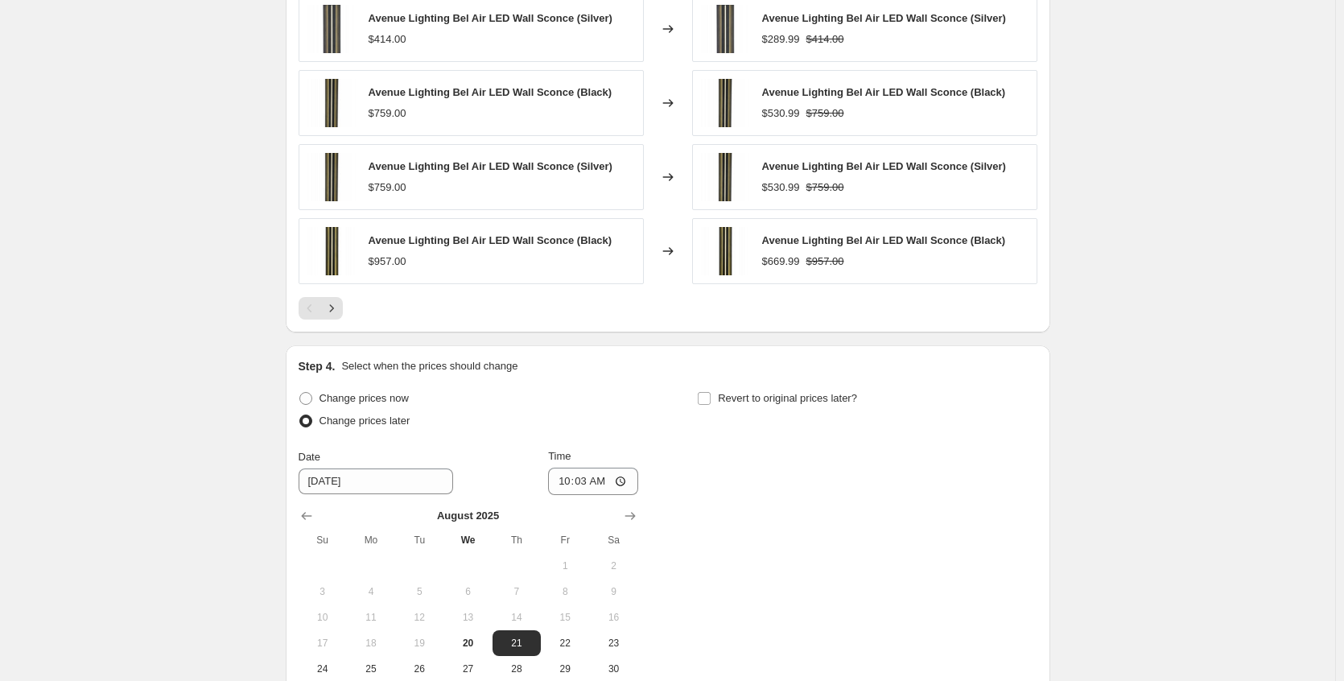
scroll to position [1445, 0]
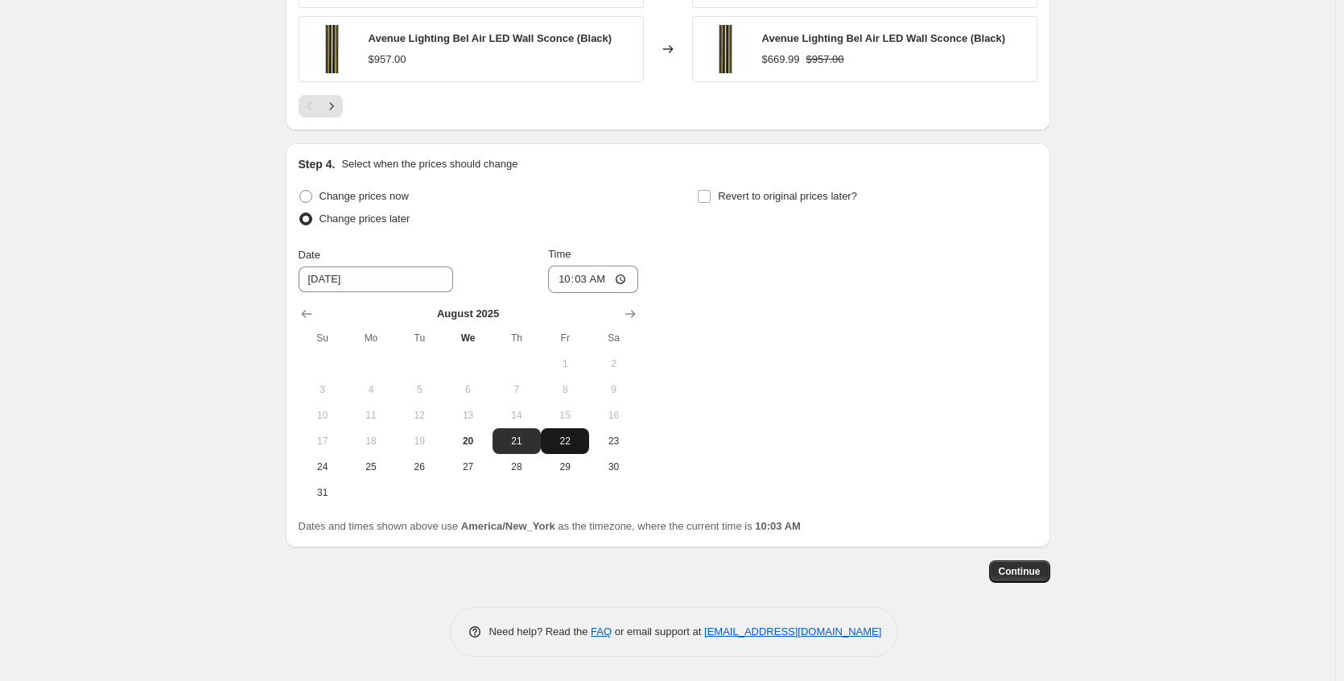
click at [574, 443] on span "22" at bounding box center [564, 441] width 35 height 13
type input "[DATE]"
click at [626, 279] on input "10:03" at bounding box center [593, 279] width 90 height 27
type input "22:03"
click at [742, 200] on span "Revert to original prices later?" at bounding box center [787, 196] width 139 height 12
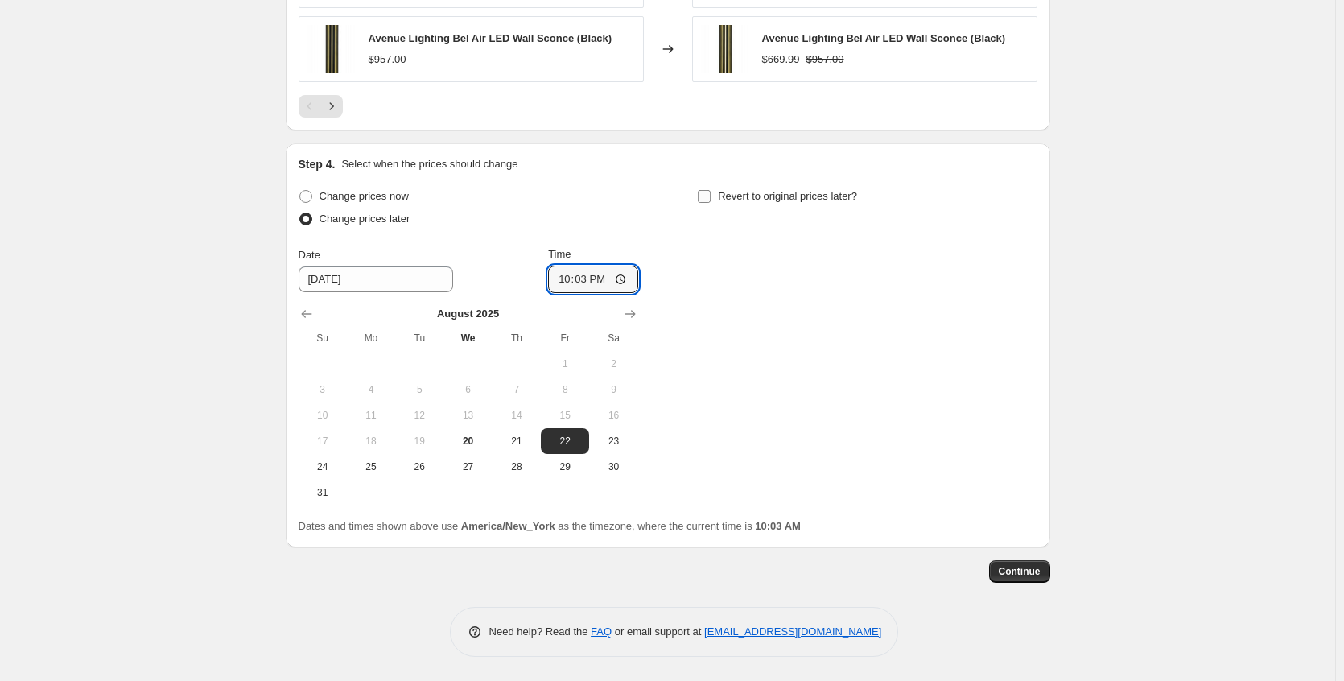
click at [711, 200] on input "Revert to original prices later?" at bounding box center [704, 196] width 13 height 13
checkbox input "true"
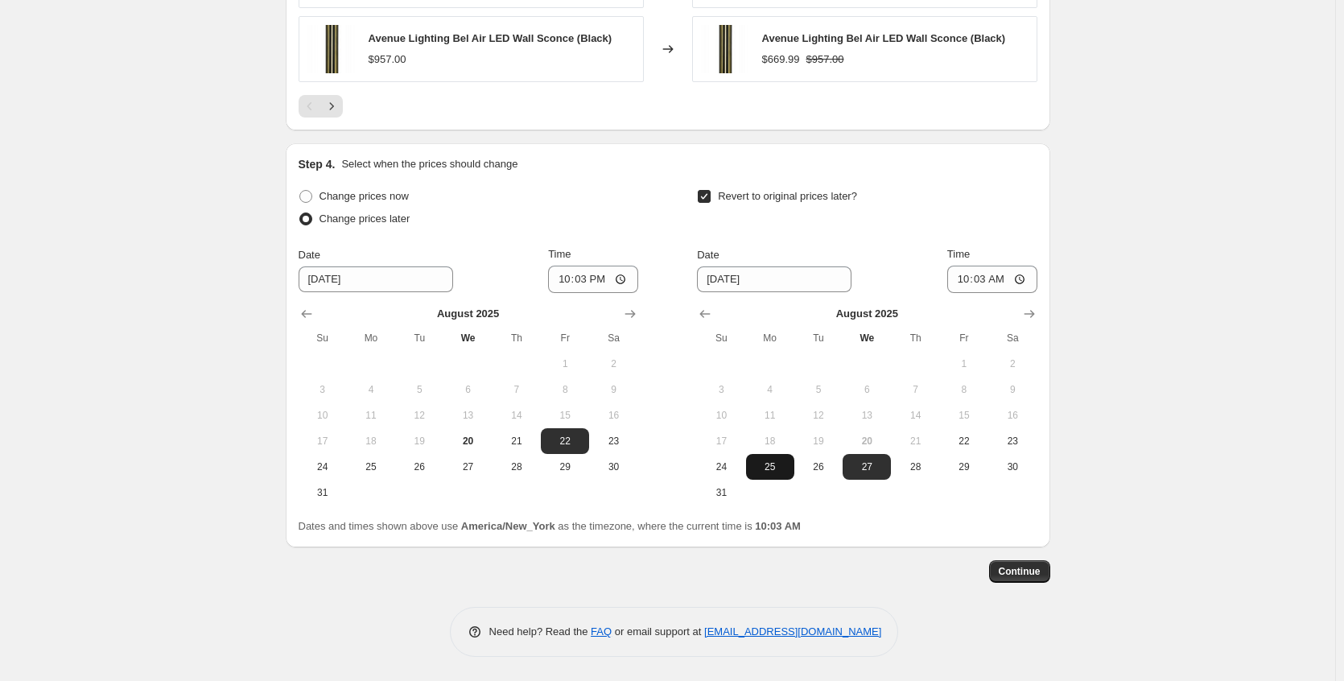
click at [776, 466] on span "25" at bounding box center [770, 466] width 35 height 13
type input "[DATE]"
click at [1028, 282] on input "10:03" at bounding box center [992, 279] width 90 height 27
type input "07:09"
drag, startPoint x: 1156, startPoint y: 307, endPoint x: 1149, endPoint y: 324, distance: 17.7
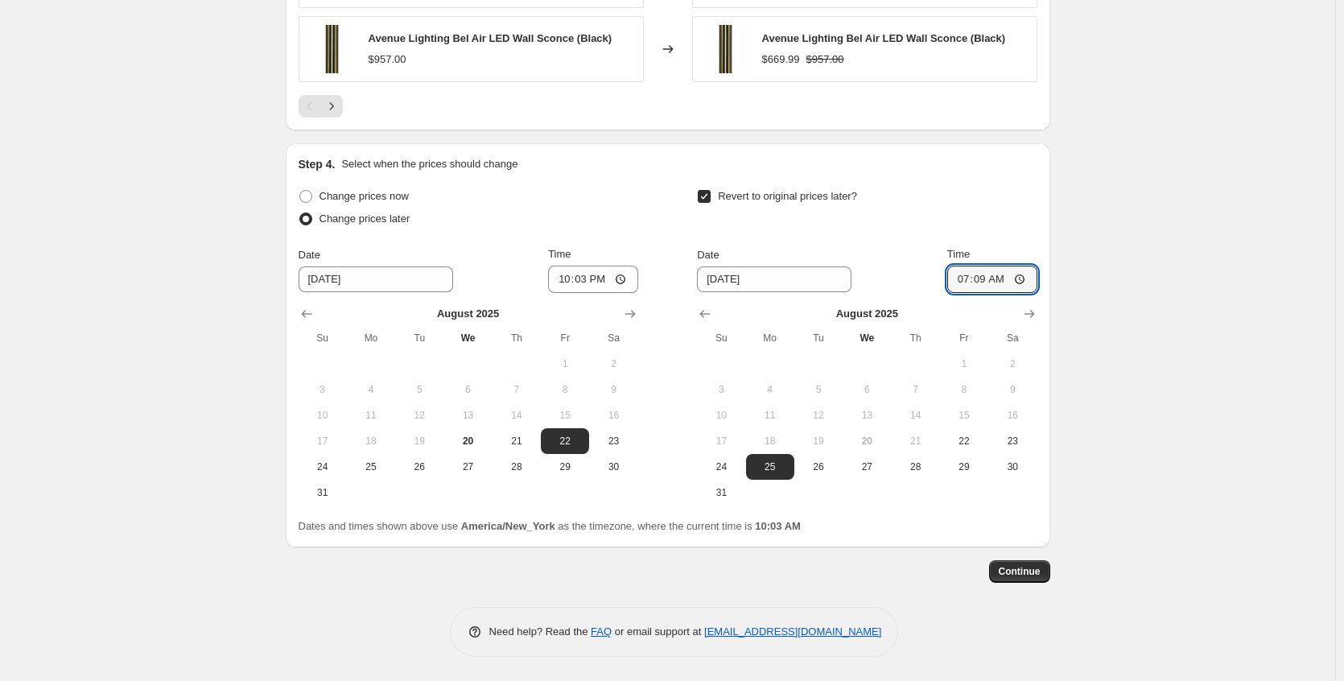
click at [1001, 571] on span "Continue" at bounding box center [1020, 571] width 42 height 13
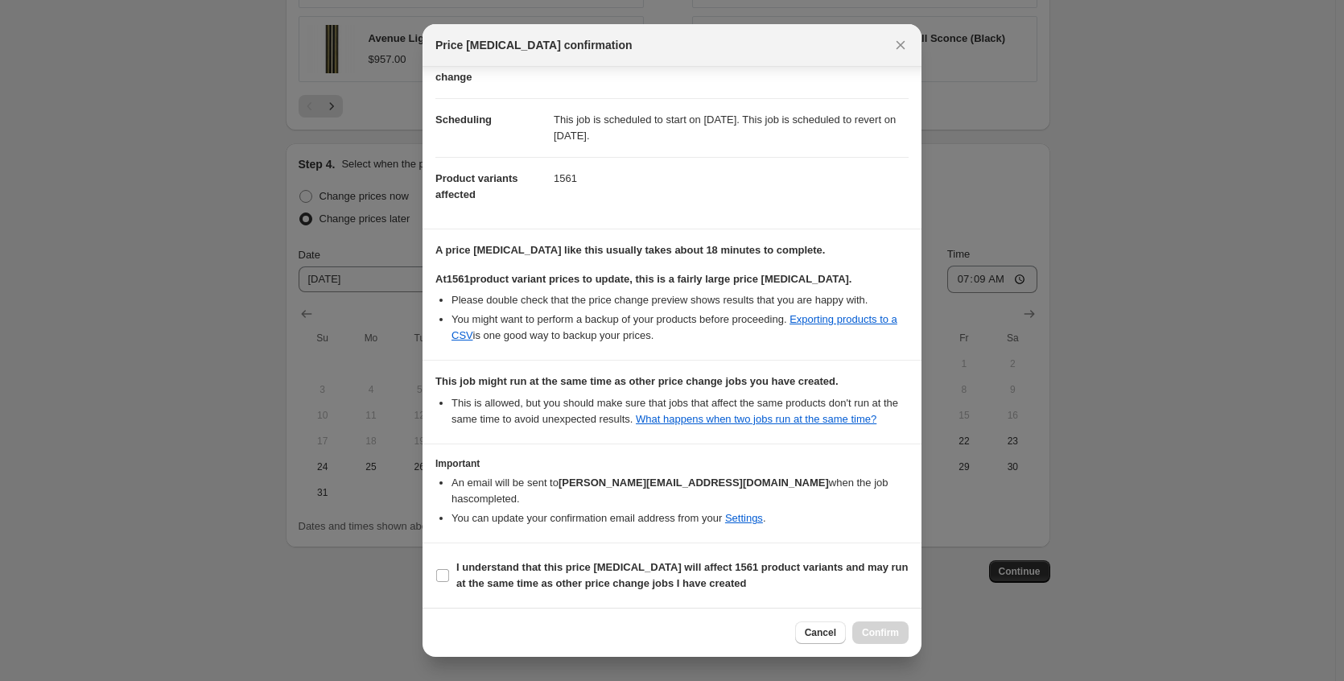
scroll to position [114, 0]
click at [607, 574] on b "I understand that this price [MEDICAL_DATA] will affect 1561 product variants a…" at bounding box center [682, 575] width 452 height 28
click at [449, 574] on input "I understand that this price [MEDICAL_DATA] will affect 1561 product variants a…" at bounding box center [442, 575] width 13 height 13
checkbox input "true"
click at [867, 629] on span "Confirm" at bounding box center [880, 632] width 37 height 13
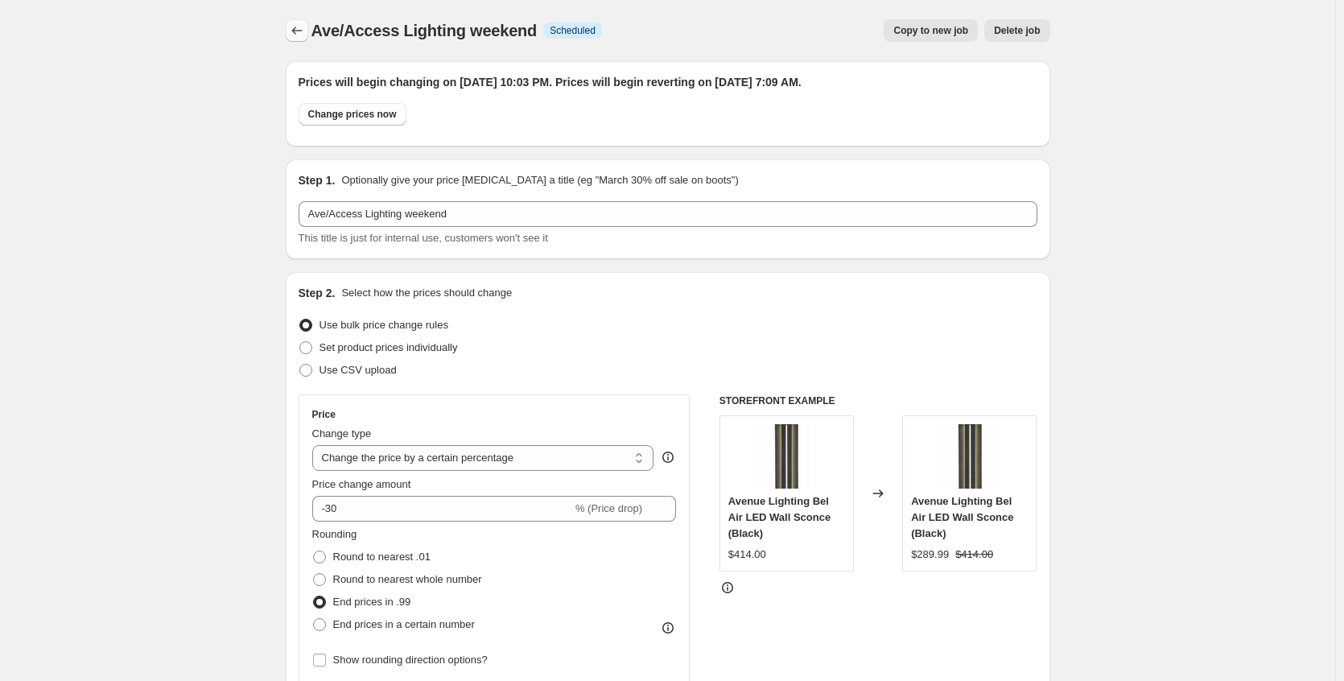
click at [294, 31] on icon "Price change jobs" at bounding box center [297, 31] width 16 height 16
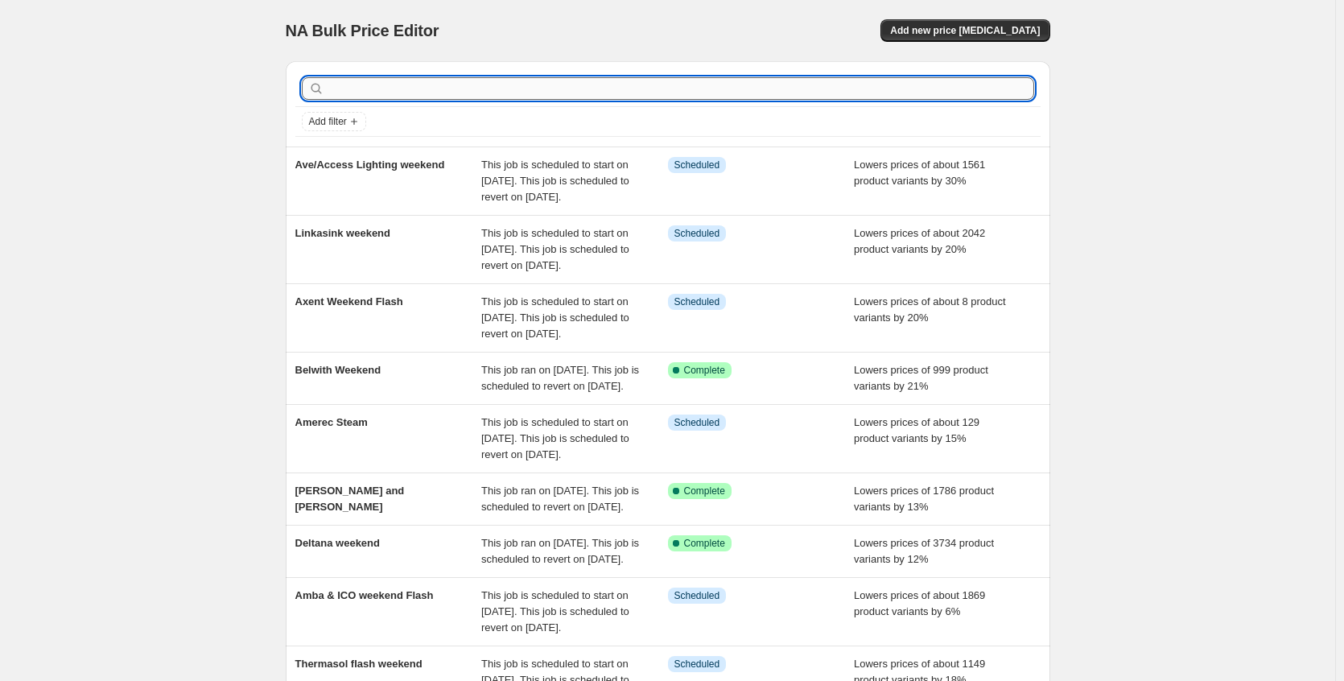
click at [389, 91] on input "text" at bounding box center [681, 88] width 707 height 23
type input "neptune"
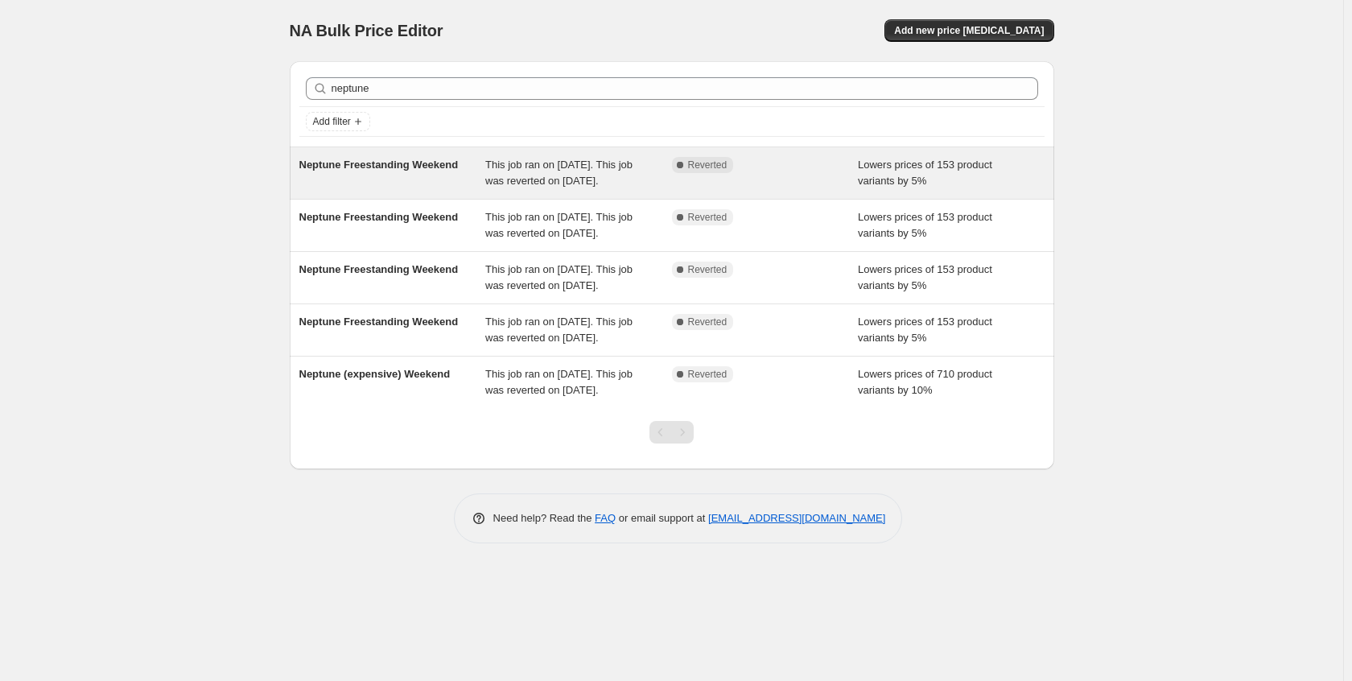
click at [394, 173] on div "Neptune Freestanding Weekend" at bounding box center [392, 173] width 187 height 32
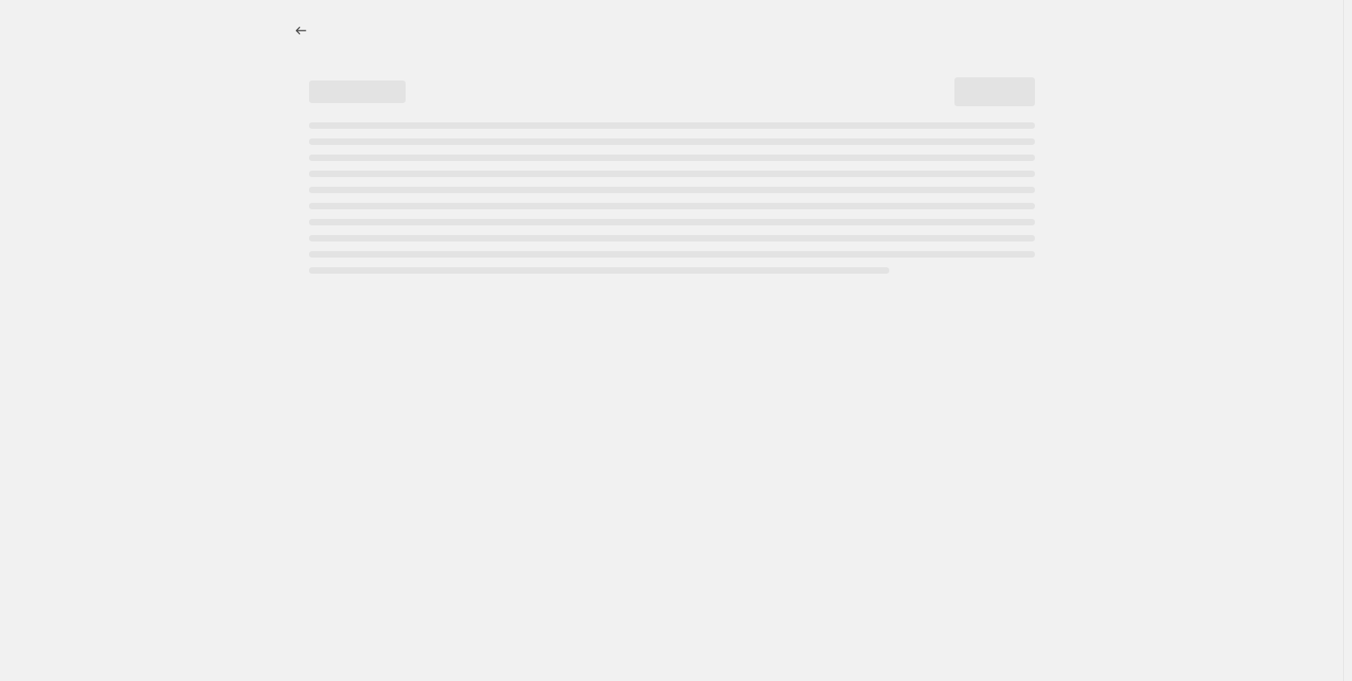
select select "percentage"
select select "no_change"
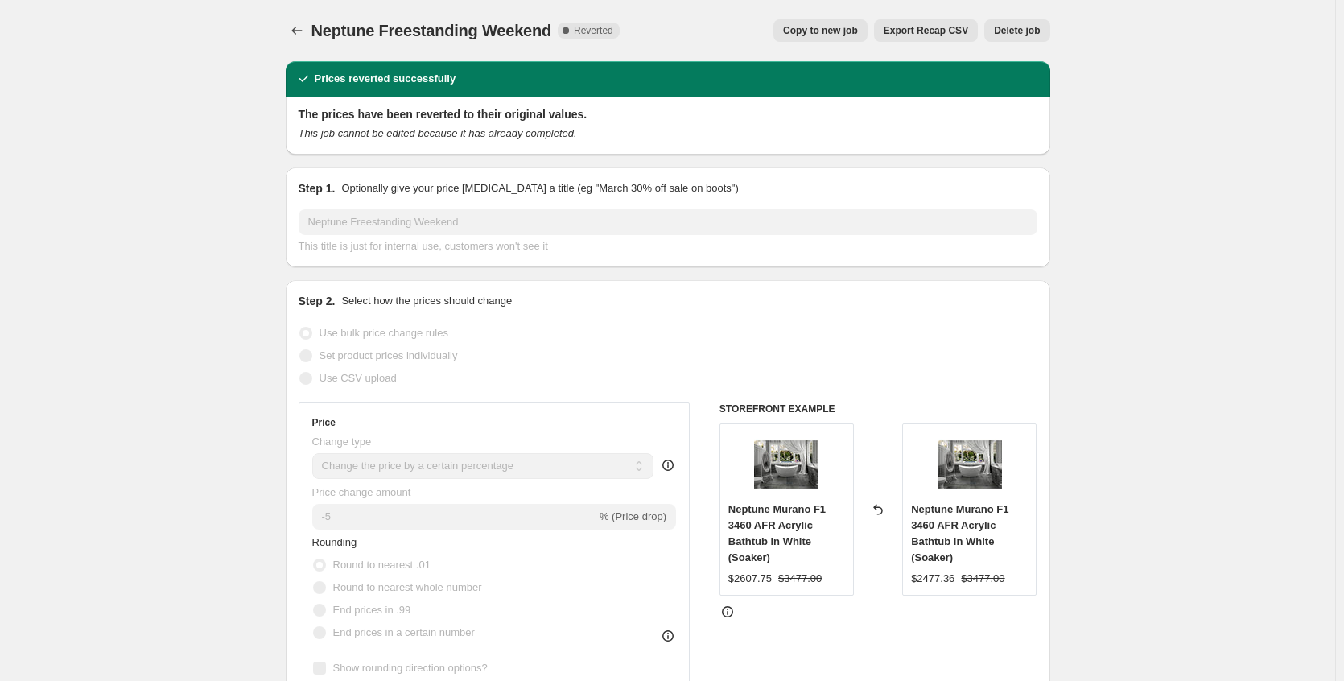
click at [841, 31] on span "Copy to new job" at bounding box center [820, 30] width 75 height 13
select select "percentage"
select select "no_change"
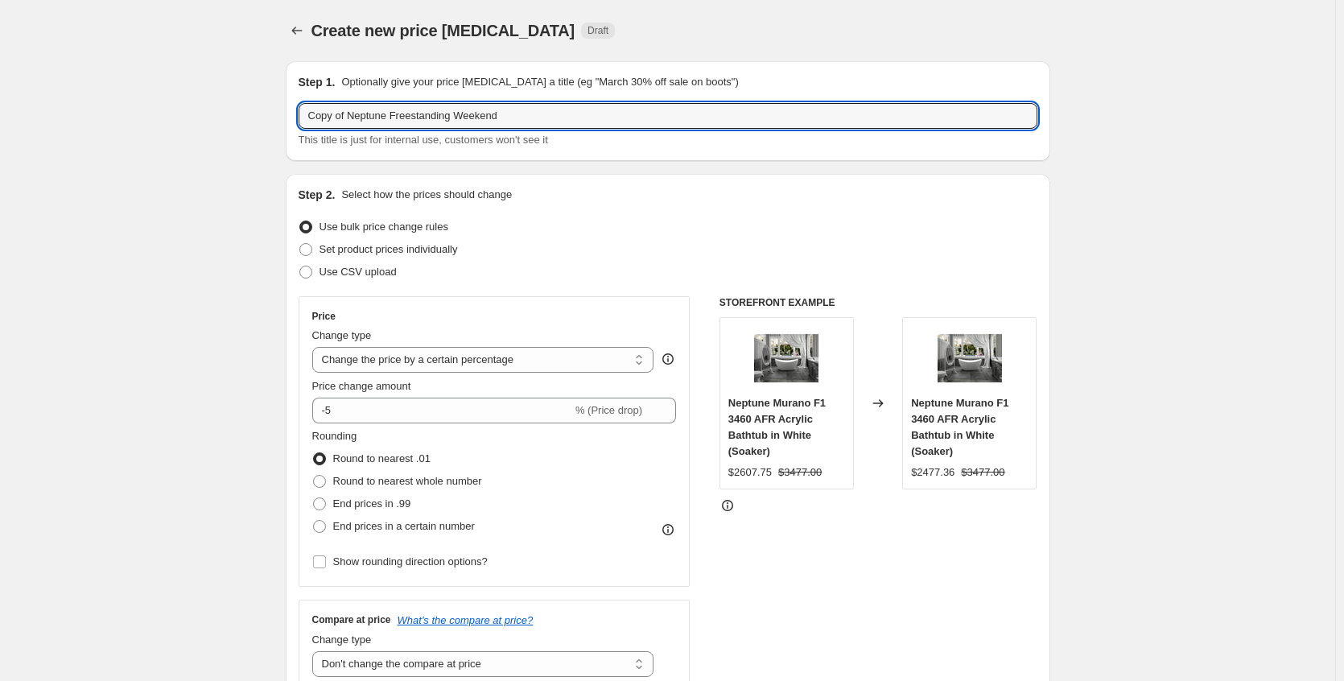
drag, startPoint x: 353, startPoint y: 117, endPoint x: 274, endPoint y: 116, distance: 79.7
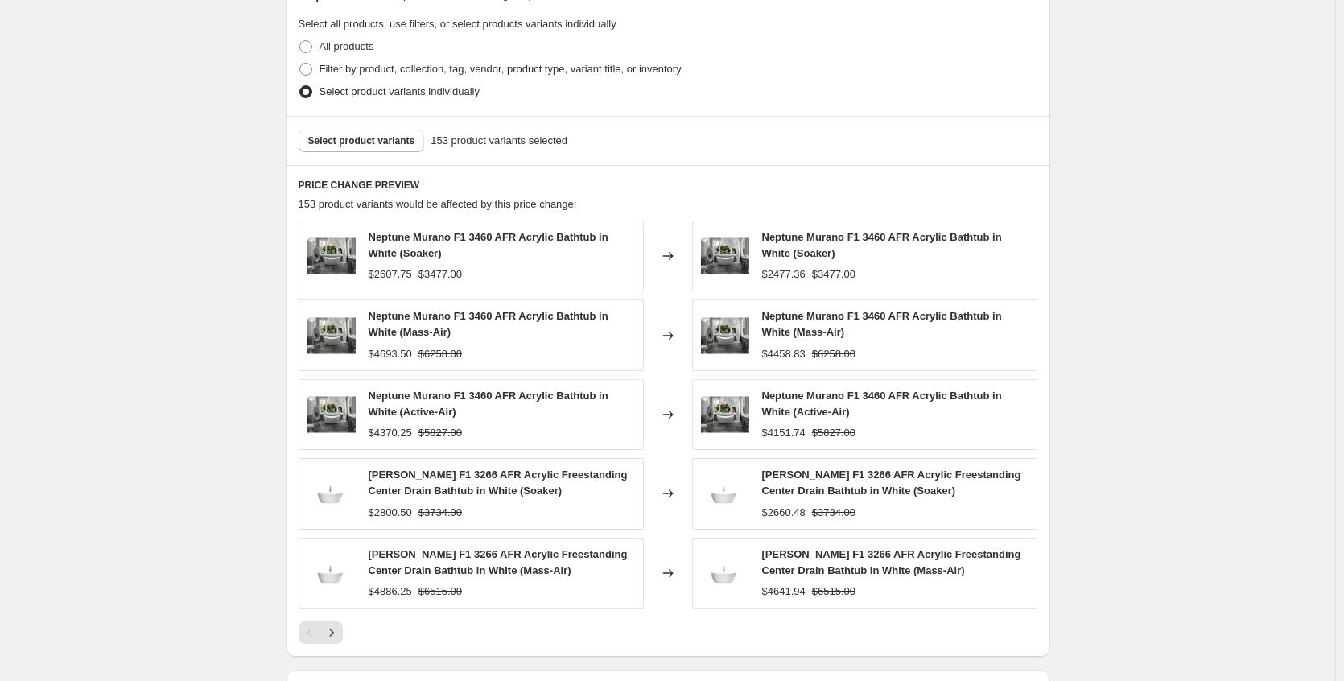
scroll to position [1003, 0]
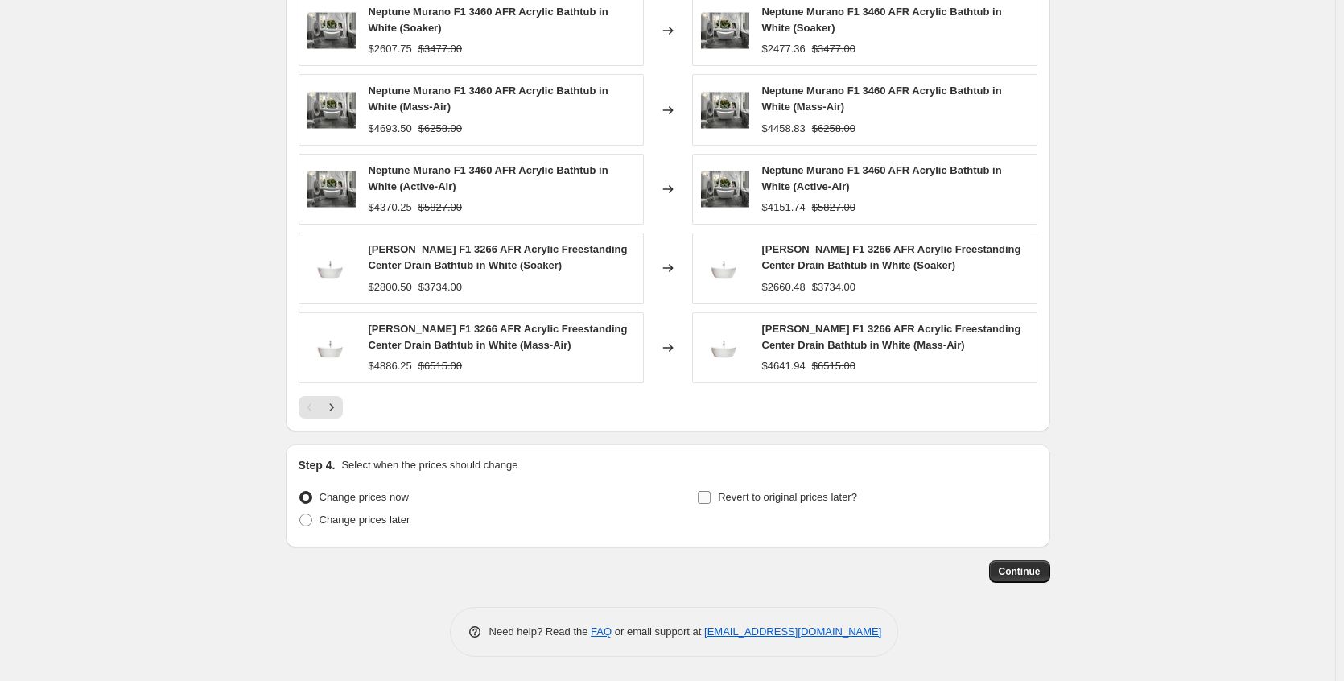
type input "Neptune Freestanding Weekend"
click at [763, 499] on span "Revert to original prices later?" at bounding box center [787, 497] width 139 height 12
click at [711, 499] on input "Revert to original prices later?" at bounding box center [704, 497] width 13 height 13
checkbox input "true"
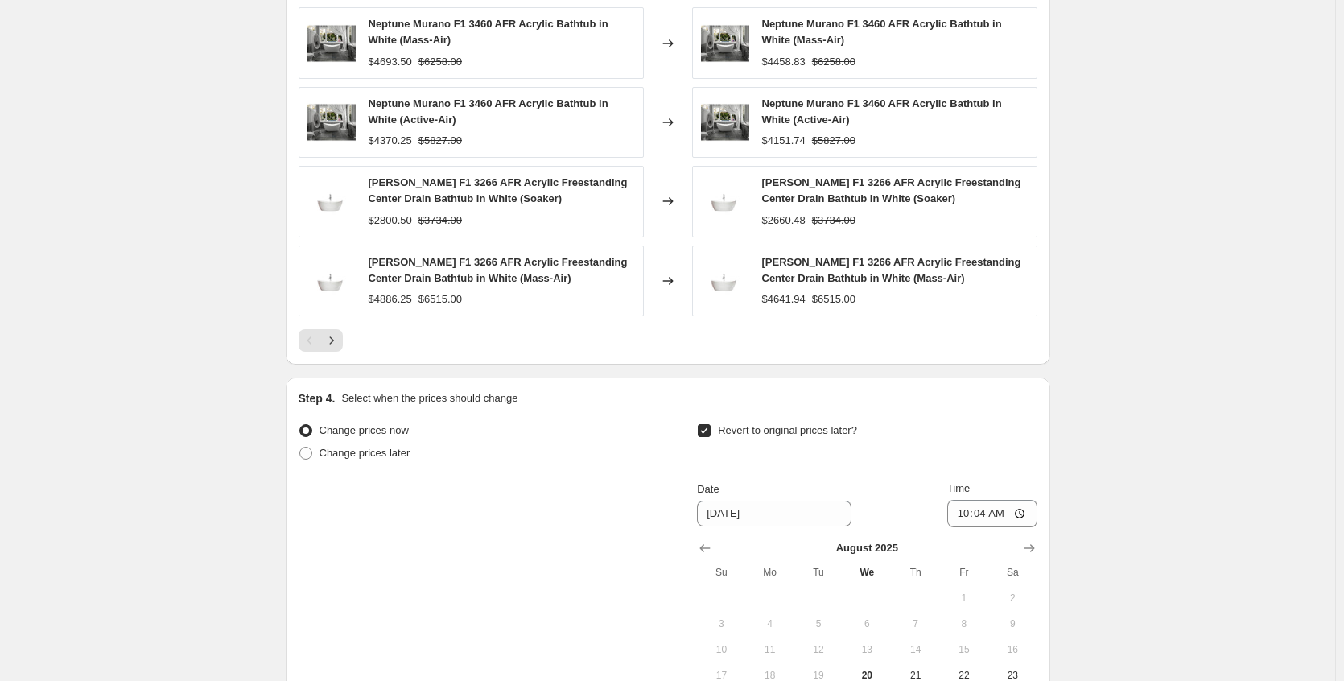
scroll to position [1304, 0]
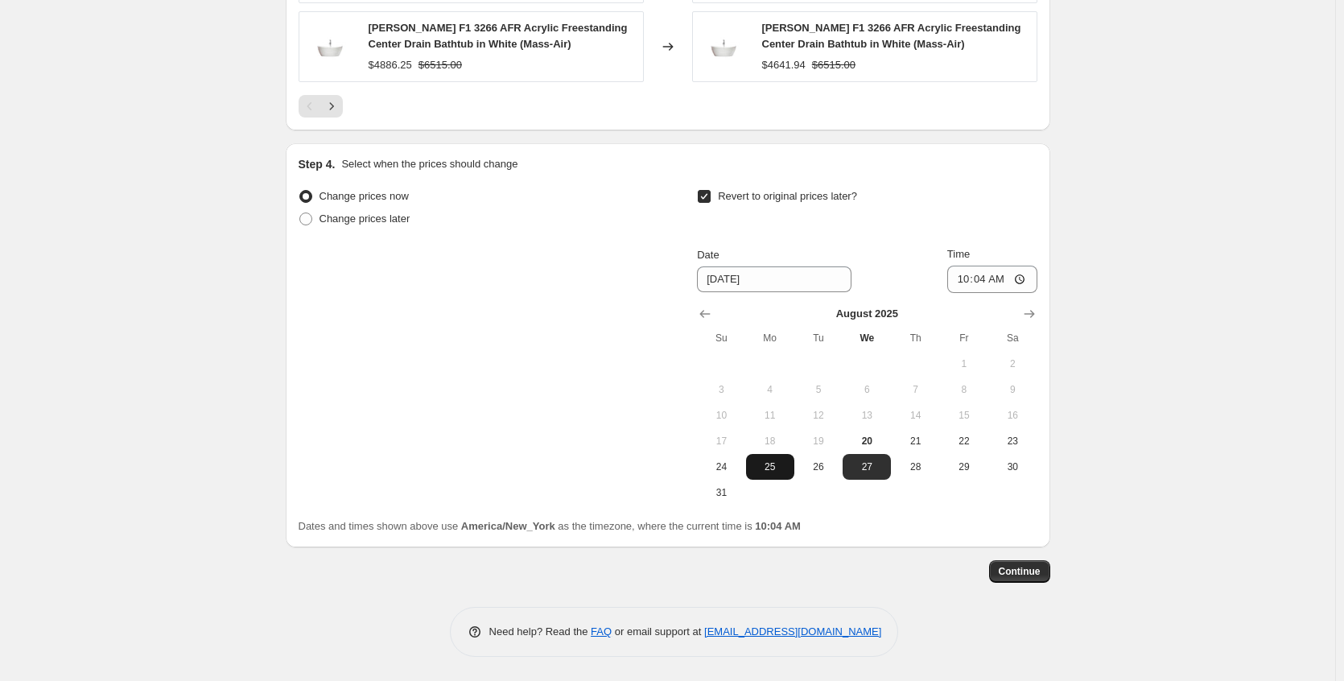
click at [773, 475] on button "25" at bounding box center [770, 467] width 48 height 26
type input "[DATE]"
click at [1016, 564] on button "Continue" at bounding box center [1019, 571] width 61 height 23
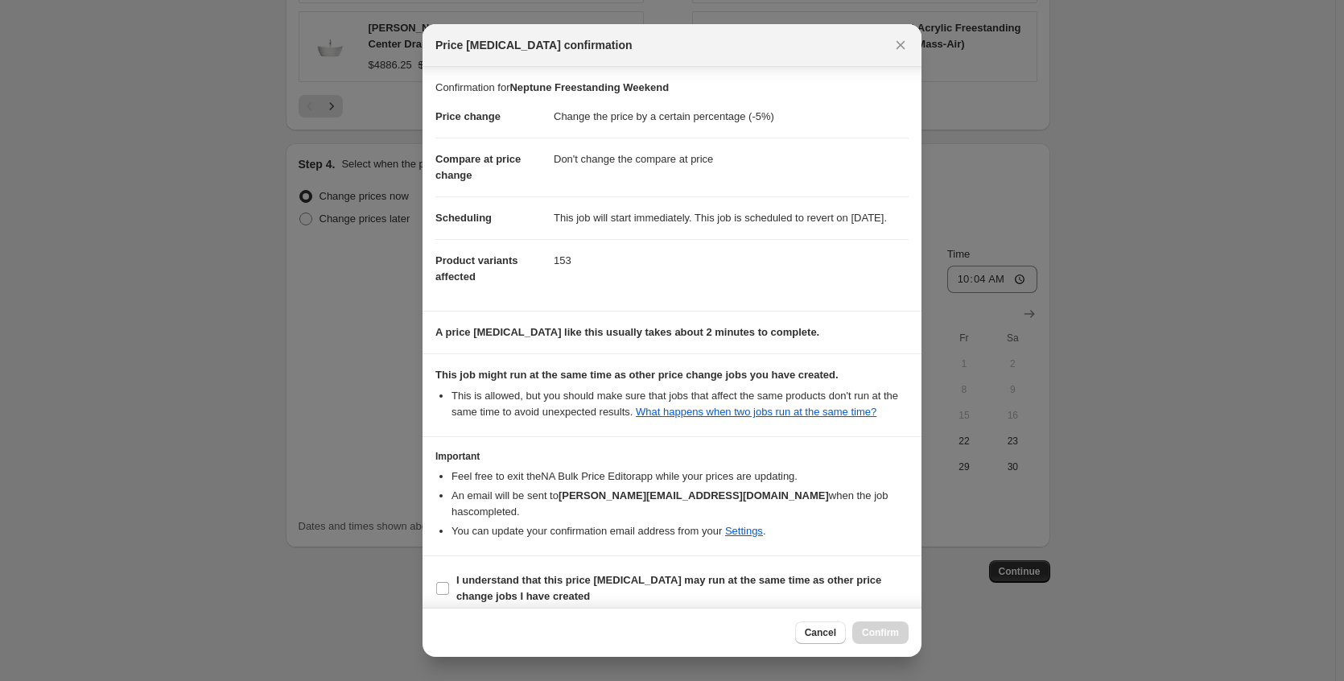
scroll to position [29, 0]
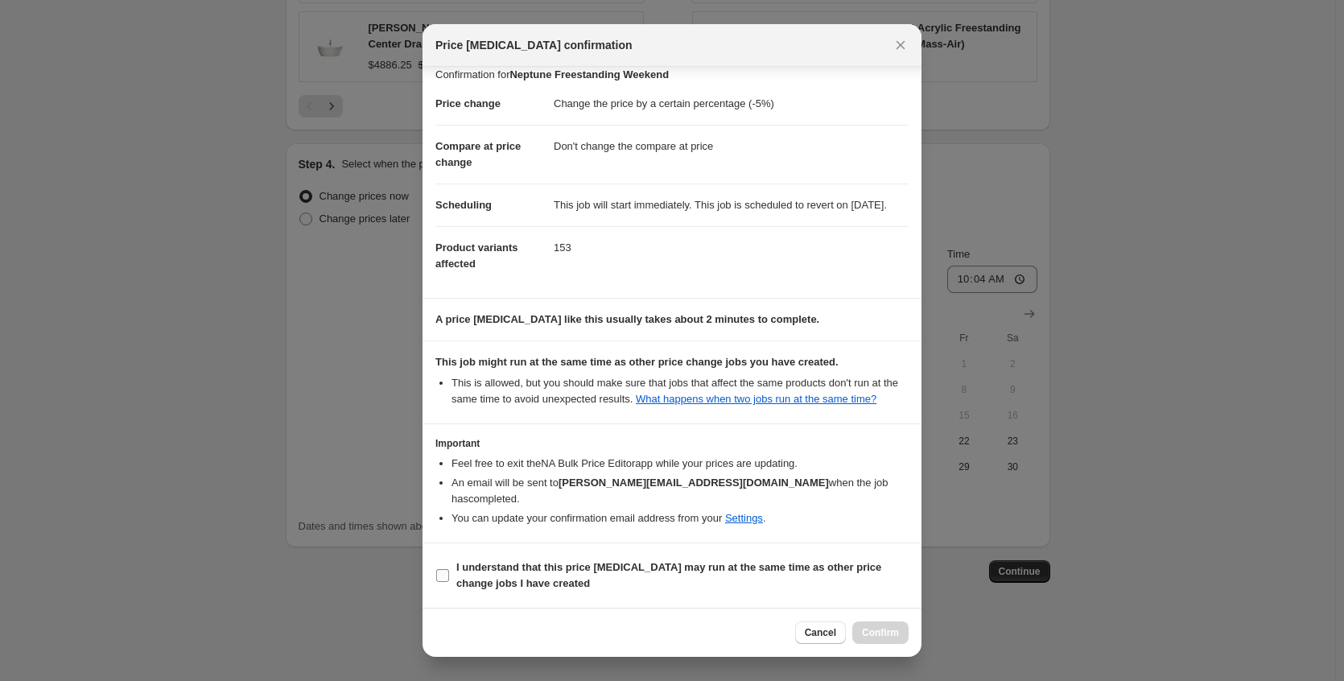
click at [590, 572] on b "I understand that this price [MEDICAL_DATA] may run at the same time as other p…" at bounding box center [668, 575] width 425 height 28
click at [449, 572] on input "I understand that this price [MEDICAL_DATA] may run at the same time as other p…" at bounding box center [442, 575] width 13 height 13
checkbox input "true"
click at [874, 633] on span "Confirm" at bounding box center [880, 632] width 37 height 13
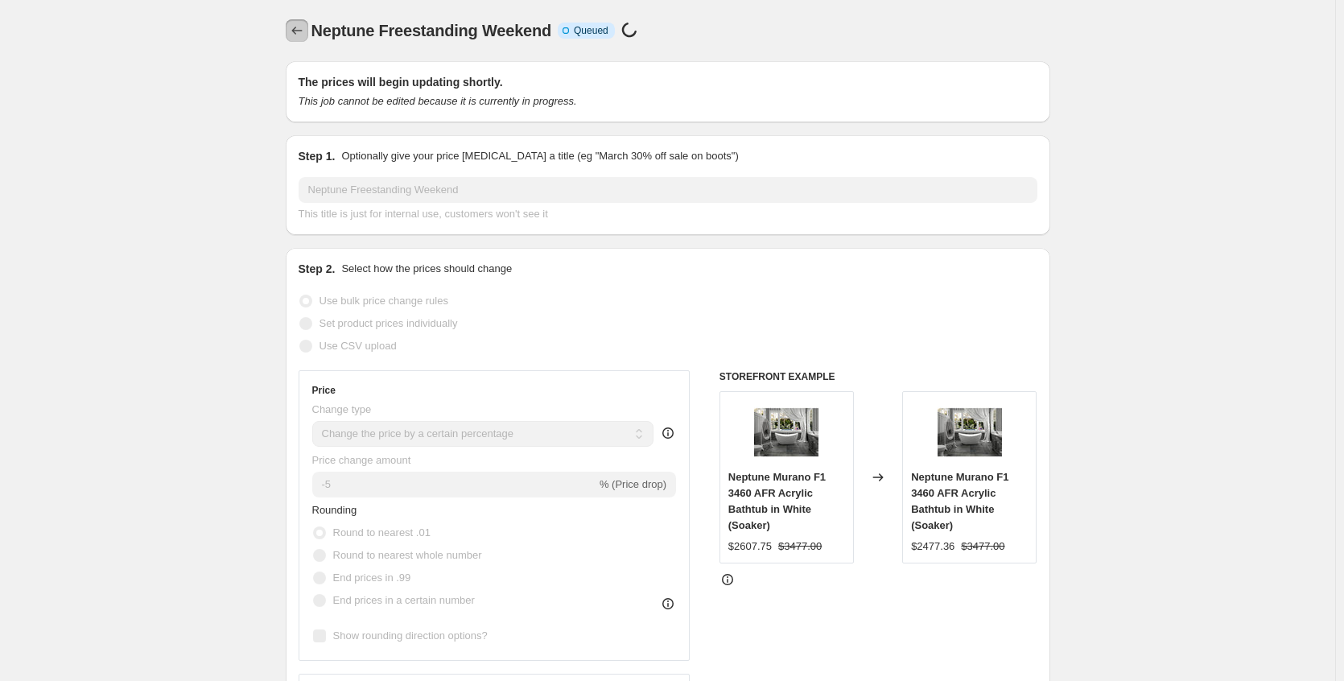
click at [293, 35] on icon "Price change jobs" at bounding box center [297, 31] width 16 height 16
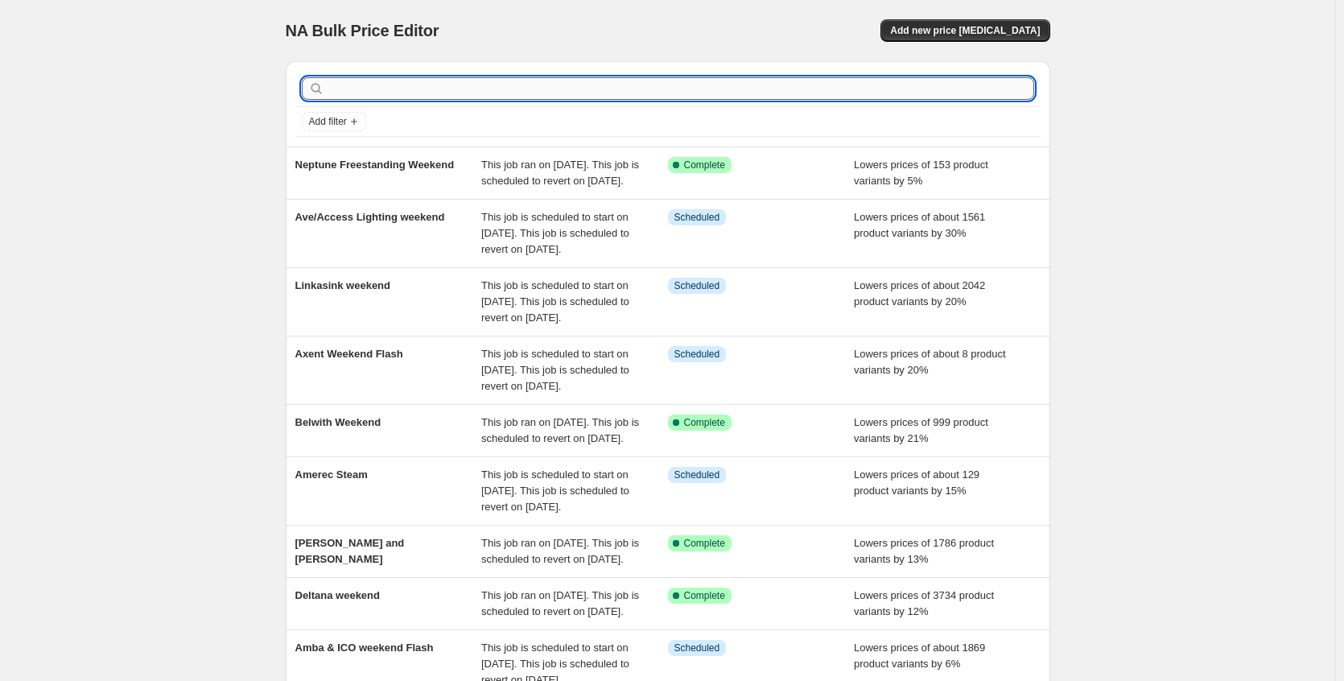
click at [363, 92] on input "text" at bounding box center [681, 88] width 707 height 23
type input "daino"
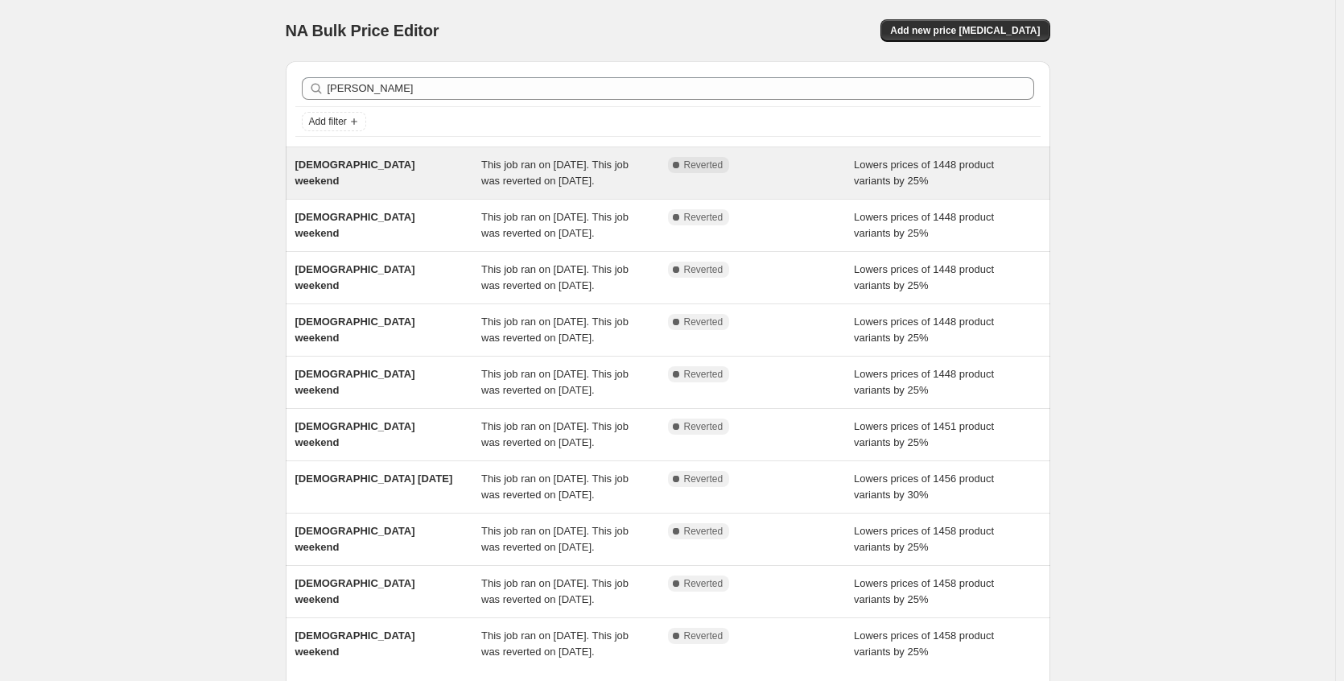
click at [369, 174] on div "[DEMOGRAPHIC_DATA] weekend" at bounding box center [388, 173] width 187 height 32
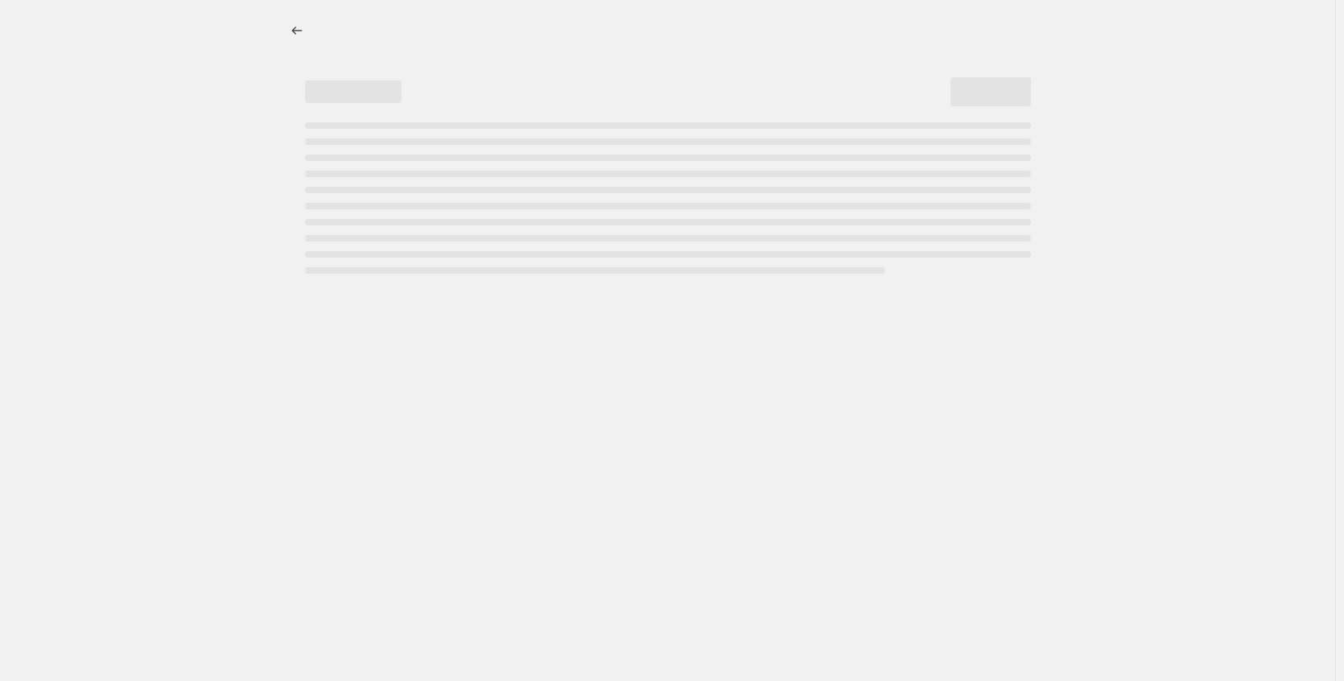
select select "percentage"
select select "no_change"
select select "collection"
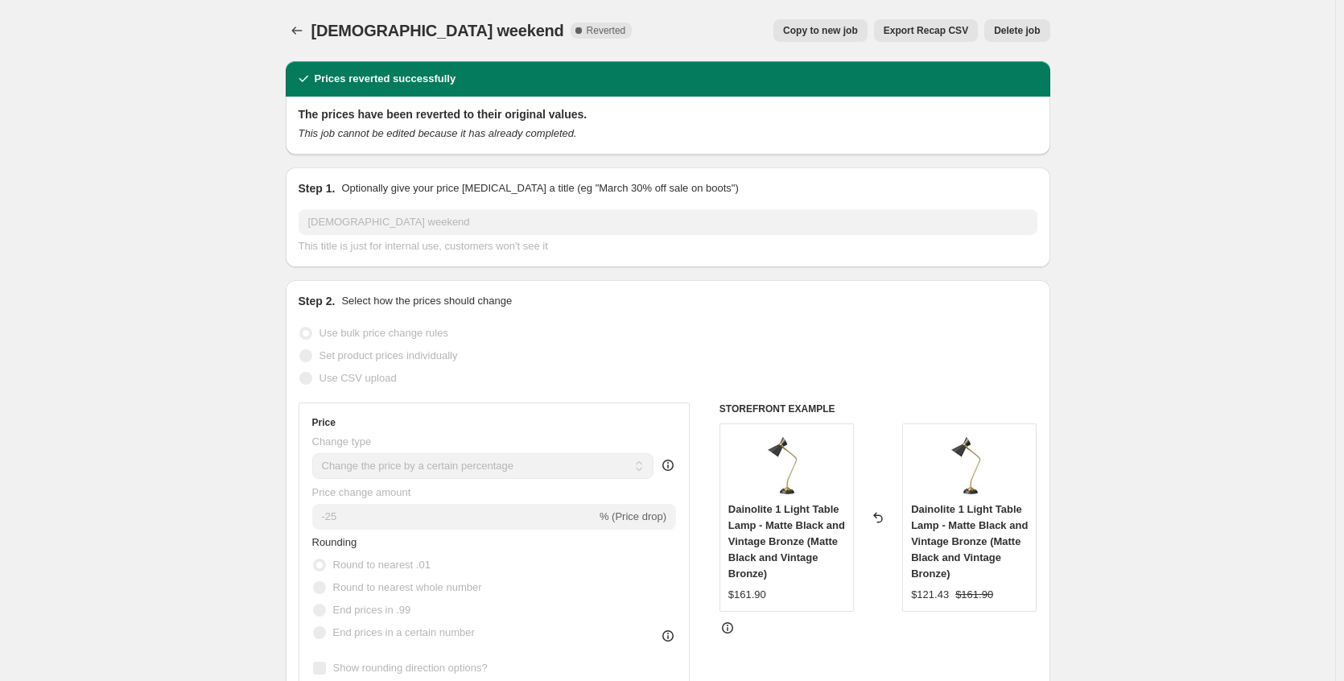
click at [816, 38] on button "Copy to new job" at bounding box center [820, 30] width 94 height 23
select select "percentage"
select select "no_change"
select select "collection"
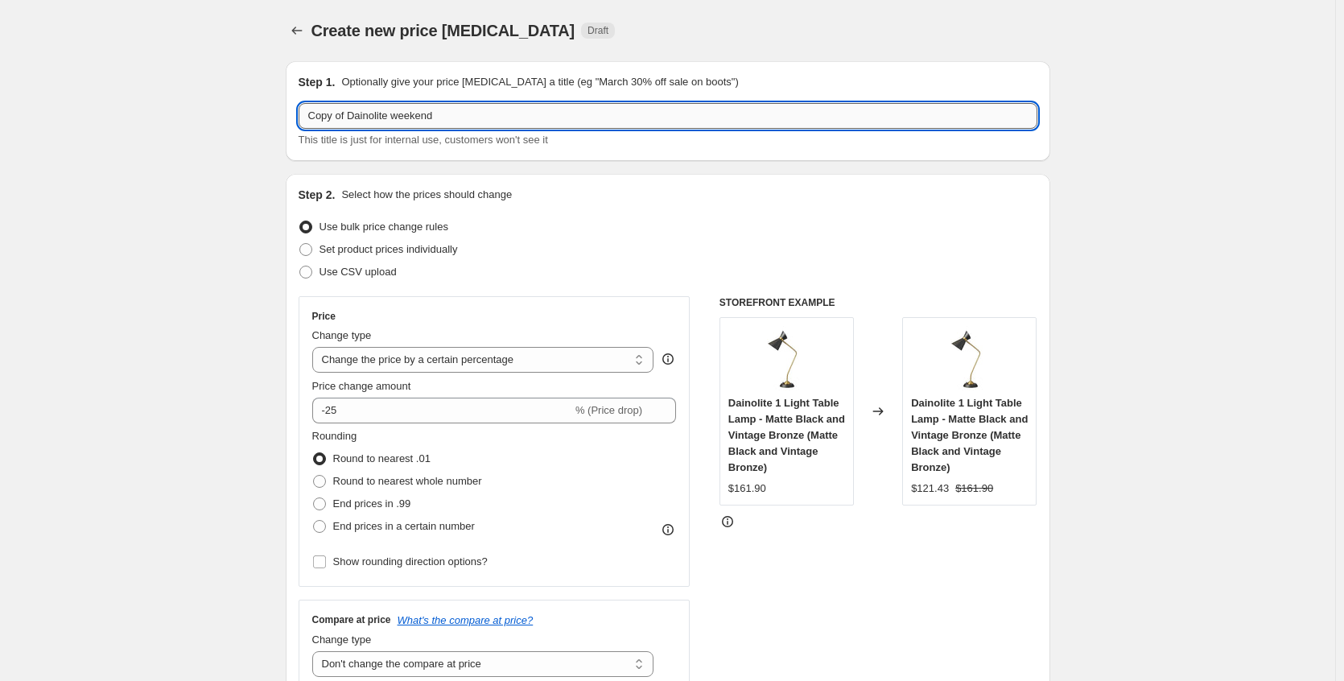
click at [356, 118] on input "Copy of Dainolite weekend" at bounding box center [668, 116] width 739 height 26
drag, startPoint x: 353, startPoint y: 113, endPoint x: 280, endPoint y: 116, distance: 72.5
type input "[DEMOGRAPHIC_DATA] weekend"
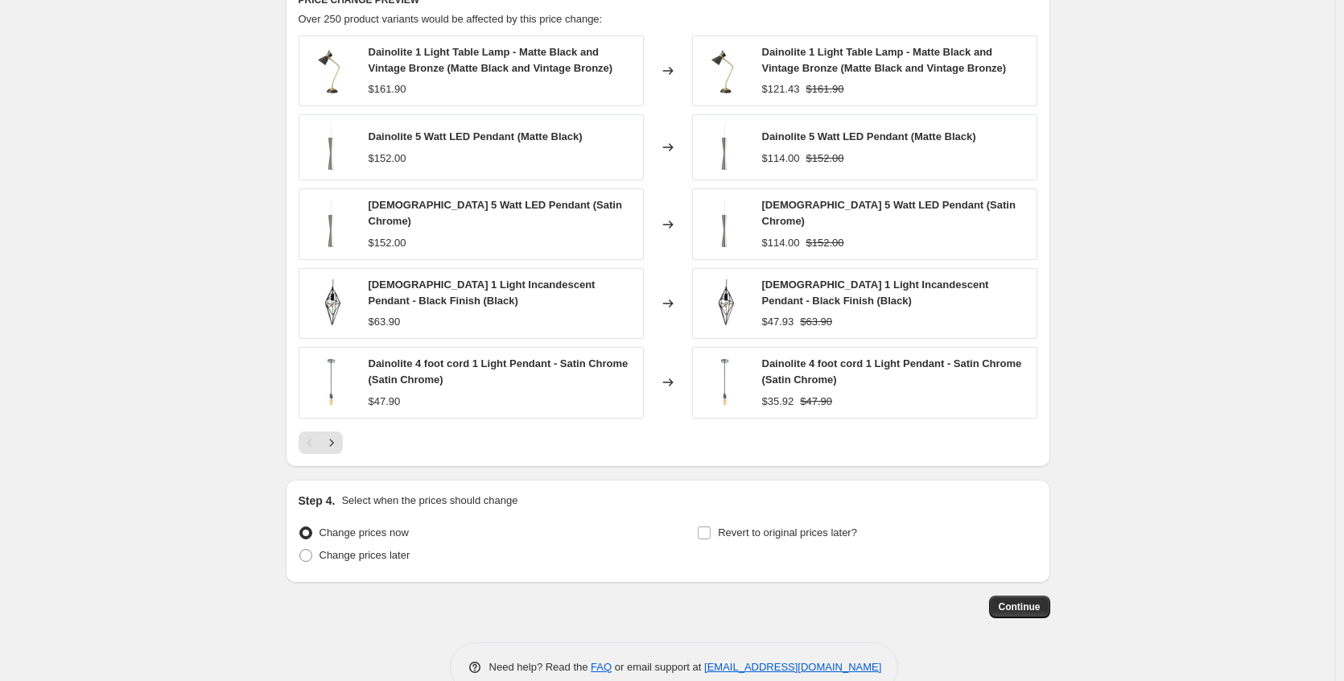
scroll to position [1215, 0]
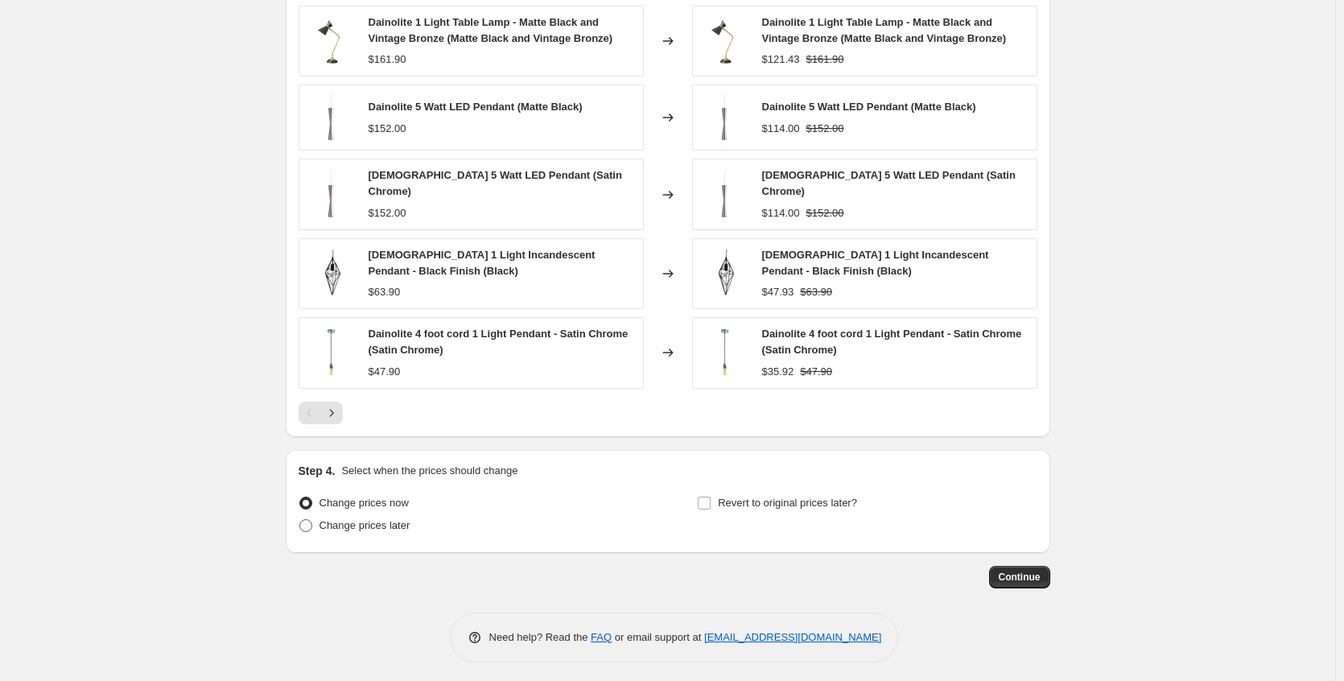
click at [341, 523] on span "Change prices later" at bounding box center [365, 525] width 91 height 12
click at [300, 520] on input "Change prices later" at bounding box center [299, 519] width 1 height 1
radio input "true"
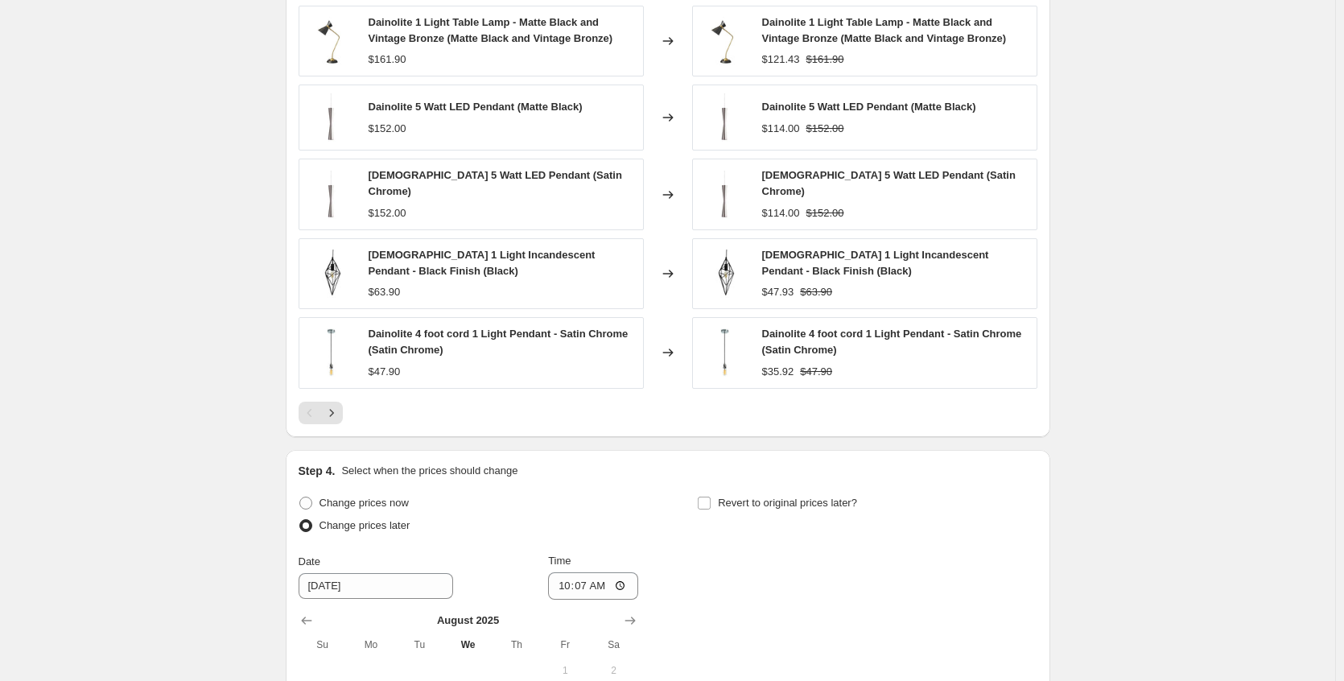
scroll to position [1516, 0]
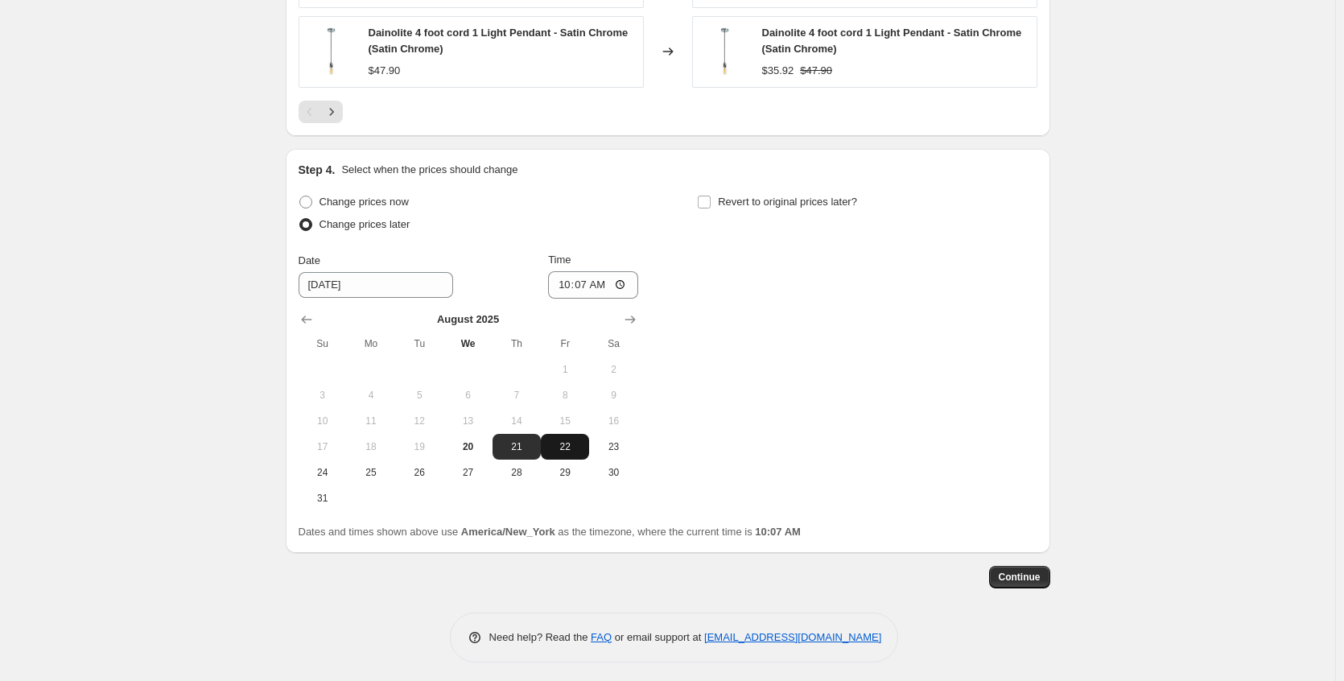
click at [583, 448] on button "22" at bounding box center [565, 447] width 48 height 26
type input "[DATE]"
click at [625, 276] on input "10:07" at bounding box center [593, 284] width 90 height 27
type input "20:10"
click at [742, 338] on div "Change prices now Change prices later Date 8/22/2025 Time 20:10 August 2025 Su …" at bounding box center [668, 351] width 739 height 320
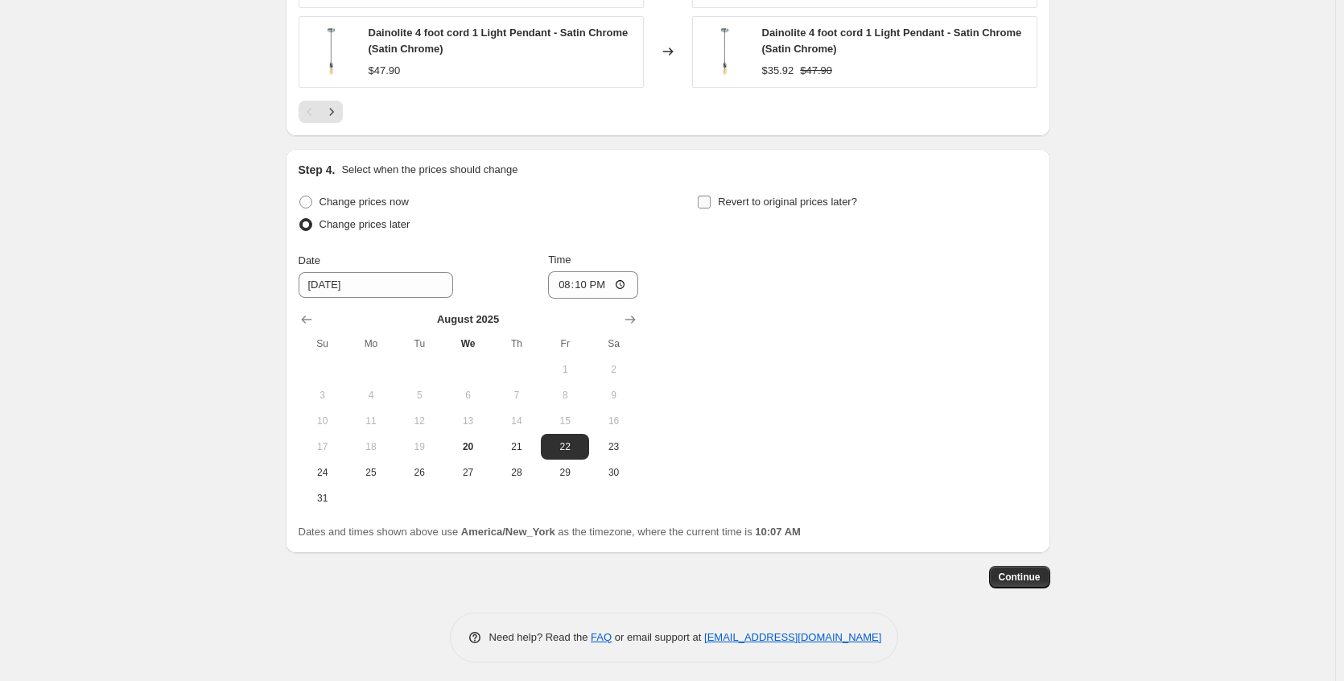
click at [707, 198] on input "Revert to original prices later?" at bounding box center [704, 202] width 13 height 13
checkbox input "true"
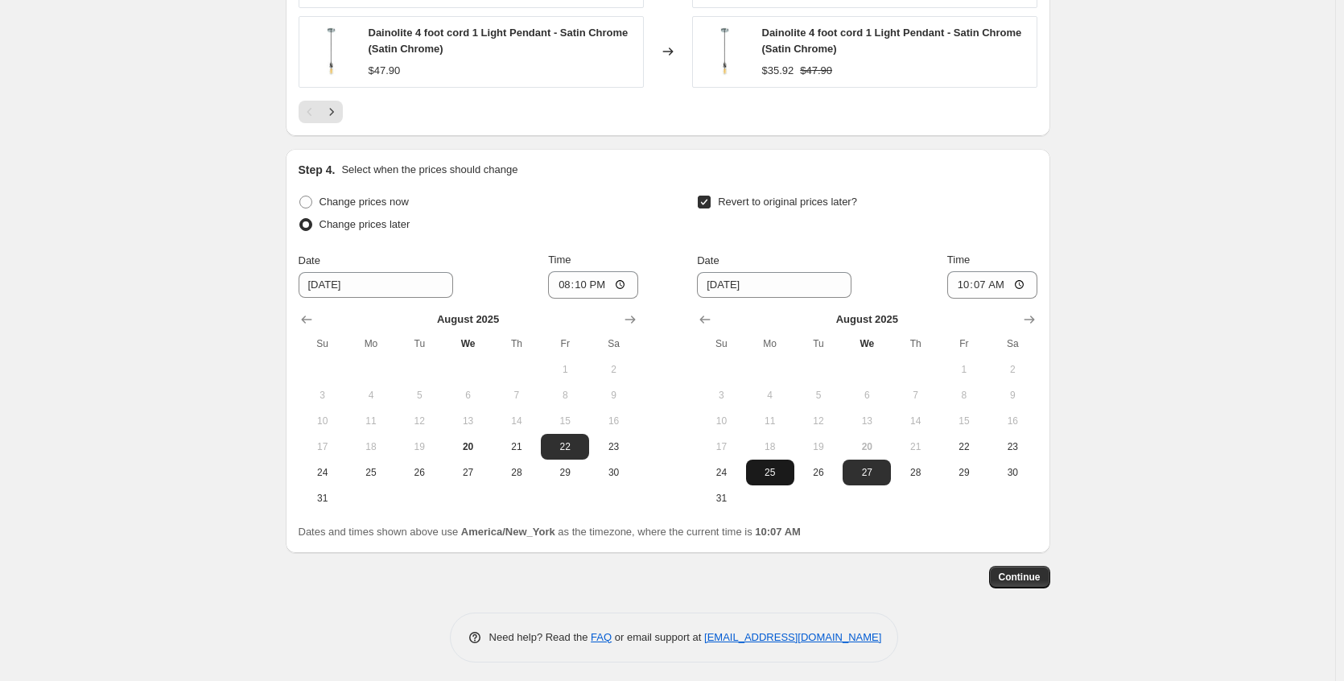
click at [773, 466] on span "25" at bounding box center [770, 472] width 35 height 13
type input "[DATE]"
click at [1029, 277] on input "10:07" at bounding box center [992, 284] width 90 height 27
type input "04:07"
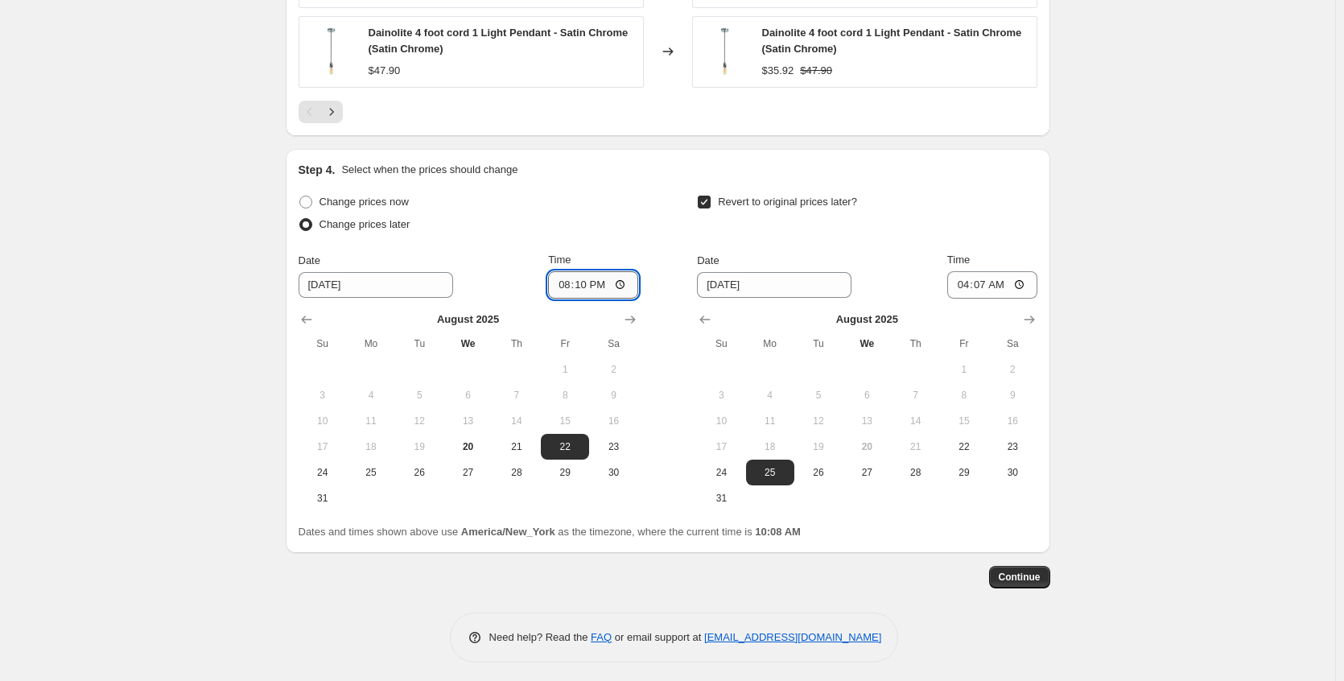
click at [628, 280] on input "20:10" at bounding box center [593, 284] width 90 height 27
type input "17:10"
click at [1028, 571] on span "Continue" at bounding box center [1020, 577] width 42 height 13
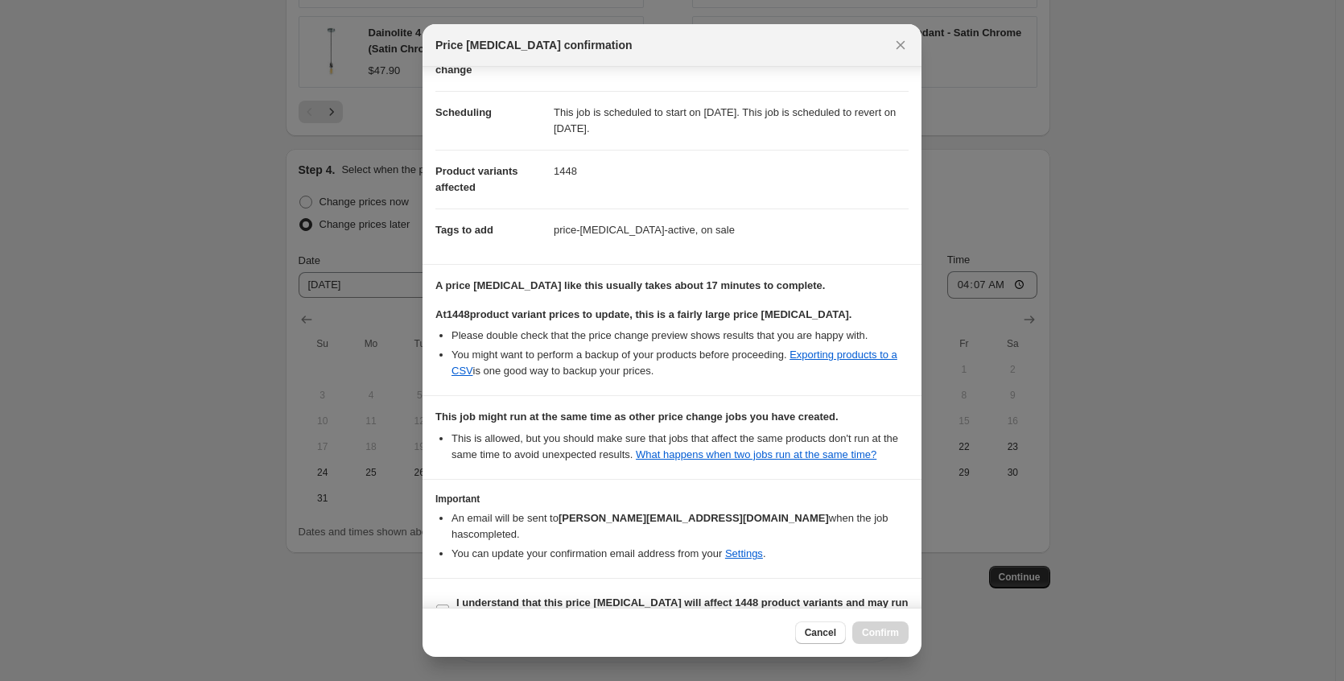
scroll to position [157, 0]
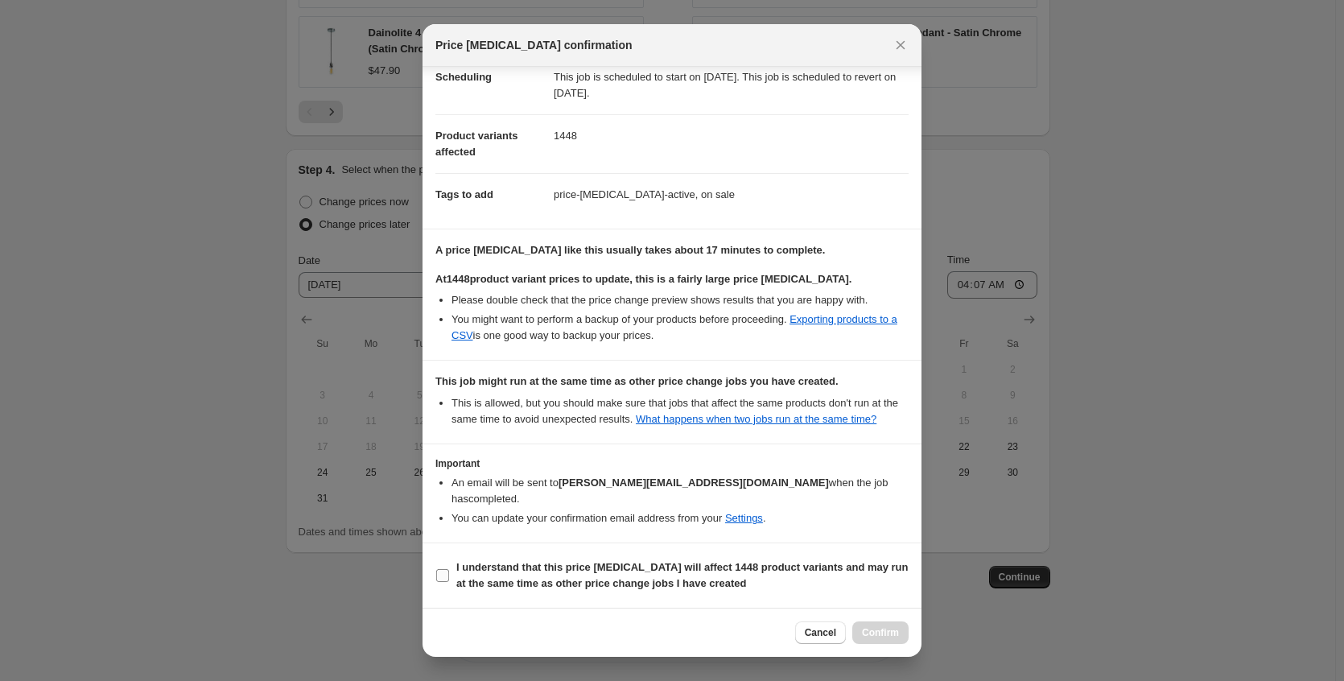
click at [603, 585] on b "I understand that this price change job will affect 1448 product variants and m…" at bounding box center [682, 575] width 452 height 28
click at [449, 582] on input "I understand that this price change job will affect 1448 product variants and m…" at bounding box center [442, 575] width 13 height 13
checkbox input "true"
click at [889, 632] on span "Confirm" at bounding box center [880, 632] width 37 height 13
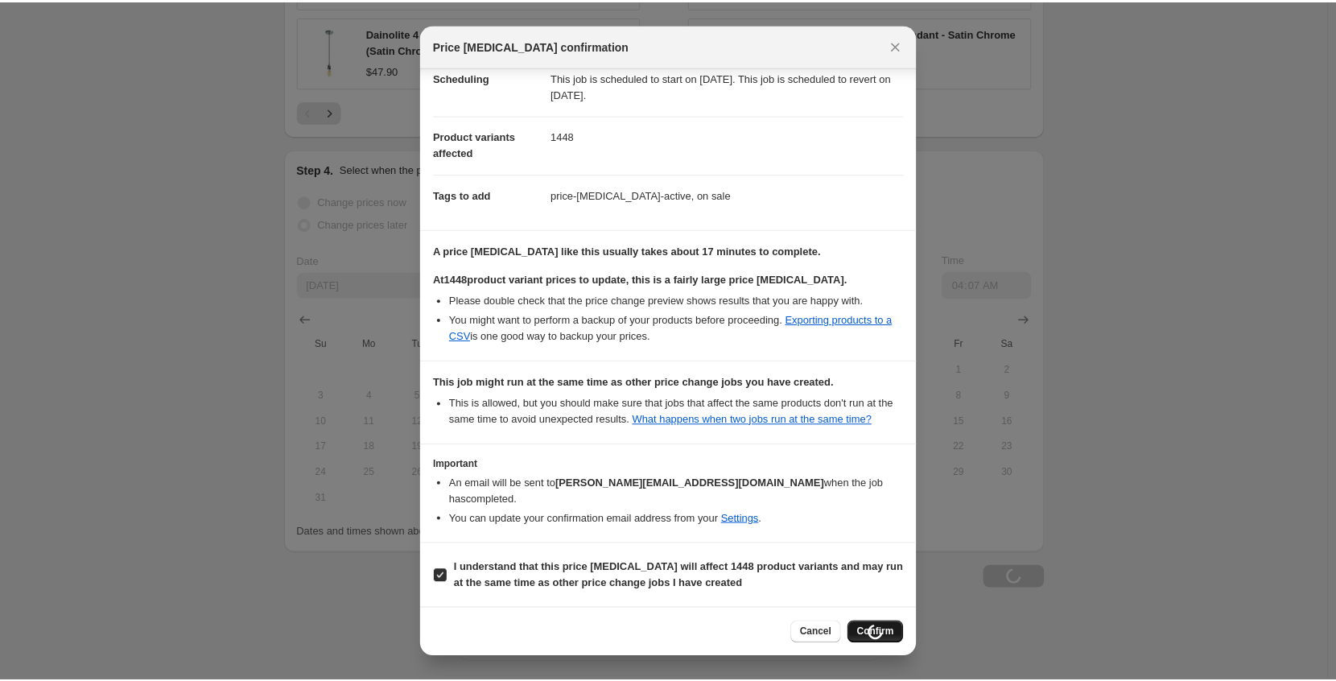
scroll to position [1516, 0]
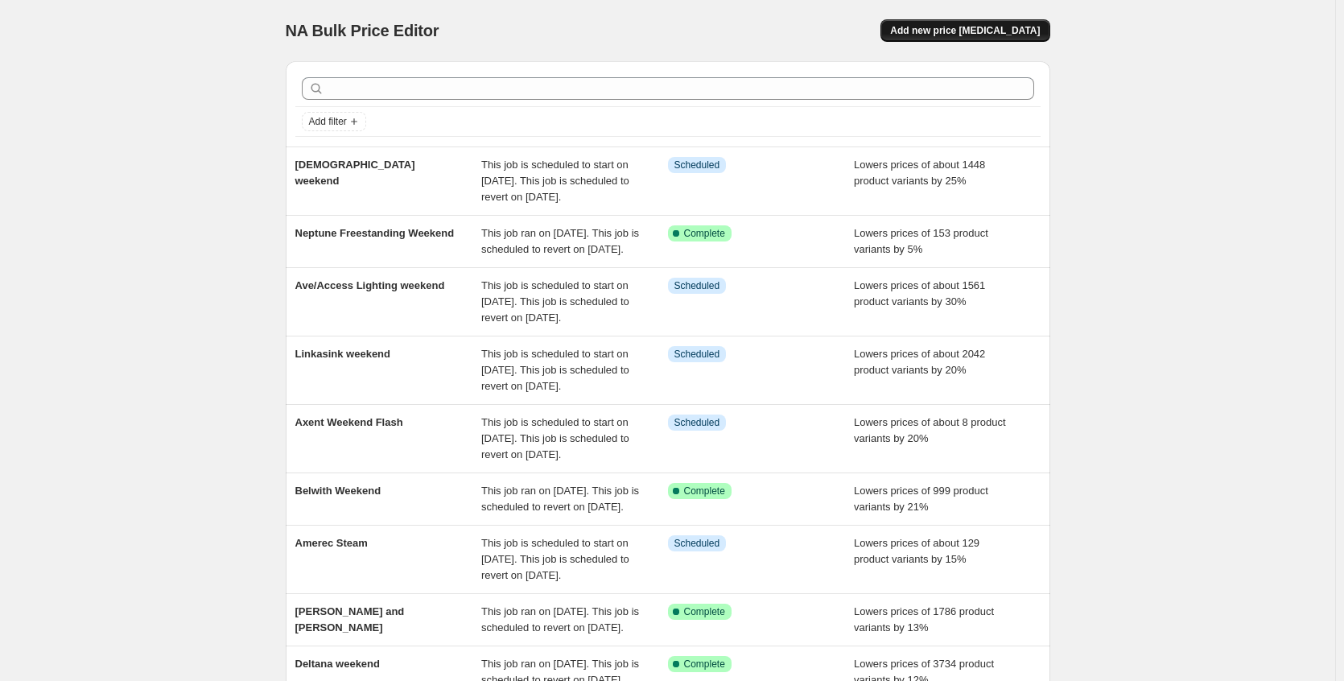
click at [955, 31] on span "Add new price [MEDICAL_DATA]" at bounding box center [965, 30] width 150 height 13
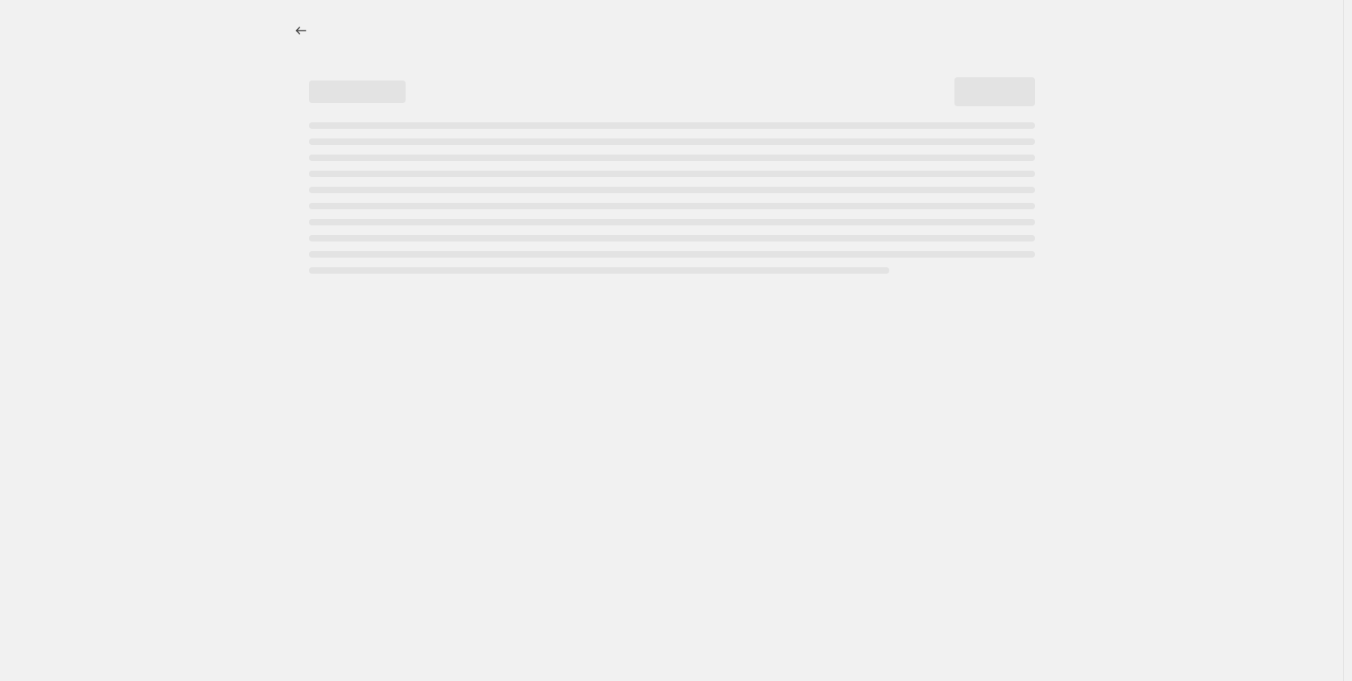
select select "percentage"
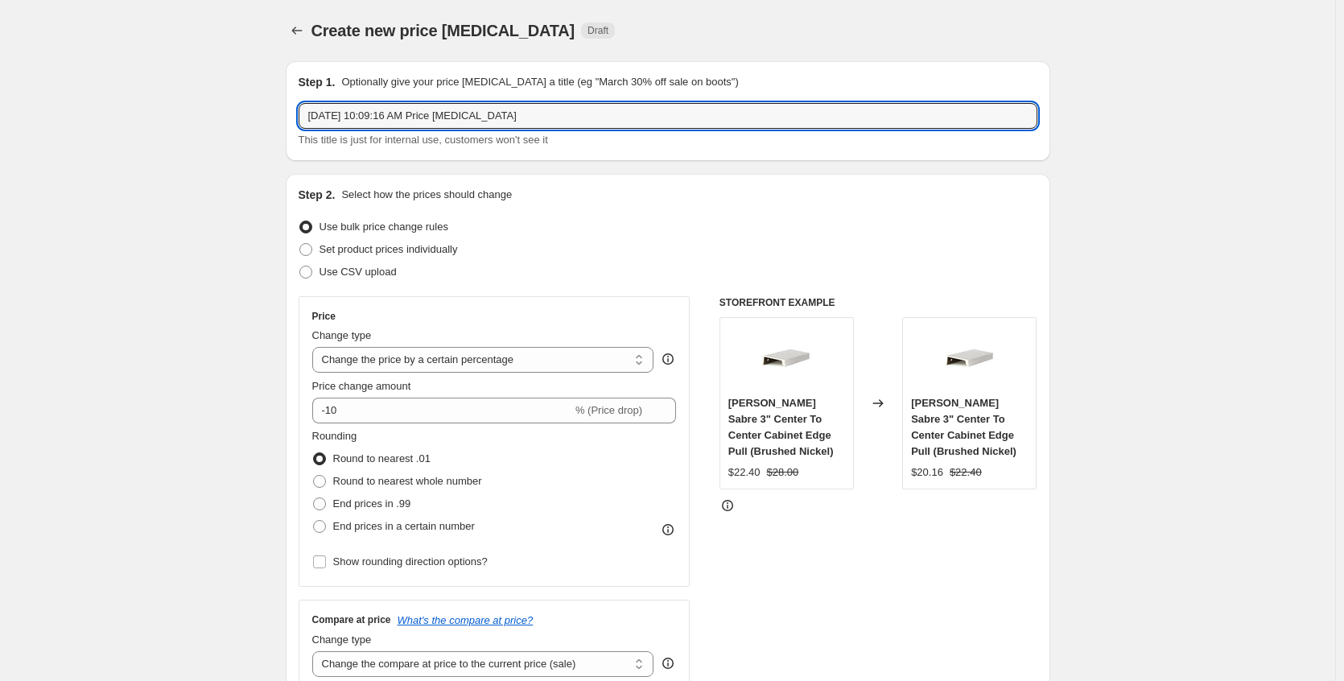
drag, startPoint x: 549, startPoint y: 119, endPoint x: 303, endPoint y: 130, distance: 246.5
click at [303, 130] on div "Aug 20, 2025, 10:09:16 AM Price change job This title is just for internal use,…" at bounding box center [668, 125] width 739 height 45
type input "Abra Lighting Weekend"
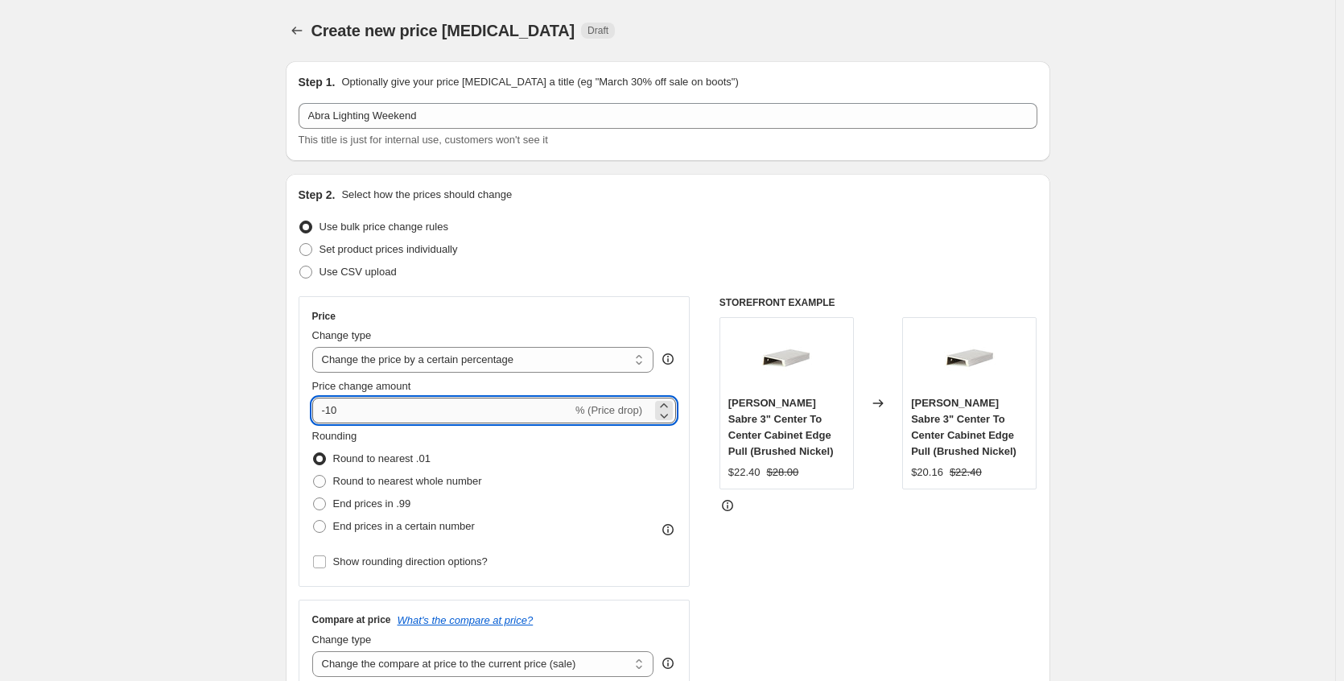
click at [456, 419] on input "-10" at bounding box center [442, 411] width 260 height 26
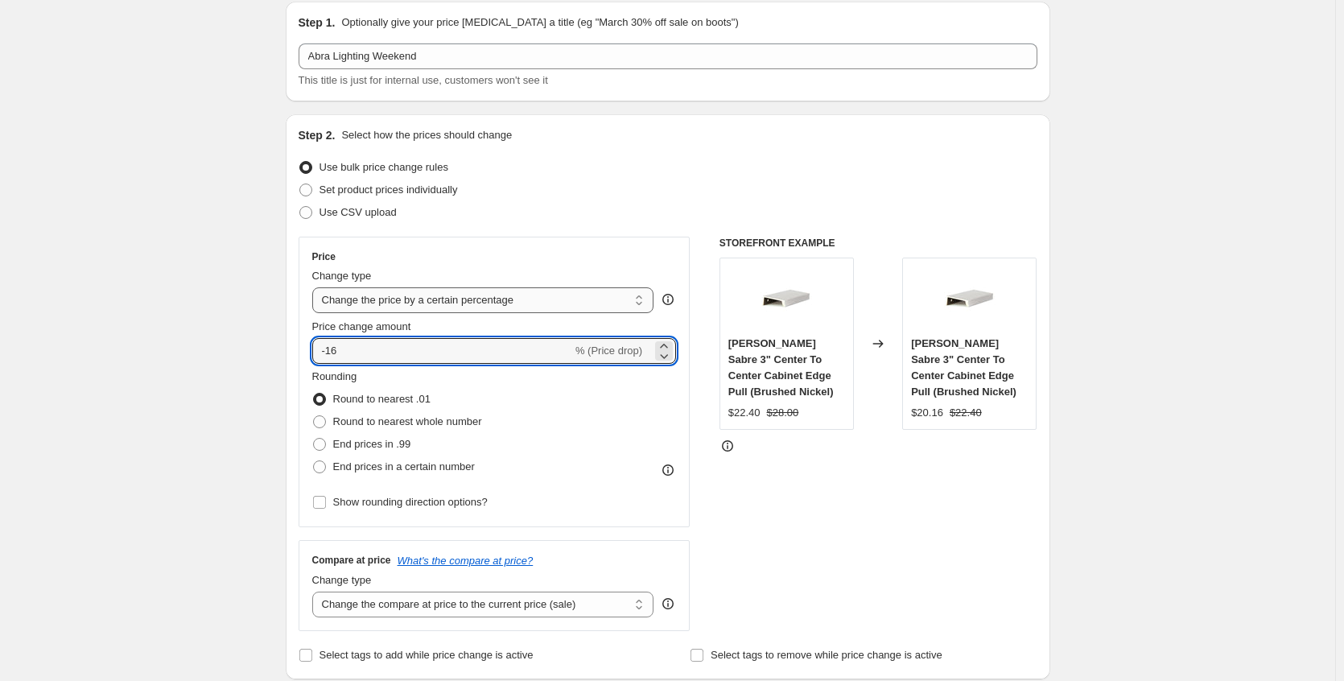
scroll to position [161, 0]
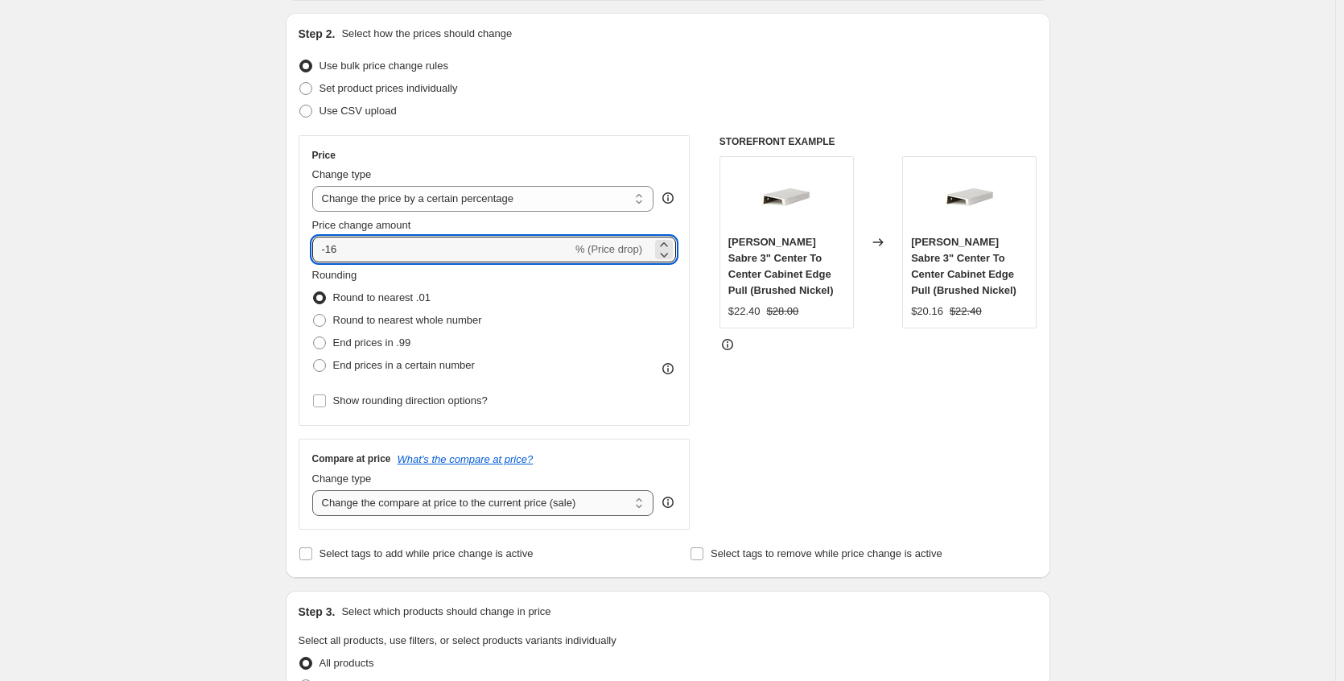
type input "-16"
click at [489, 505] on select "Change the compare at price to the current price (sale) Change the compare at p…" at bounding box center [483, 503] width 342 height 26
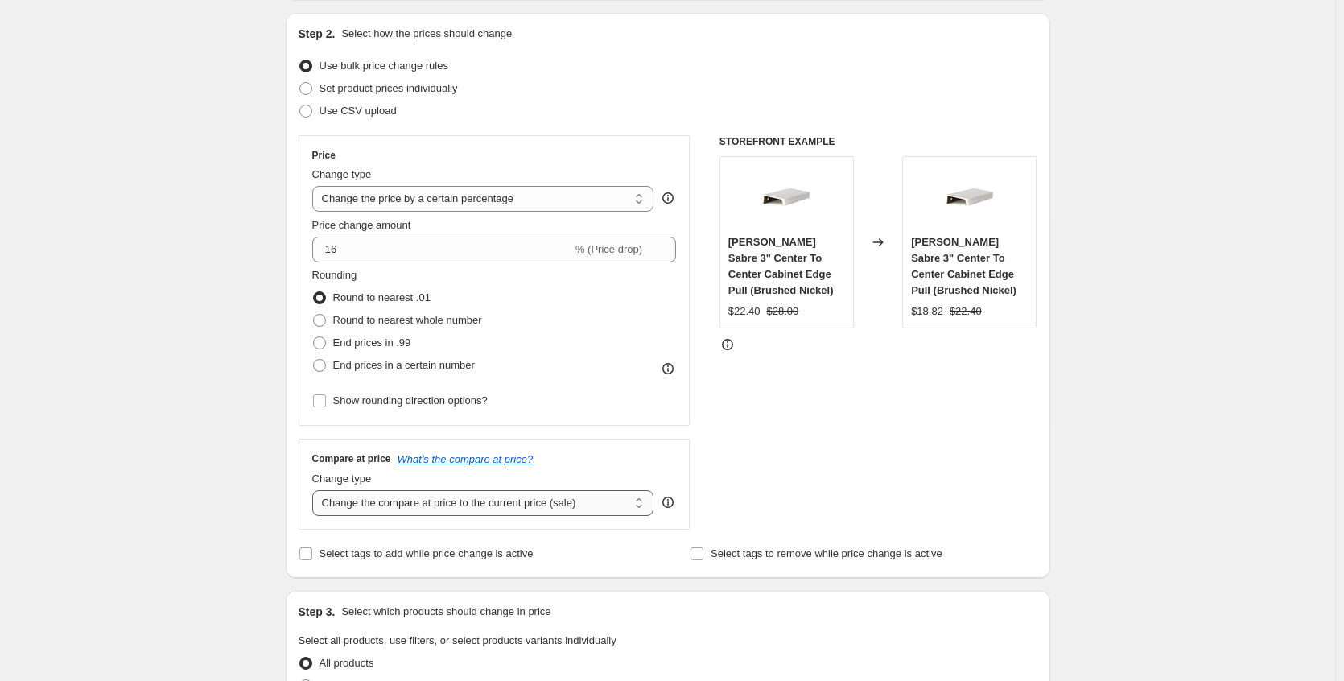
select select "no_change"
click at [315, 490] on select "Change the compare at price to the current price (sale) Change the compare at p…" at bounding box center [483, 503] width 342 height 26
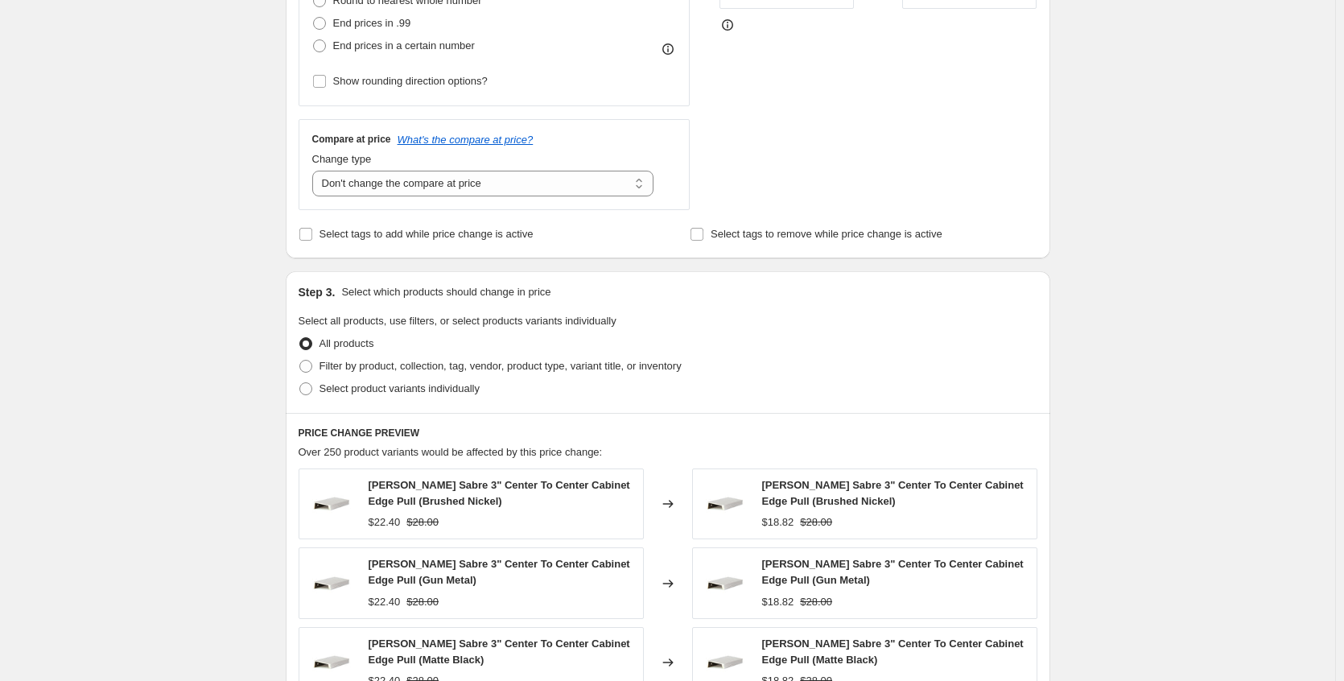
scroll to position [483, 0]
click at [409, 369] on span "Filter by product, collection, tag, vendor, product type, variant title, or inv…" at bounding box center [501, 363] width 362 height 12
click at [300, 358] on input "Filter by product, collection, tag, vendor, product type, variant title, or inv…" at bounding box center [299, 357] width 1 height 1
radio input "true"
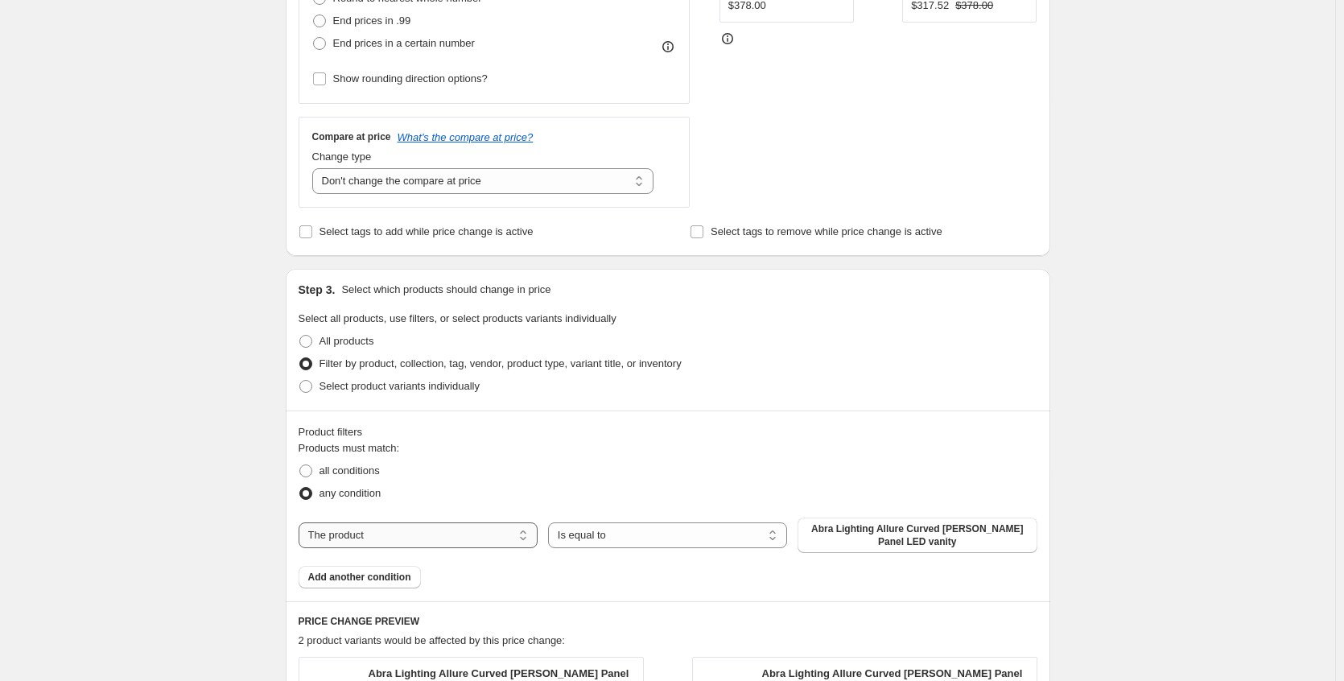
click at [489, 535] on select "The product The product's collection The product's tag The product's vendor The…" at bounding box center [418, 535] width 239 height 26
select select "collection"
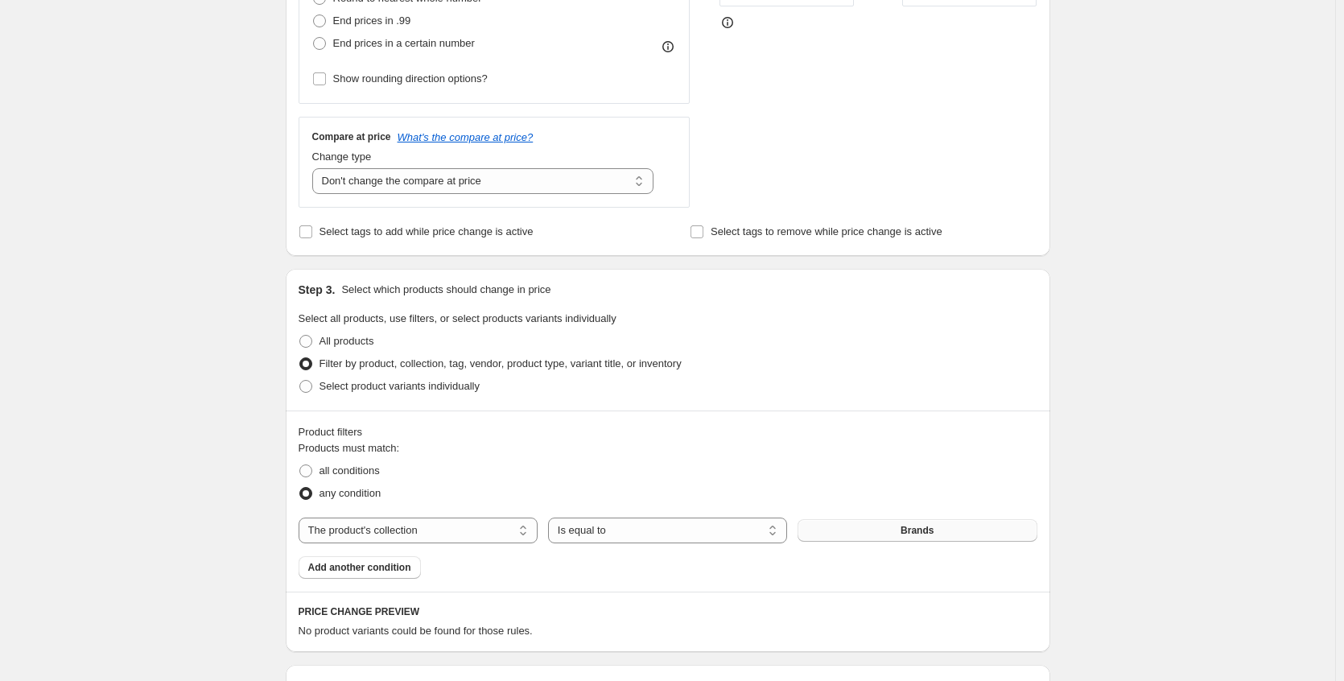
click at [873, 532] on button "Brands" at bounding box center [917, 530] width 239 height 23
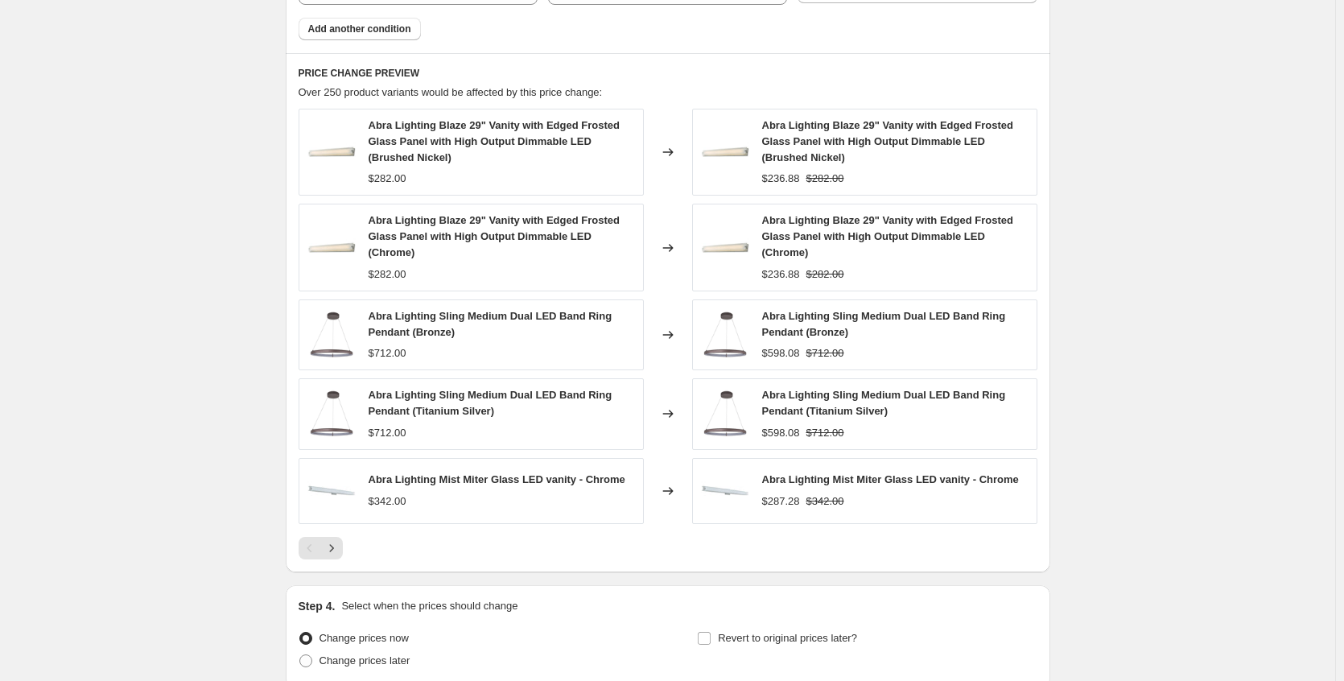
scroll to position [1162, 0]
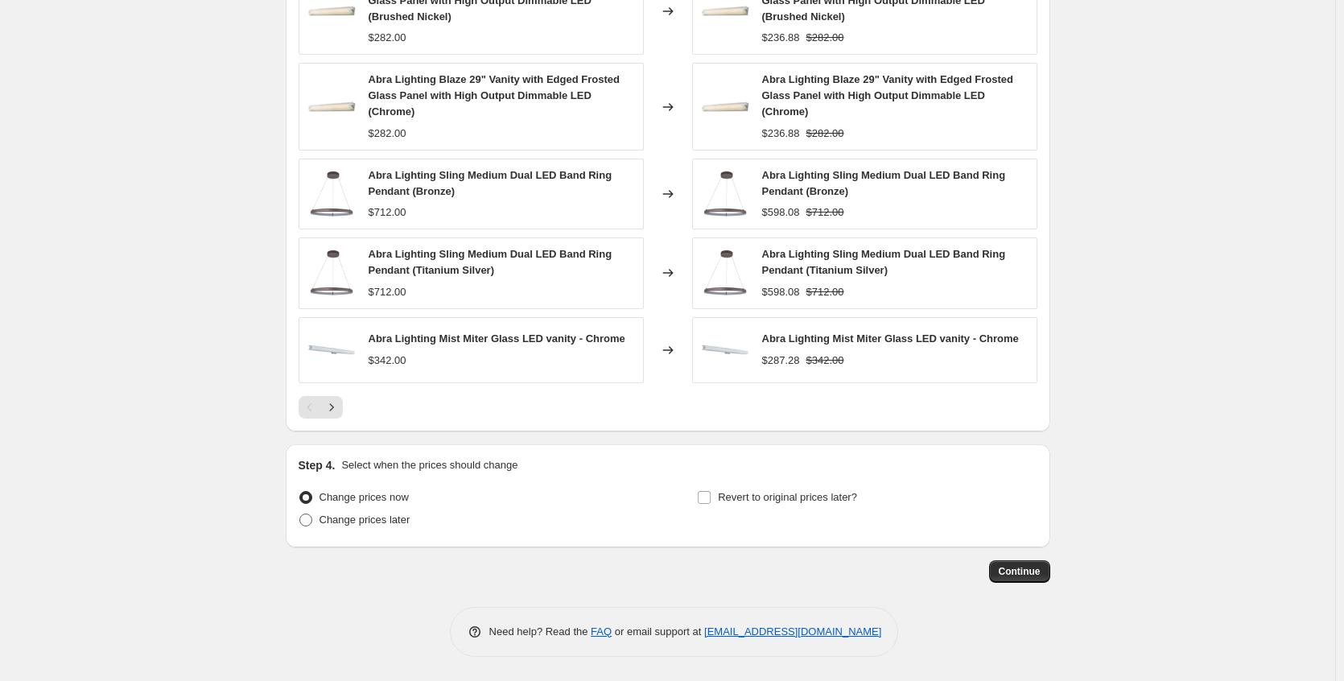
click at [405, 515] on span "Change prices later" at bounding box center [365, 519] width 91 height 12
click at [300, 514] on input "Change prices later" at bounding box center [299, 513] width 1 height 1
radio input "true"
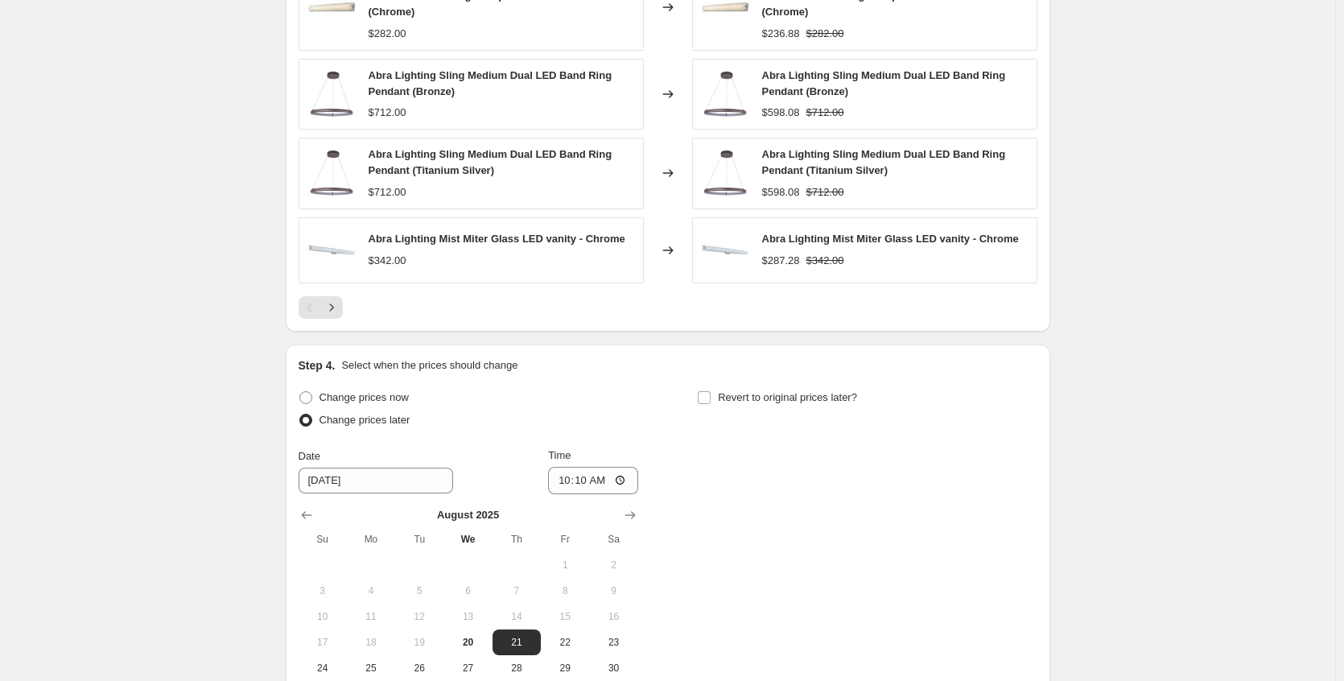
scroll to position [1463, 0]
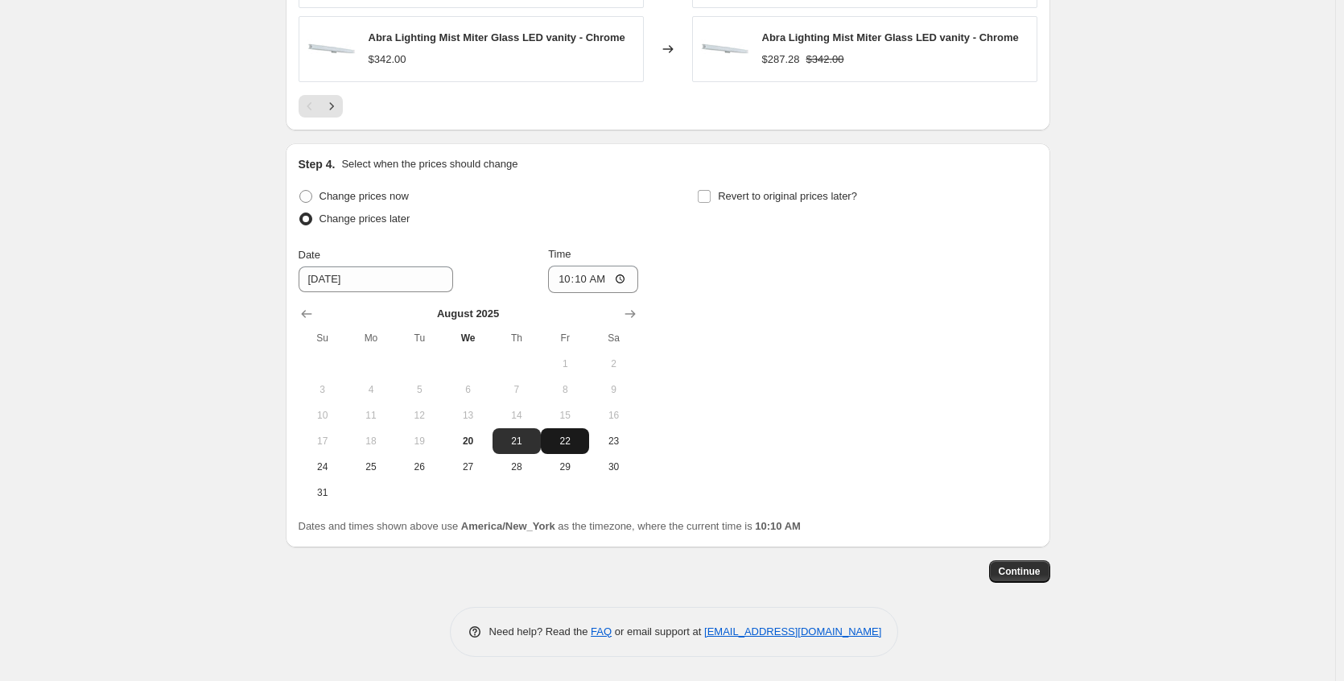
click at [571, 450] on button "22" at bounding box center [565, 441] width 48 height 26
type input "[DATE]"
click at [619, 273] on input "10:10" at bounding box center [593, 279] width 90 height 27
type input "22:10"
click at [765, 316] on div "Change prices now Change prices later Date 8/22/2025 Time 22:10 August 2025 Su …" at bounding box center [668, 345] width 739 height 320
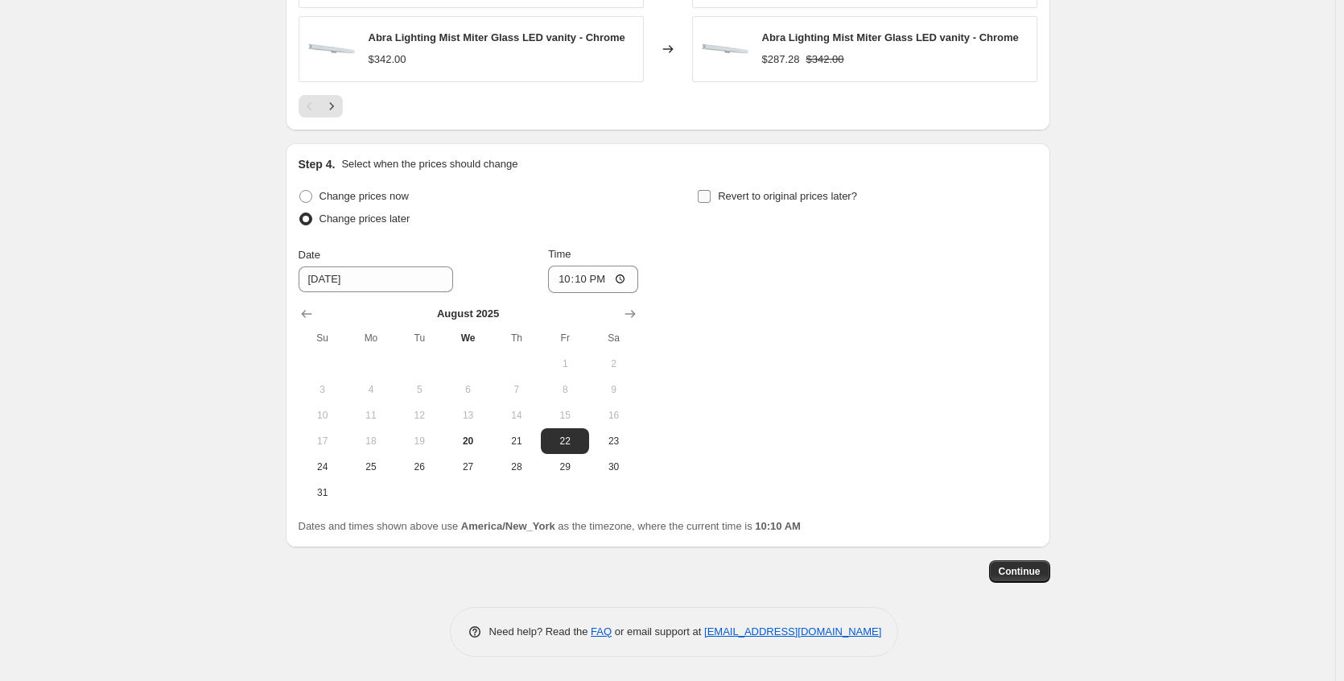
click at [737, 202] on span "Revert to original prices later?" at bounding box center [787, 196] width 139 height 12
click at [711, 202] on input "Revert to original prices later?" at bounding box center [704, 196] width 13 height 13
checkbox input "true"
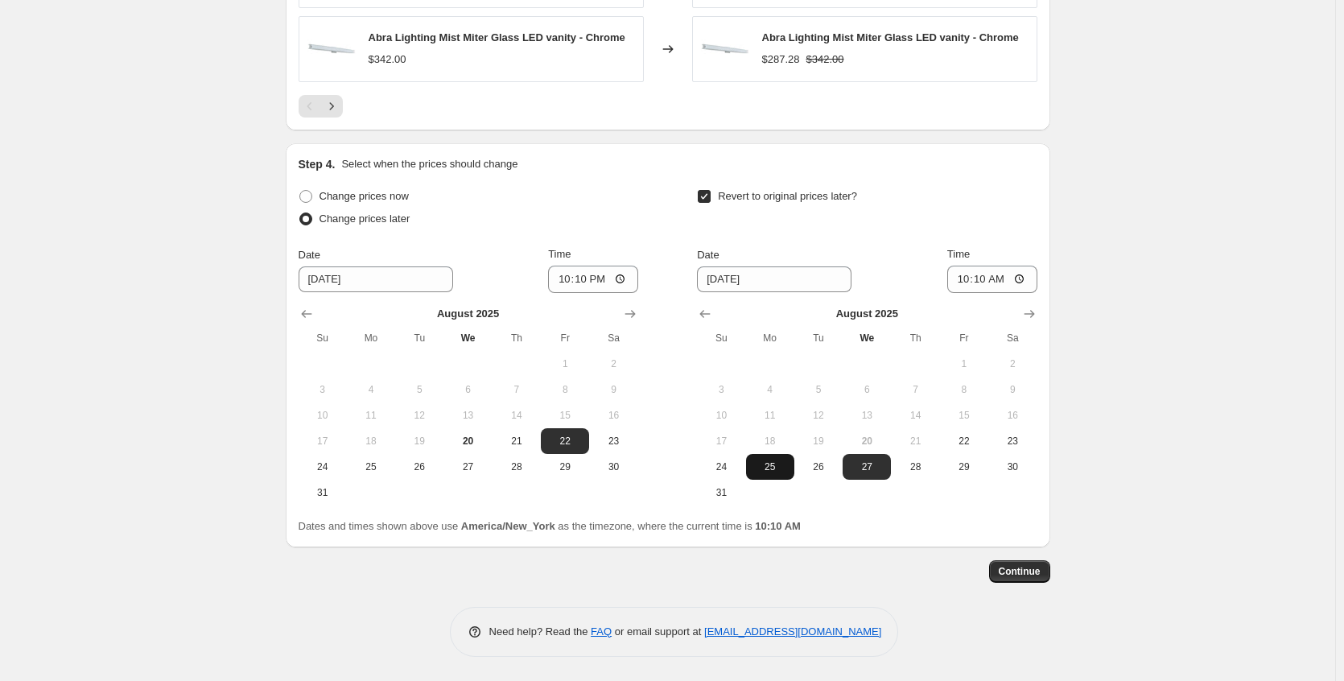
click at [784, 469] on span "25" at bounding box center [770, 466] width 35 height 13
type input "[DATE]"
click at [1025, 278] on input "10:10" at bounding box center [992, 279] width 90 height 27
type input "04:15"
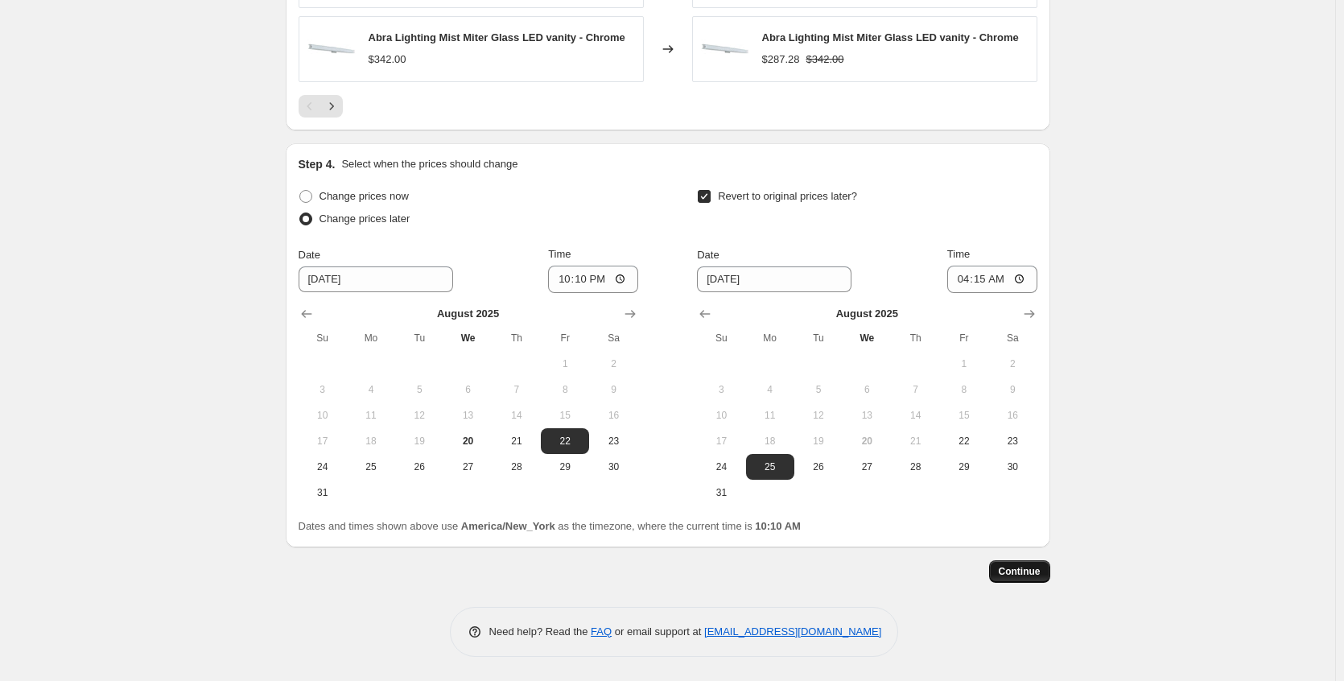
click at [1017, 568] on span "Continue" at bounding box center [1020, 571] width 42 height 13
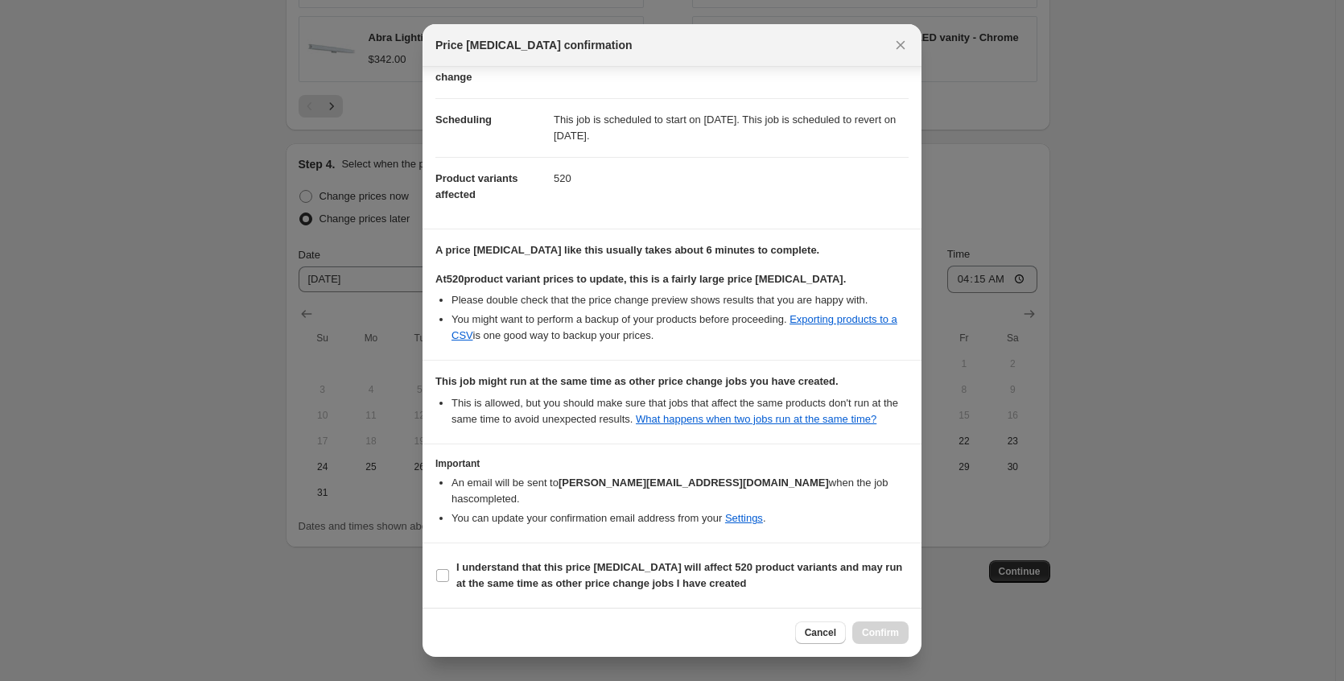
scroll to position [114, 0]
click at [616, 571] on b "I understand that this price change job will affect 520 product variants and ma…" at bounding box center [679, 575] width 446 height 28
click at [449, 571] on input "I understand that this price change job will affect 520 product variants and ma…" at bounding box center [442, 575] width 13 height 13
checkbox input "true"
click at [872, 633] on span "Confirm" at bounding box center [880, 632] width 37 height 13
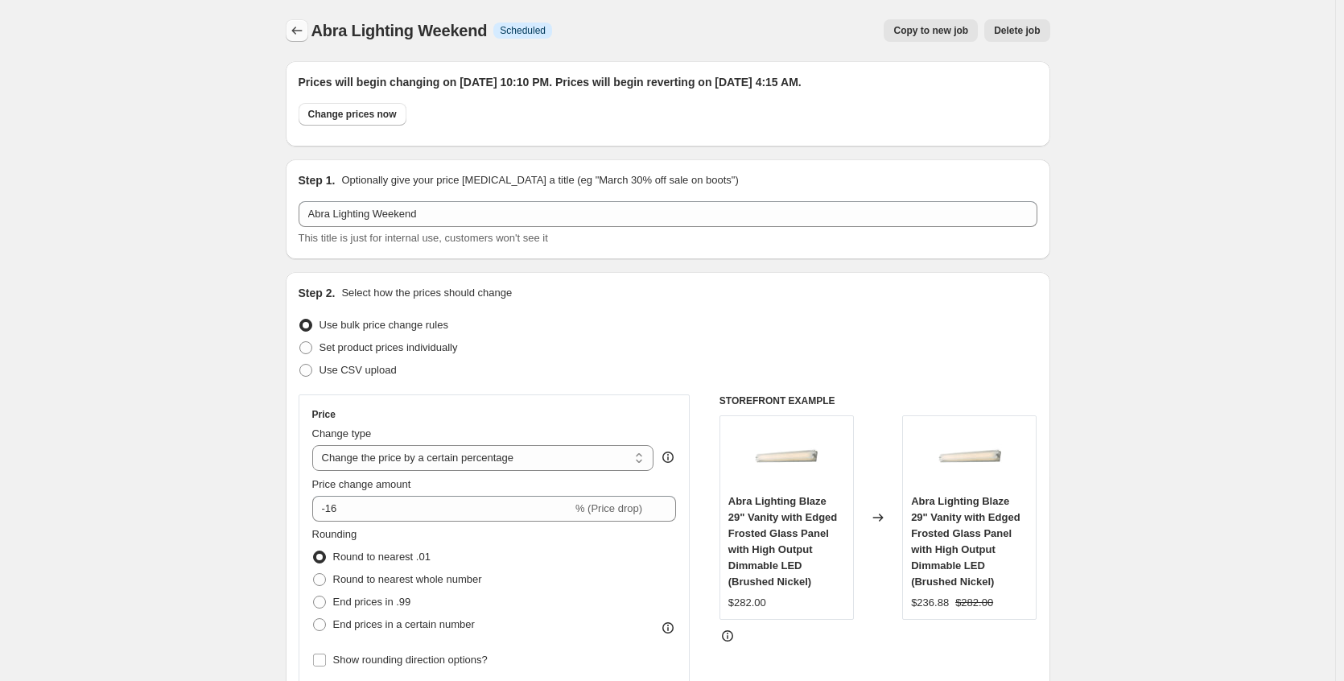
click at [297, 31] on icon "Price change jobs" at bounding box center [296, 31] width 10 height 8
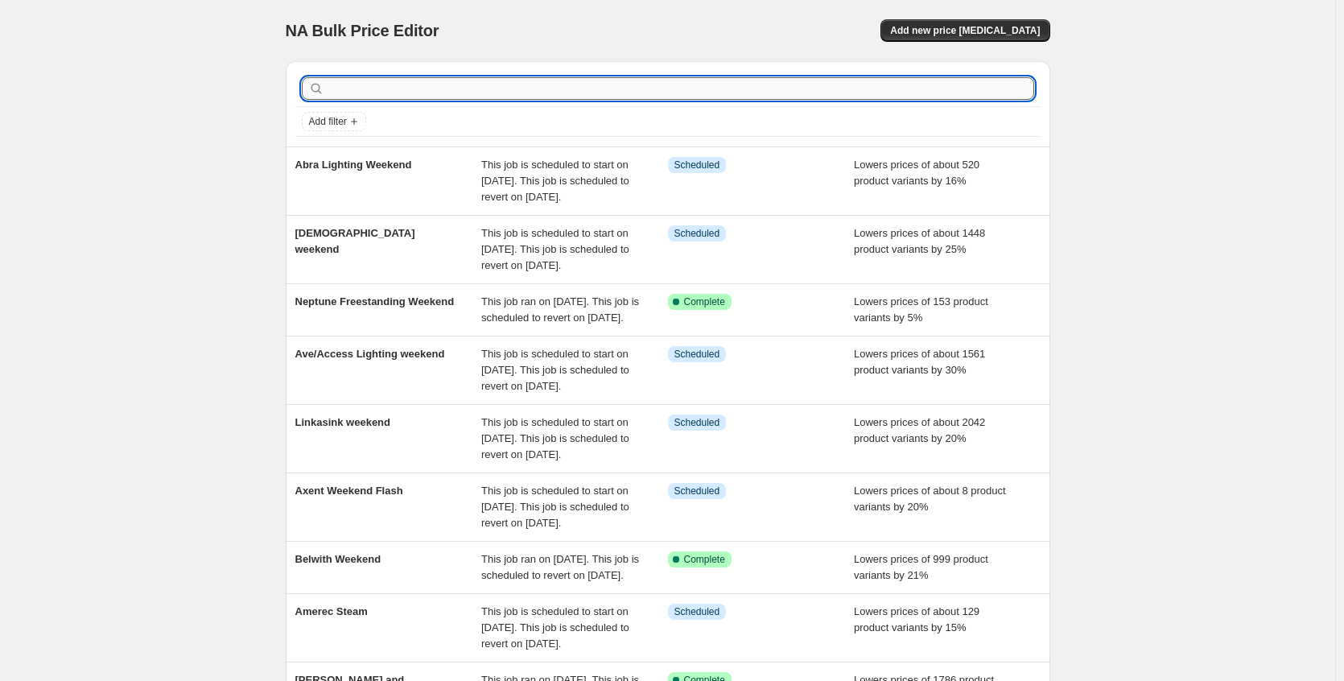
click at [386, 80] on input "text" at bounding box center [681, 88] width 707 height 23
type input "m"
click at [392, 83] on input "text" at bounding box center [681, 88] width 707 height 23
type input "mti"
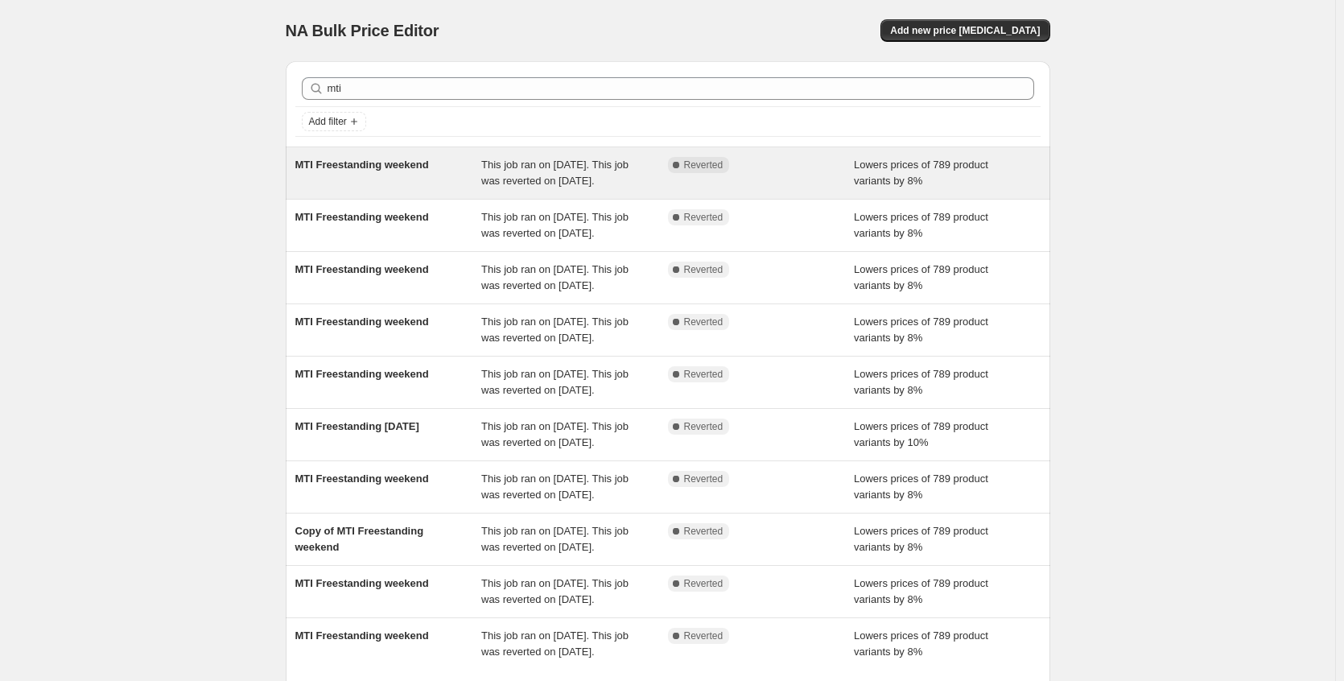
click at [429, 164] on span "MTI Freestanding weekend" at bounding box center [362, 165] width 134 height 12
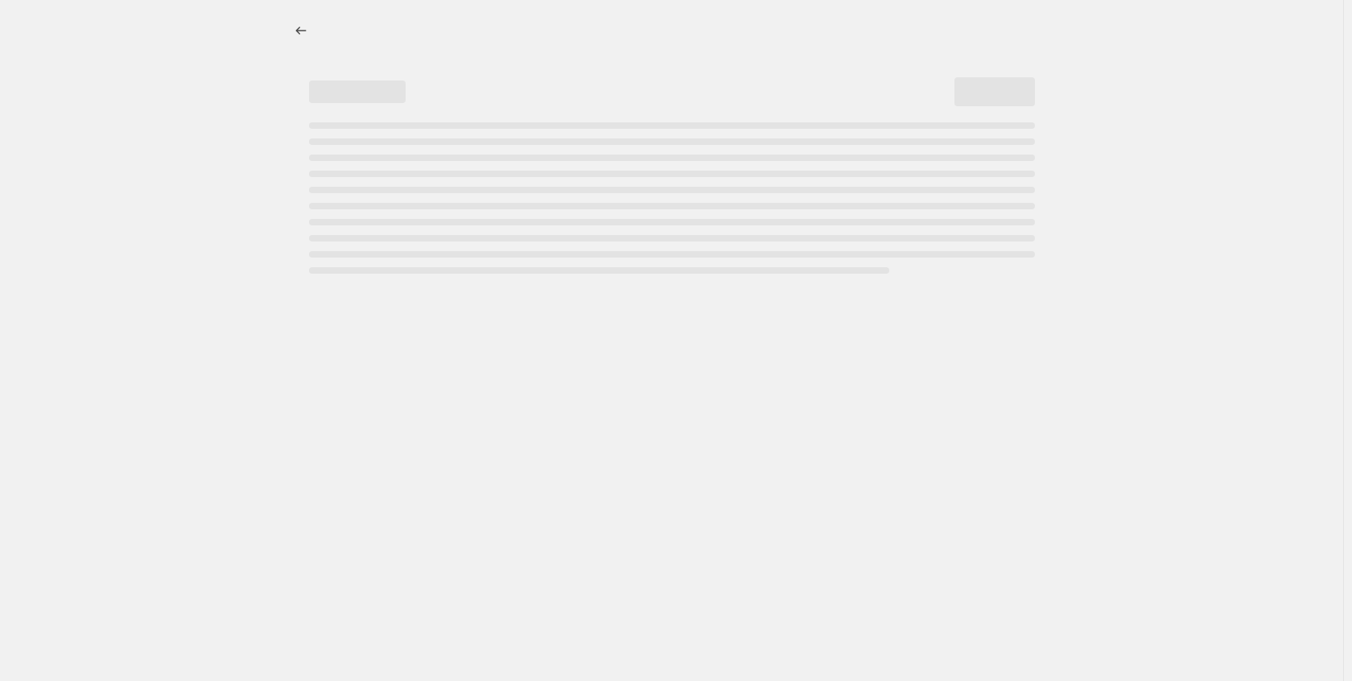
select select "percentage"
select select "no_change"
select select "collection"
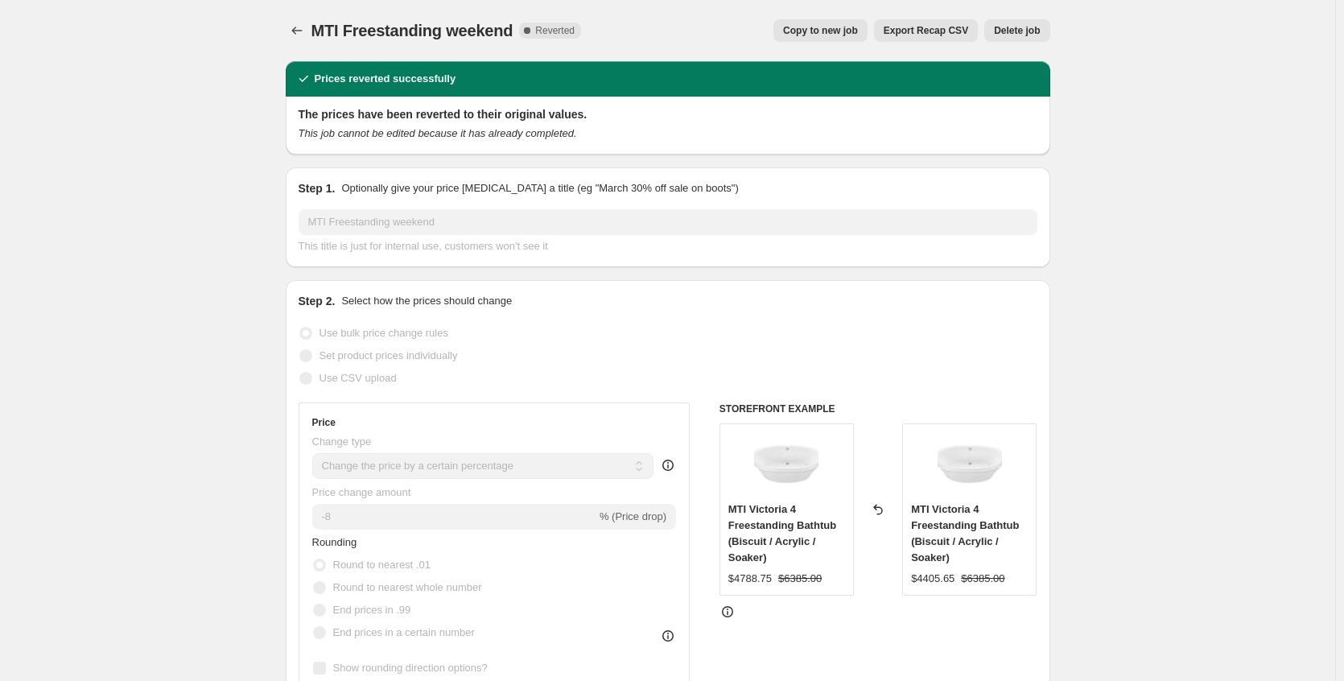
click at [842, 24] on button "Copy to new job" at bounding box center [820, 30] width 94 height 23
select select "percentage"
select select "no_change"
select select "collection"
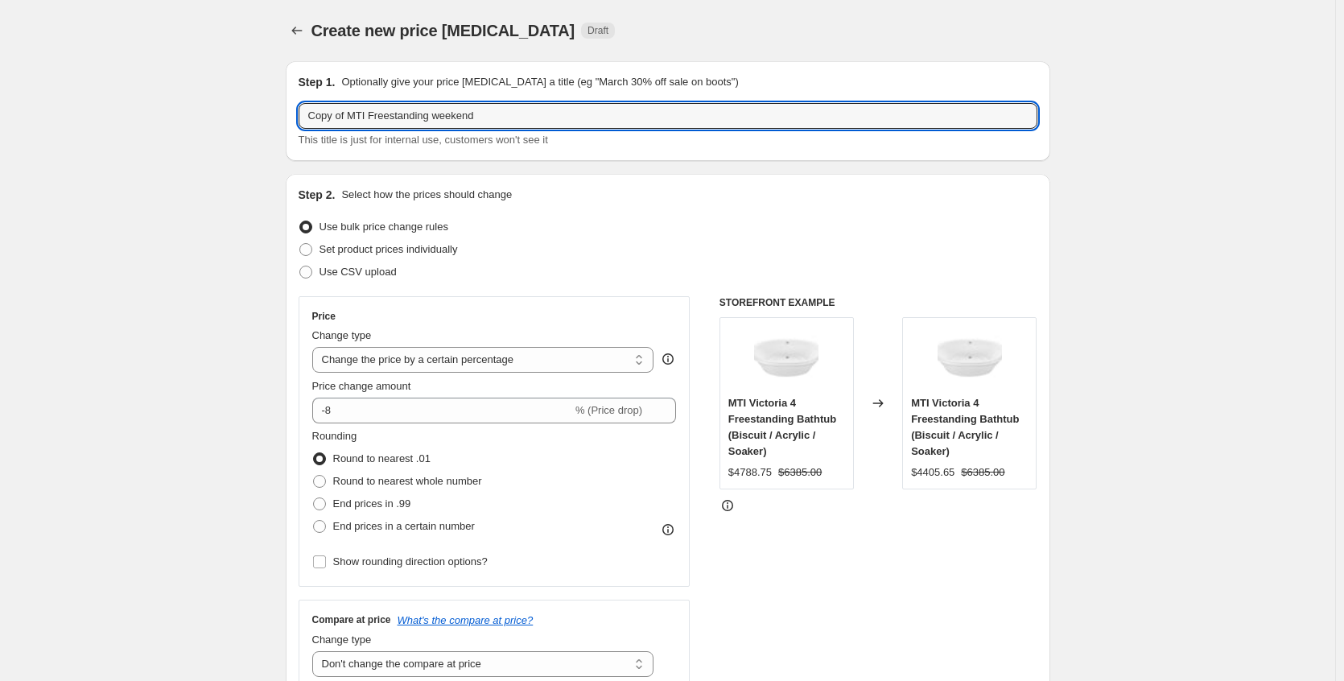
drag, startPoint x: 357, startPoint y: 113, endPoint x: 275, endPoint y: 113, distance: 81.3
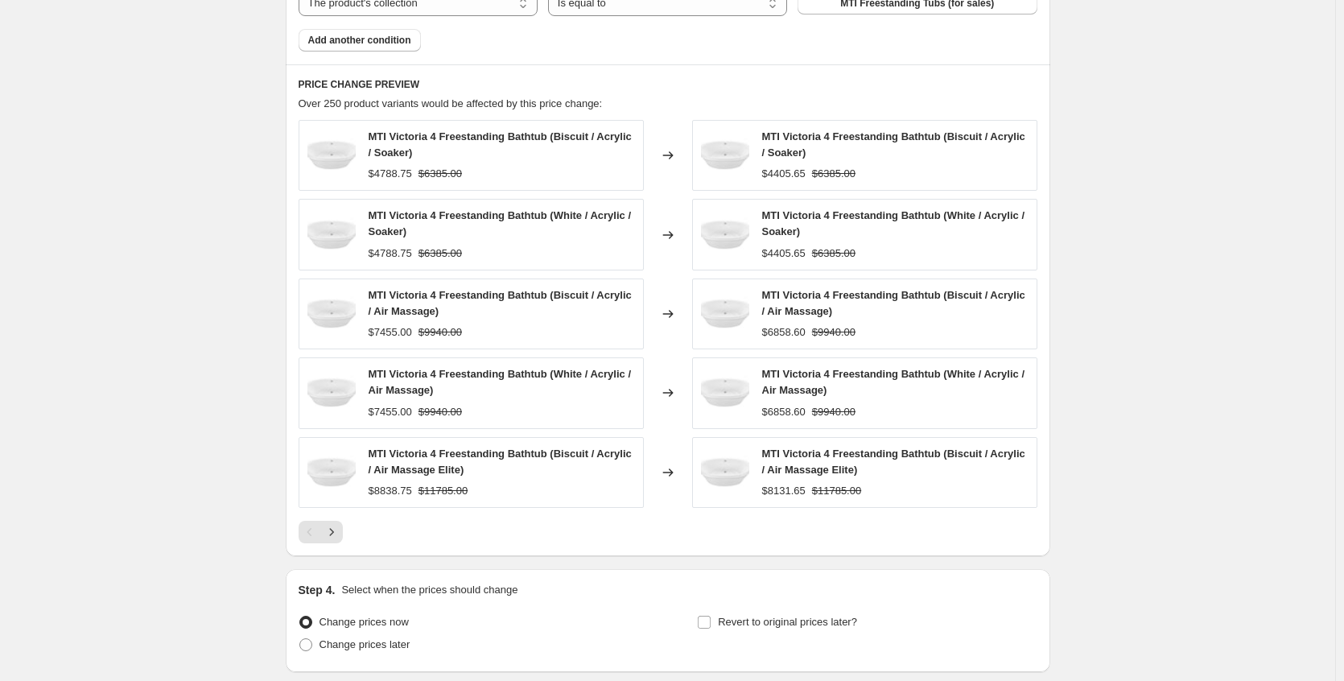
scroll to position [1225, 0]
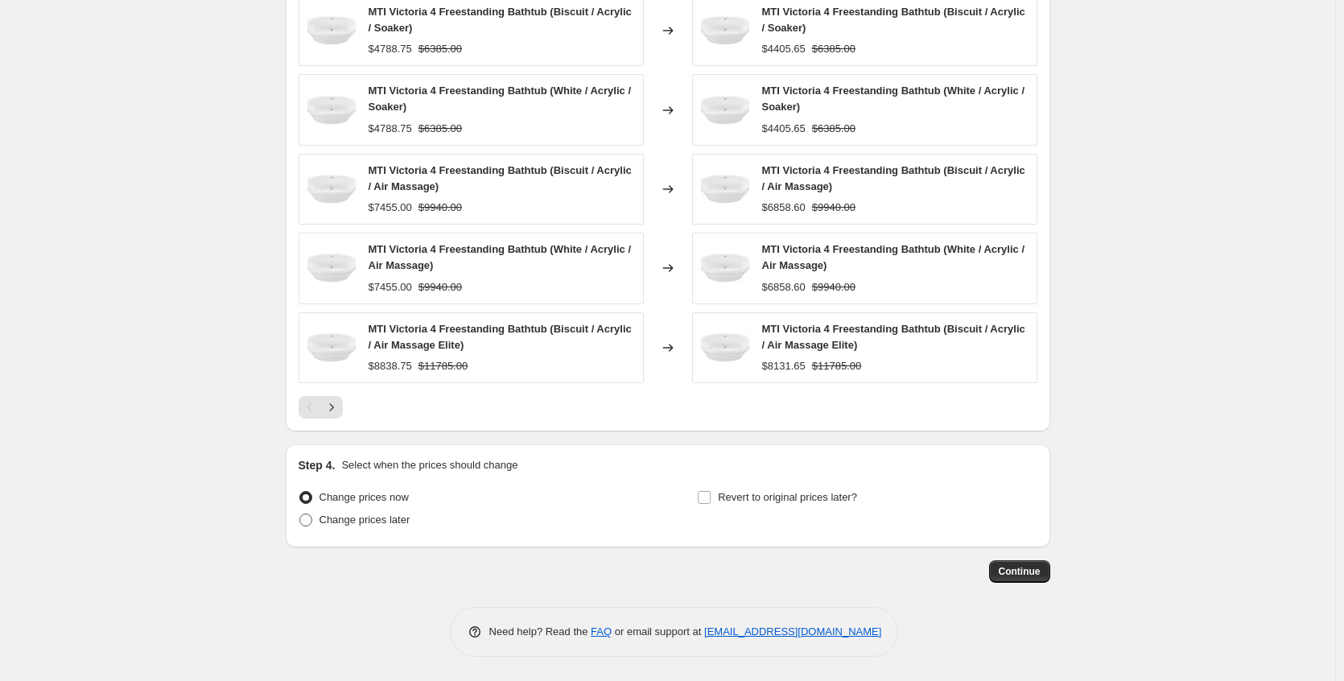
type input "MTI Freestanding weekend"
click at [394, 520] on span "Change prices later" at bounding box center [365, 519] width 91 height 12
click at [300, 514] on input "Change prices later" at bounding box center [299, 513] width 1 height 1
radio input "true"
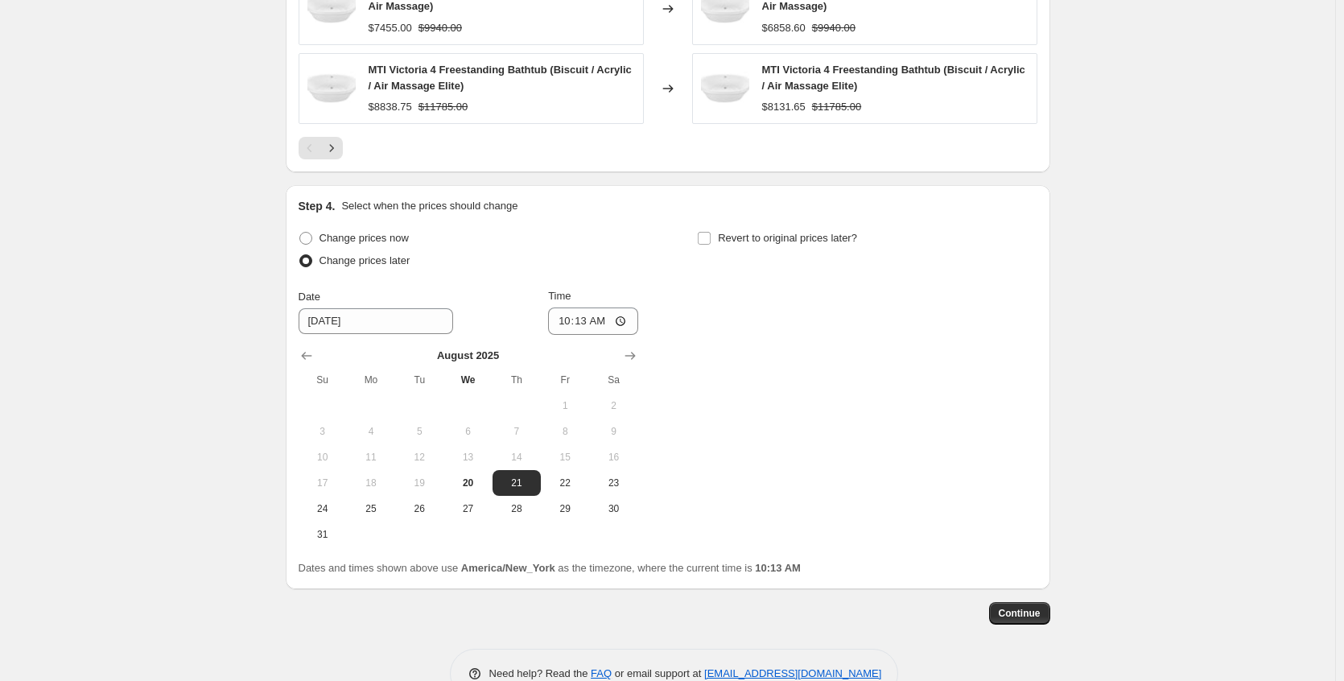
scroll to position [1526, 0]
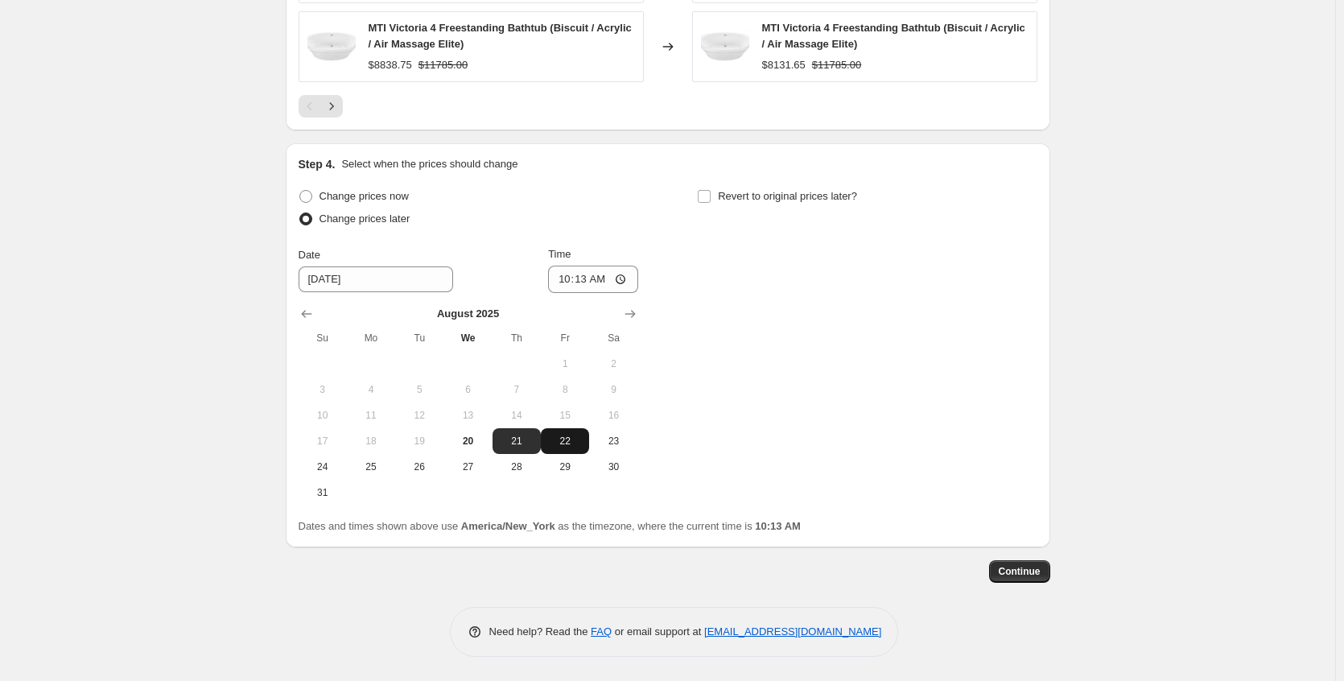
click at [565, 446] on span "22" at bounding box center [564, 441] width 35 height 13
type input "[DATE]"
click at [749, 197] on span "Revert to original prices later?" at bounding box center [787, 196] width 139 height 12
click at [711, 197] on input "Revert to original prices later?" at bounding box center [704, 196] width 13 height 13
checkbox input "true"
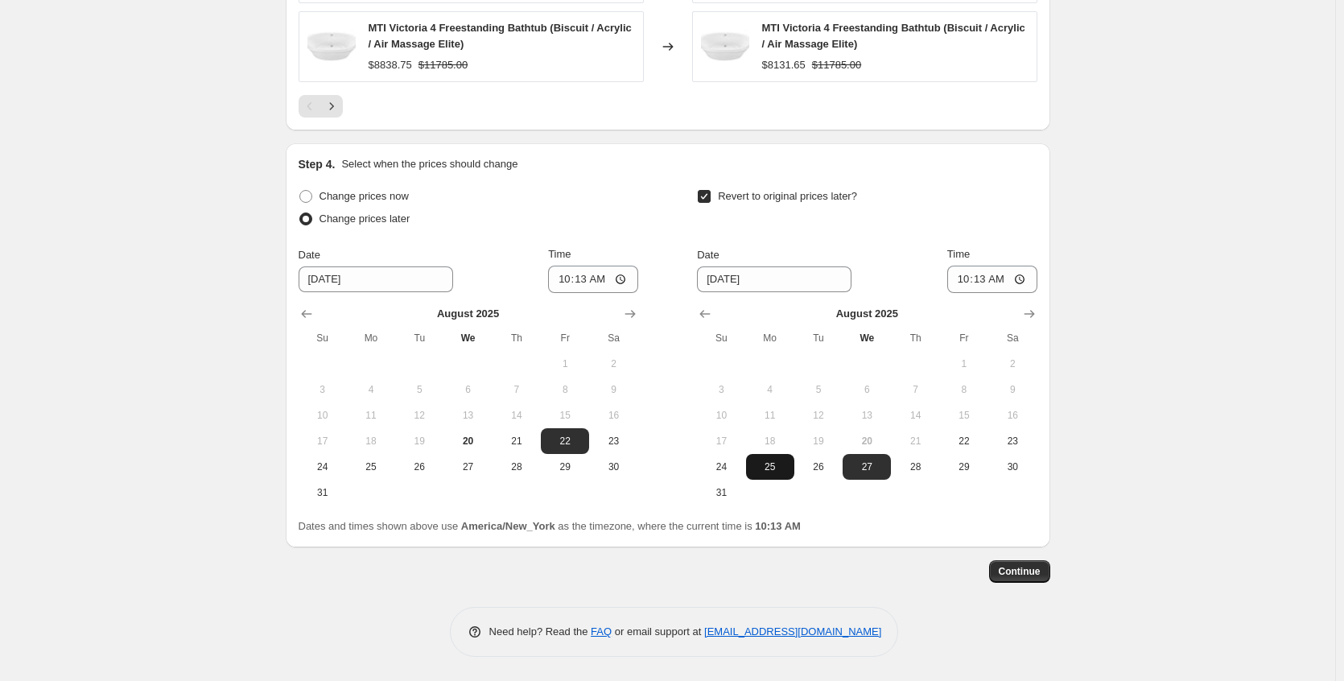
click at [773, 469] on span "25" at bounding box center [770, 466] width 35 height 13
type input "[DATE]"
click at [1021, 278] on input "10:13" at bounding box center [992, 279] width 90 height 27
type input "03:18"
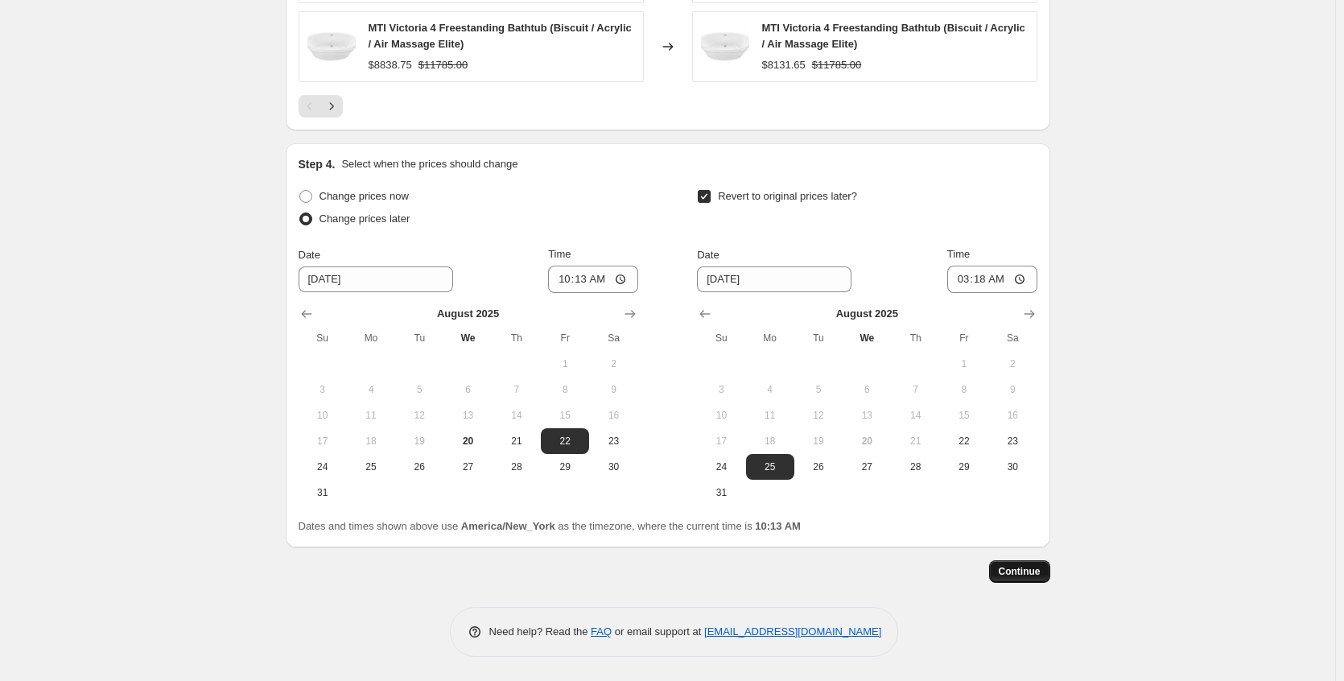
click at [1016, 577] on span "Continue" at bounding box center [1020, 571] width 42 height 13
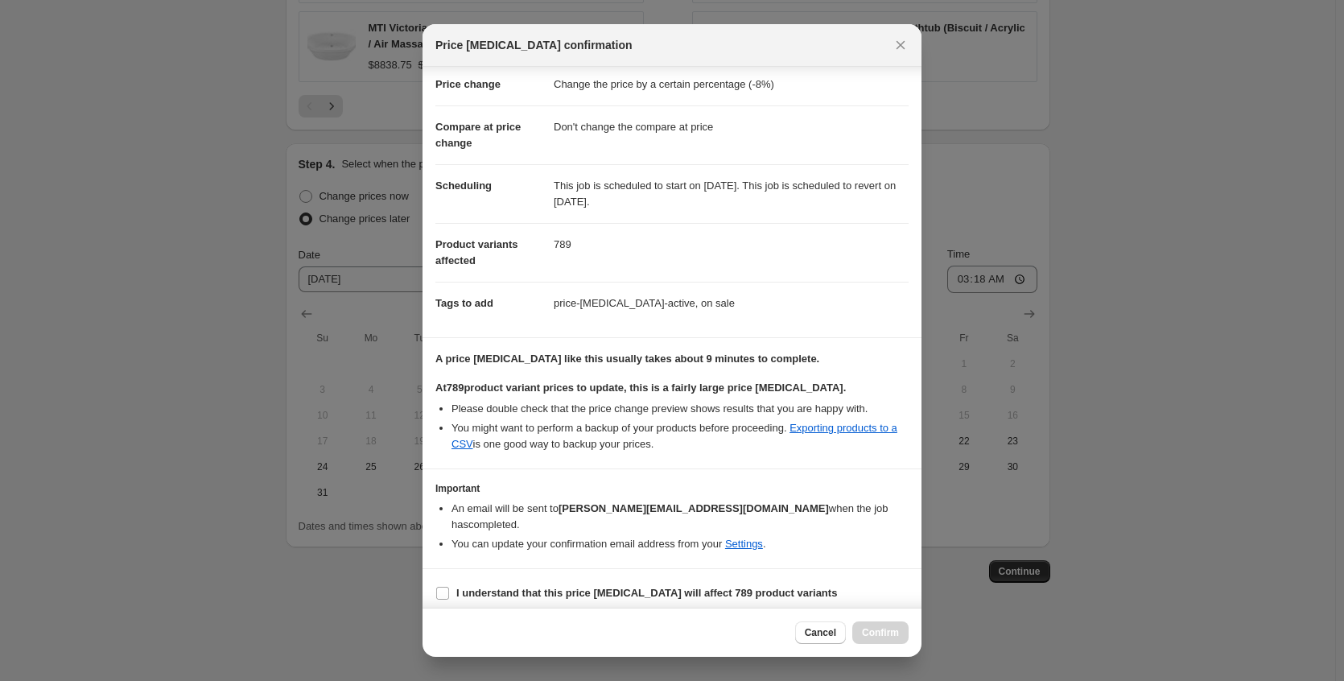
scroll to position [42, 0]
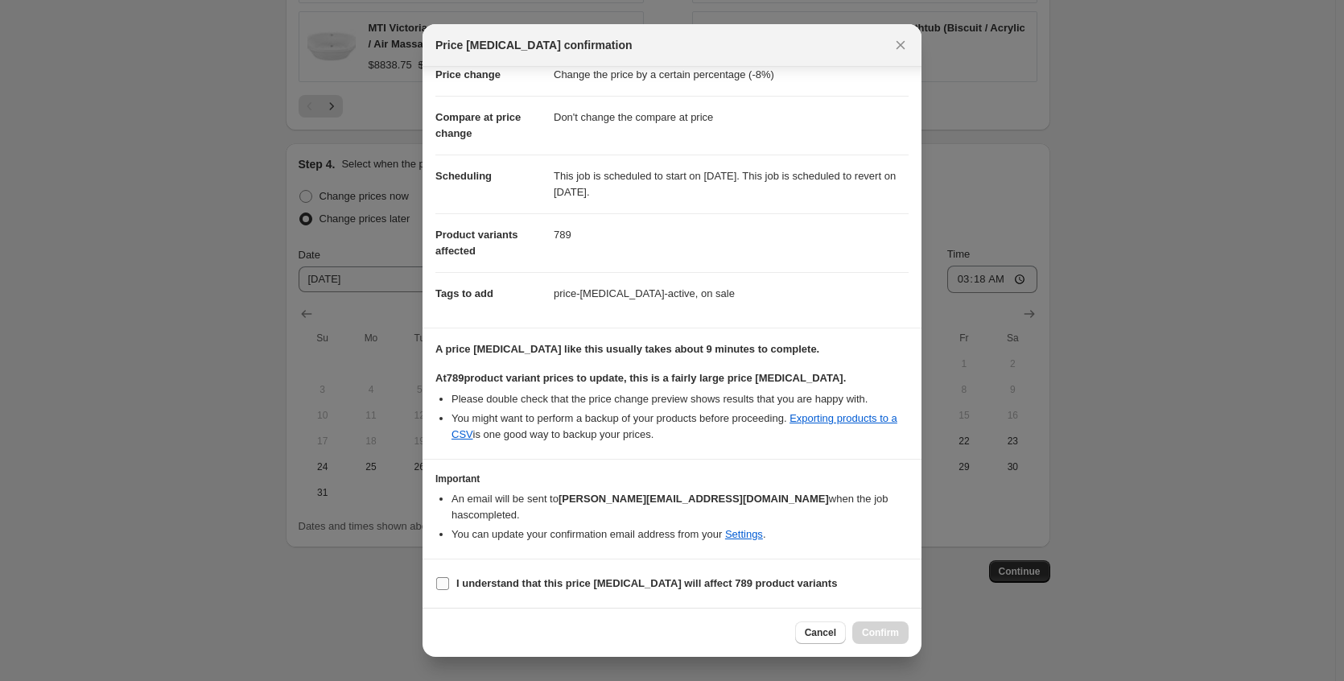
click at [700, 585] on b "I understand that this price change job will affect 789 product variants" at bounding box center [646, 583] width 381 height 12
click at [449, 585] on input "I understand that this price change job will affect 789 product variants" at bounding box center [442, 583] width 13 height 13
checkbox input "true"
click at [862, 633] on span "Confirm" at bounding box center [880, 632] width 37 height 13
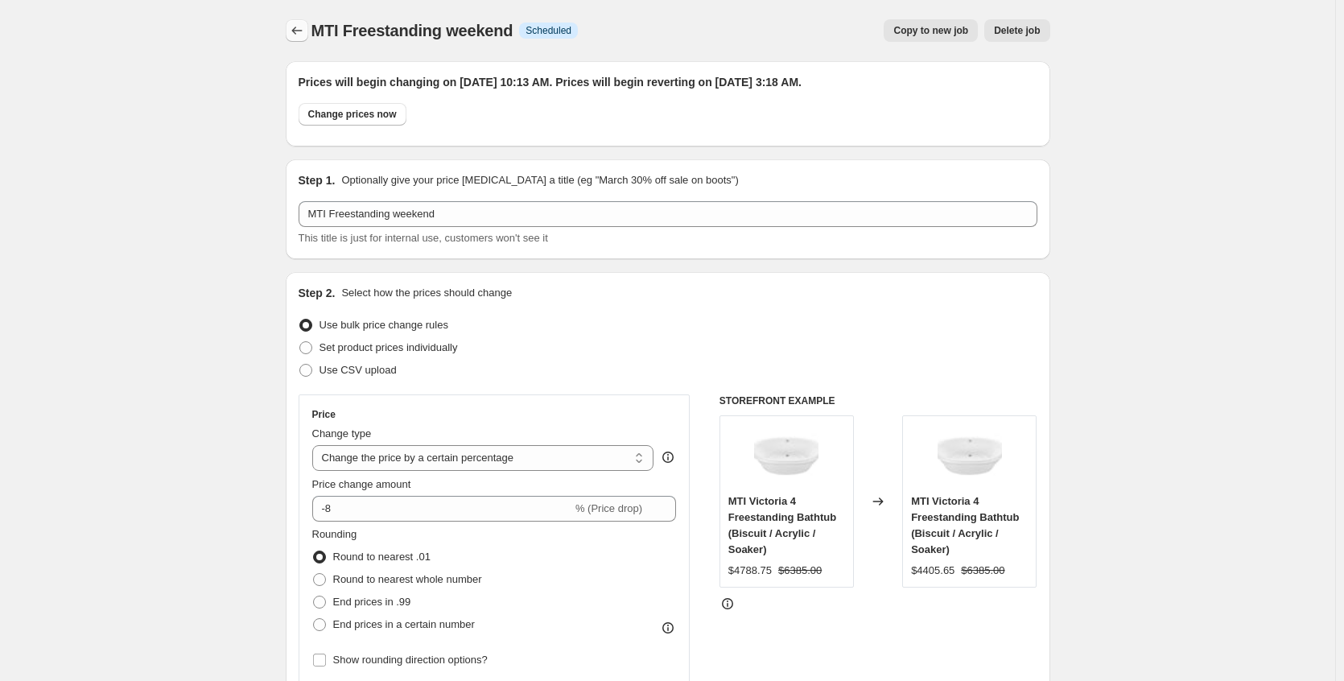
click at [301, 37] on icon "Price change jobs" at bounding box center [297, 31] width 16 height 16
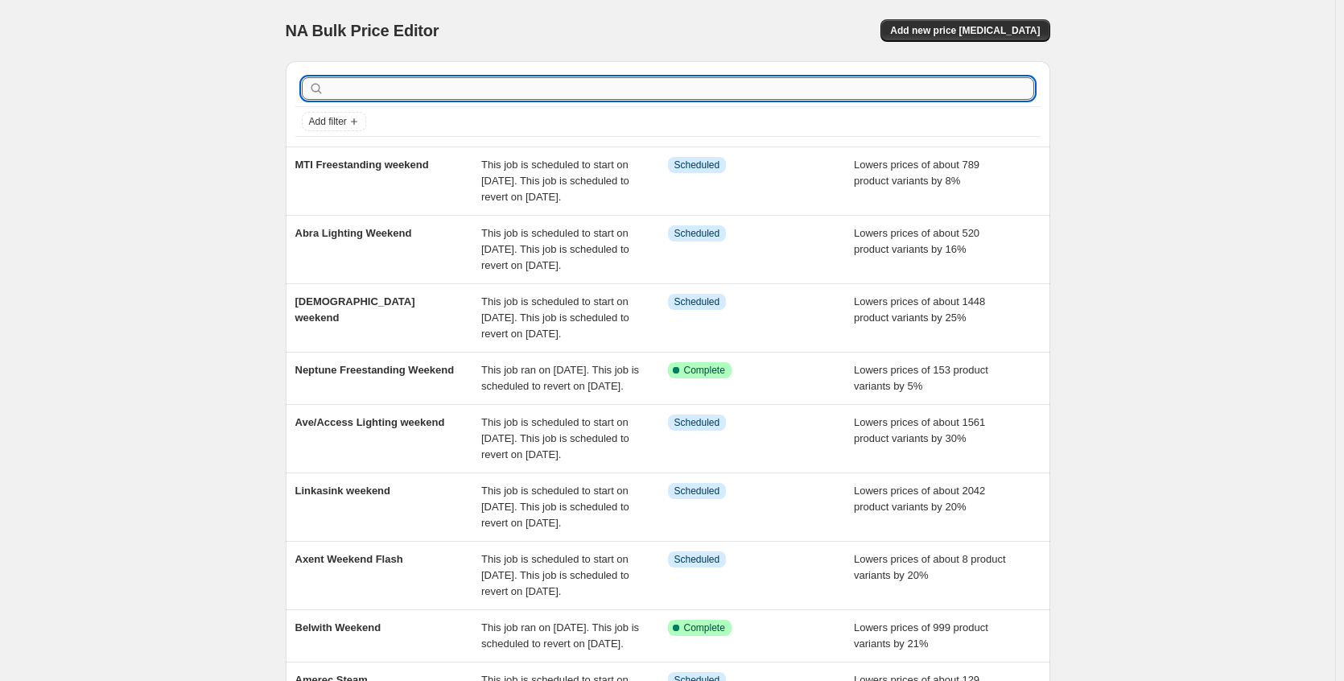
click at [466, 80] on input "text" at bounding box center [681, 88] width 707 height 23
type input "nameek"
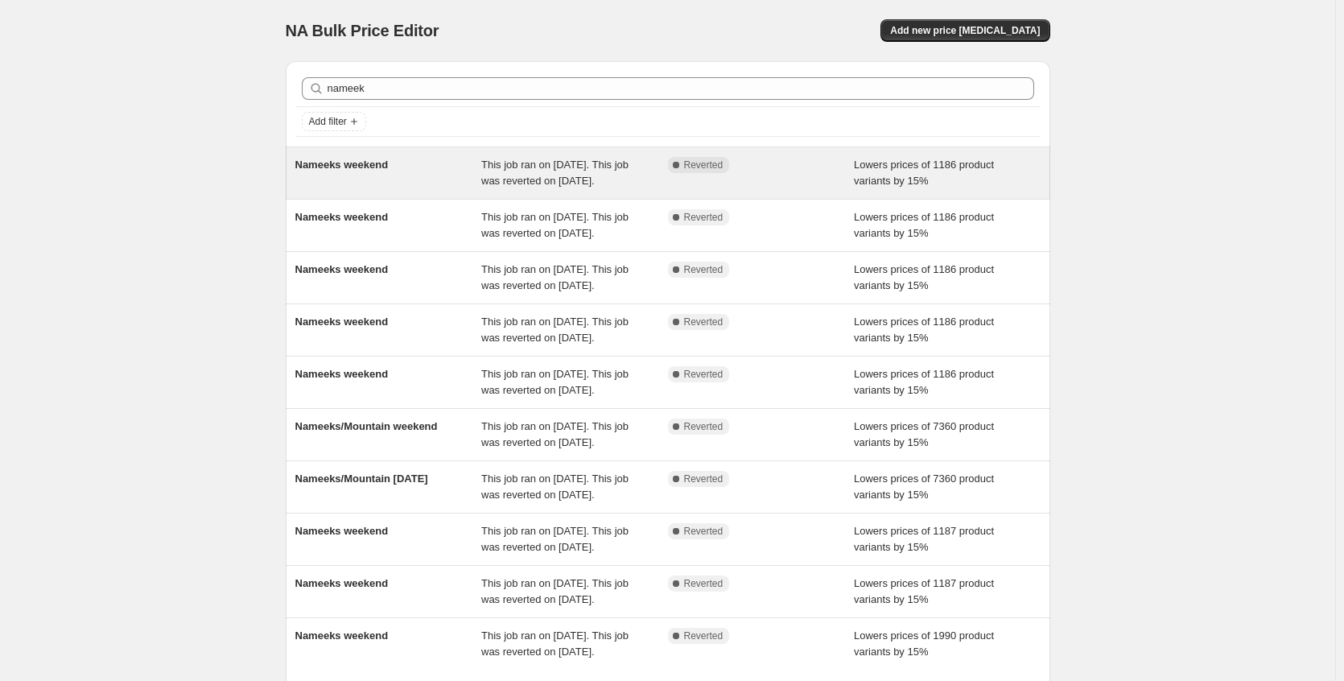
click at [439, 181] on div "Nameeks weekend" at bounding box center [388, 173] width 187 height 32
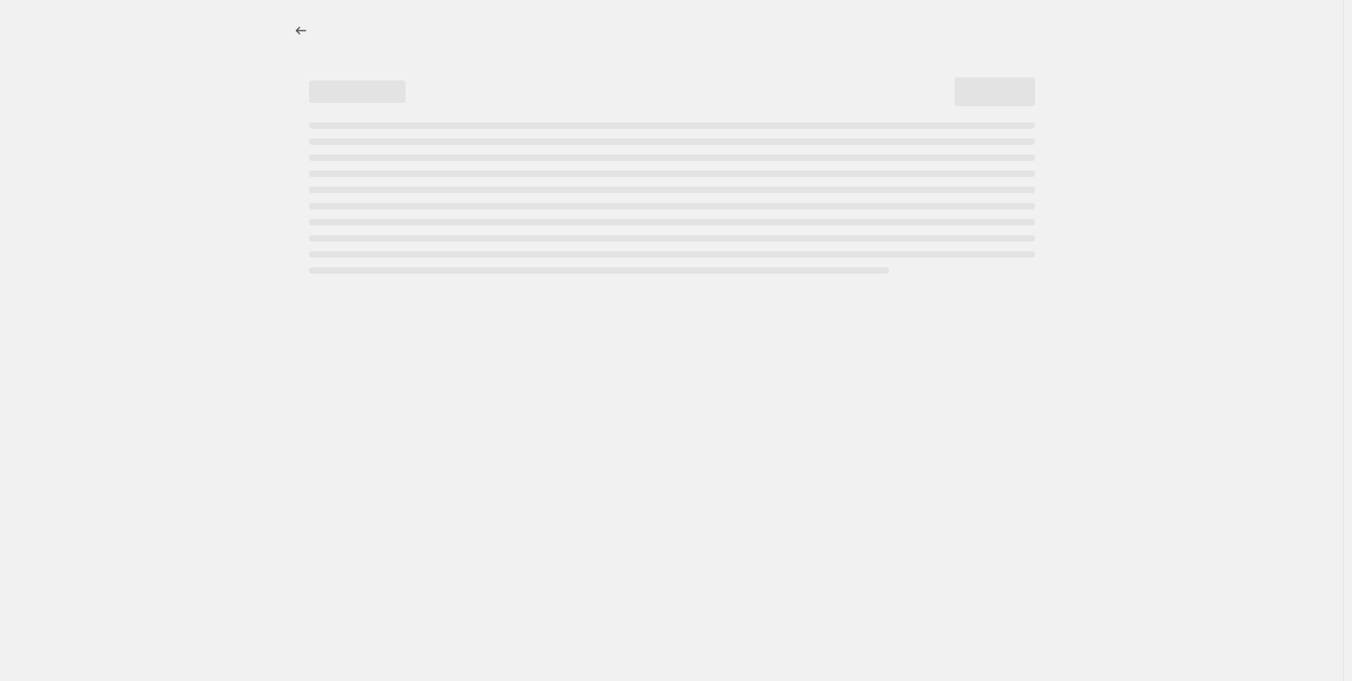
select select "percentage"
select select "no_change"
select select "collection"
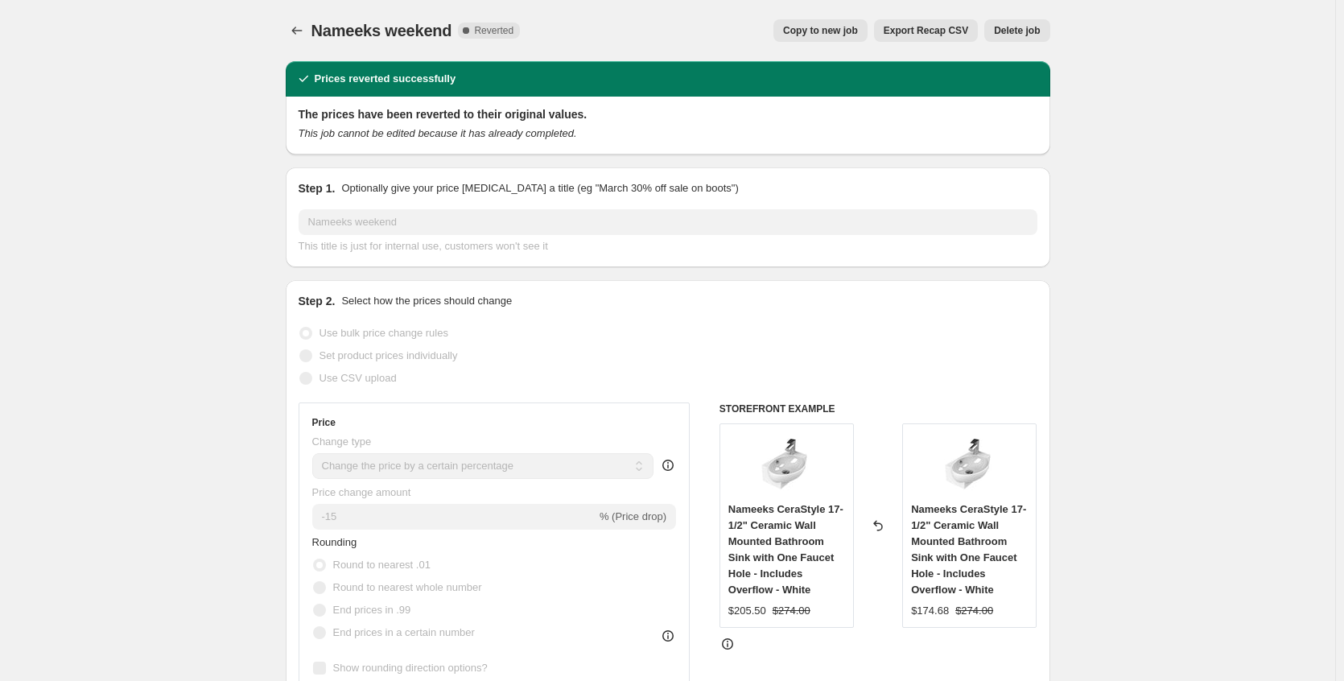
click at [846, 39] on button "Copy to new job" at bounding box center [820, 30] width 94 height 23
select select "percentage"
select select "no_change"
select select "collection"
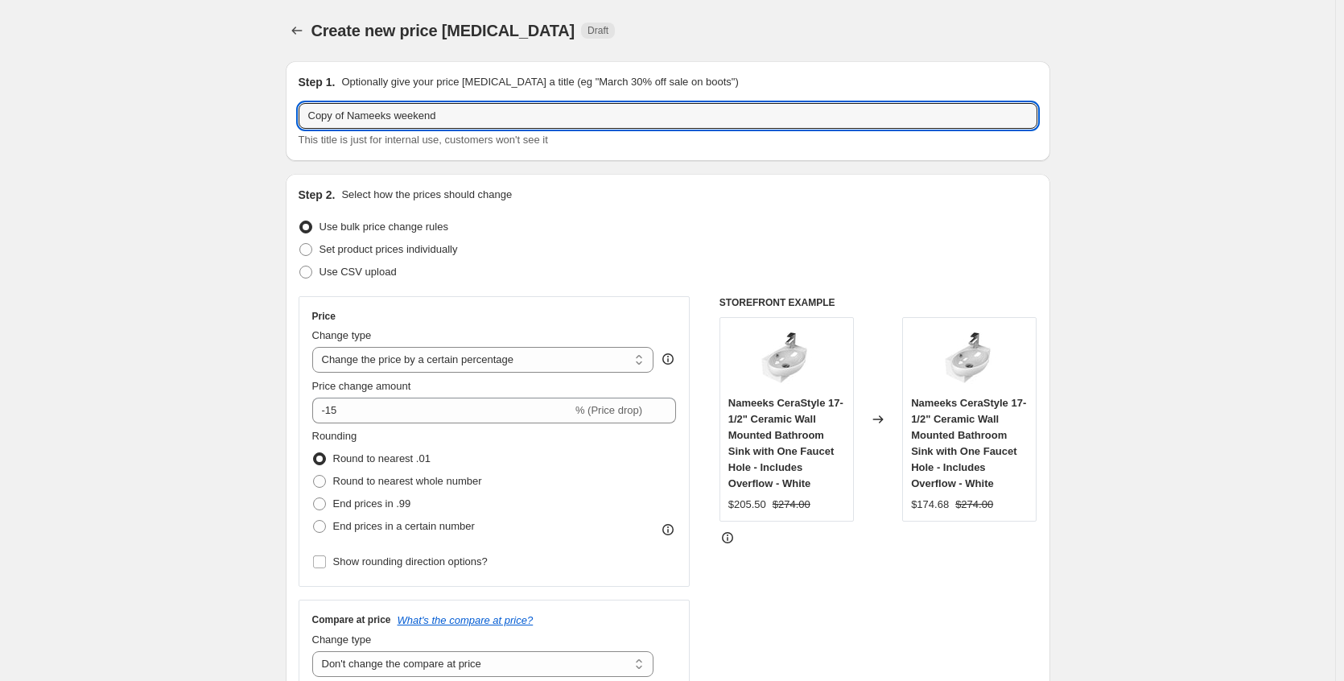
drag, startPoint x: 354, startPoint y: 118, endPoint x: 225, endPoint y: 117, distance: 129.6
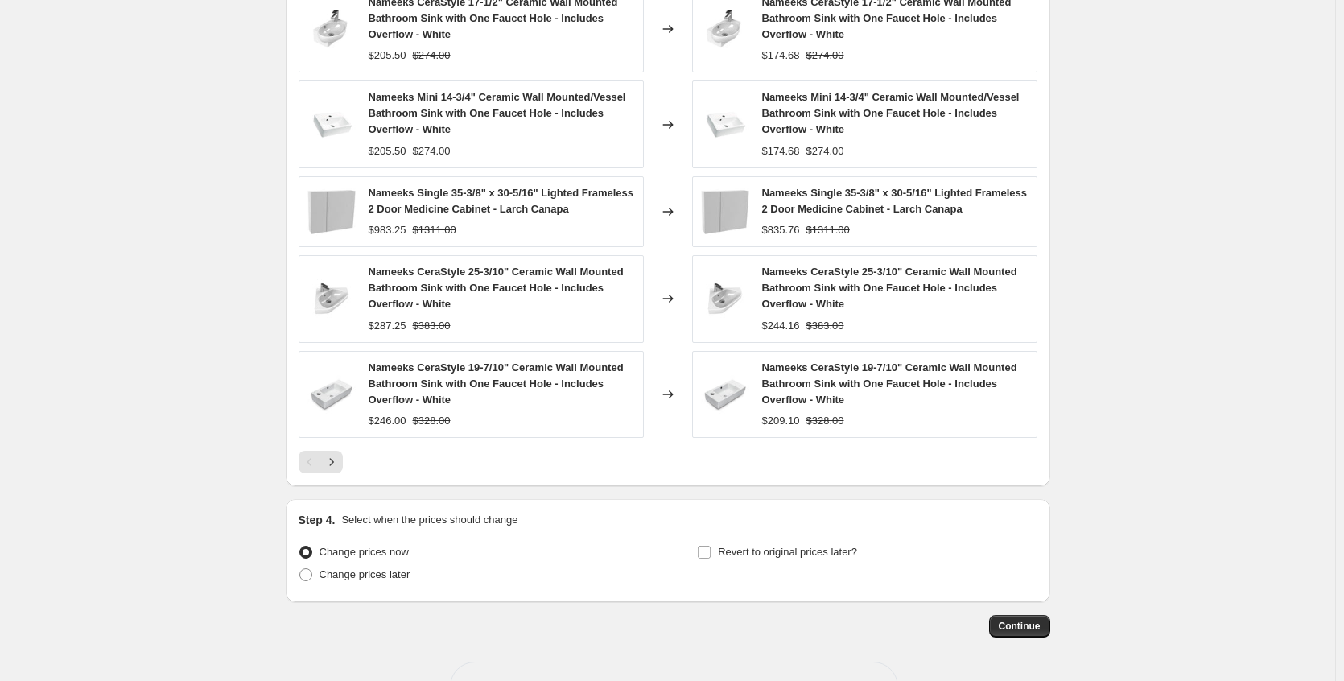
scroll to position [1199, 0]
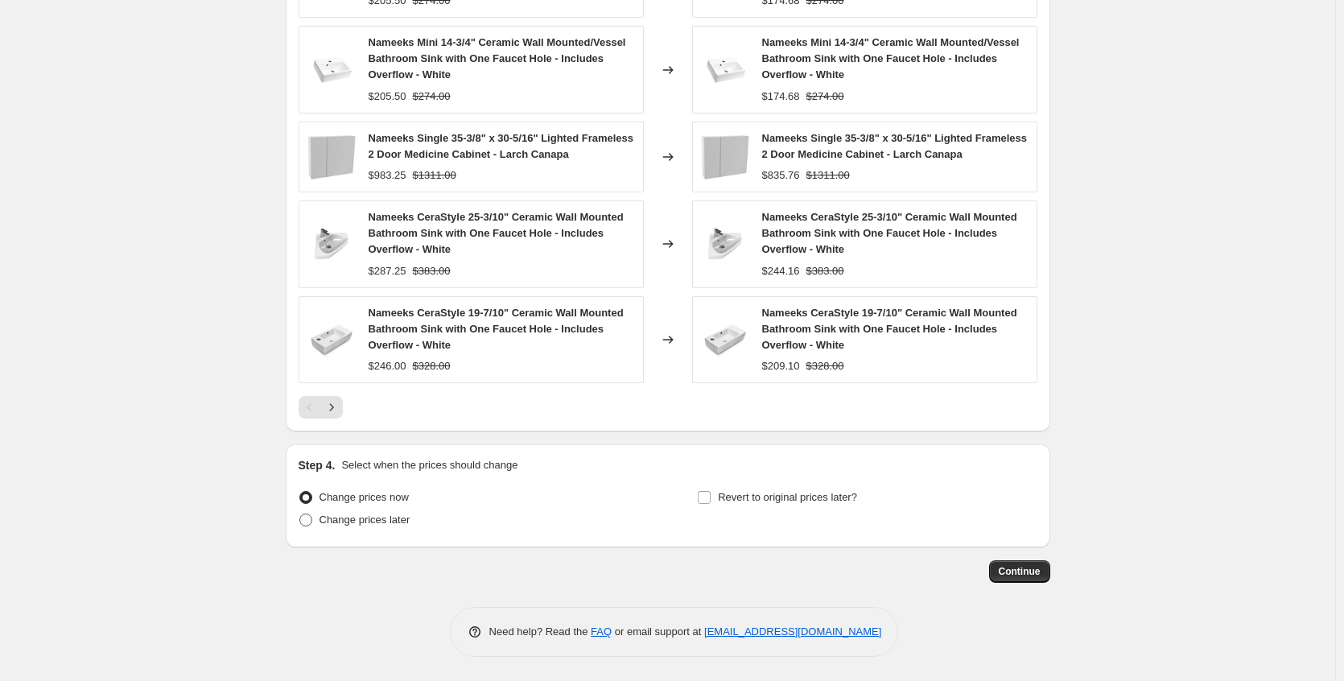
type input "Nameeks weekend"
click at [402, 517] on span "Change prices later" at bounding box center [365, 519] width 91 height 12
click at [300, 514] on input "Change prices later" at bounding box center [299, 513] width 1 height 1
radio input "true"
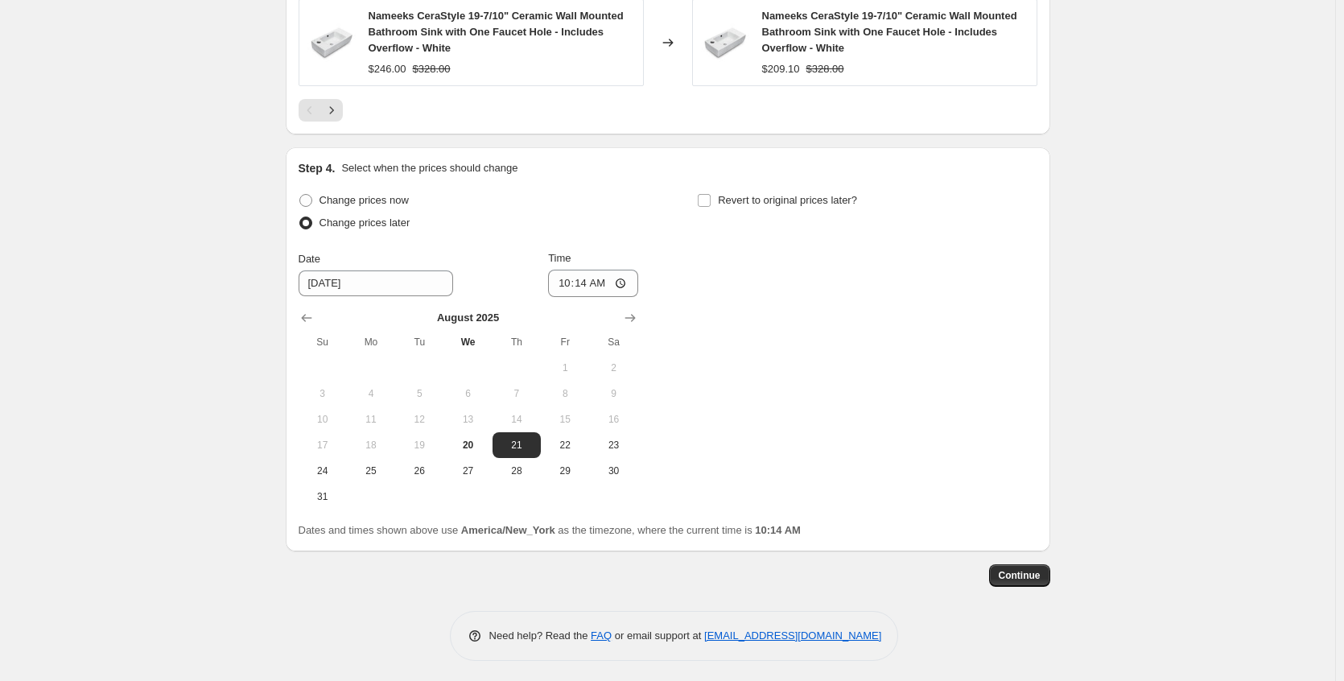
scroll to position [1500, 0]
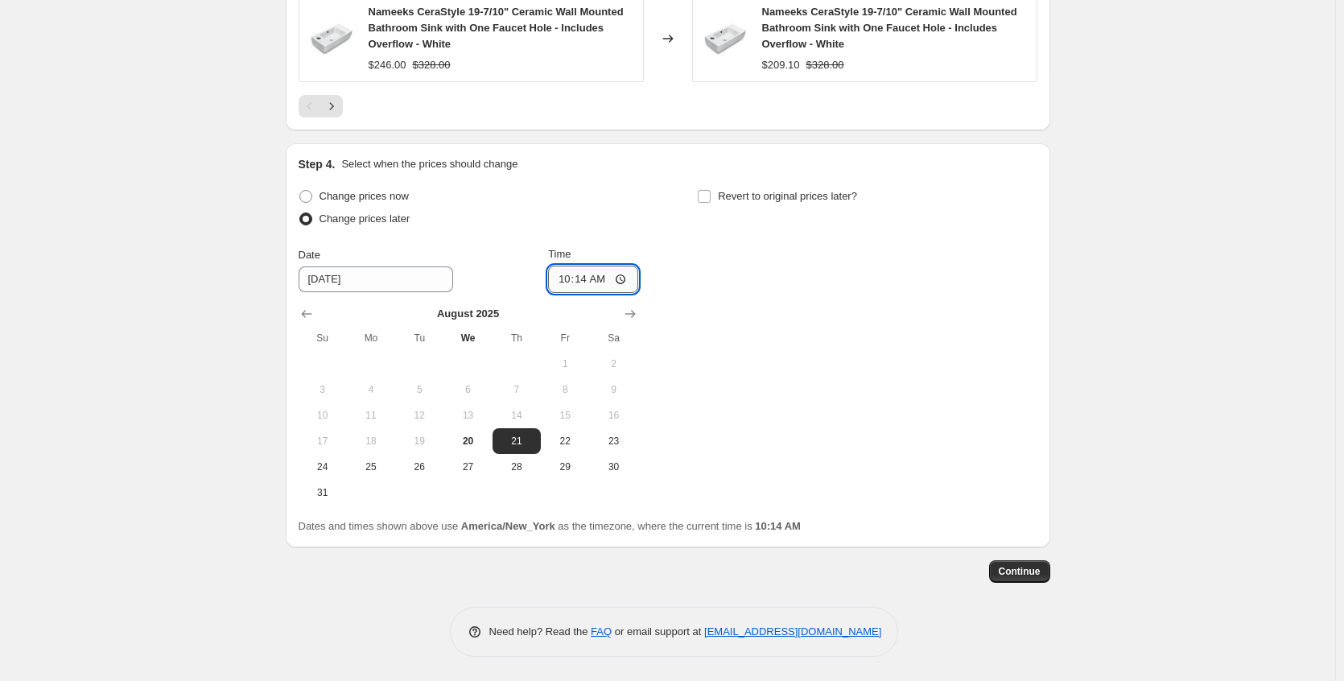
click at [626, 282] on input "10:14" at bounding box center [593, 279] width 90 height 27
type input "17:20"
click at [786, 349] on div "Change prices now Change prices later Date 8/21/2025 Time 17:20 August 2025 Su …" at bounding box center [668, 345] width 739 height 320
click at [716, 204] on label "Revert to original prices later?" at bounding box center [777, 196] width 160 height 23
click at [711, 203] on input "Revert to original prices later?" at bounding box center [704, 196] width 13 height 13
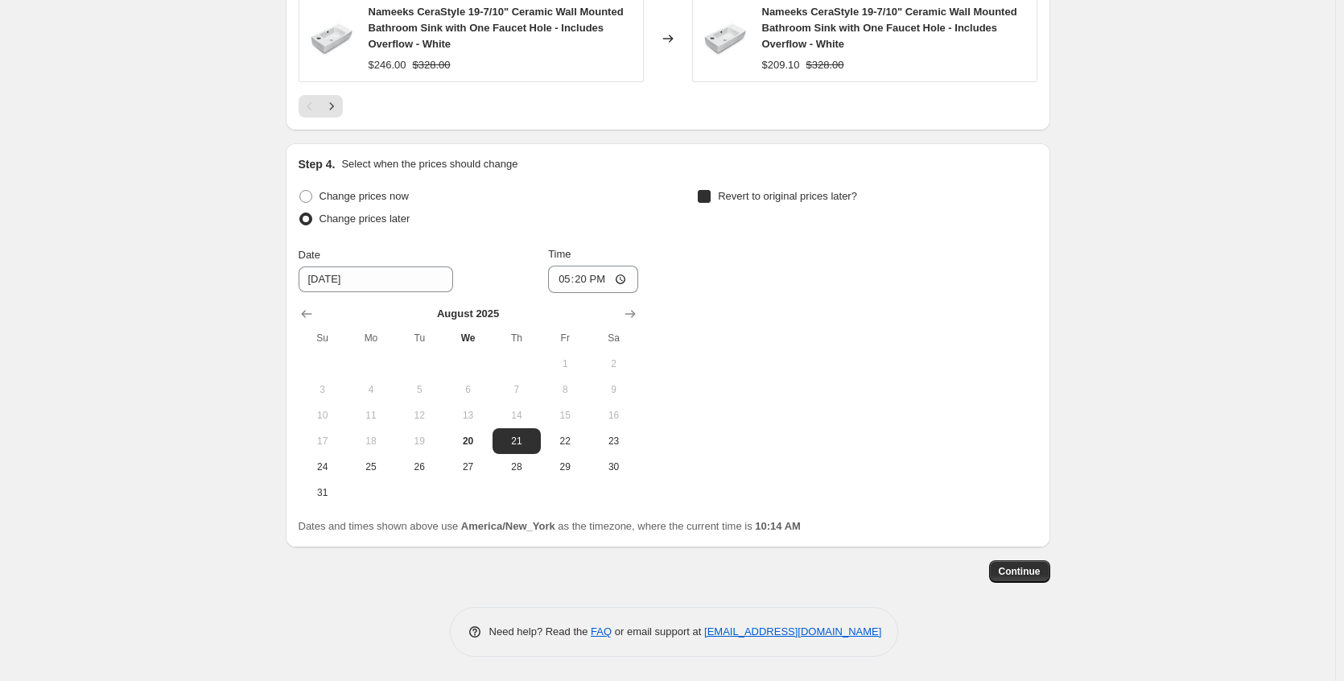
checkbox input "true"
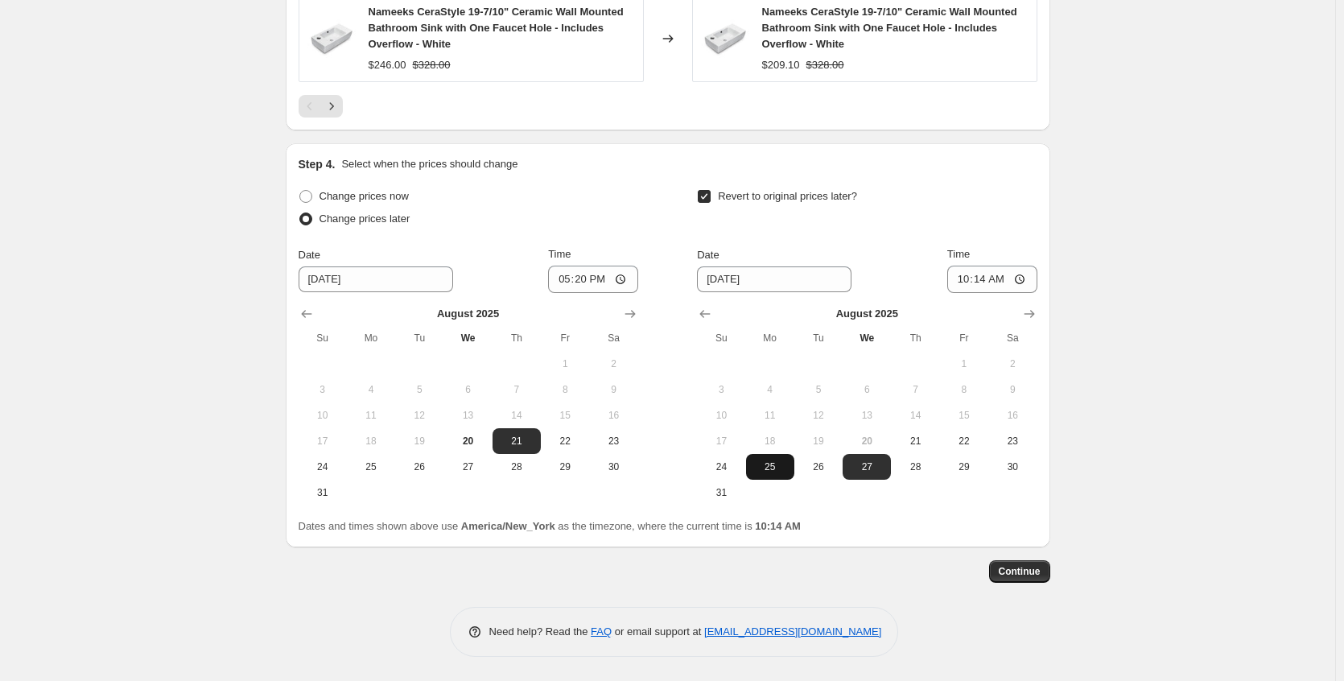
click at [773, 464] on span "25" at bounding box center [770, 466] width 35 height 13
type input "[DATE]"
click at [1010, 567] on span "Continue" at bounding box center [1020, 571] width 42 height 13
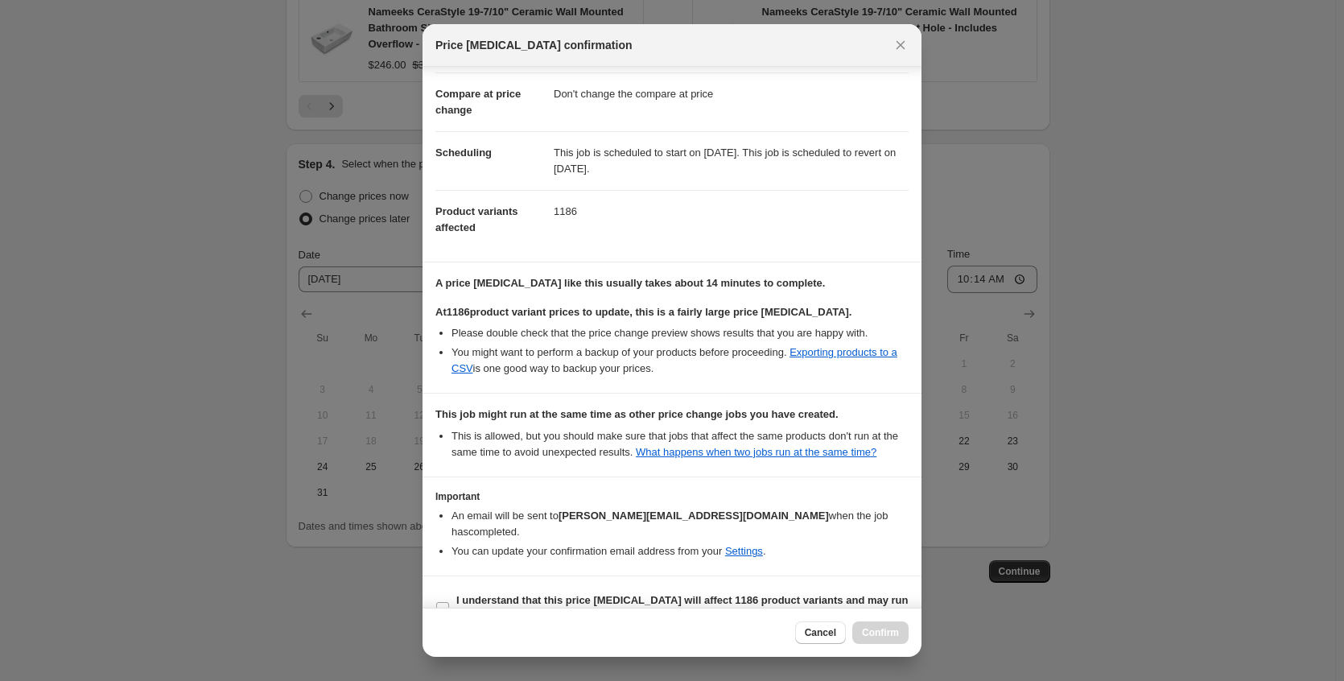
scroll to position [114, 0]
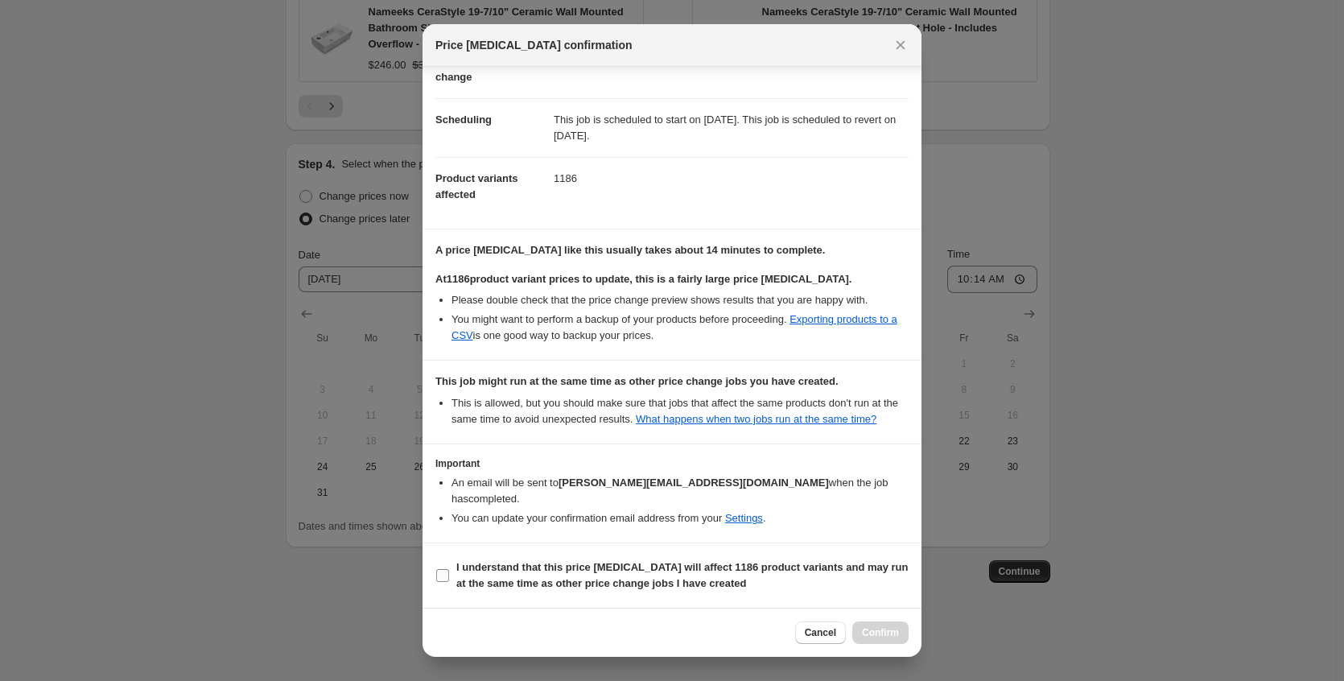
click at [677, 575] on span "I understand that this price change job will affect 1186 product variants and m…" at bounding box center [682, 575] width 452 height 32
click at [449, 575] on input "I understand that this price change job will affect 1186 product variants and m…" at bounding box center [442, 575] width 13 height 13
checkbox input "true"
click at [899, 635] on button "Confirm" at bounding box center [880, 632] width 56 height 23
